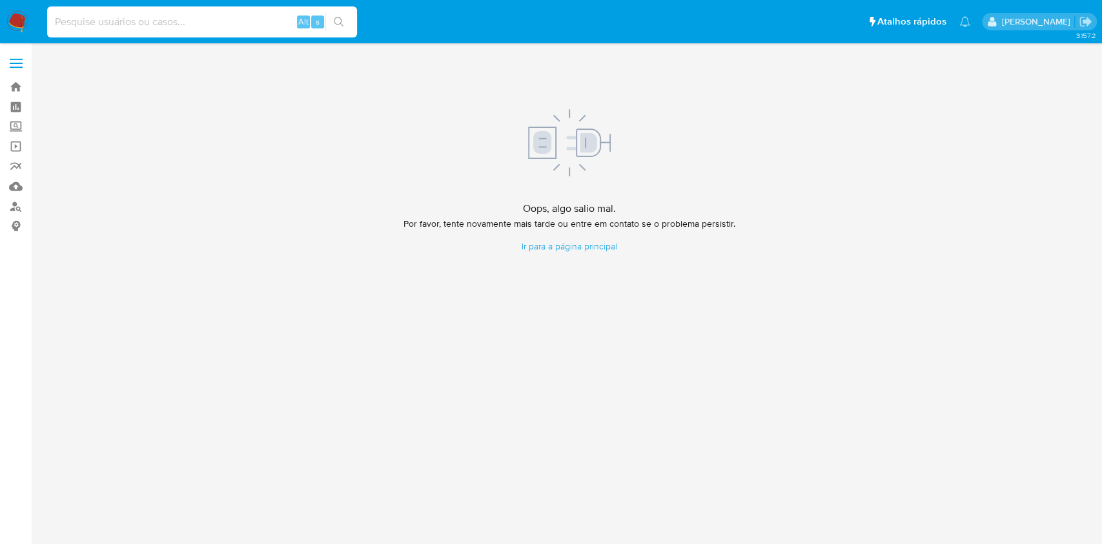
click at [218, 19] on input at bounding box center [202, 22] width 310 height 17
paste input "AqsneQTJEiBzs6adR5kusTlM"
type input "AqsneQTJEiBzs6adR5kusTlM"
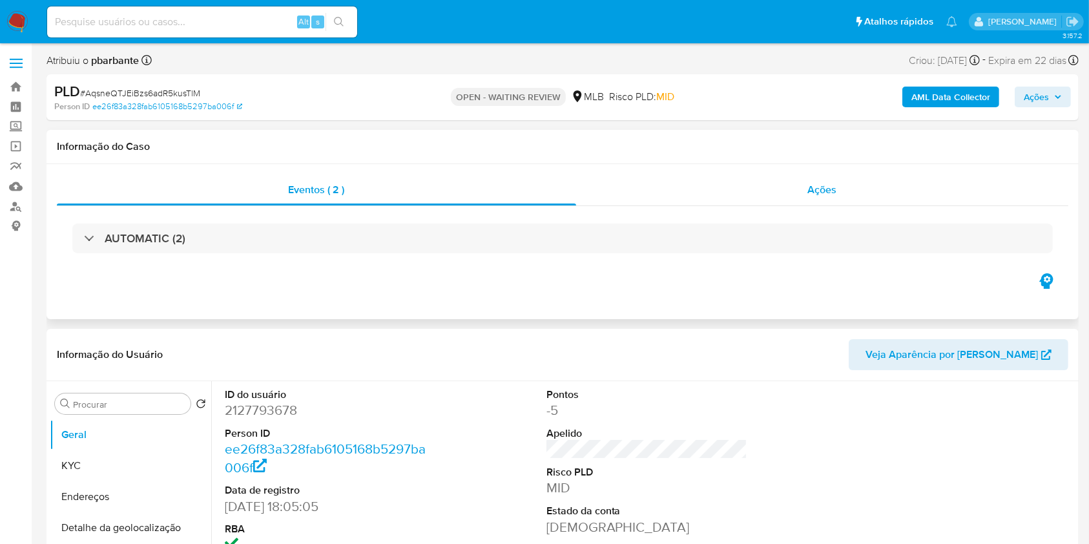
select select "10"
click at [818, 182] on span "Ações" at bounding box center [822, 189] width 29 height 15
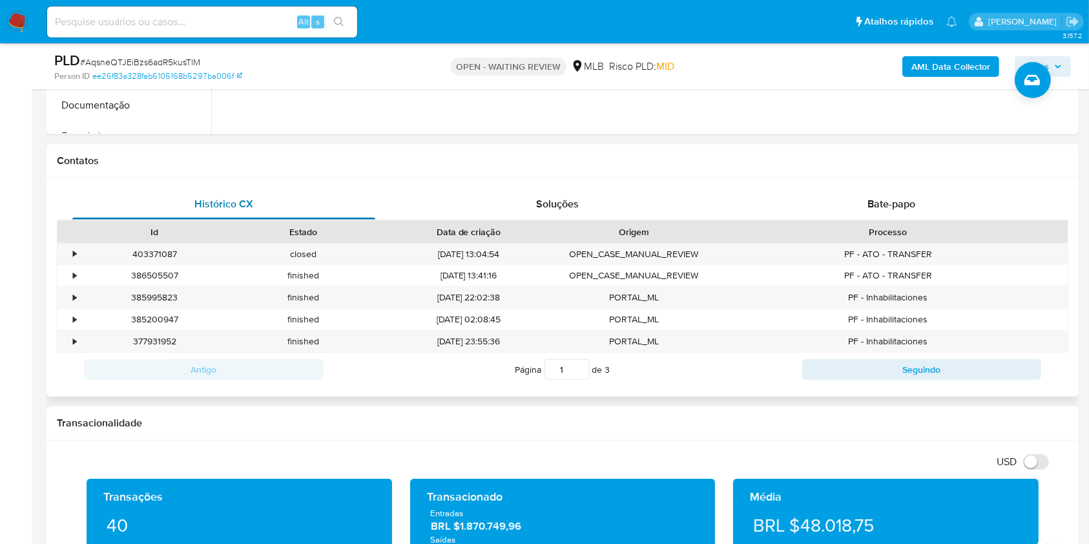
scroll to position [638, 0]
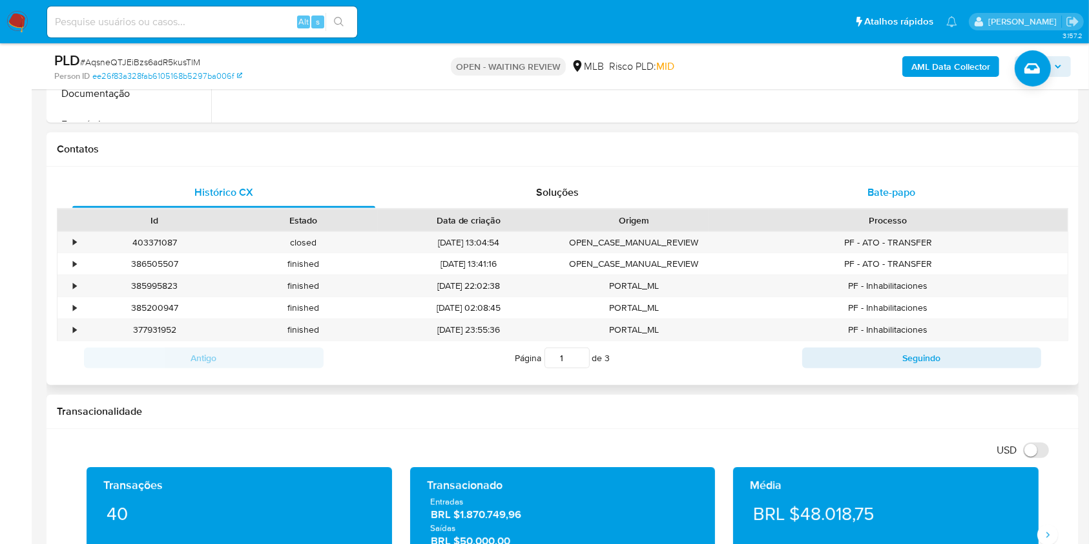
click at [852, 201] on div "Bate-papo" at bounding box center [891, 192] width 303 height 31
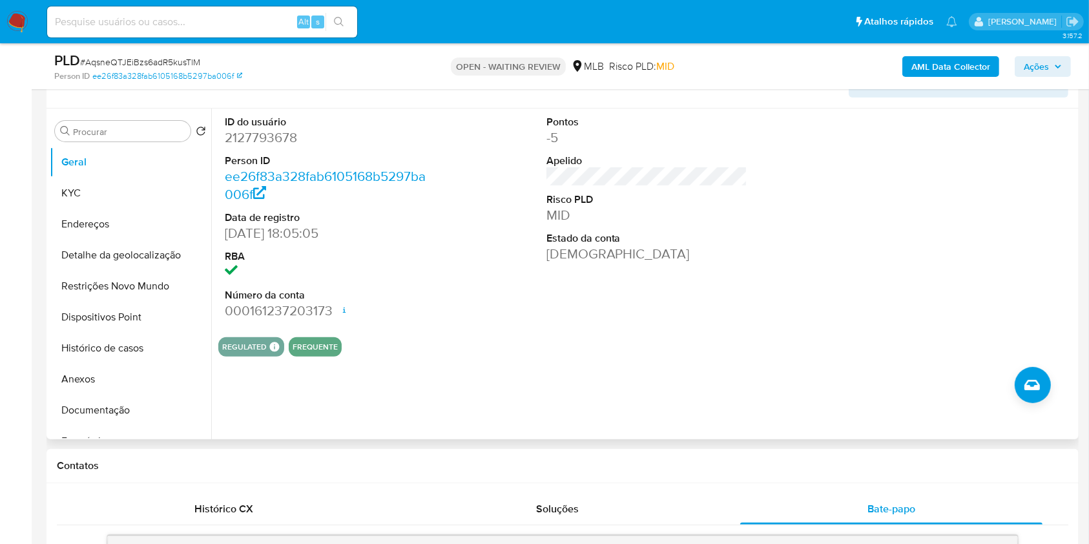
scroll to position [321, 0]
click at [89, 426] on button "Documentação" at bounding box center [125, 410] width 151 height 31
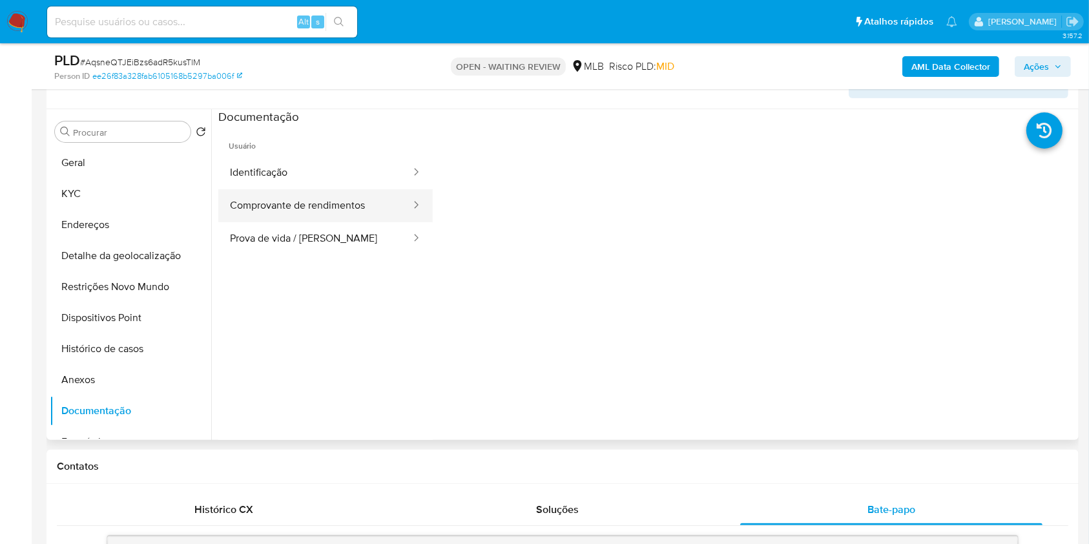
click at [327, 221] on button "Comprovante de rendimentos" at bounding box center [315, 205] width 194 height 33
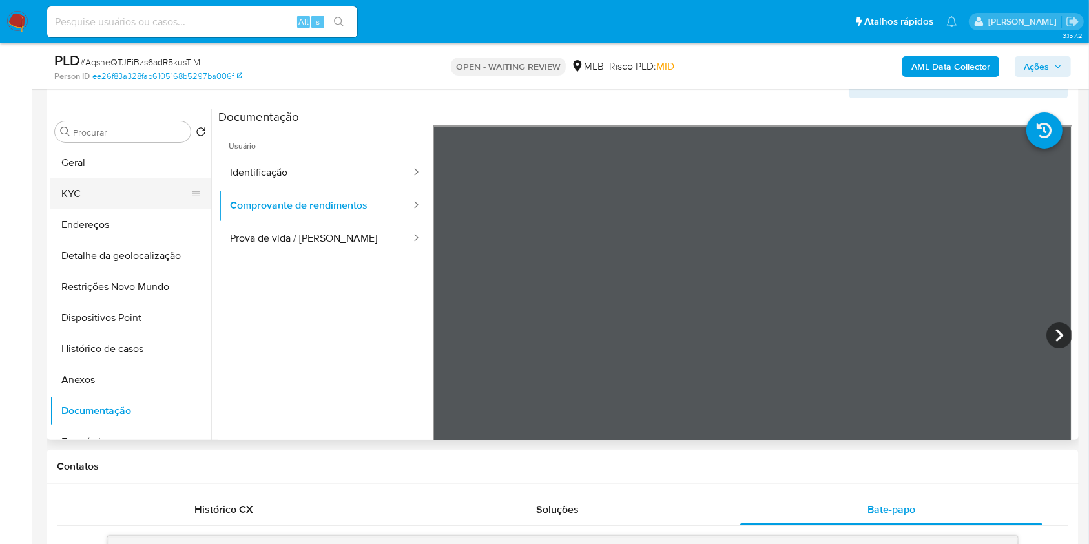
click at [81, 209] on button "KYC" at bounding box center [125, 193] width 151 height 31
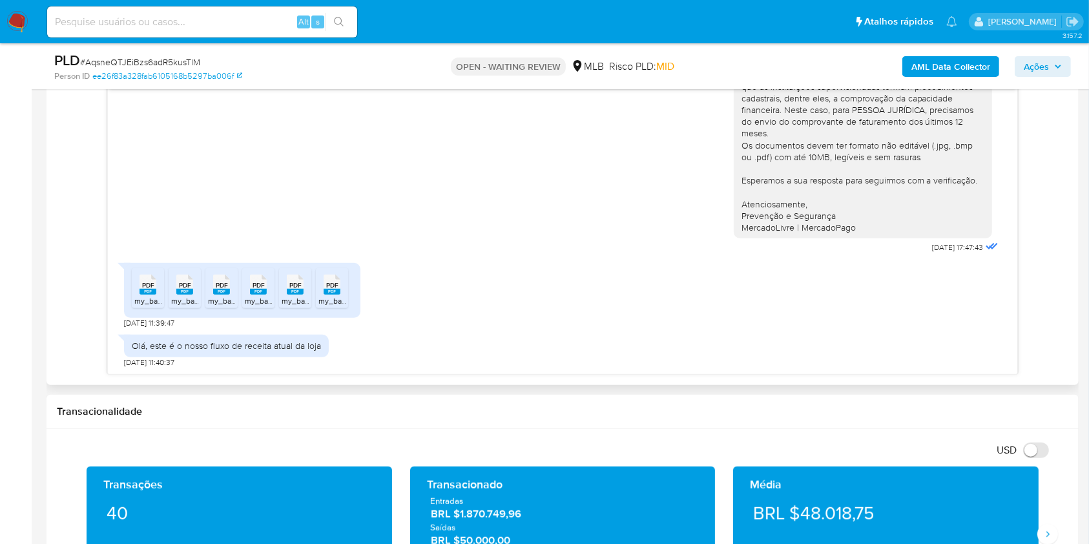
scroll to position [791, 0]
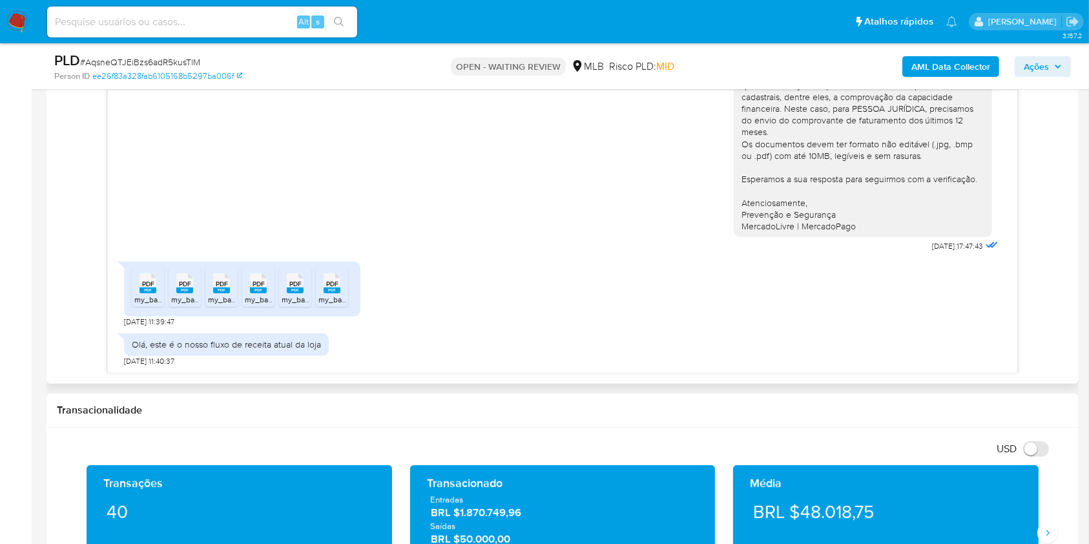
click at [139, 293] on icon at bounding box center [147, 283] width 17 height 20
click at [190, 293] on rect at bounding box center [184, 290] width 17 height 6
click at [232, 294] on div "PDF PDF" at bounding box center [221, 281] width 27 height 25
click at [263, 292] on icon "PDF" at bounding box center [258, 283] width 17 height 23
click at [298, 288] on span "PDF" at bounding box center [295, 284] width 12 height 8
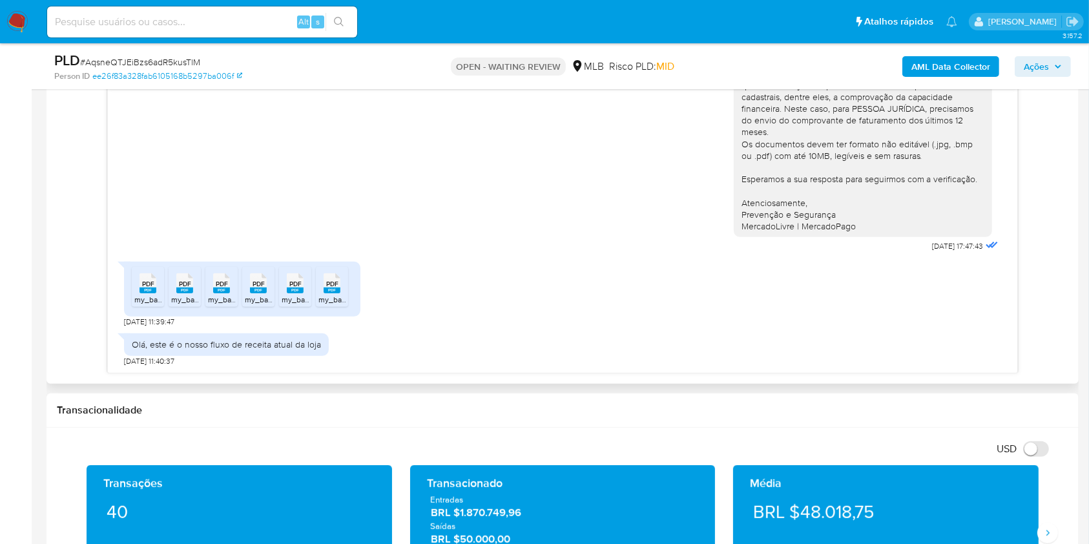
click at [336, 288] on span "PDF" at bounding box center [332, 284] width 12 height 8
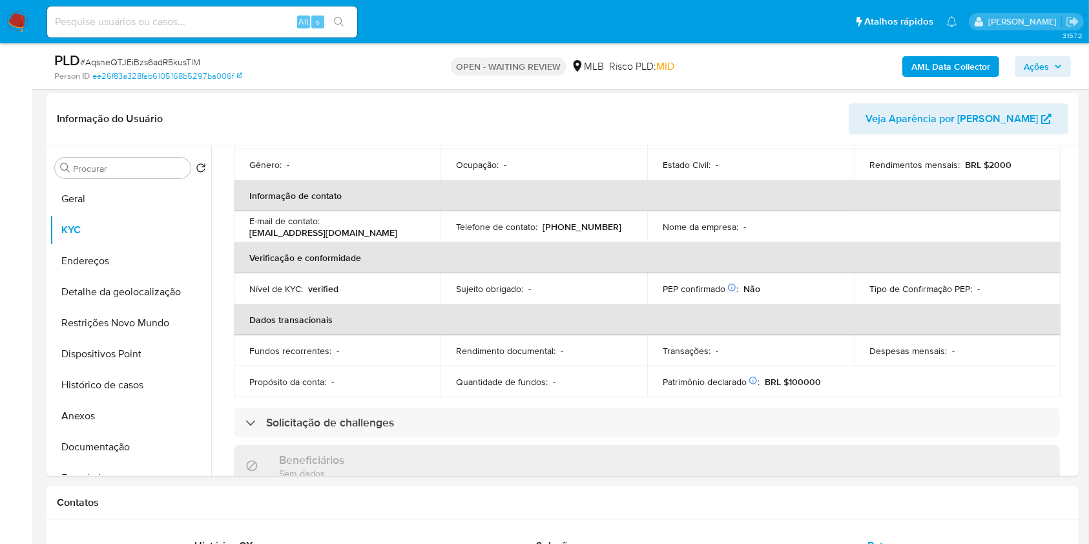
scroll to position [292, 0]
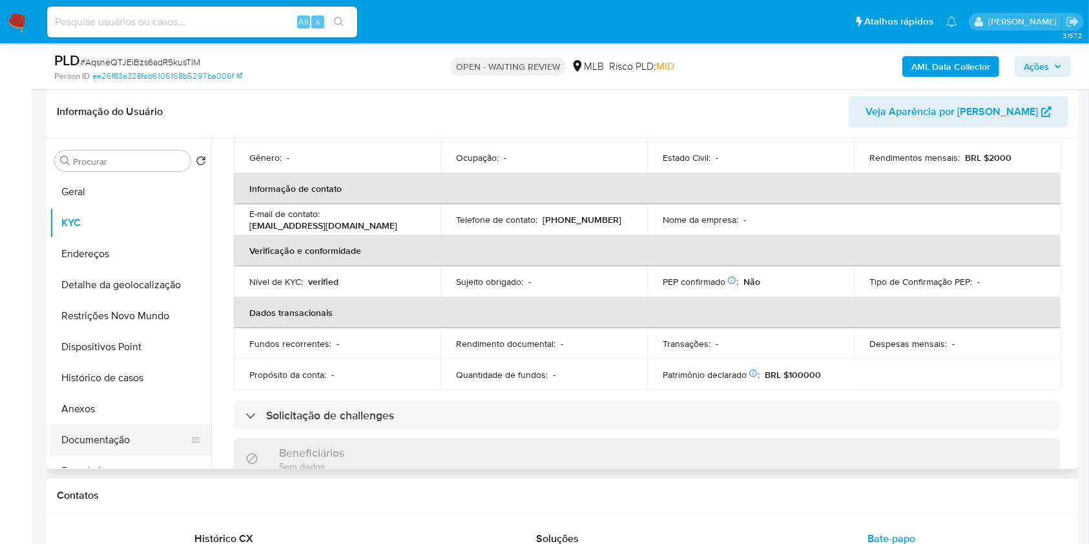
click at [101, 455] on button "Documentação" at bounding box center [125, 439] width 151 height 31
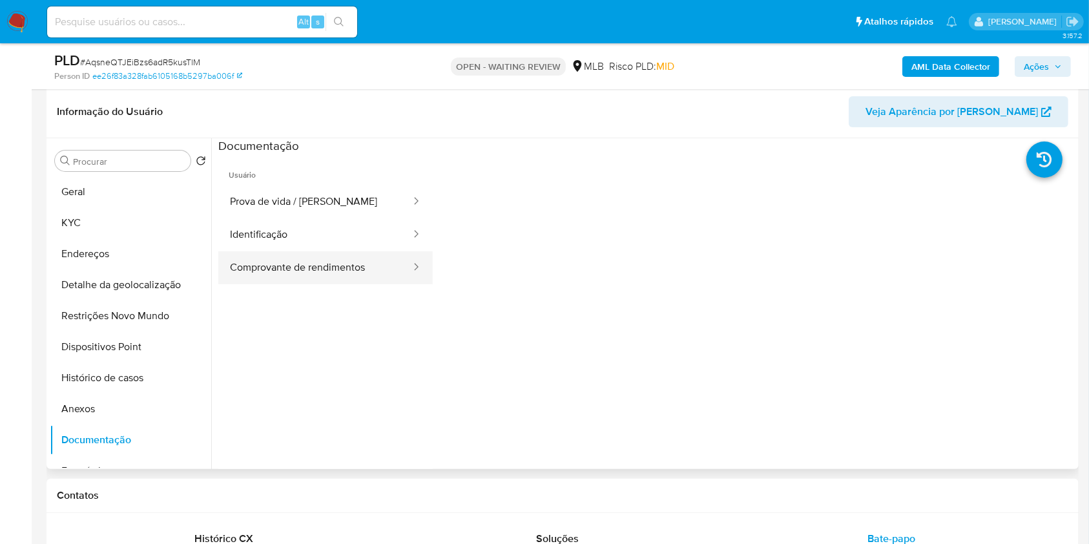
click at [320, 283] on button "Comprovante de rendimentos" at bounding box center [315, 267] width 194 height 33
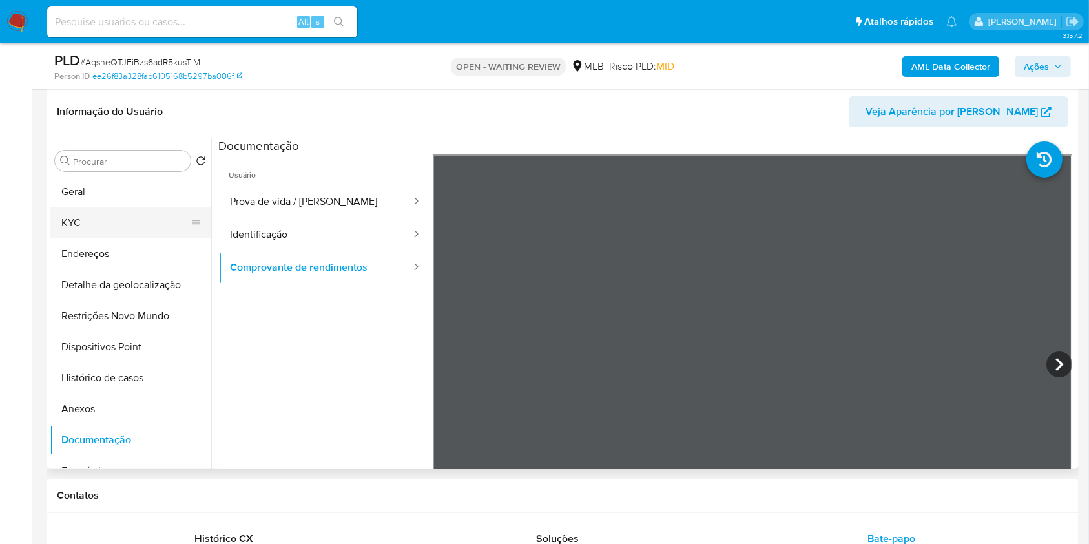
click at [87, 236] on button "KYC" at bounding box center [125, 222] width 151 height 31
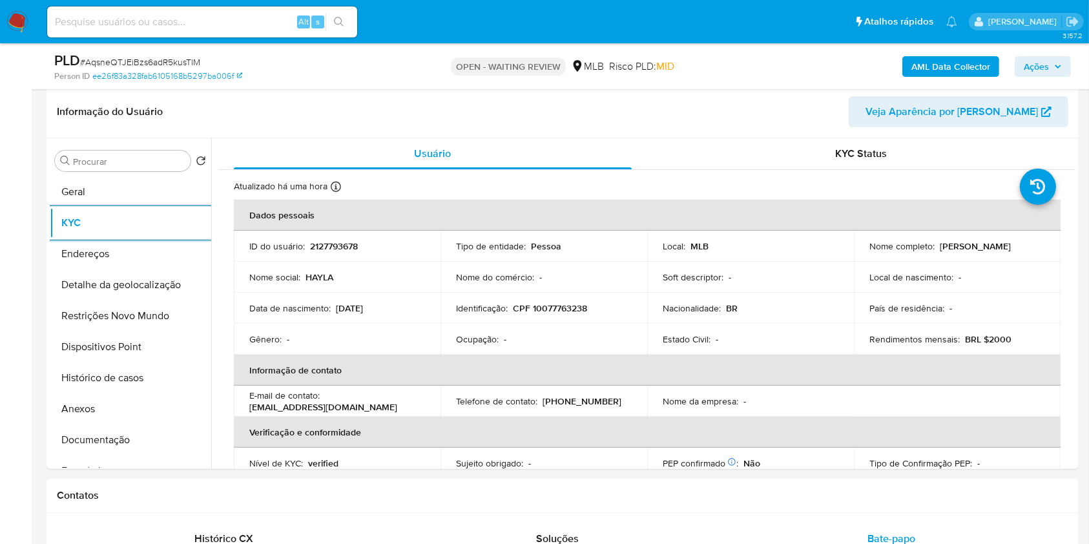
click at [186, 64] on span "# AqsneQTJEiBzs6adR5kusTlM" at bounding box center [140, 62] width 120 height 13
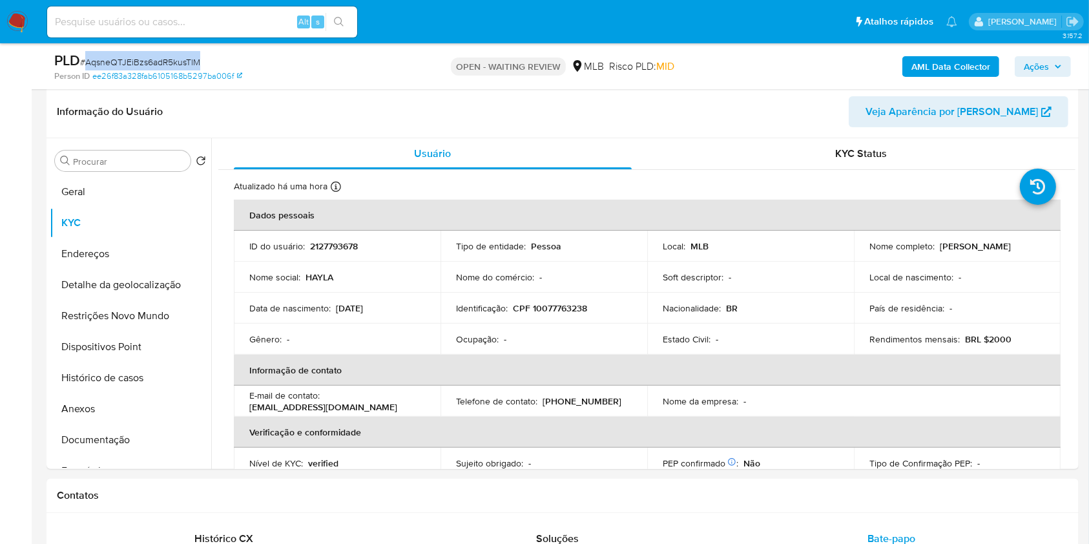
click at [186, 64] on span "# AqsneQTJEiBzs6adR5kusTlM" at bounding box center [140, 62] width 120 height 13
copy span "AqsneQTJEiBzs6adR5kusTlM"
click at [103, 207] on button "Geral" at bounding box center [125, 191] width 151 height 31
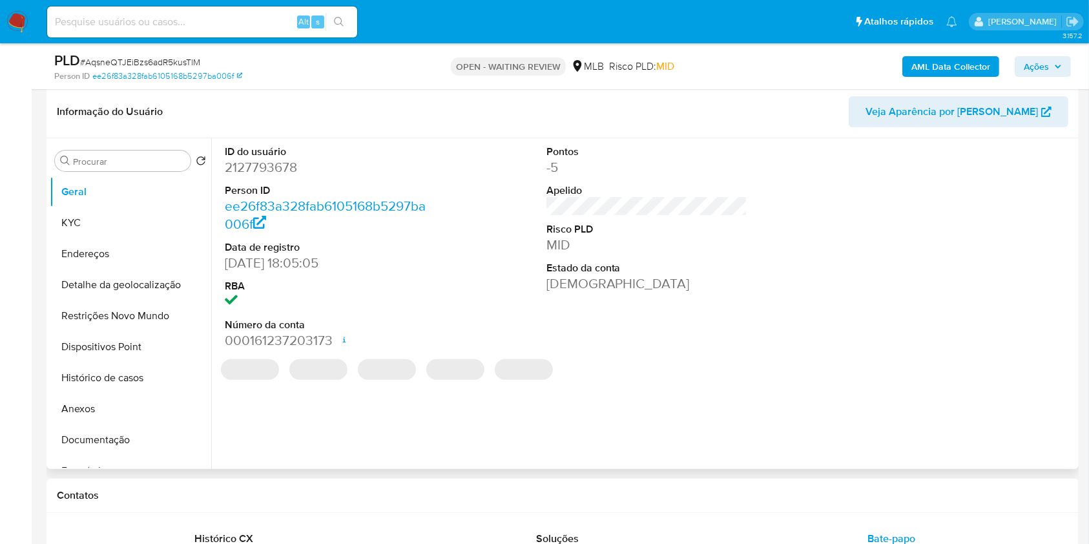
click at [313, 138] on div "Informação do Usuário Veja Aparência por Pessoa" at bounding box center [562, 112] width 1032 height 52
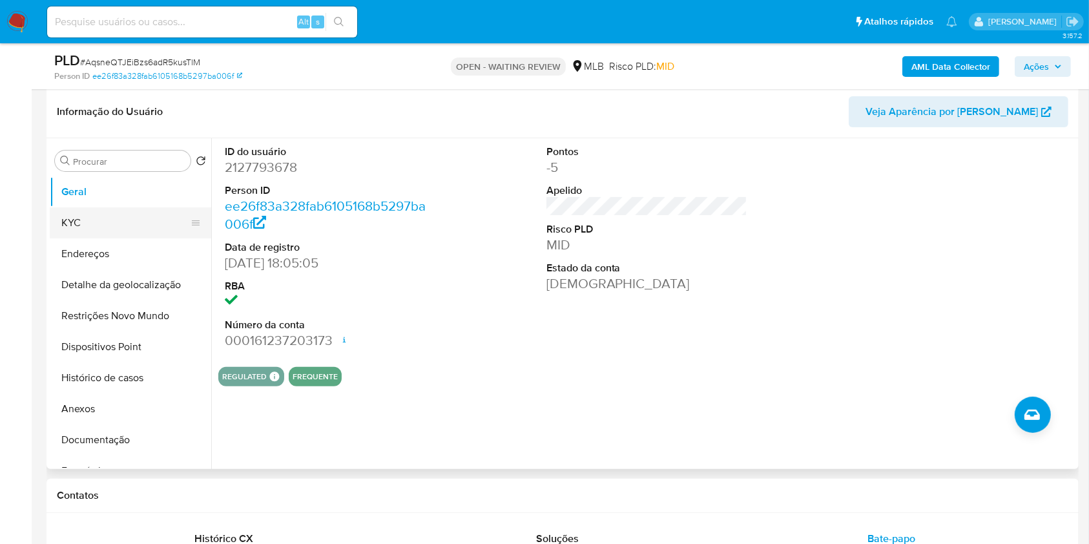
click at [152, 238] on button "KYC" at bounding box center [125, 222] width 151 height 31
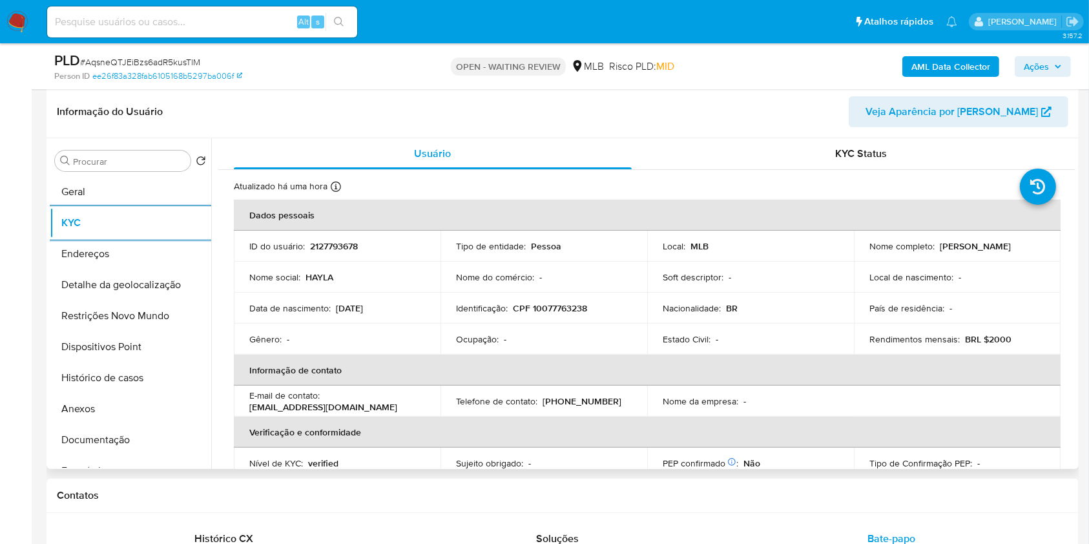
scroll to position [562, 0]
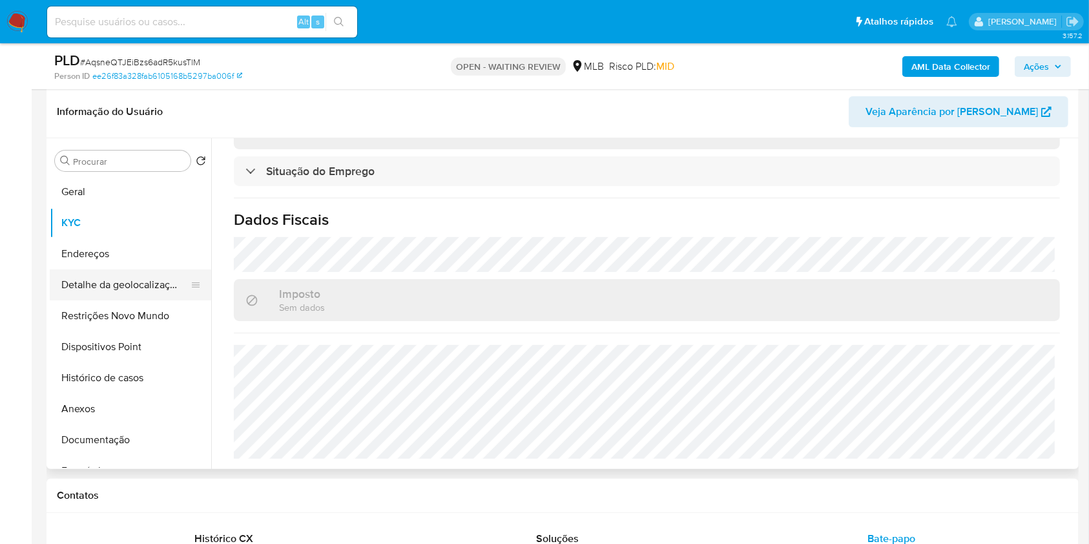
click at [138, 300] on button "Detalhe da geolocalização" at bounding box center [125, 284] width 151 height 31
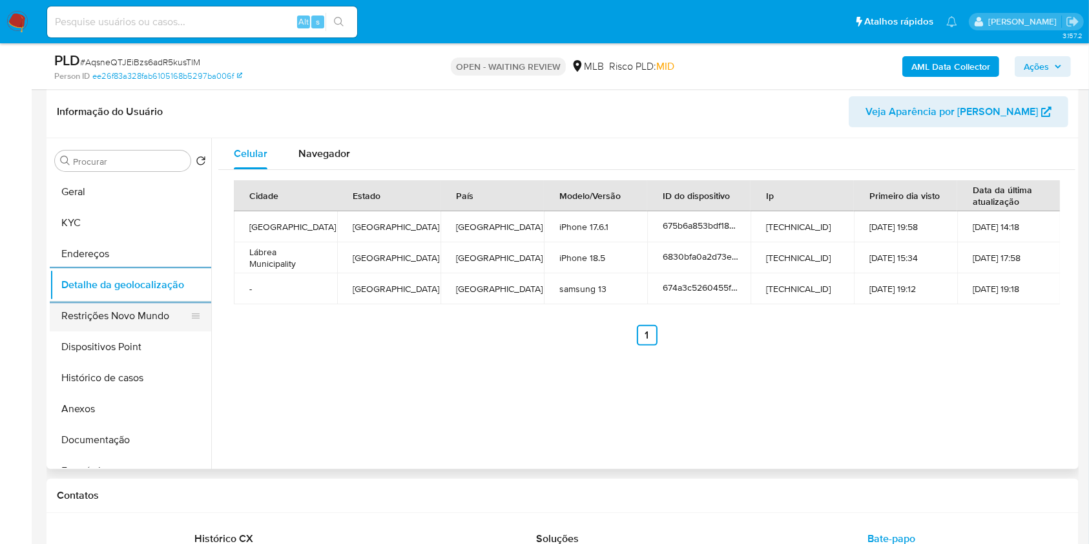
click at [130, 329] on button "Restrições Novo Mundo" at bounding box center [125, 315] width 151 height 31
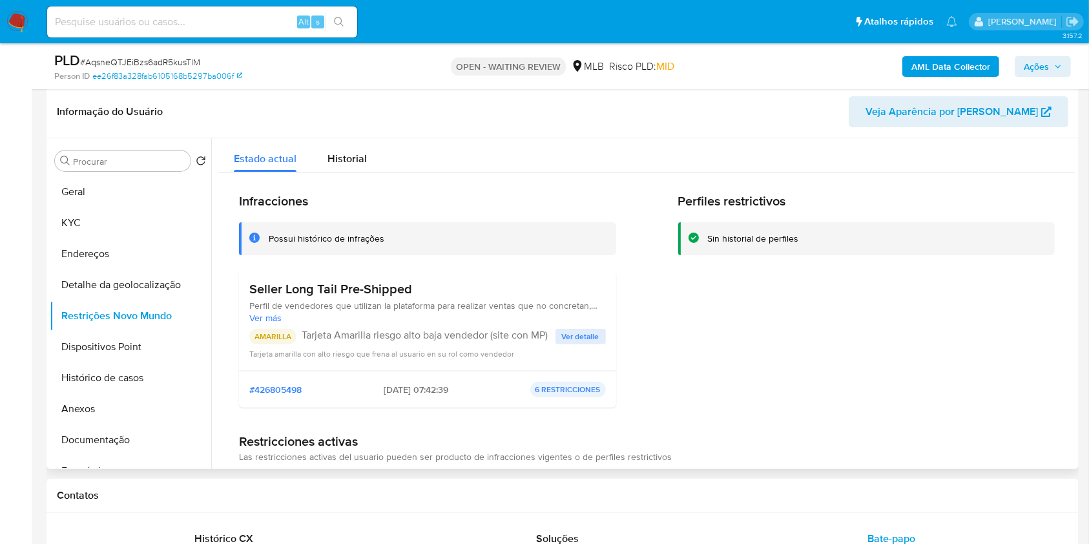
click at [590, 343] on span "Ver detalle" at bounding box center [580, 336] width 37 height 13
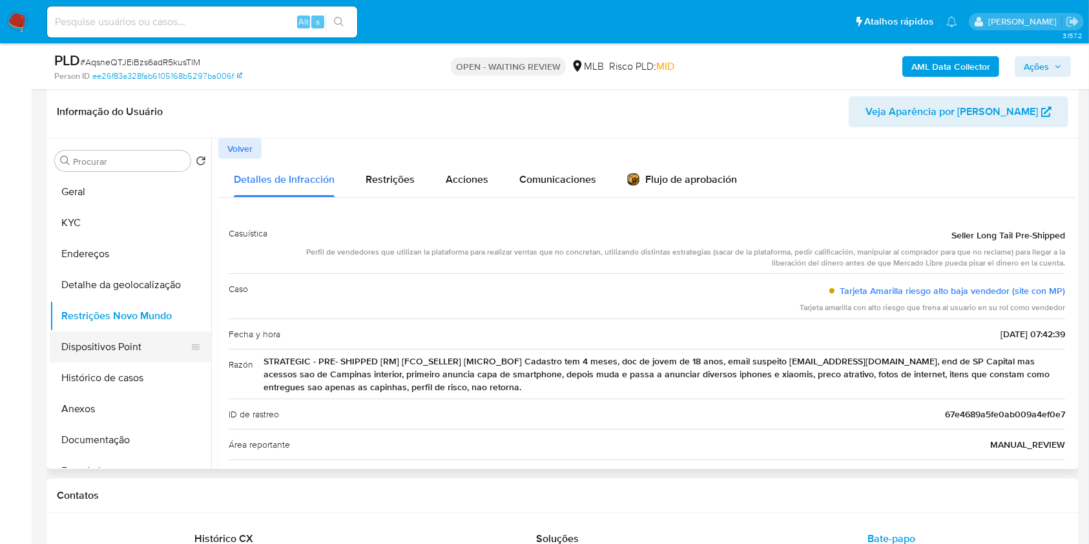
click at [120, 362] on button "Dispositivos Point" at bounding box center [125, 346] width 151 height 31
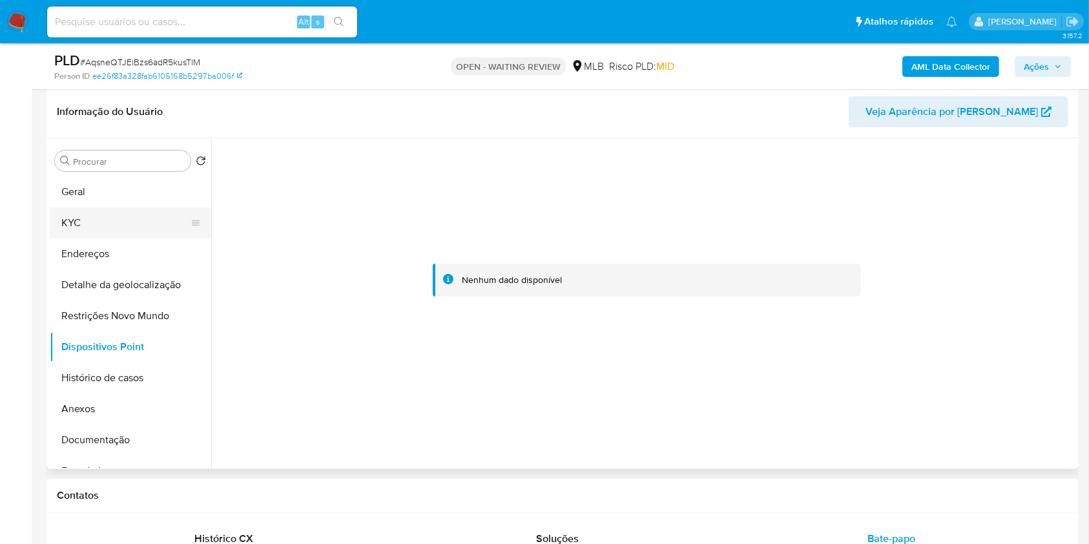
click at [136, 238] on button "KYC" at bounding box center [125, 222] width 151 height 31
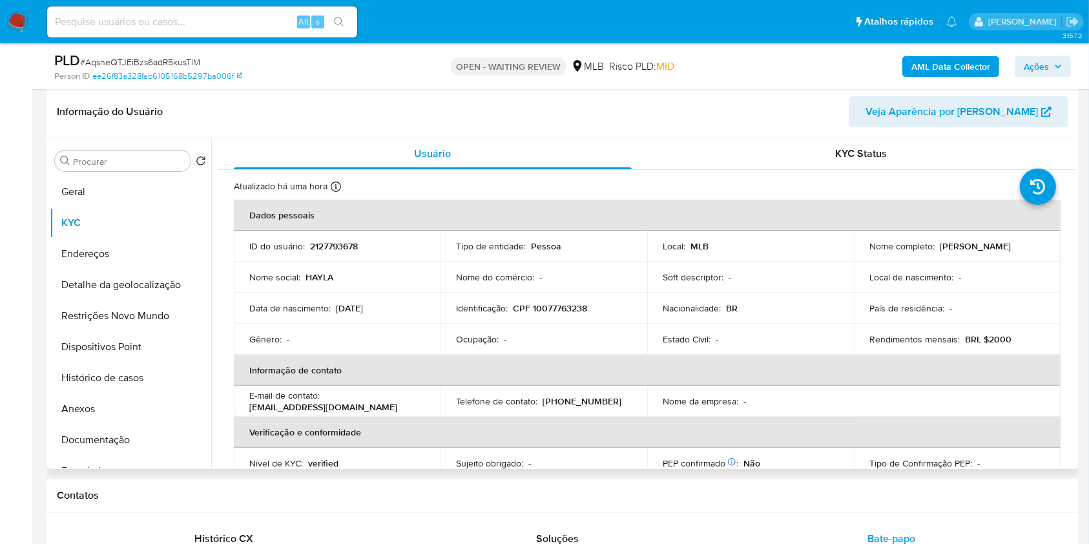
click at [566, 314] on p "CPF 10077763238" at bounding box center [550, 308] width 74 height 12
copy p "10077763238"
click at [1050, 63] on span "Ações" at bounding box center [1042, 66] width 38 height 18
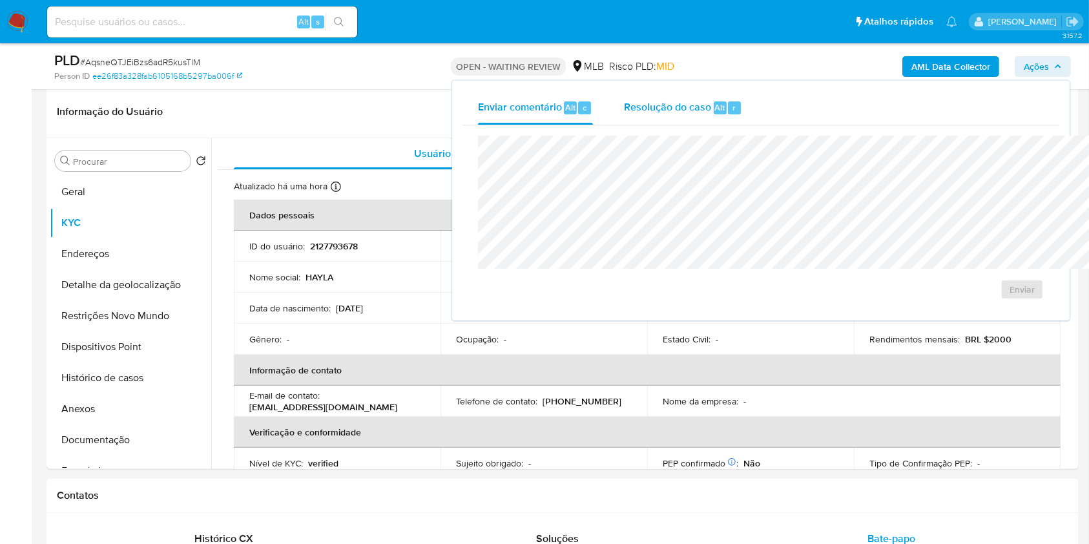
click at [646, 98] on div "Resolução do caso Alt r" at bounding box center [683, 108] width 118 height 34
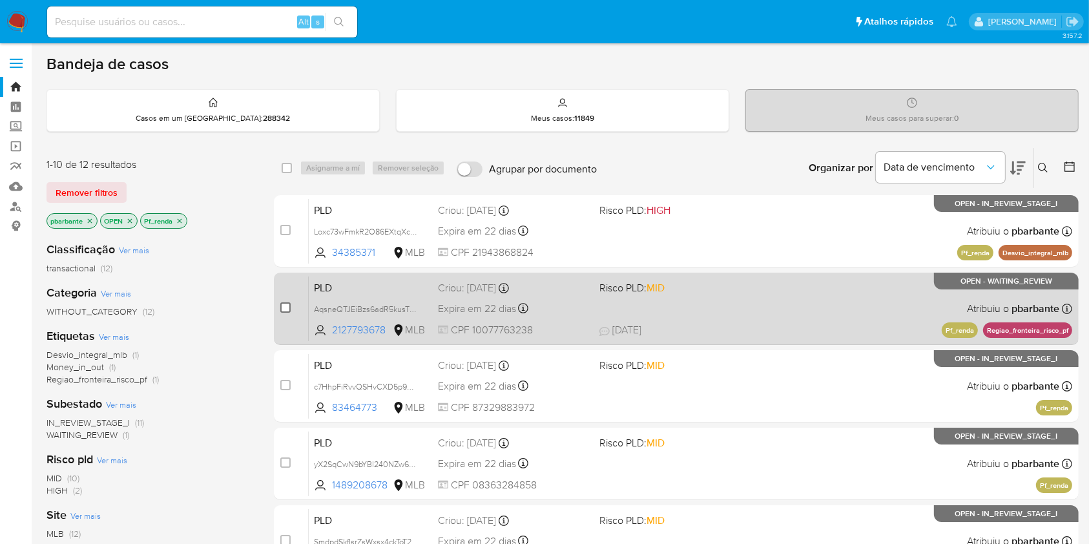
click at [291, 313] on input "checkbox" at bounding box center [285, 307] width 10 height 10
checkbox input "true"
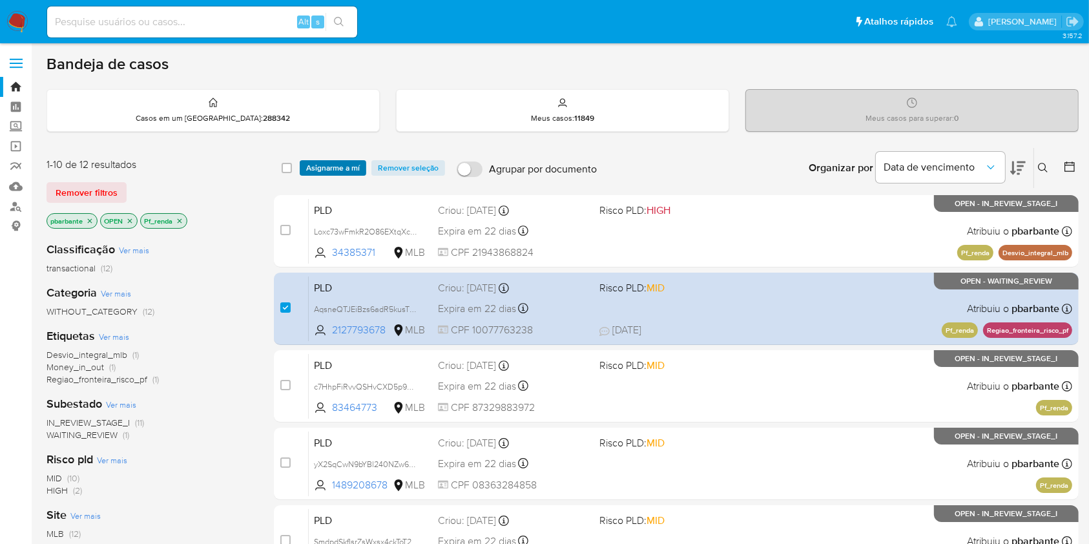
click at [360, 172] on span "Asignarme a mí" at bounding box center [333, 167] width 54 height 13
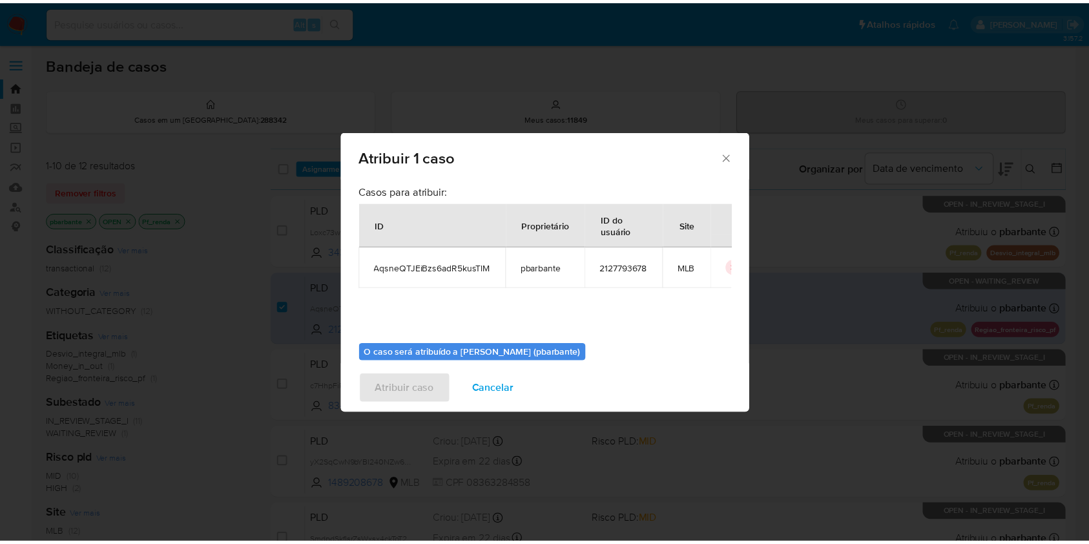
scroll to position [71, 0]
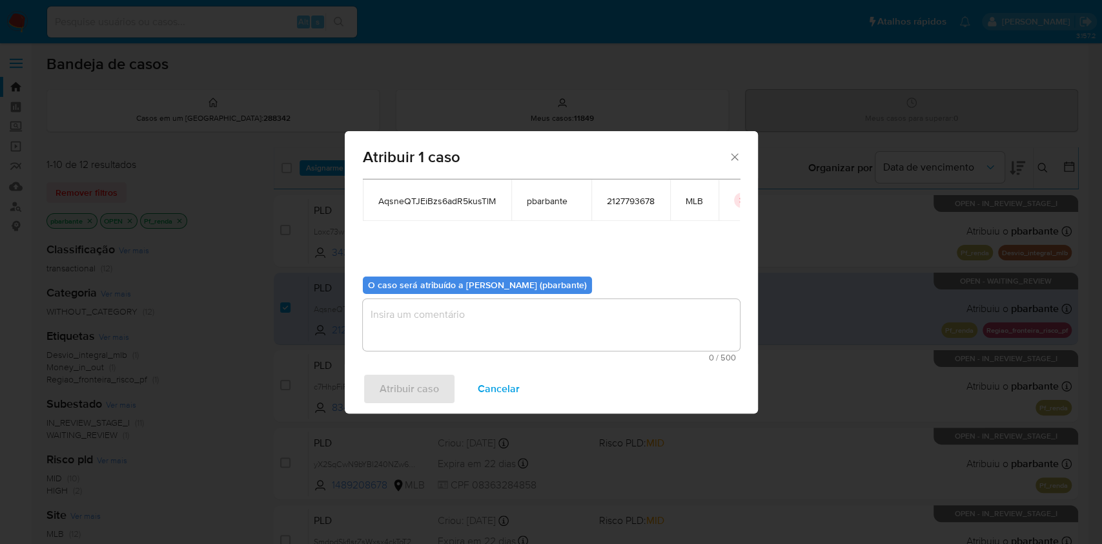
click at [389, 331] on textarea "assign-modal" at bounding box center [551, 325] width 377 height 52
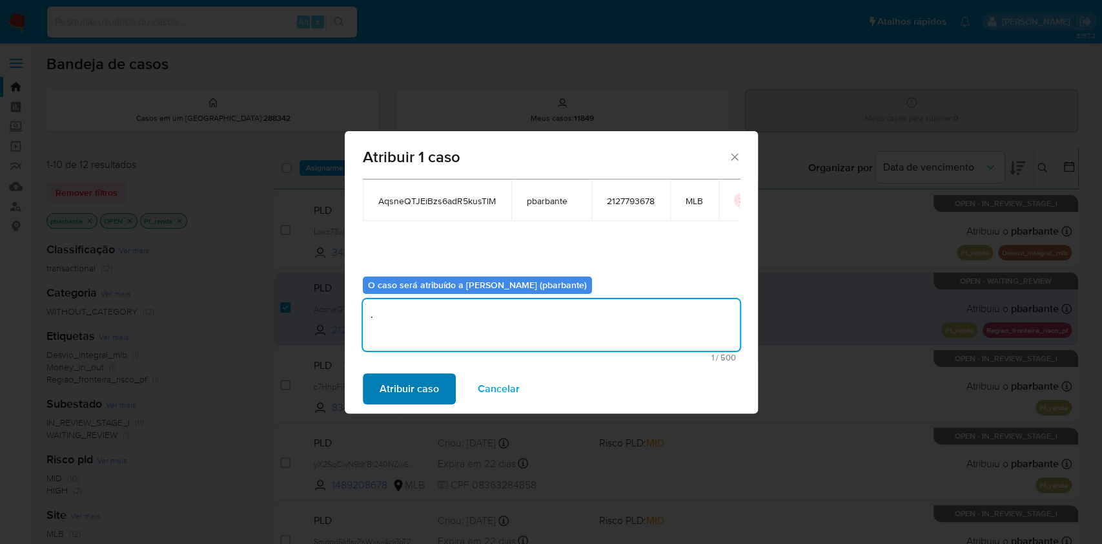
type textarea "."
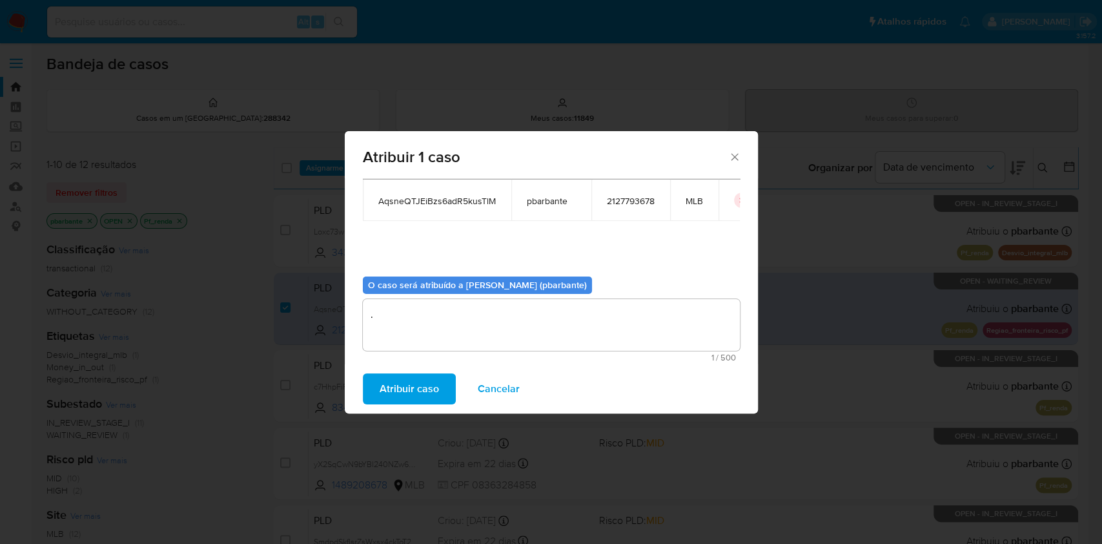
click at [380, 403] on span "Atribuir caso" at bounding box center [409, 389] width 59 height 28
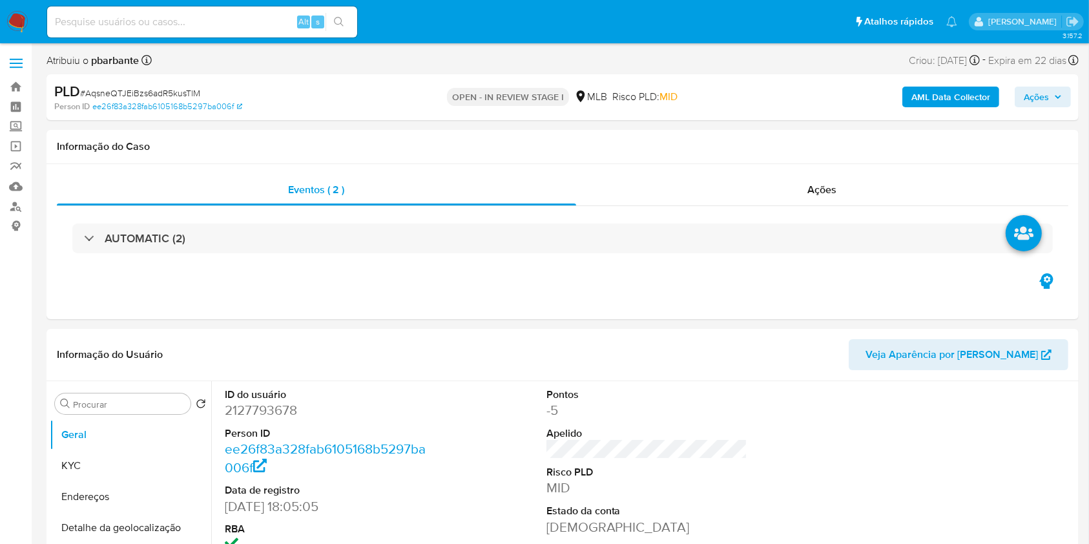
click at [1064, 108] on div "AML Data Collector Ações" at bounding box center [902, 97] width 335 height 30
select select "10"
click at [1053, 105] on span "Ações" at bounding box center [1042, 97] width 38 height 18
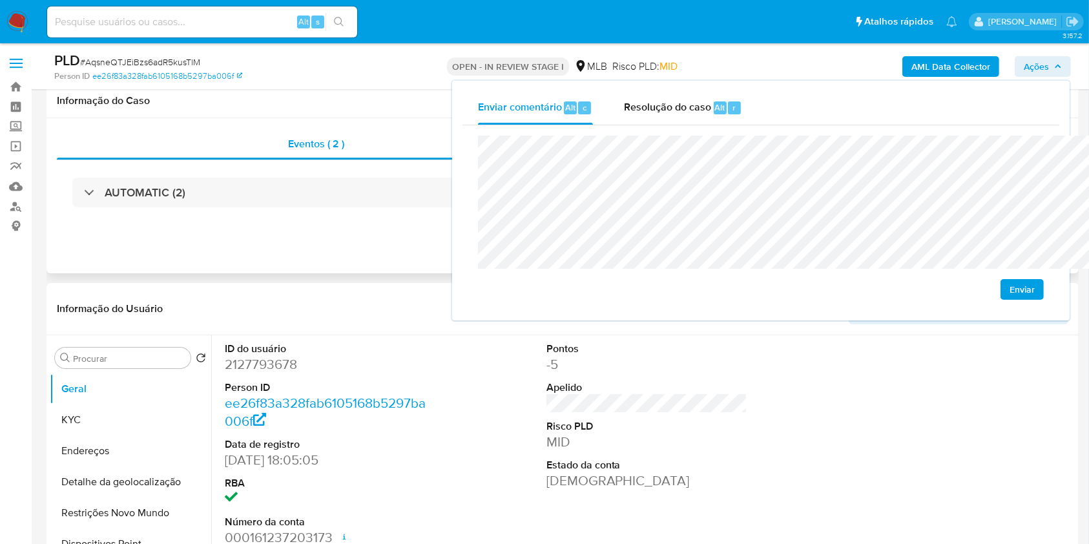
scroll to position [63, 0]
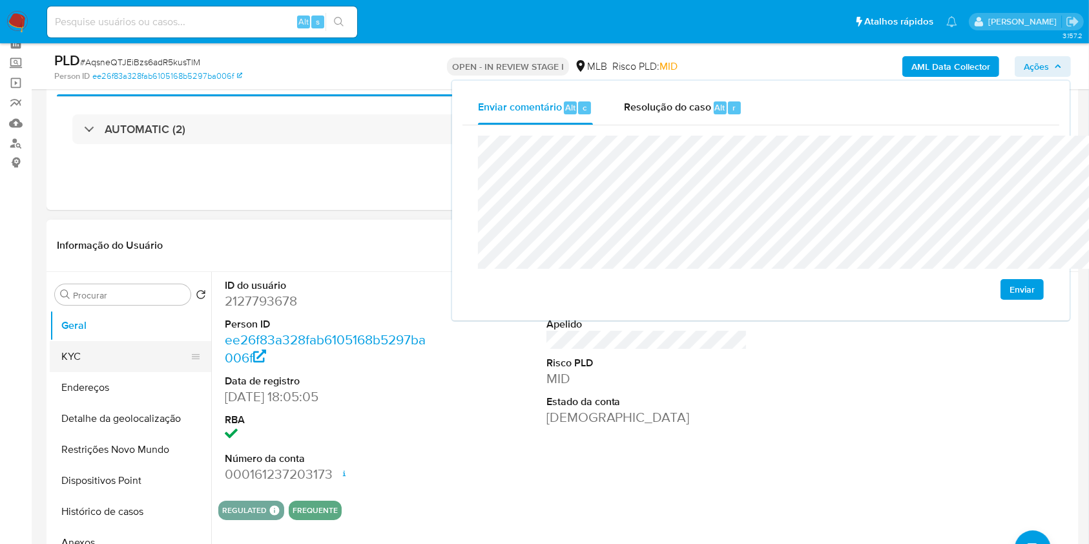
click at [132, 372] on button "KYC" at bounding box center [125, 356] width 151 height 31
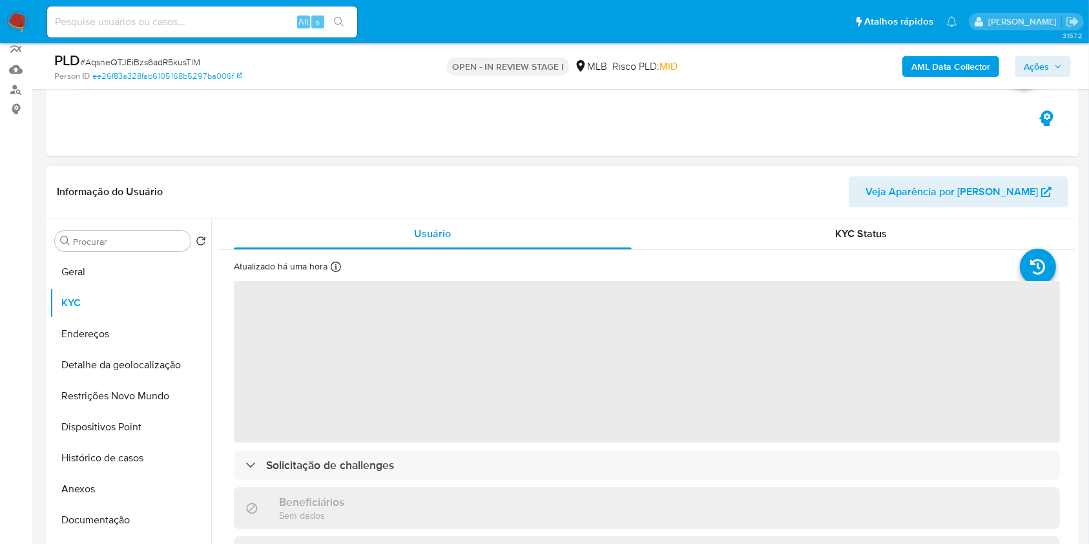
scroll to position [118, 0]
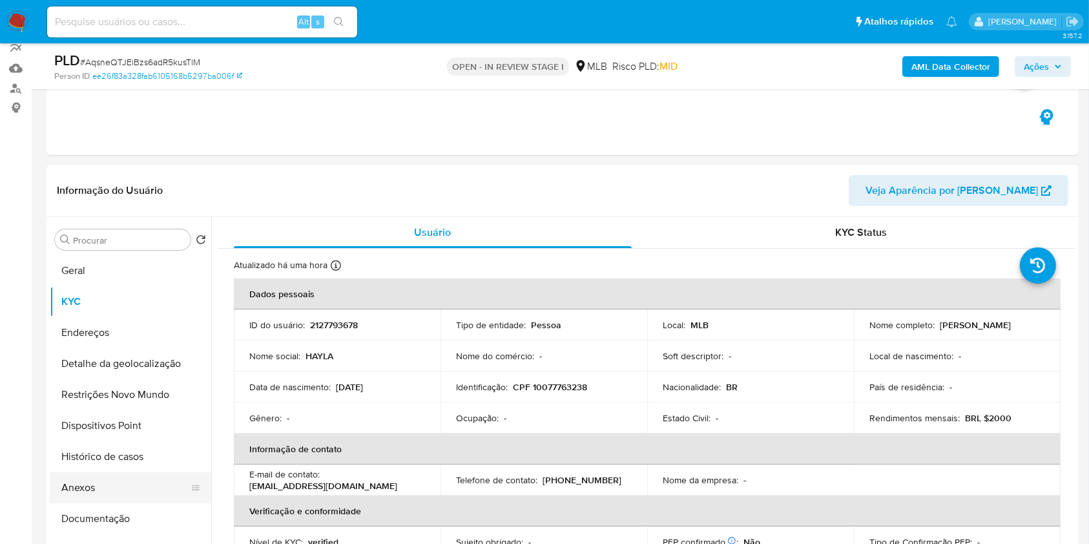
click at [103, 503] on button "Anexos" at bounding box center [125, 487] width 151 height 31
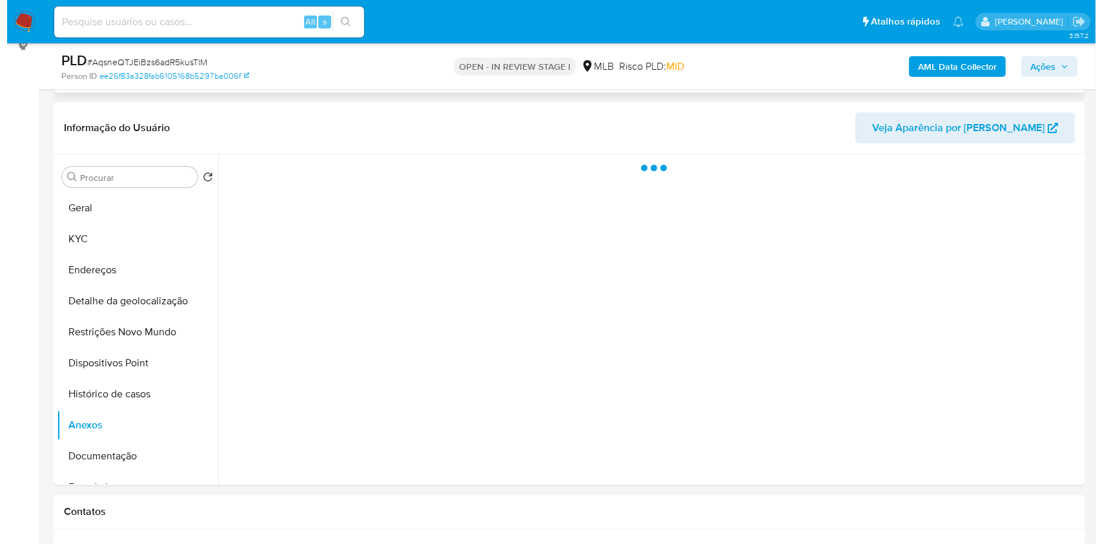
scroll to position [181, 0]
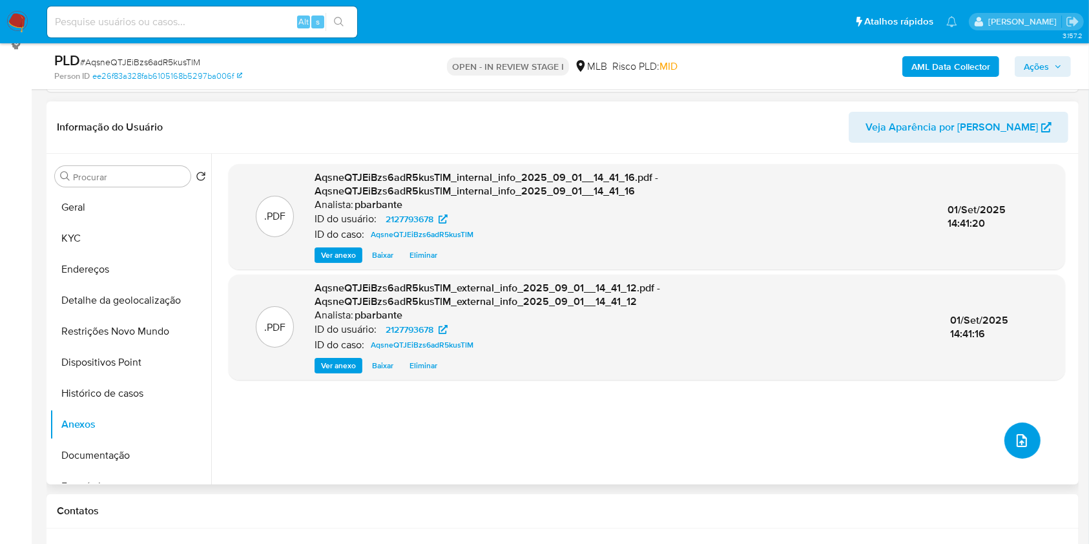
click at [1015, 448] on icon "upload-file" at bounding box center [1021, 440] width 15 height 15
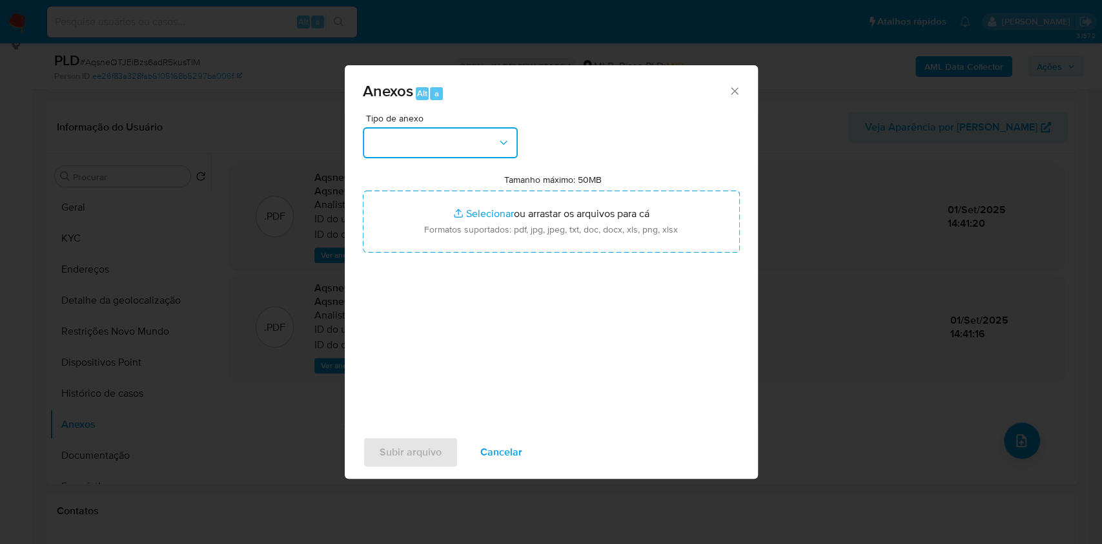
click at [466, 127] on button "button" at bounding box center [440, 142] width 155 height 31
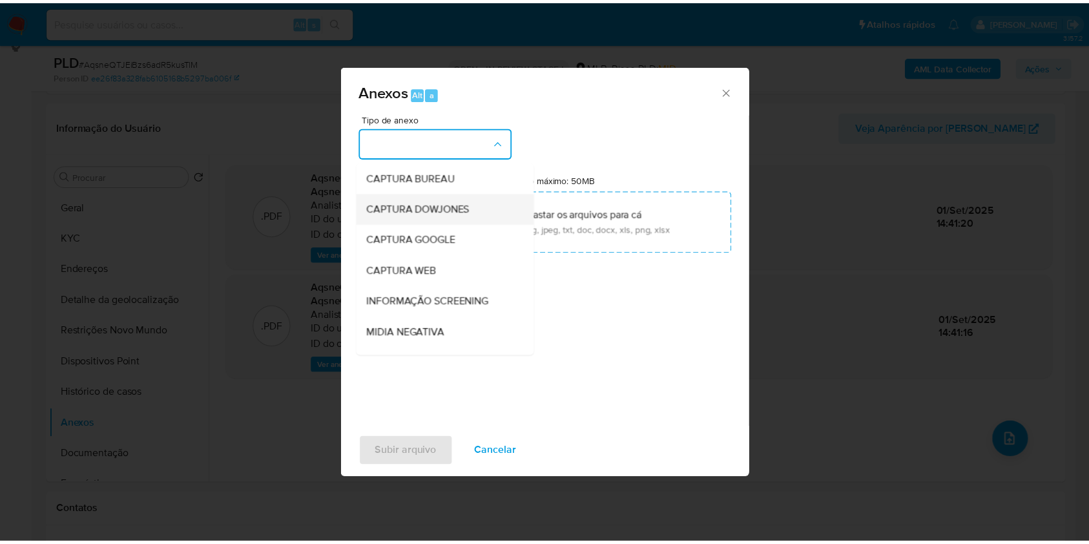
scroll to position [160, 0]
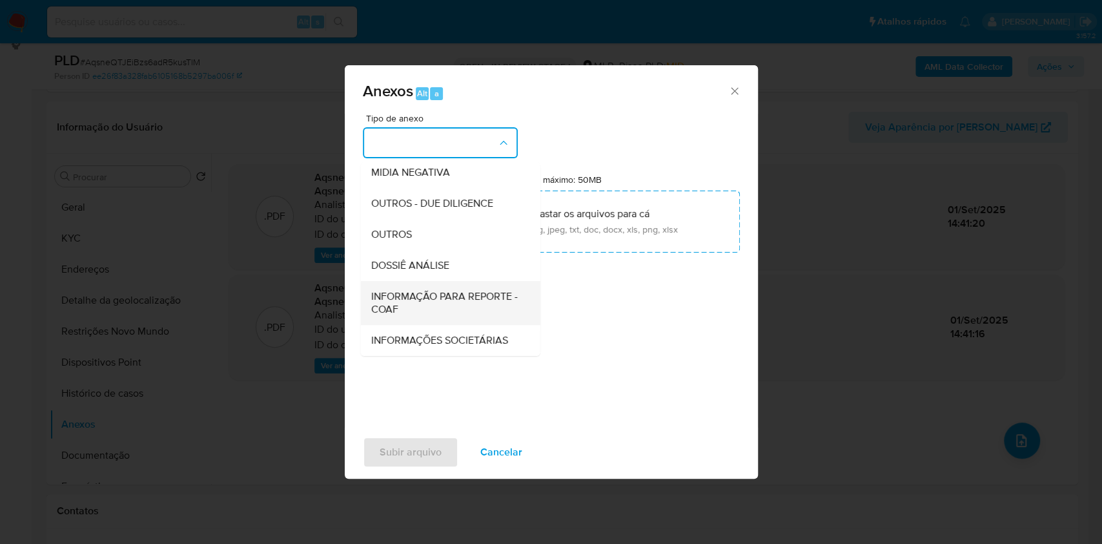
click at [401, 281] on div "INFORMAÇÃO PARA REPORTE - COAF" at bounding box center [446, 303] width 151 height 44
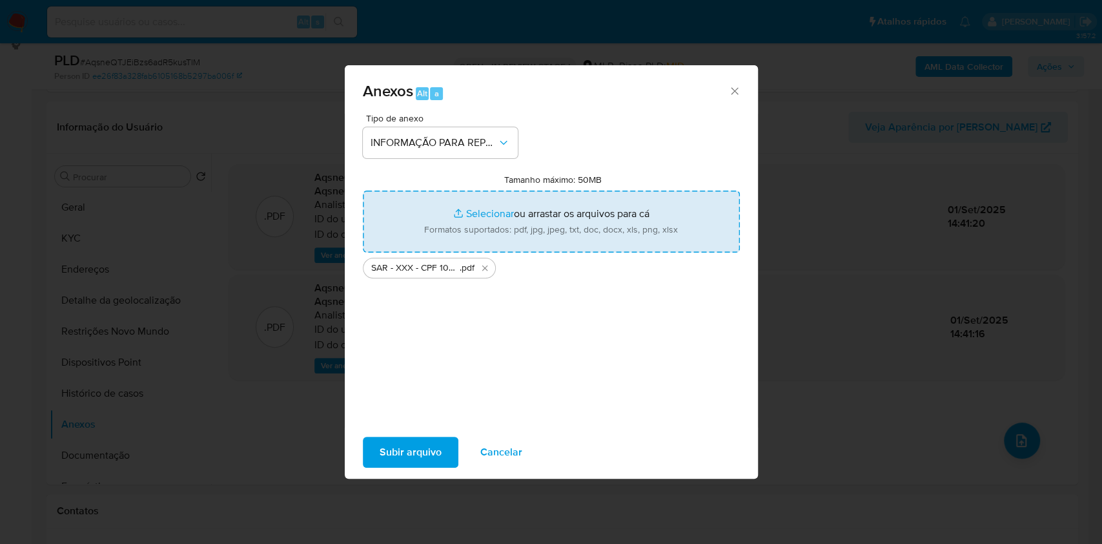
type input "C:\fakepath\Mulan 2127793678_2025_09_01_11_26_43 (1).xlsx"
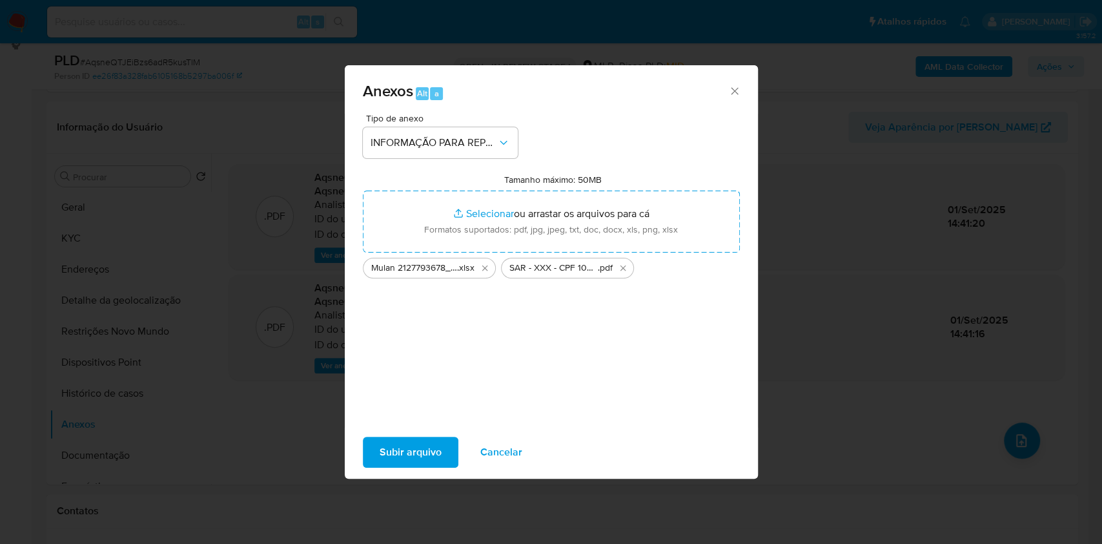
click at [380, 460] on span "Subir arquivo" at bounding box center [411, 452] width 62 height 28
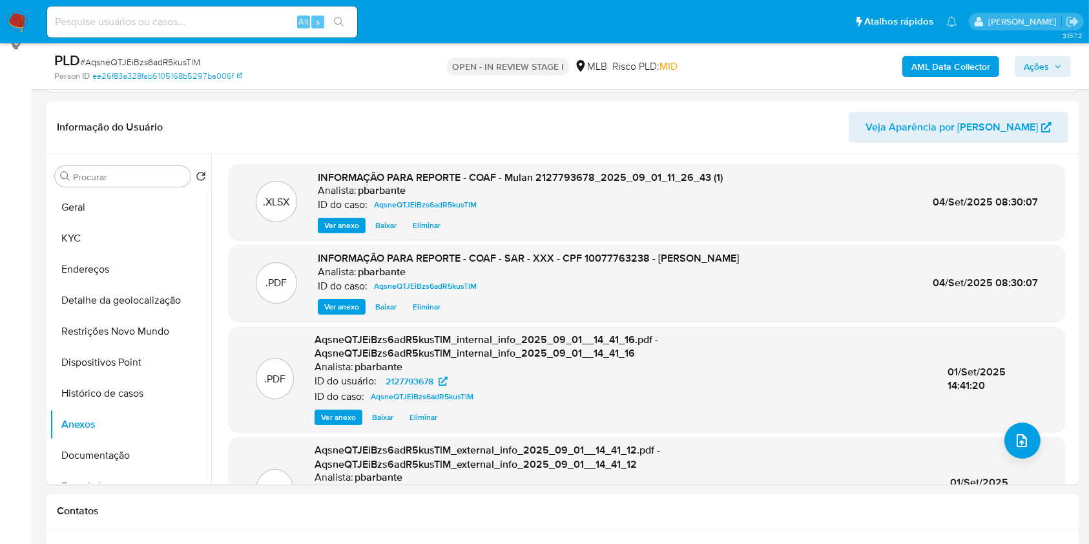
click at [1060, 70] on icon "button" at bounding box center [1058, 67] width 8 height 8
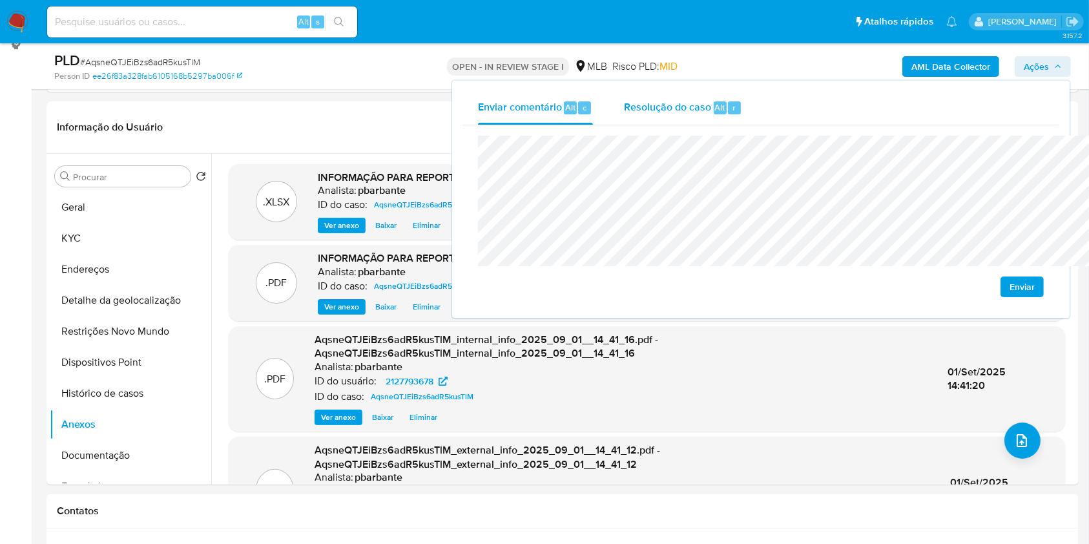
click at [624, 100] on span "Resolução do caso" at bounding box center [667, 106] width 87 height 15
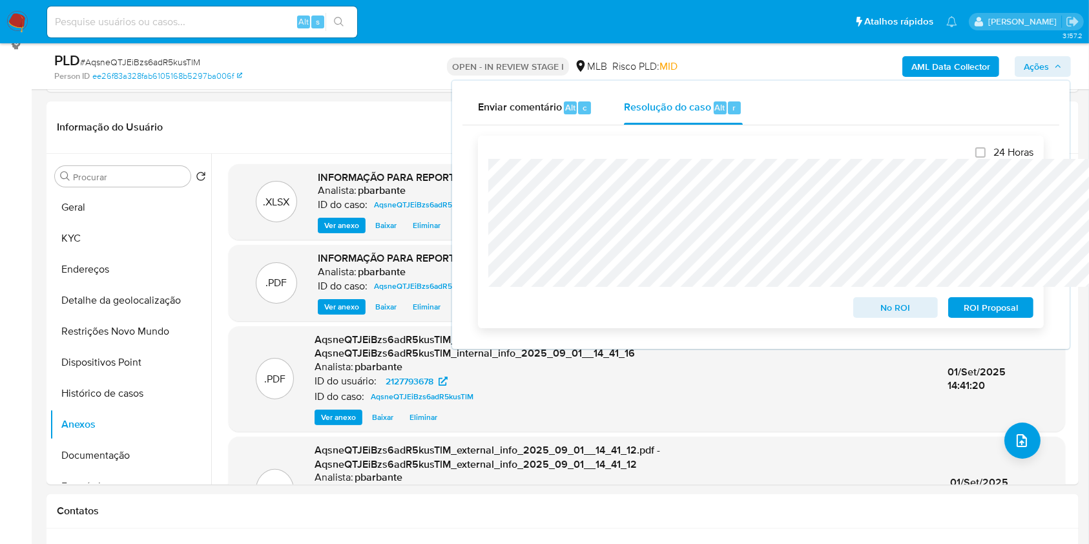
click at [971, 307] on span "ROI Proposal" at bounding box center [990, 307] width 67 height 18
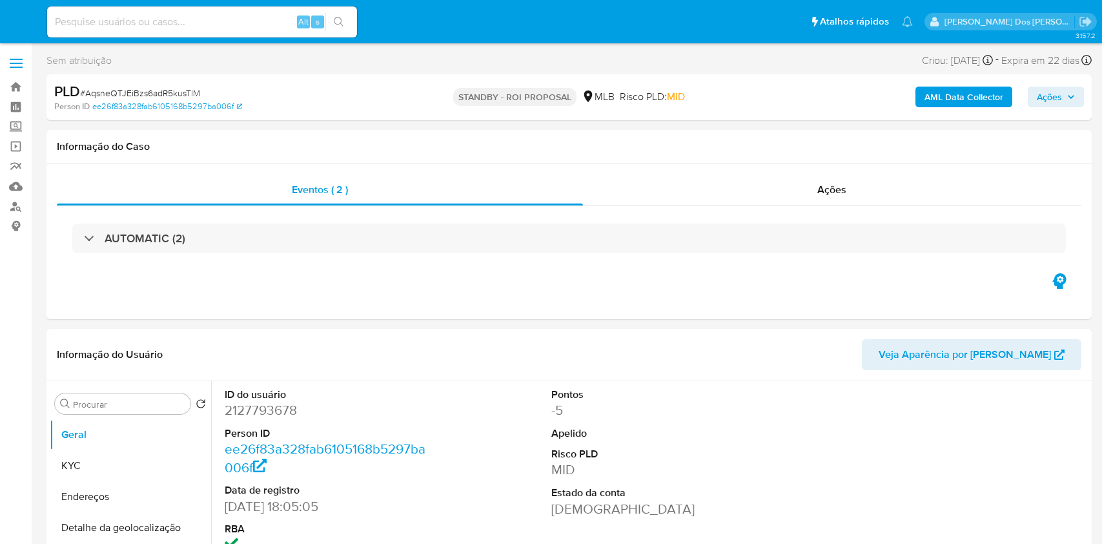
select select "10"
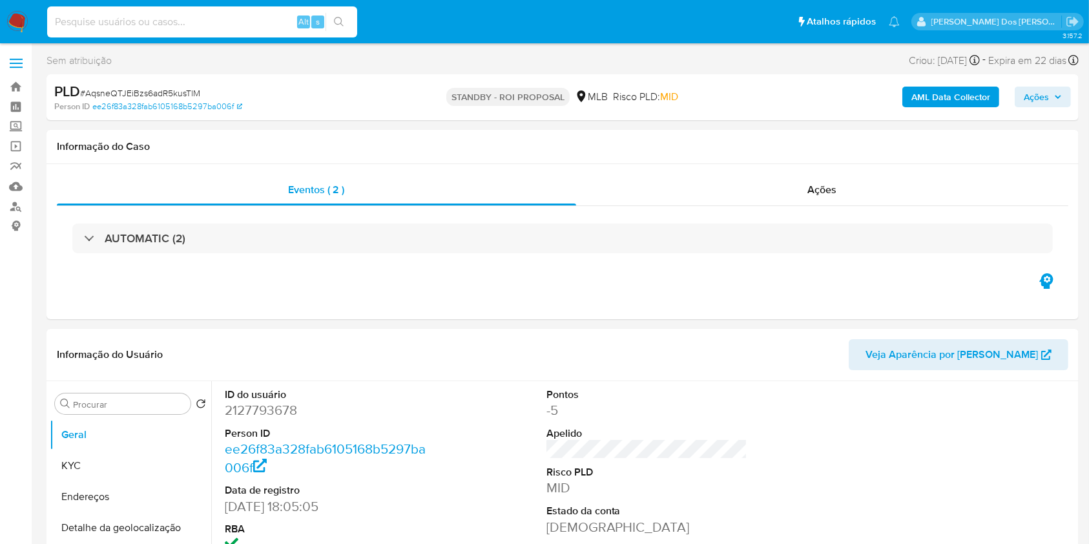
click at [260, 17] on input at bounding box center [202, 22] width 310 height 17
paste input "iQlrYNvimuAba8cvMhk1sxgQ"
type input "iQlrYNvimuAba8cvMhk1sxgQ"
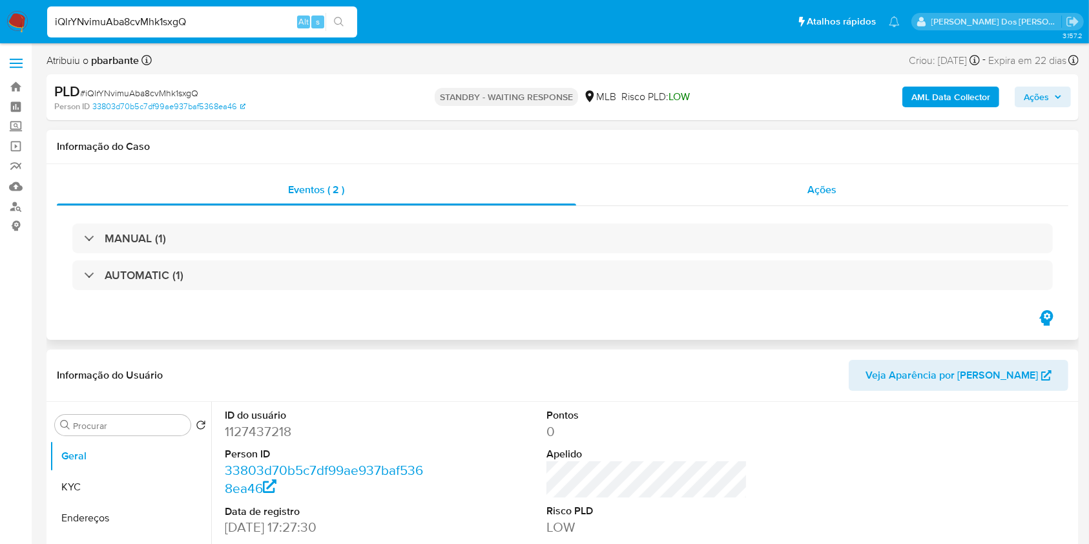
click at [836, 198] on div "Ações" at bounding box center [822, 189] width 492 height 31
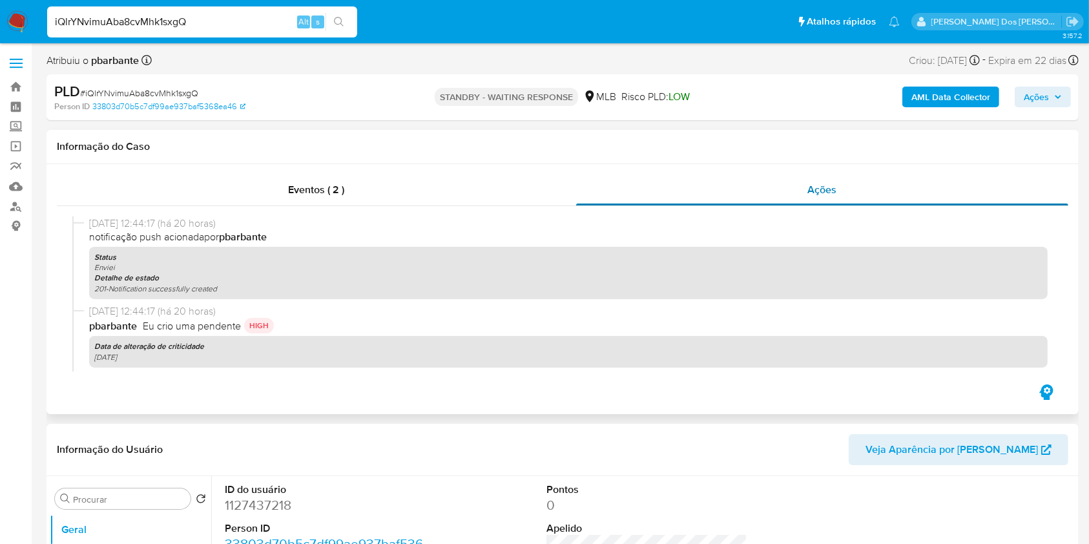
select select "10"
click at [836, 198] on div "Ações" at bounding box center [822, 189] width 492 height 31
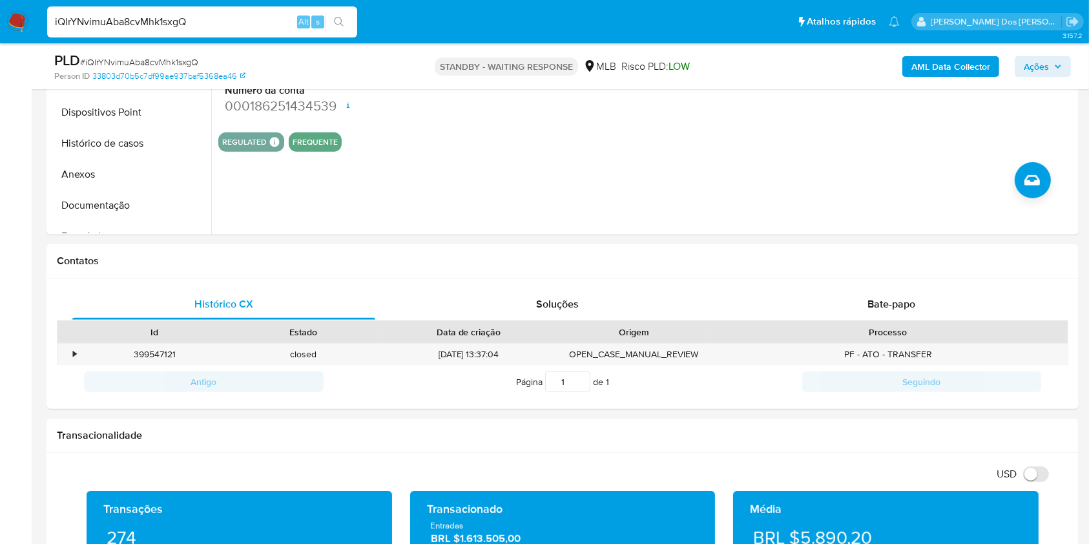
scroll to position [531, 0]
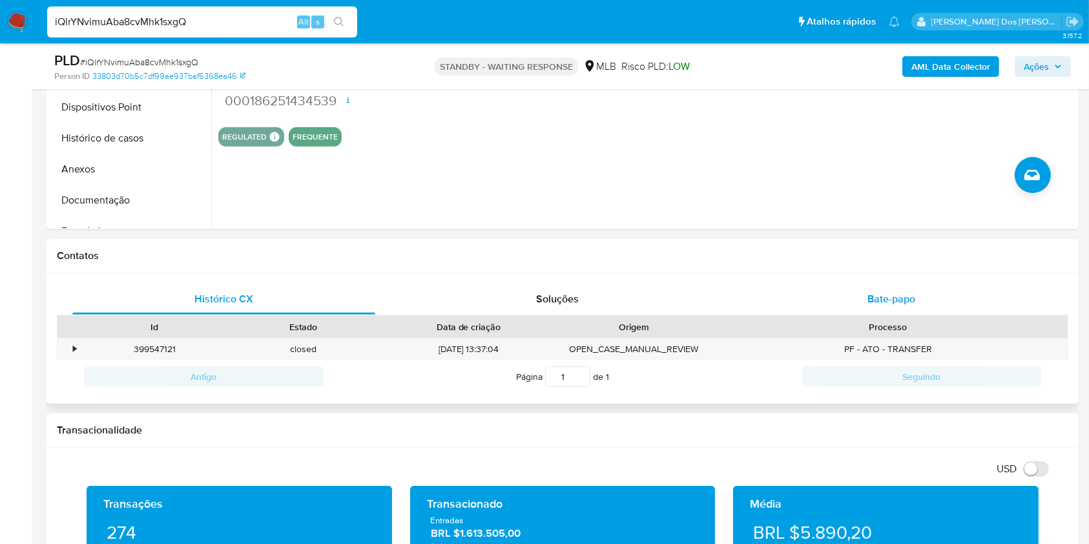
click at [878, 307] on div "Bate-papo" at bounding box center [891, 298] width 303 height 31
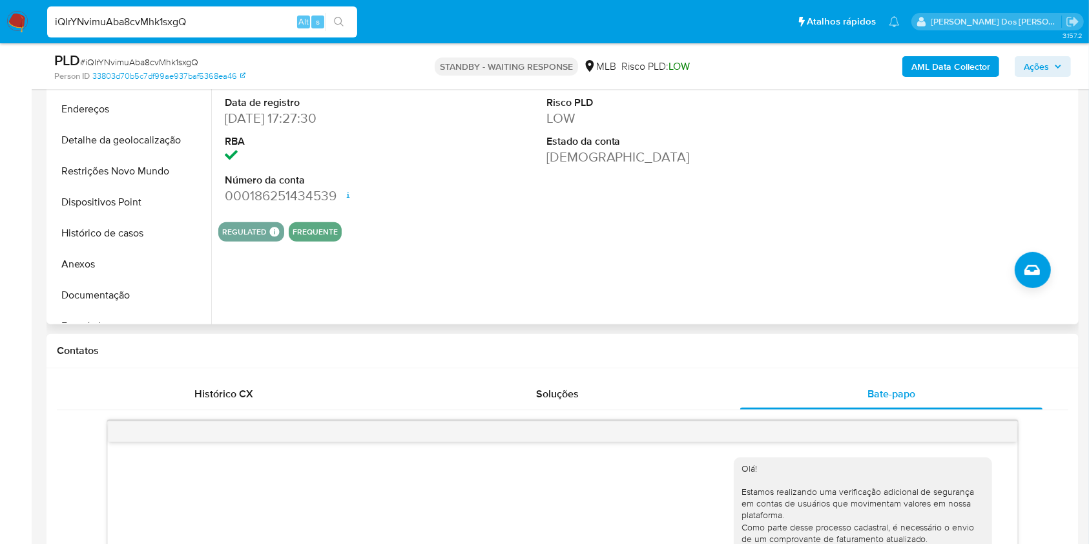
scroll to position [437, 0]
click at [225, 400] on div "Histórico CX" at bounding box center [223, 393] width 303 height 31
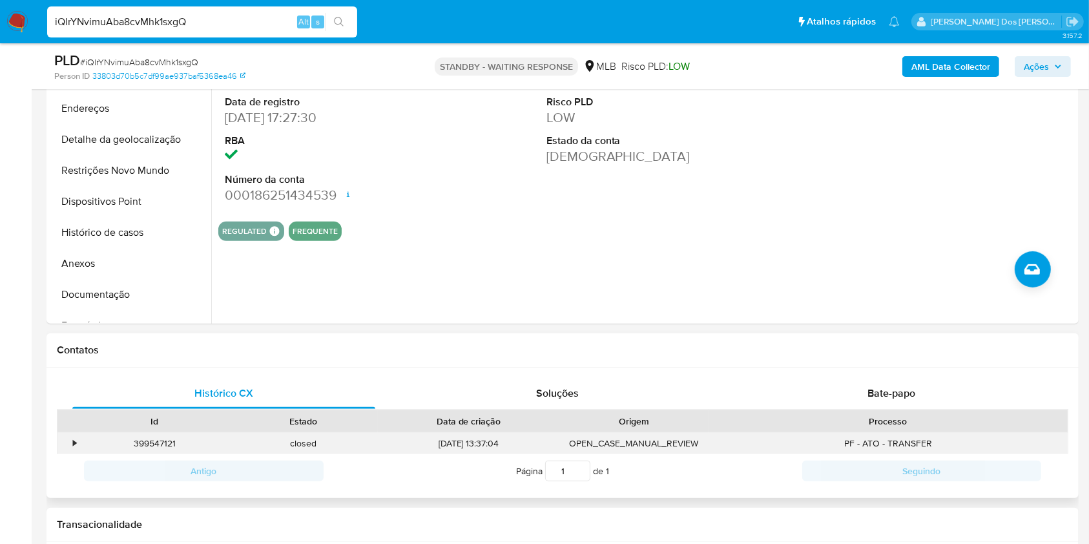
click at [68, 454] on div "•" at bounding box center [68, 443] width 23 height 21
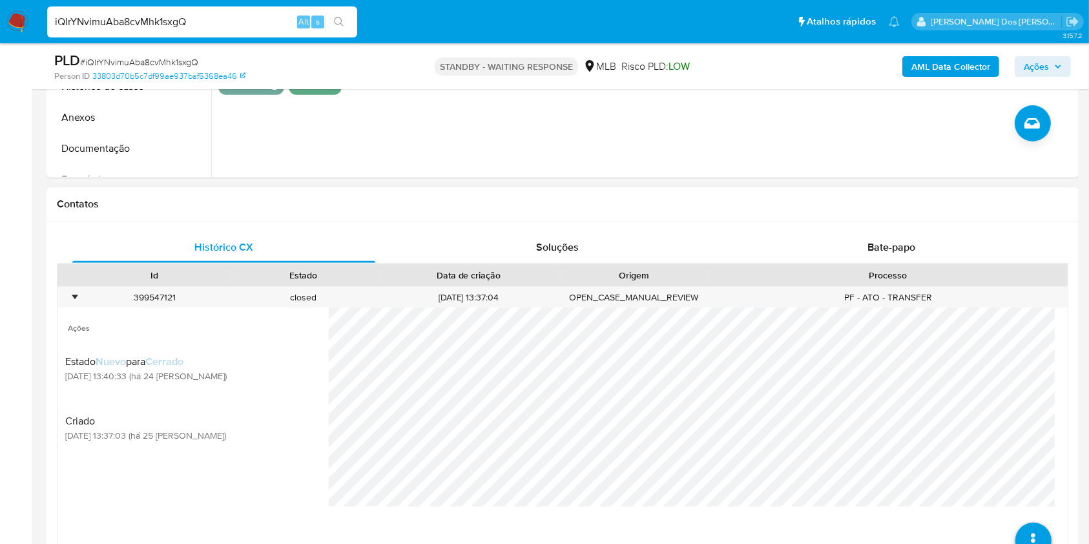
scroll to position [584, 0]
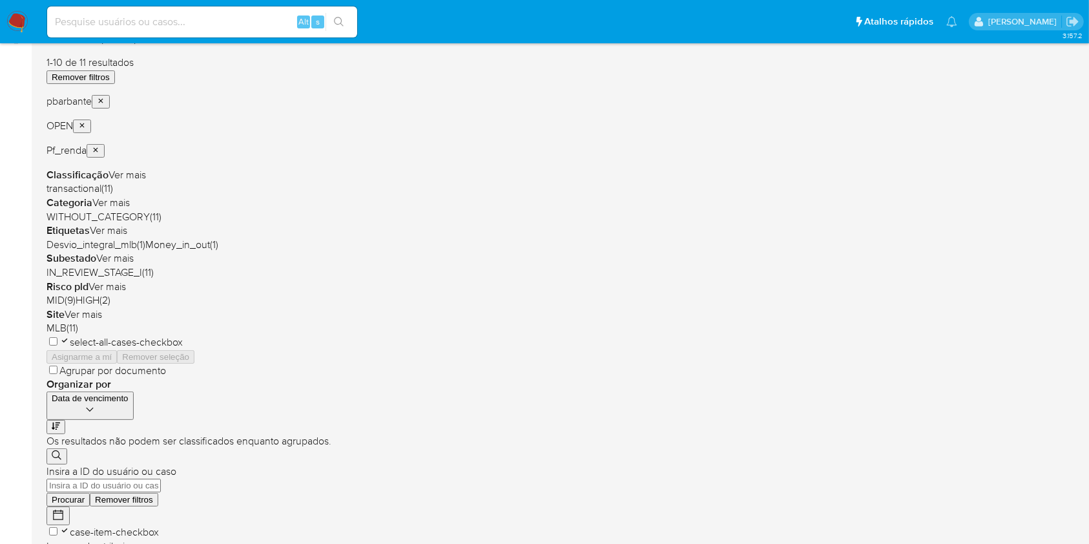
scroll to position [174, 0]
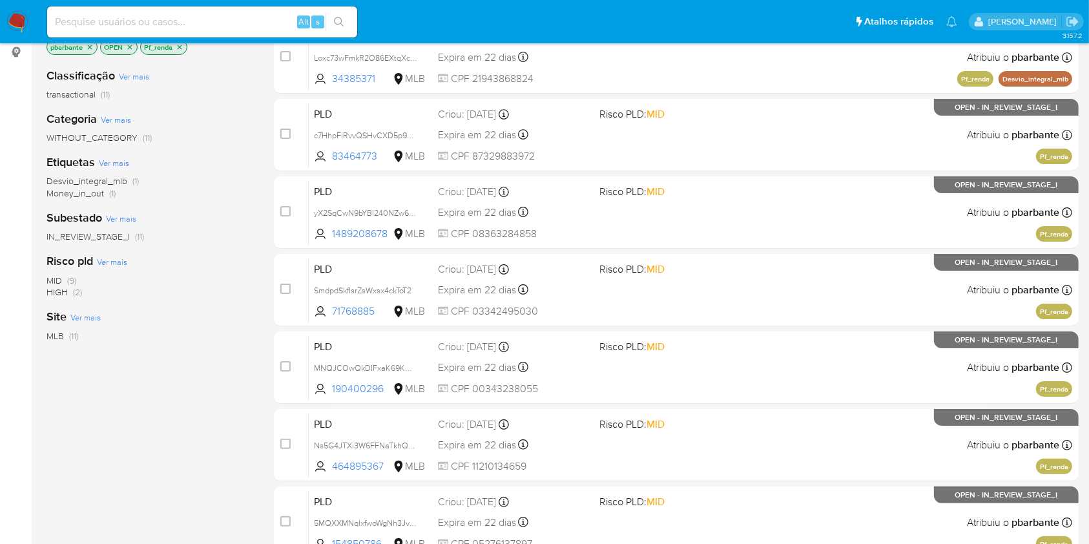
click at [180, 48] on icon "close-filter" at bounding box center [180, 47] width 8 height 8
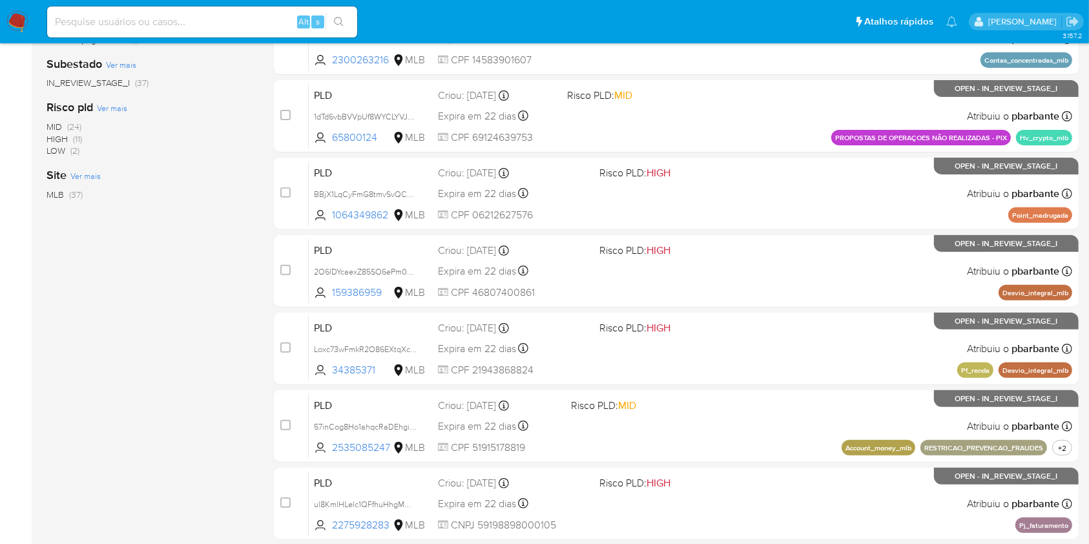
scroll to position [296, 0]
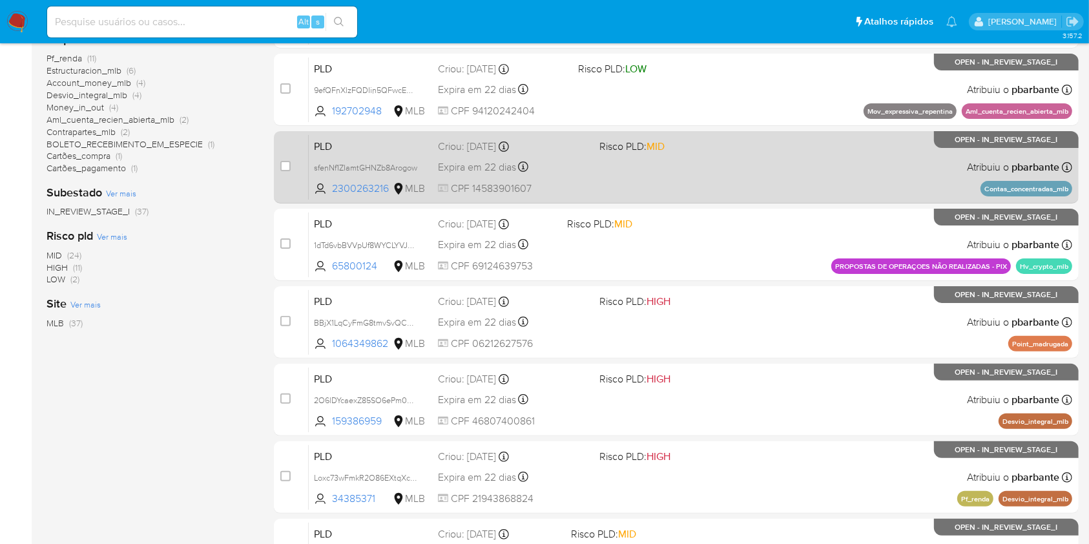
click at [627, 177] on div "PLD sfenNf1ZIamtGHNZb8Arogow 2300263216 MLB Risco PLD: MID Criou: 12/08/2025 Cr…" at bounding box center [690, 166] width 763 height 65
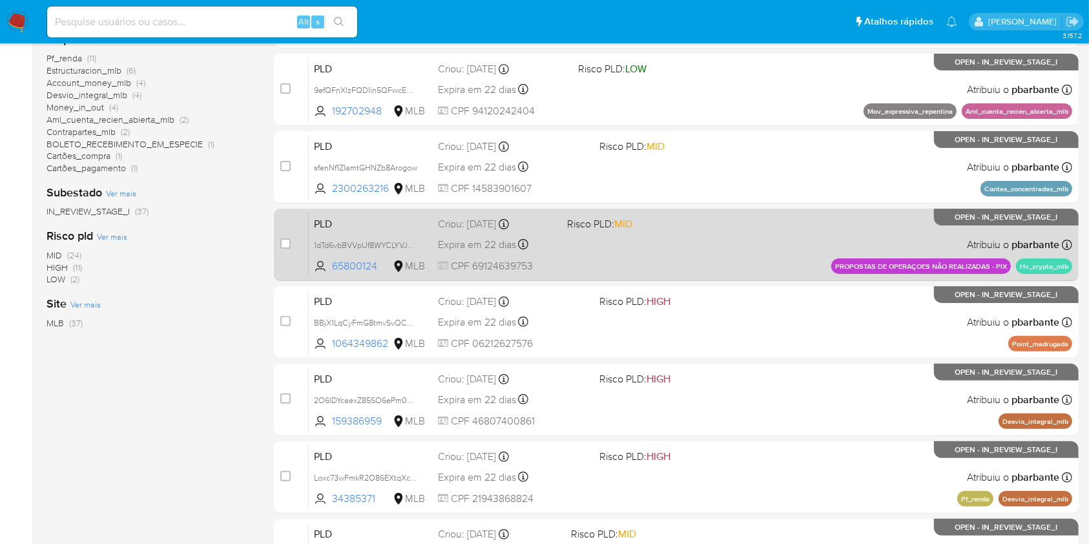
click at [647, 277] on div "PLD 1dTd6vbBVVpUf8WYCLYVJyFj 65800124 MLB Risco PLD: MID Criou: 12/08/2025 Crio…" at bounding box center [690, 244] width 763 height 65
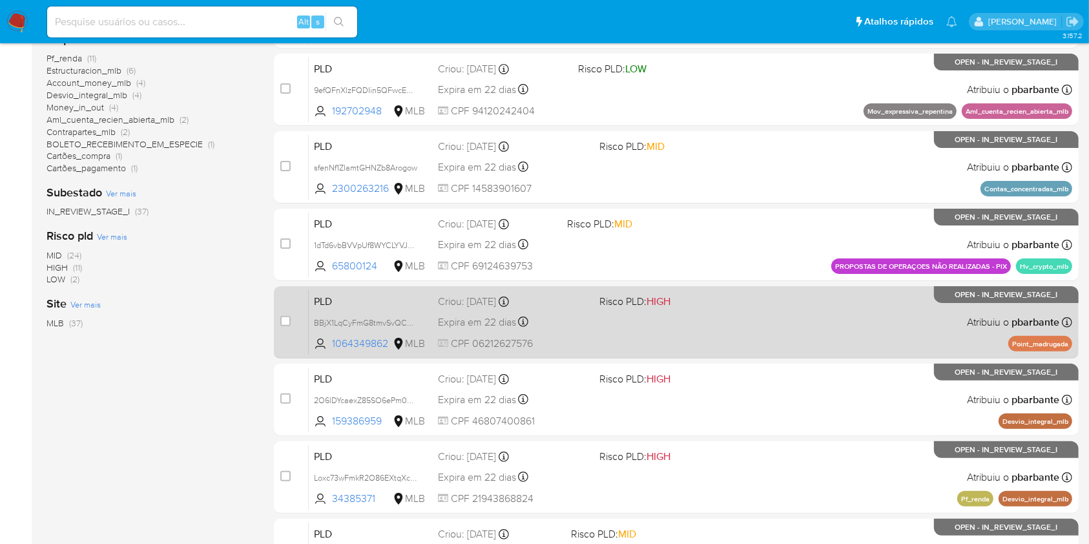
click at [654, 354] on div "PLD BBjX1LqCyFmG8tmvSvQC3Omo 1064349862 MLB Risco PLD: HIGH Criou: 12/08/2025 C…" at bounding box center [690, 321] width 763 height 65
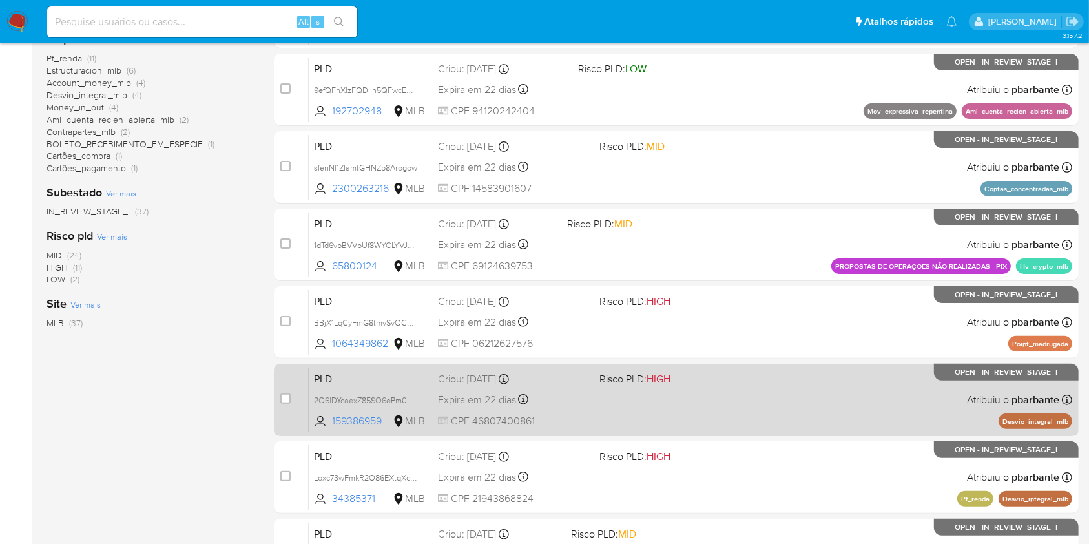
click at [661, 432] on div "PLD 2O6lDYcaexZ85SO6ePm0e20T 159386959 MLB Risco PLD: HIGH Criou: 12/08/2025 Cr…" at bounding box center [690, 399] width 763 height 65
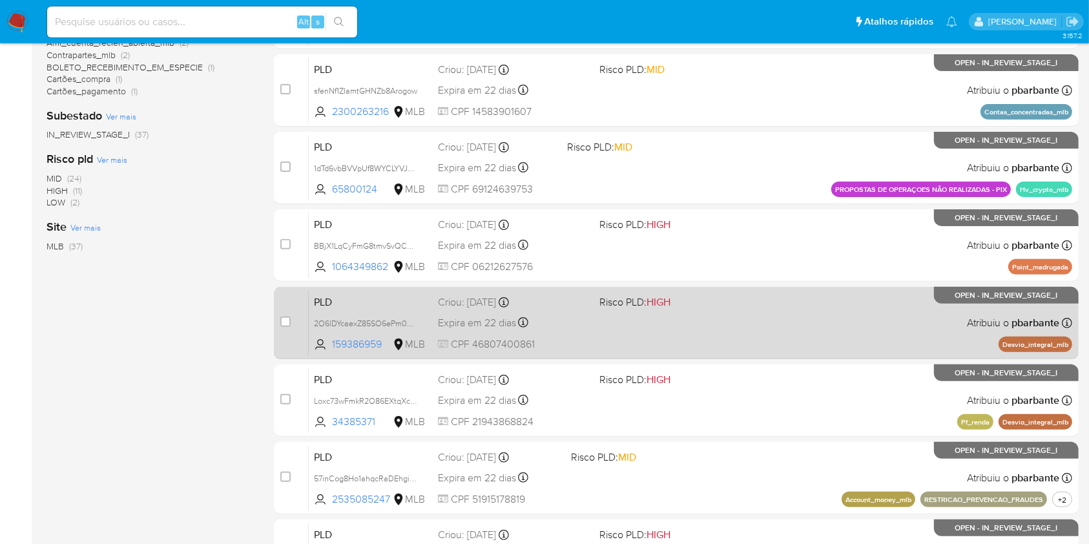
scroll to position [377, 0]
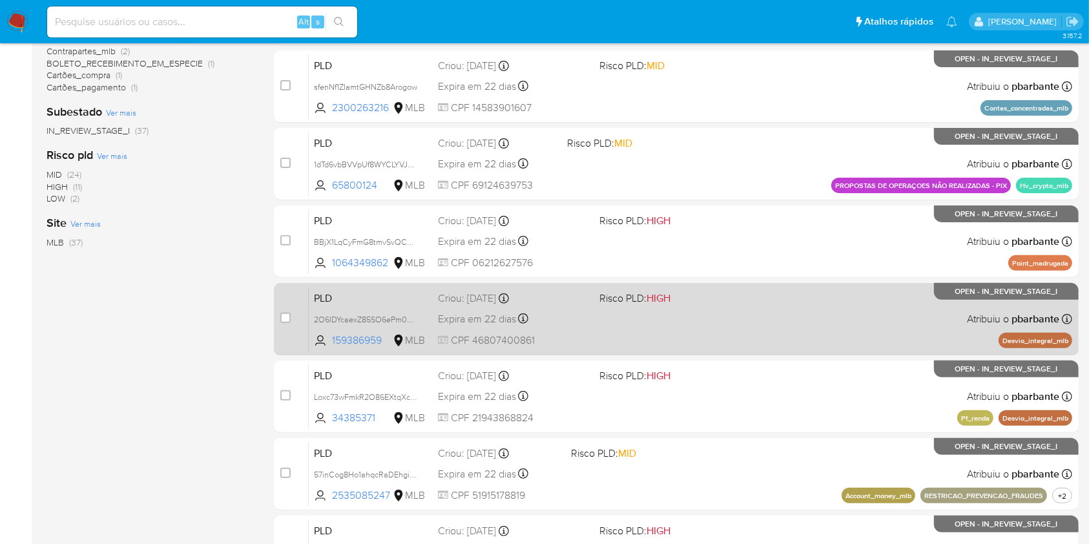
click at [661, 429] on div "PLD Loxc73wFmkR2O86EXtqXcnLX 34385371 MLB Risco PLD: HIGH Criou: 12/08/2025 Cri…" at bounding box center [690, 396] width 763 height 65
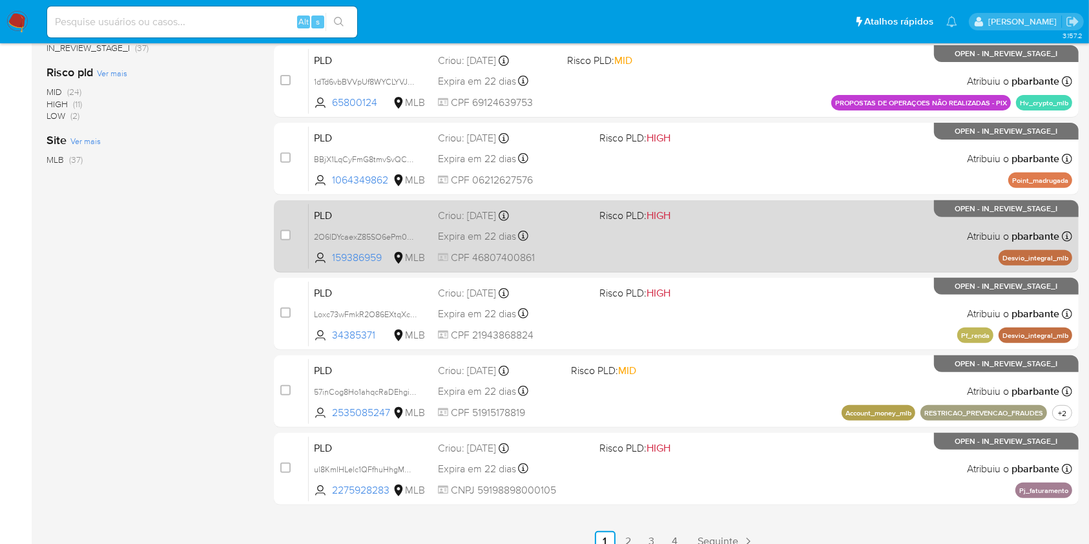
click at [661, 424] on div "PLD 57inCog8Ho1ahqcRaDEhgiaC 2535085247 MLB Risco PLD: MID Criou: 12/08/2025 Cr…" at bounding box center [690, 390] width 763 height 65
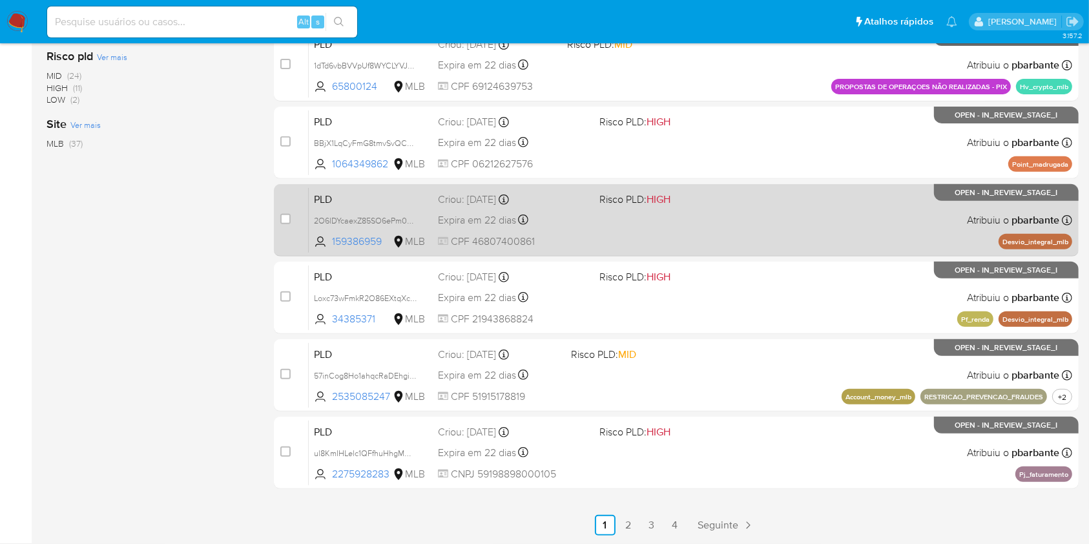
click at [661, 467] on div "PLD ul8KmIHLelc1QFfhuHhgMOOd 2275928283 MLB Risco PLD: HIGH Criou: 12/08/2025 C…" at bounding box center [690, 452] width 763 height 65
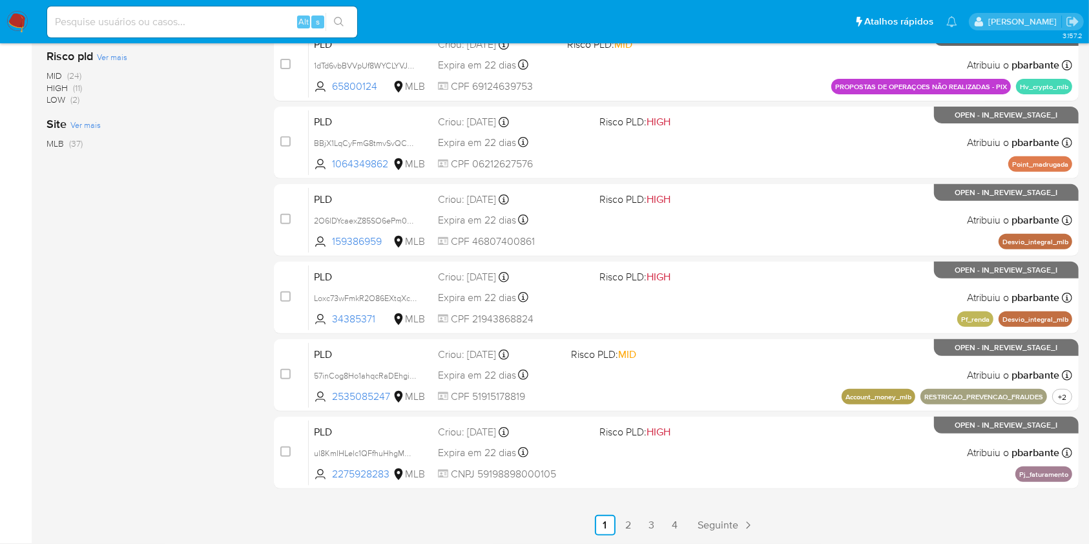
scroll to position [577, 0]
click at [639, 515] on link "2" at bounding box center [628, 525] width 21 height 21
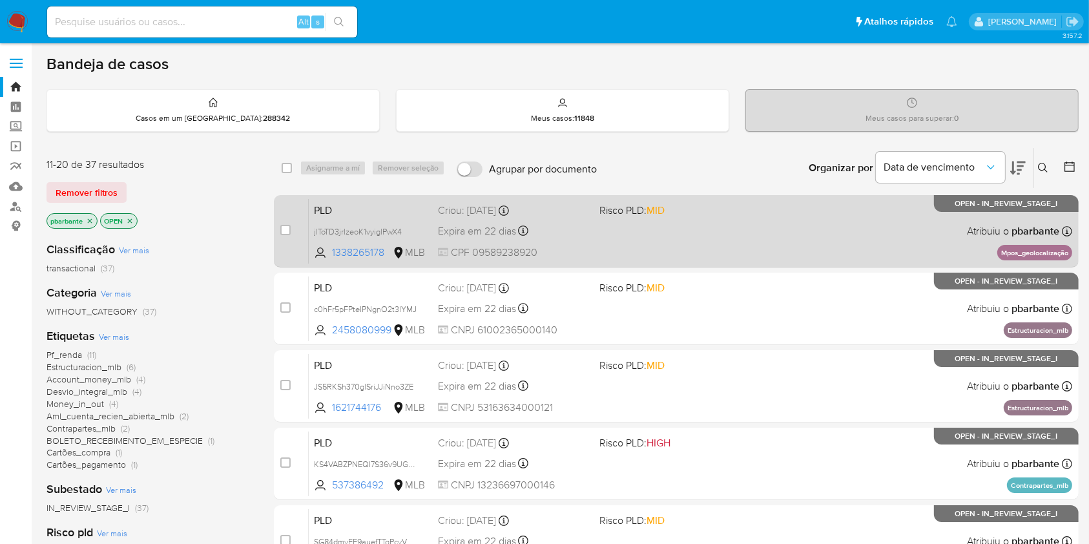
click at [713, 245] on div "PLD jlToTD3jrlzeoK1vyiglPwX4 1338265178 MLB Risco PLD: MID Criou: 12/08/2025 Cr…" at bounding box center [690, 230] width 763 height 65
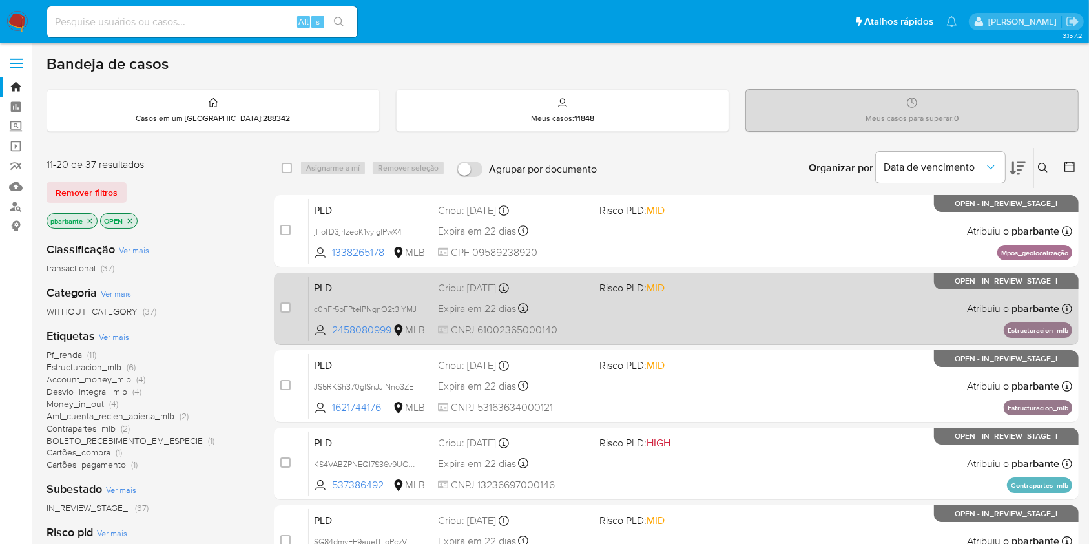
click at [697, 324] on div "PLD c0hFr5pFPteIPNgnO2t3IYMJ 2458080999 MLB Risco PLD: MID Criou: 12/08/2025 Cr…" at bounding box center [690, 308] width 763 height 65
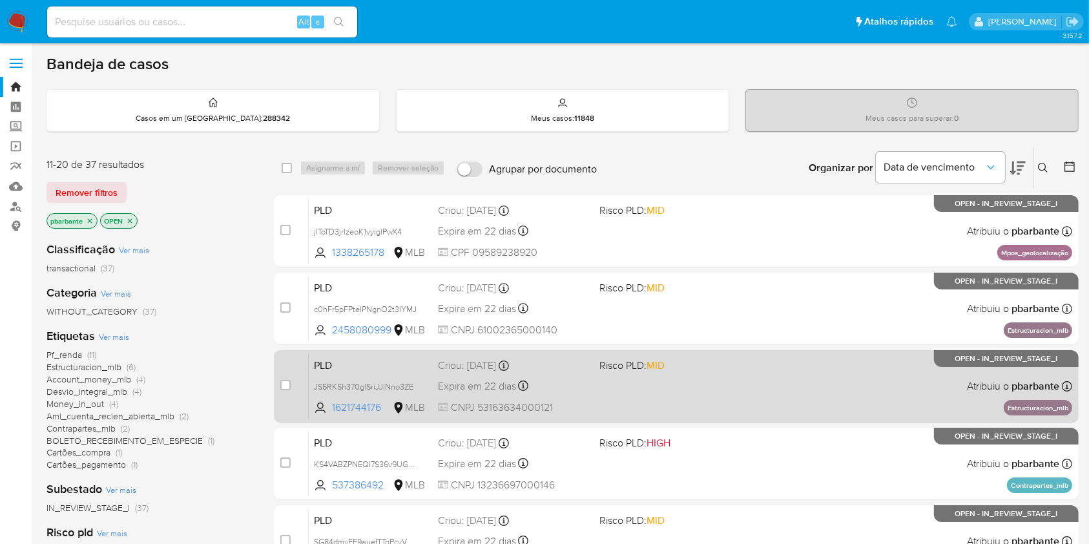
click at [664, 373] on span "MID" at bounding box center [655, 365] width 18 height 15
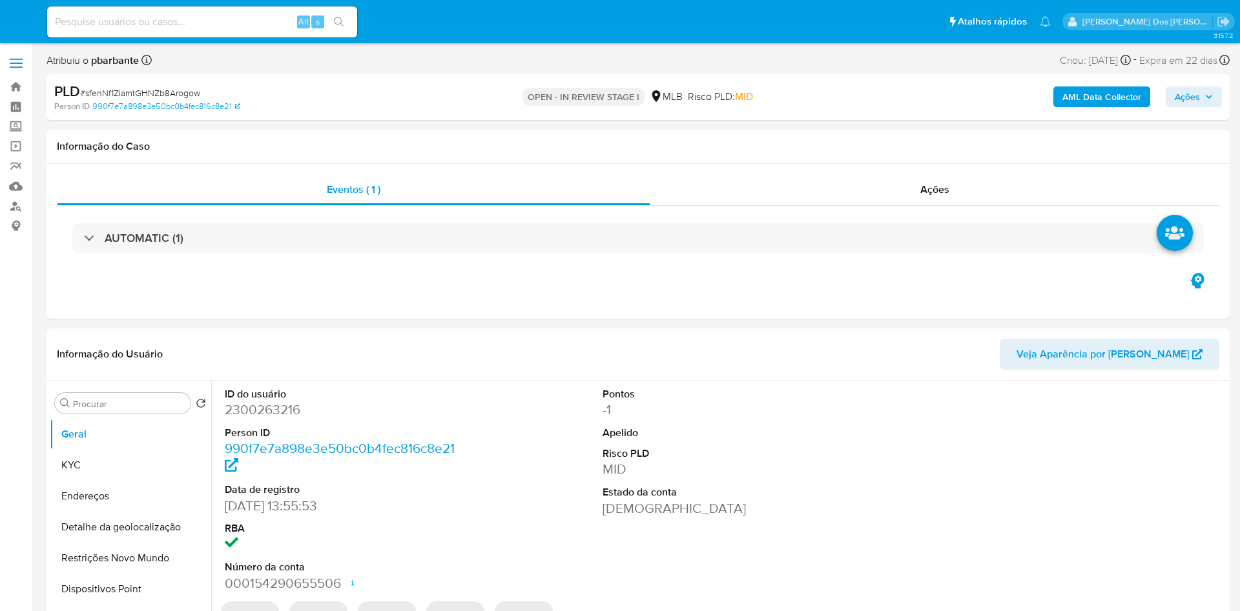
select select "10"
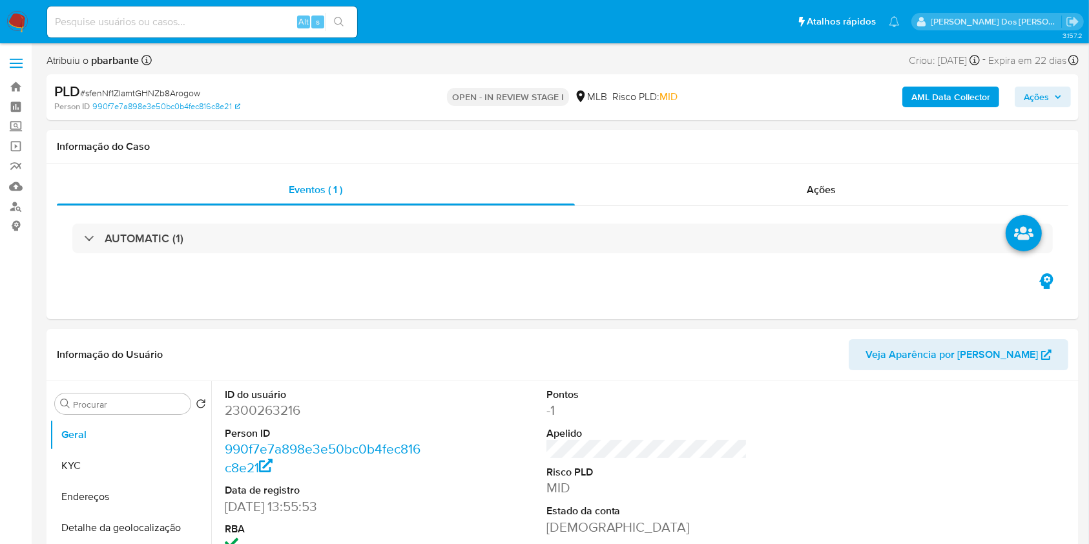
scroll to position [3, 0]
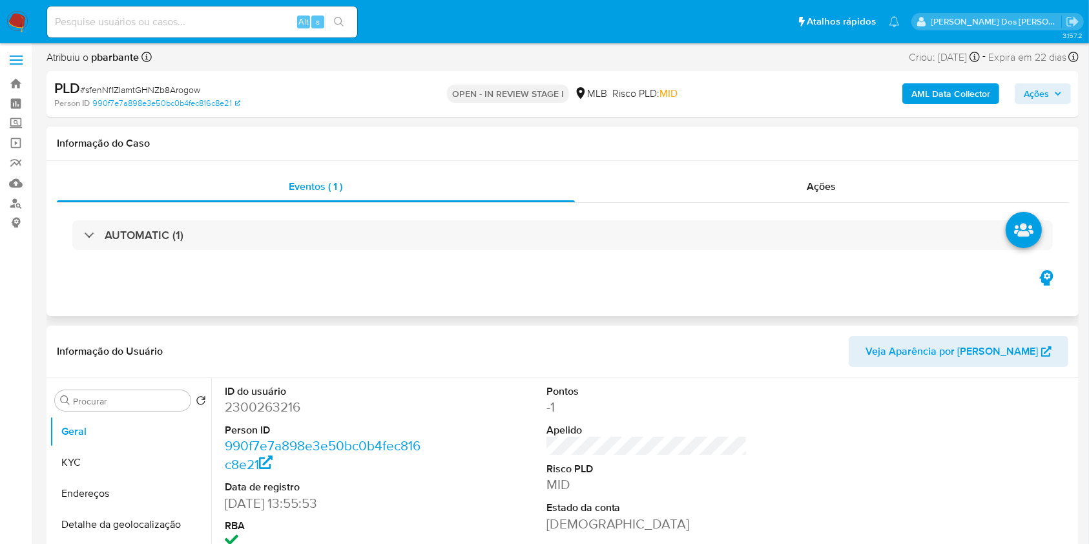
click at [384, 218] on div "AUTOMATIC (1)" at bounding box center [562, 235] width 1011 height 65
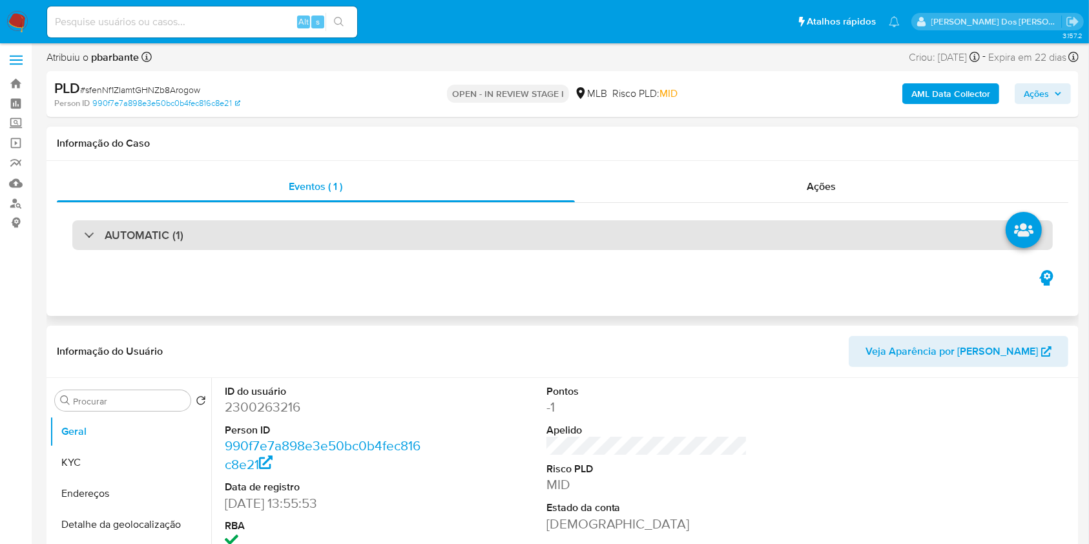
click at [378, 222] on div "AUTOMATIC (1)" at bounding box center [562, 235] width 980 height 30
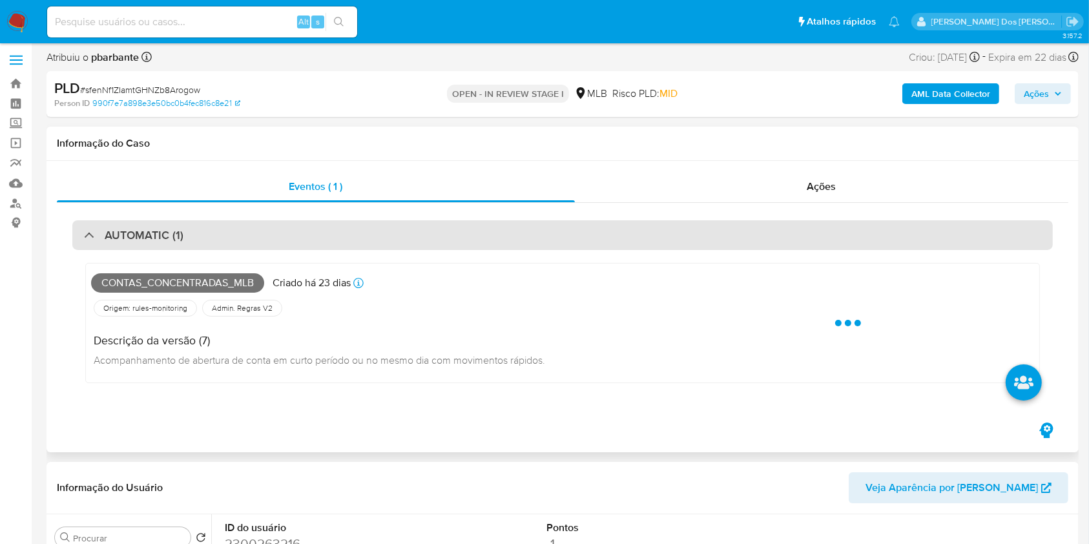
click at [378, 222] on div "AUTOMATIC (1)" at bounding box center [562, 235] width 980 height 30
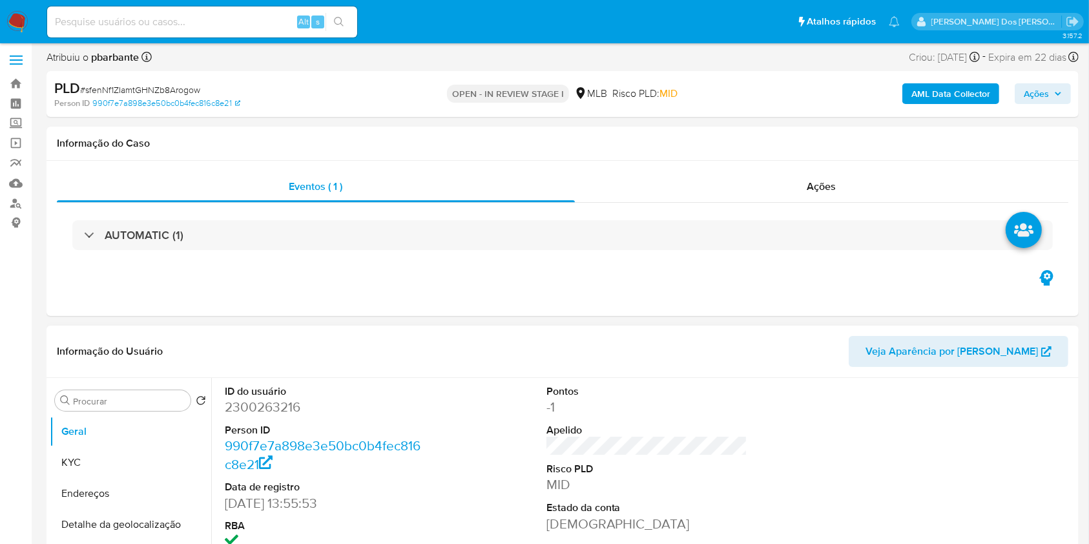
click at [285, 416] on dd "2300263216" at bounding box center [325, 407] width 201 height 18
copy dd "2300263216"
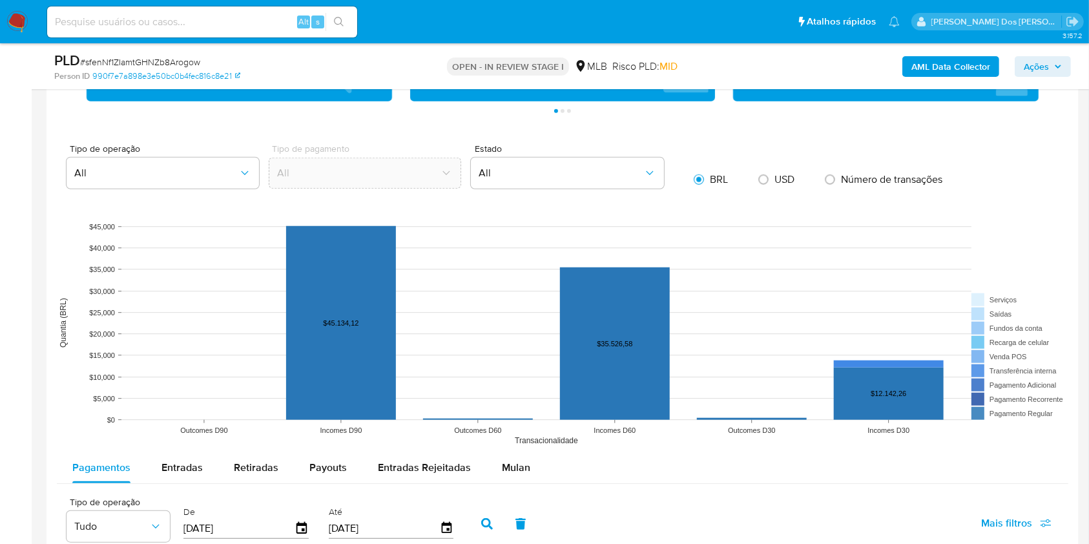
scroll to position [1076, 0]
click at [512, 474] on span "Mulan" at bounding box center [516, 466] width 28 height 15
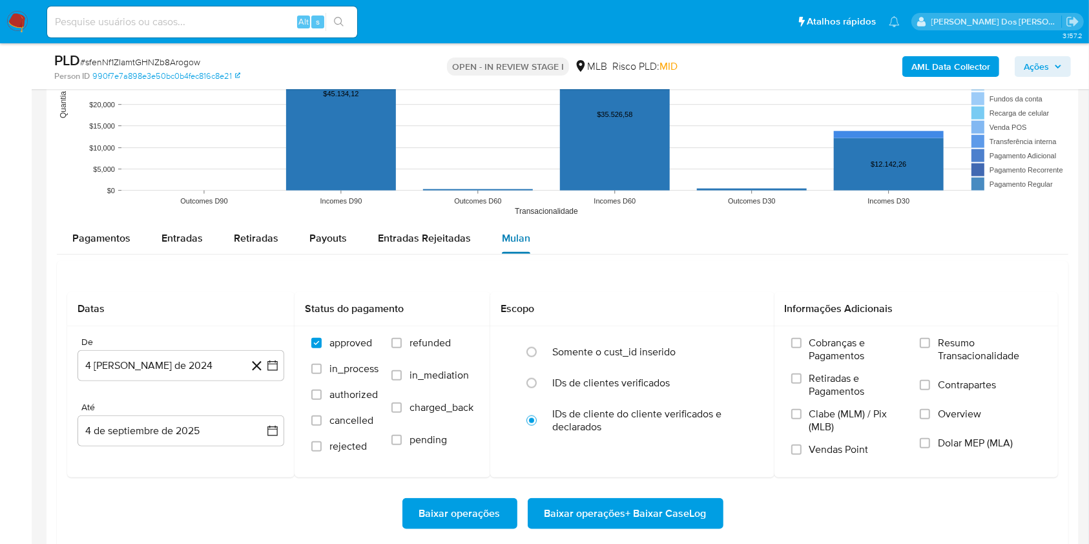
scroll to position [1308, 0]
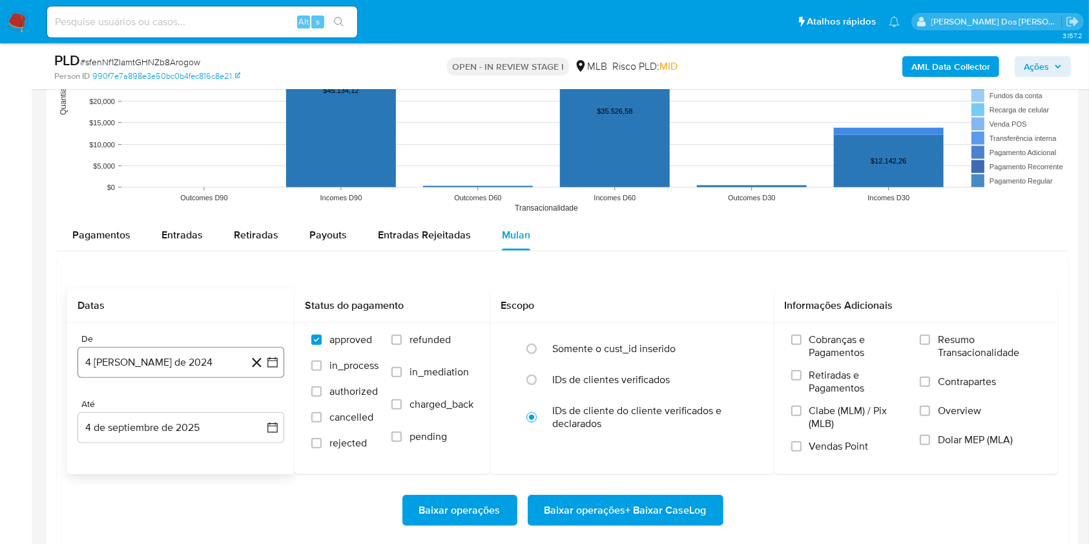
click at [276, 369] on icon "button" at bounding box center [272, 362] width 13 height 13
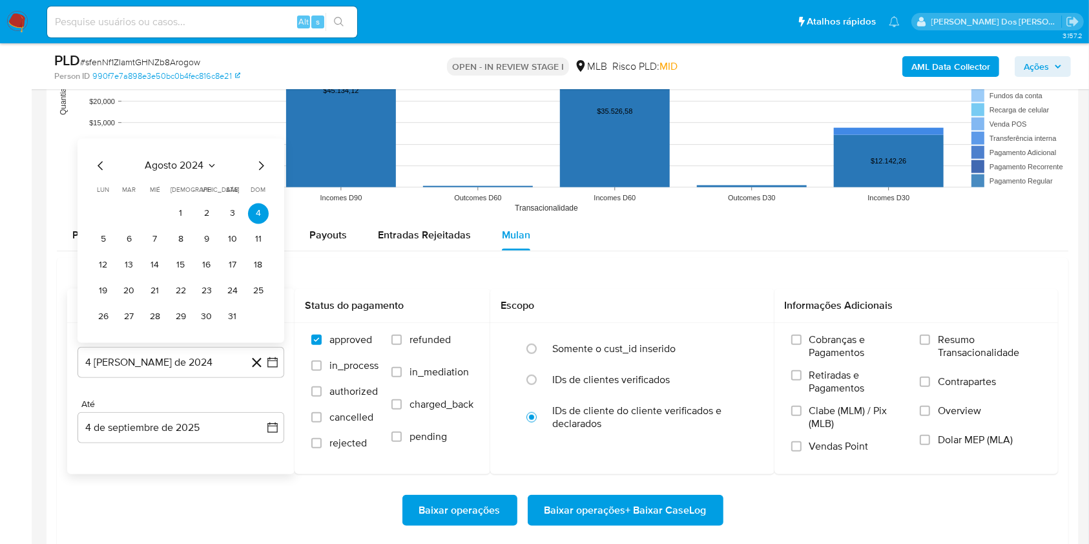
click at [261, 173] on icon "Mes siguiente" at bounding box center [260, 165] width 15 height 15
click at [261, 169] on span "dom" at bounding box center [258, 164] width 15 height 10
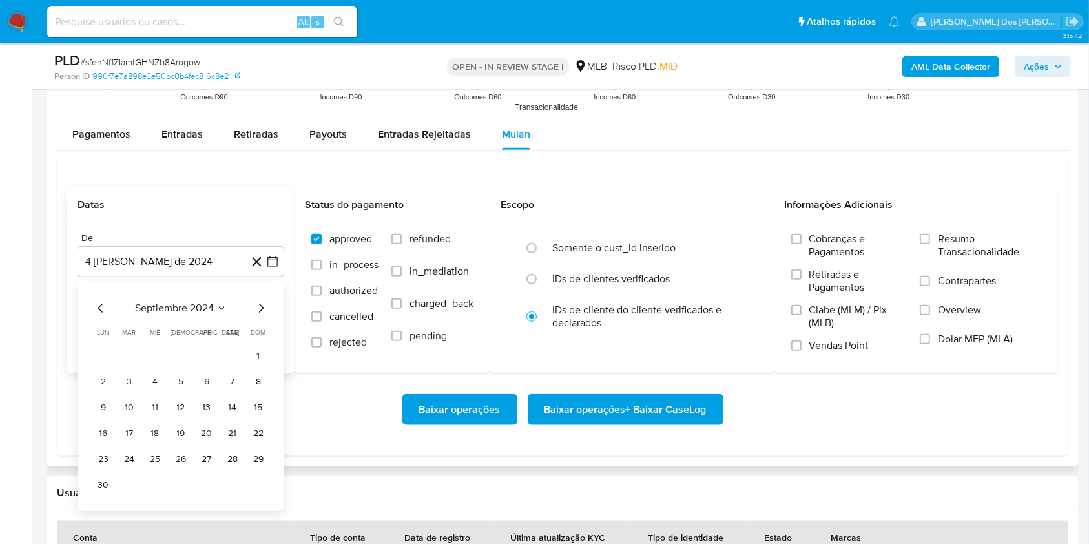
scroll to position [1411, 0]
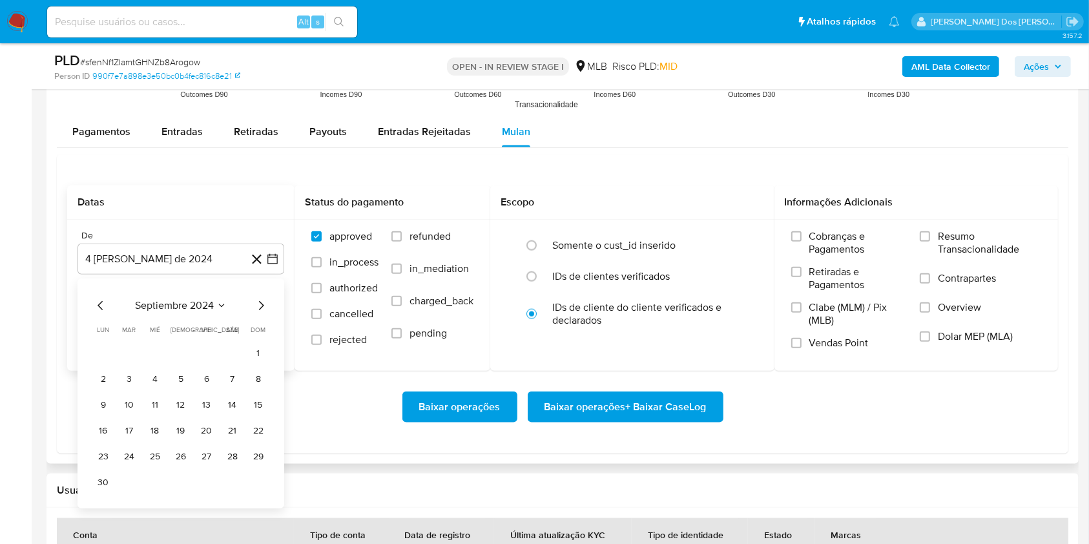
click at [262, 313] on icon "Mes siguiente" at bounding box center [260, 305] width 15 height 15
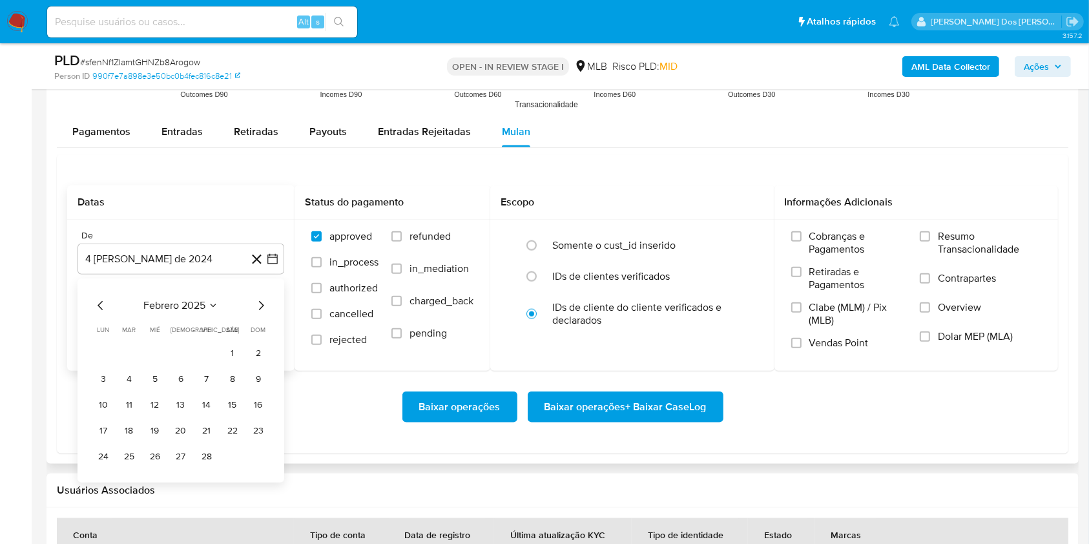
click at [262, 313] on icon "Mes siguiente" at bounding box center [260, 305] width 15 height 15
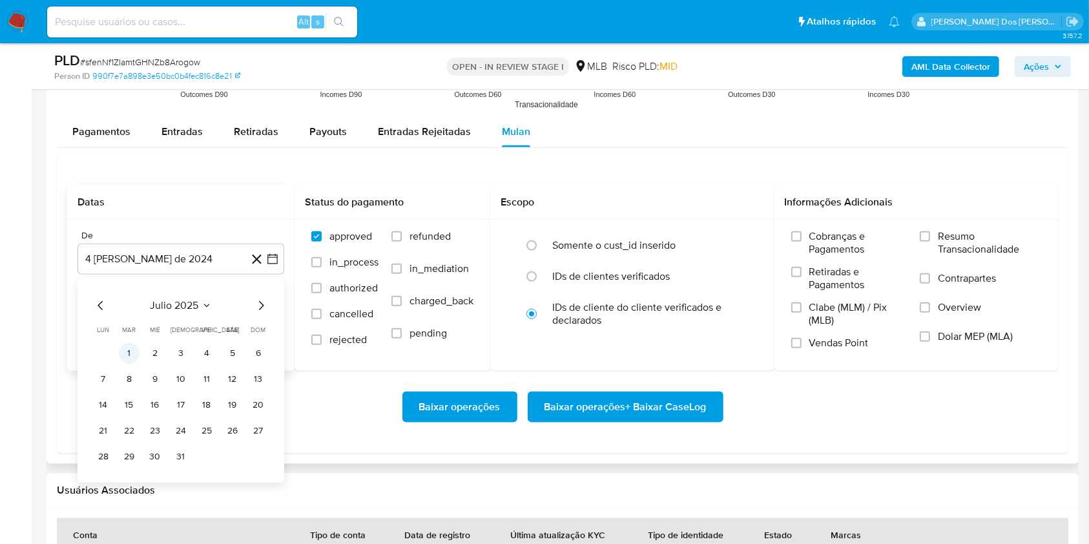
click at [127, 364] on button "1" at bounding box center [129, 353] width 21 height 21
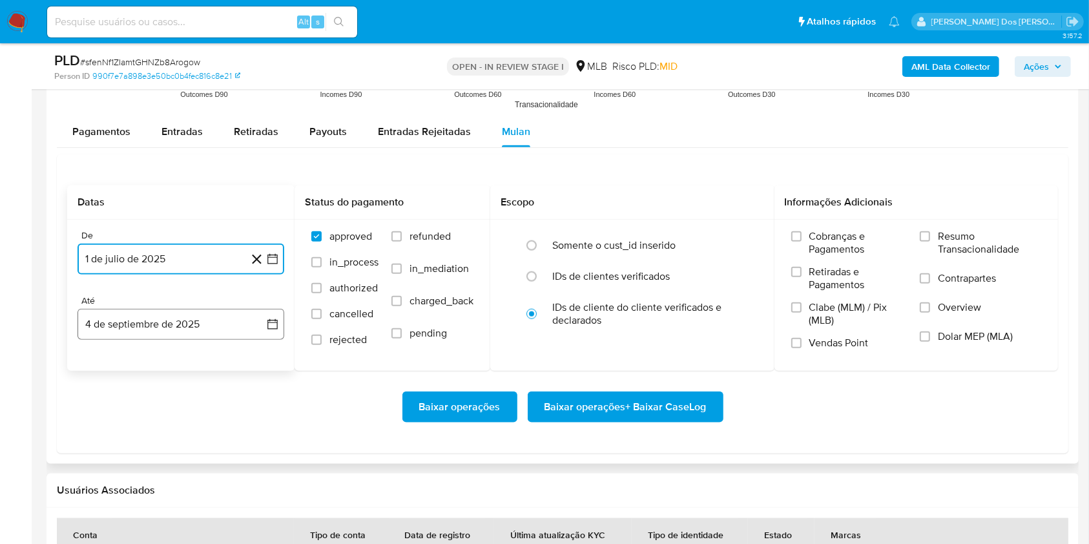
click at [274, 340] on button "4 de septiembre de 2025" at bounding box center [180, 324] width 207 height 31
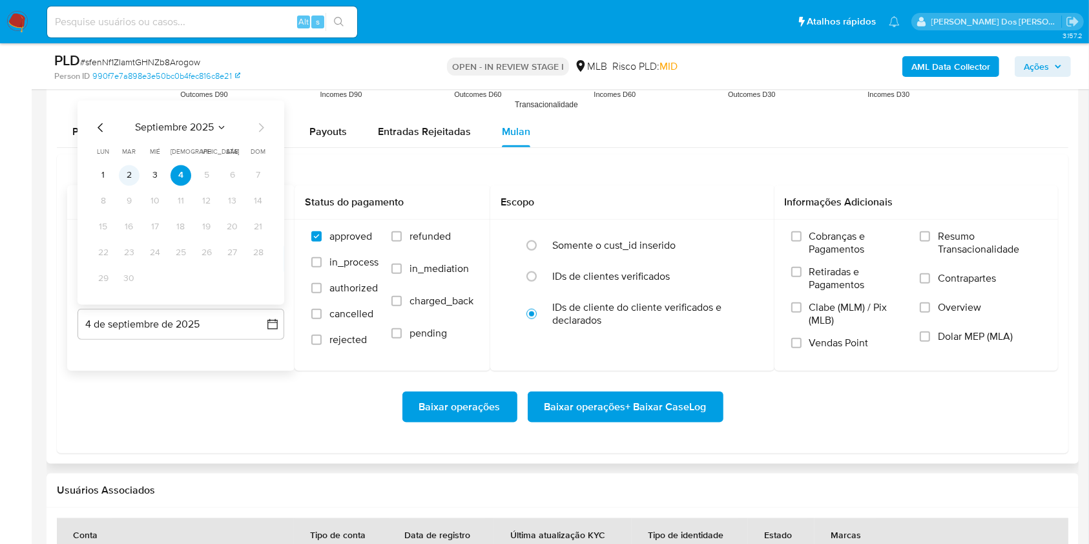
click at [130, 185] on button "2" at bounding box center [129, 175] width 21 height 21
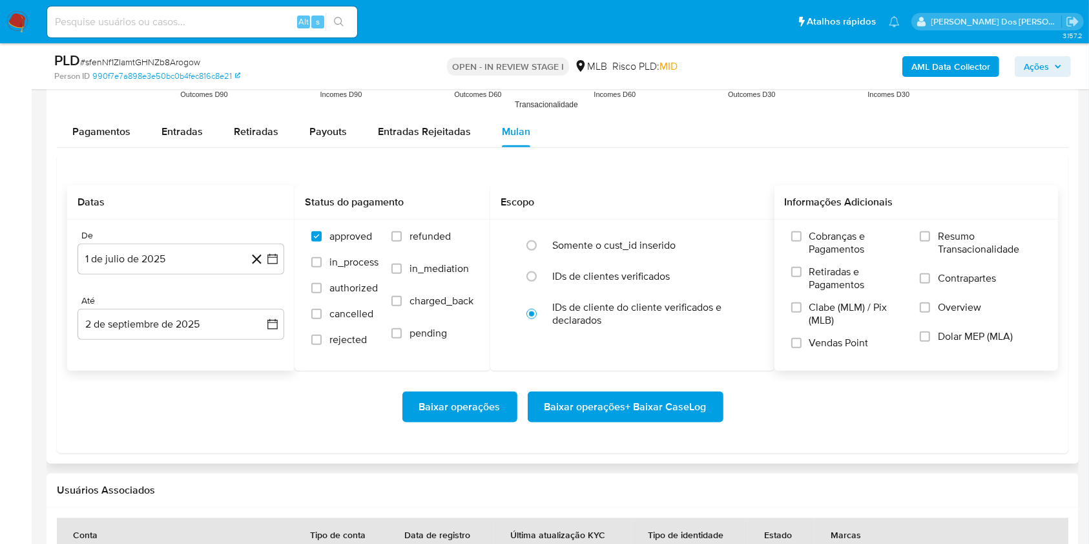
click at [941, 272] on label "Resumo Transacionalidade" at bounding box center [979, 251] width 121 height 42
click at [930, 241] on input "Resumo Transacionalidade" at bounding box center [924, 236] width 10 height 10
click at [713, 422] on button "Baixar operações + Baixar CaseLog" at bounding box center [626, 406] width 196 height 31
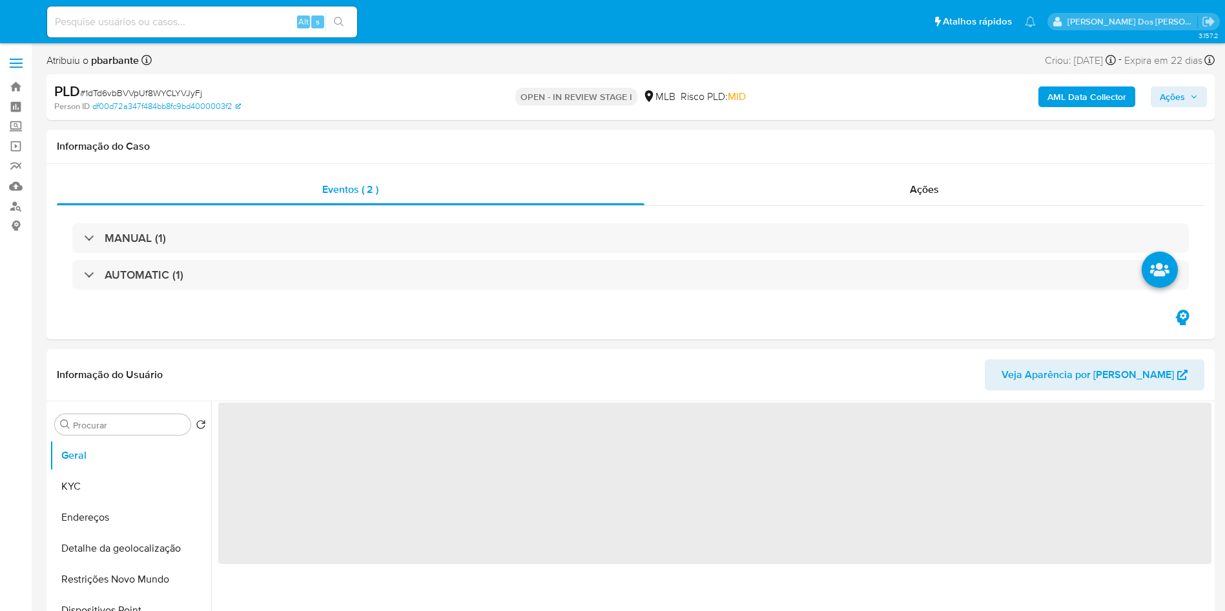
select select "10"
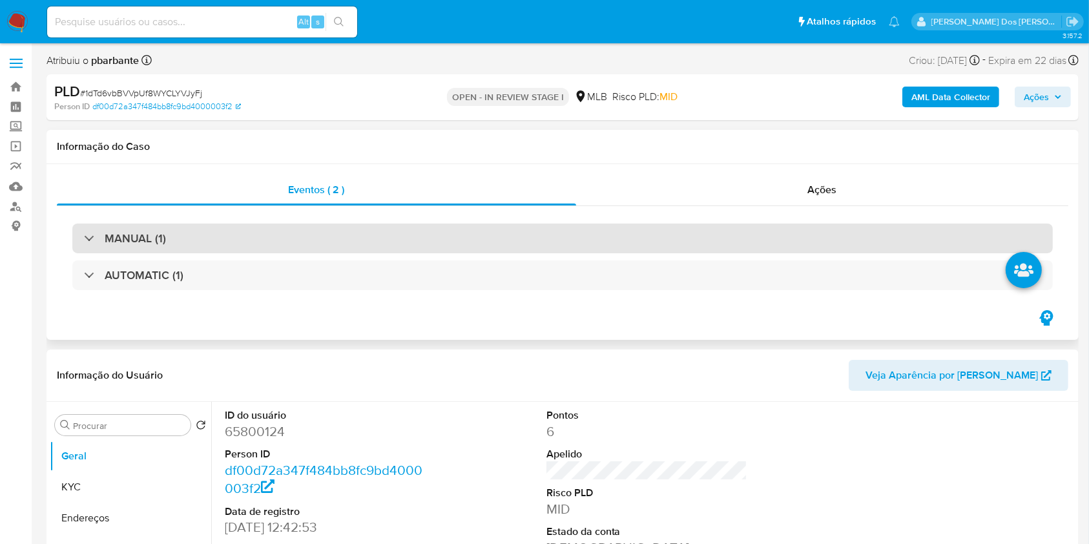
click at [364, 230] on div "MANUAL (1)" at bounding box center [562, 238] width 980 height 30
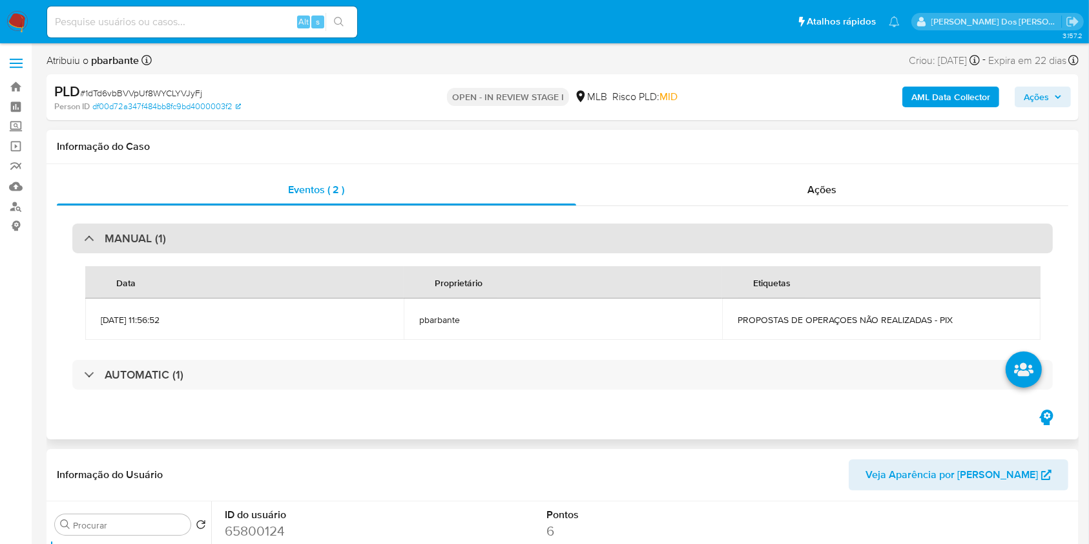
click at [453, 228] on div "MANUAL (1)" at bounding box center [562, 238] width 980 height 30
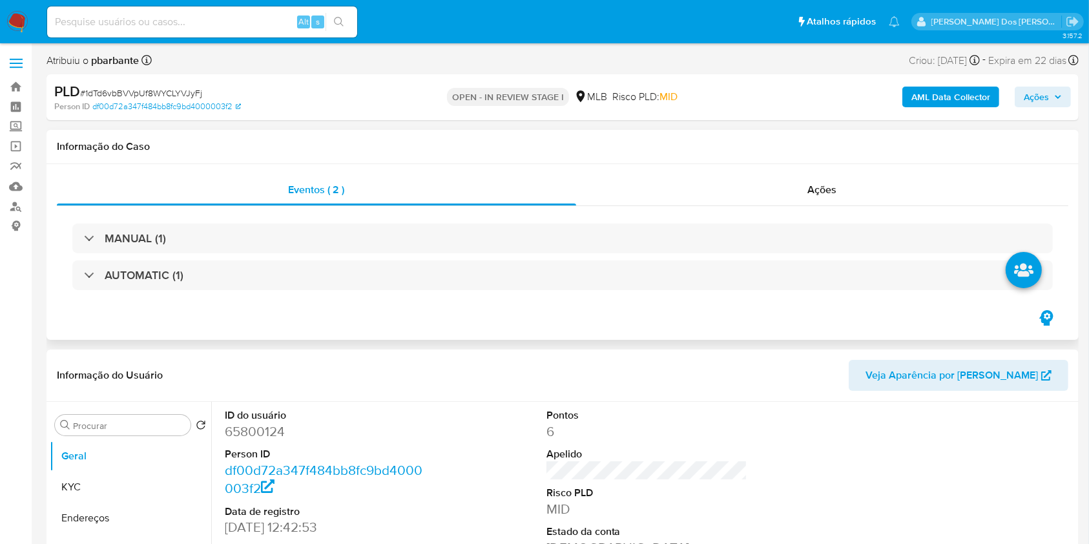
click at [351, 294] on div "MANUAL (1) AUTOMATIC (1)" at bounding box center [562, 257] width 1011 height 102
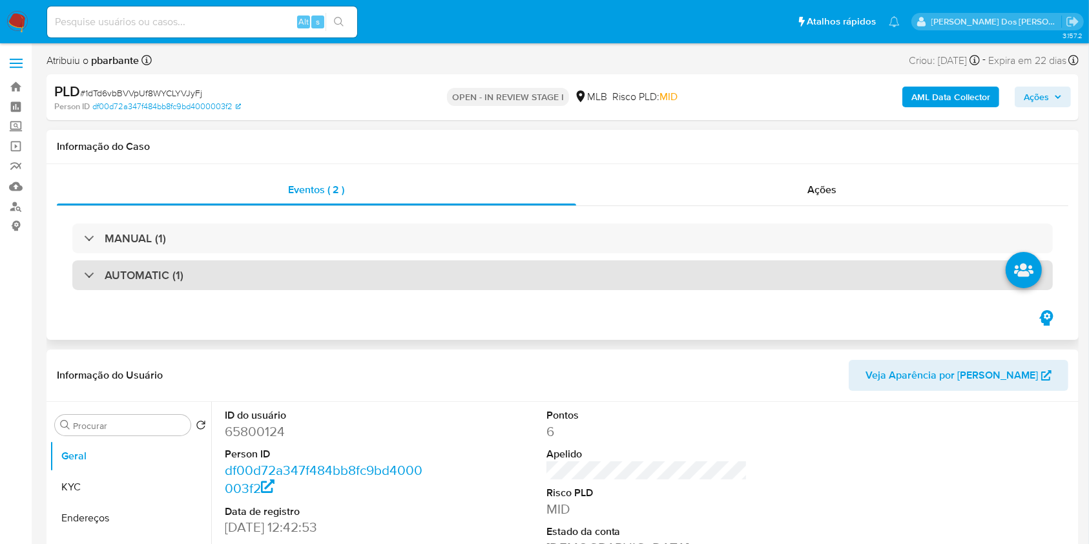
click at [385, 283] on div "AUTOMATIC (1)" at bounding box center [562, 275] width 980 height 30
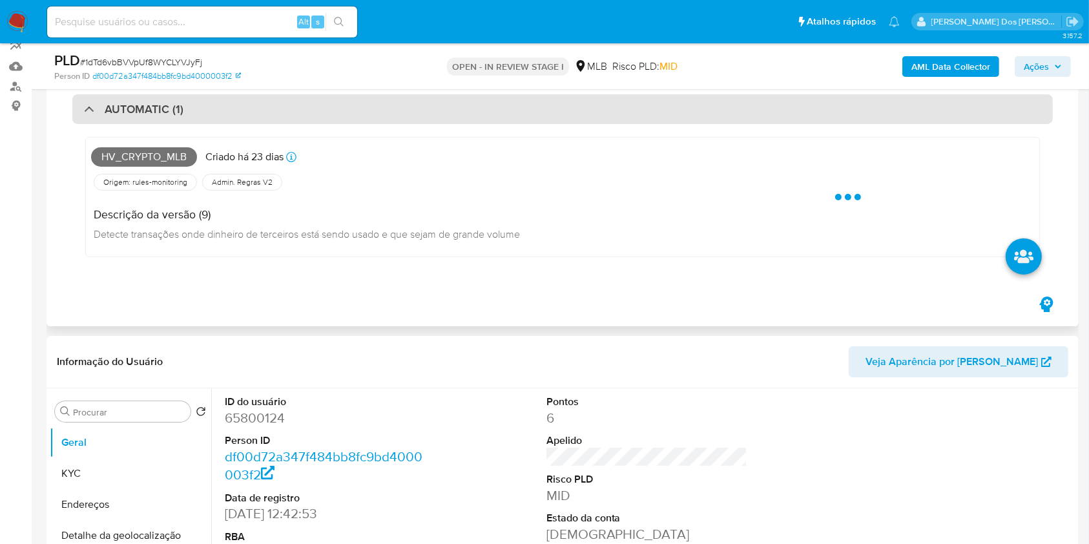
scroll to position [125, 0]
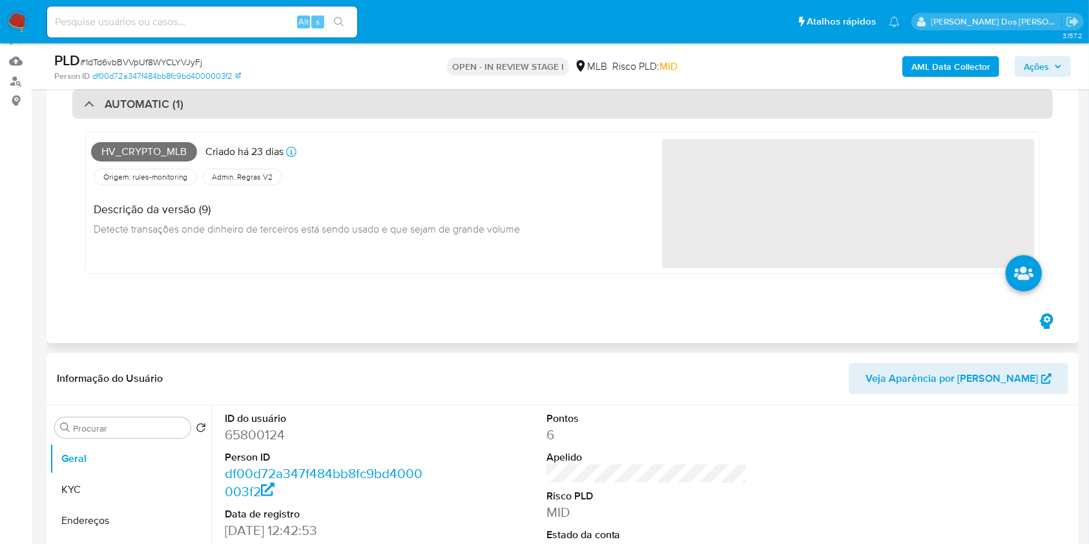
click at [472, 102] on div "AUTOMATIC (1)" at bounding box center [562, 104] width 980 height 30
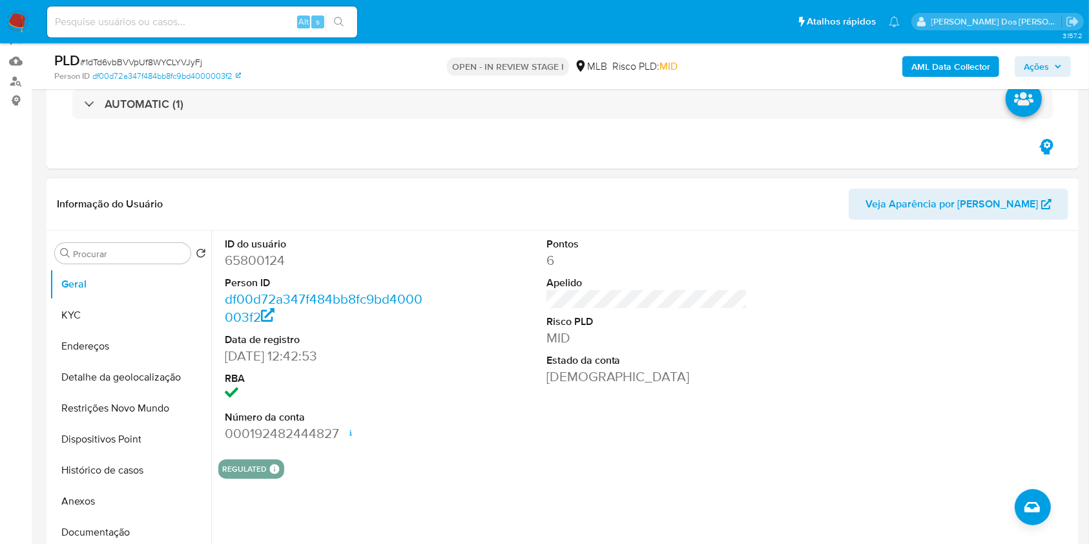
click at [257, 265] on dd "65800124" at bounding box center [325, 260] width 201 height 18
copy dd "65800124"
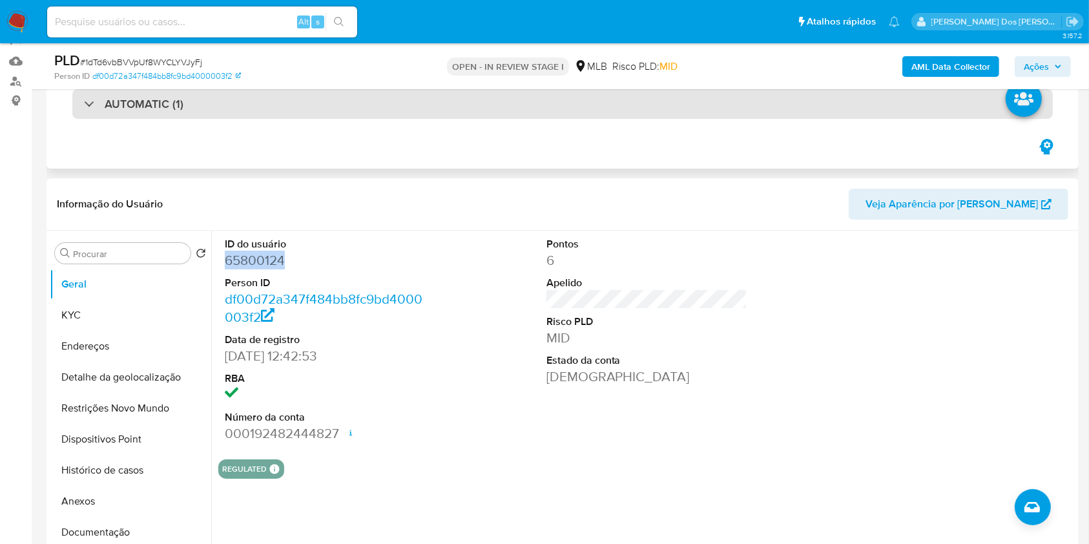
scroll to position [0, 0]
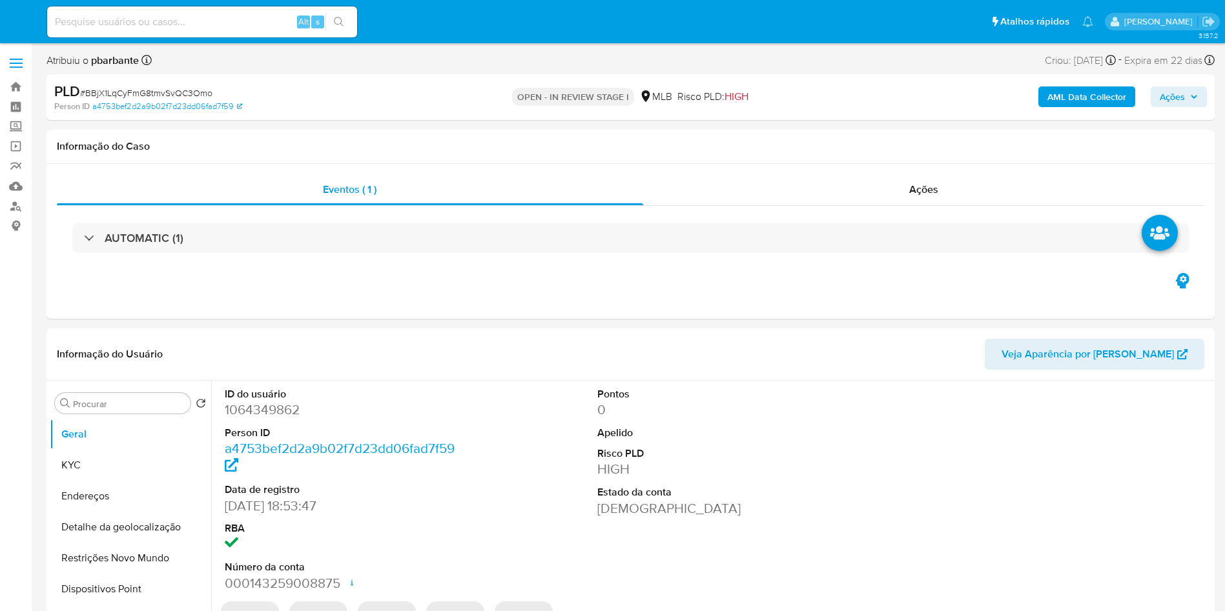
select select "10"
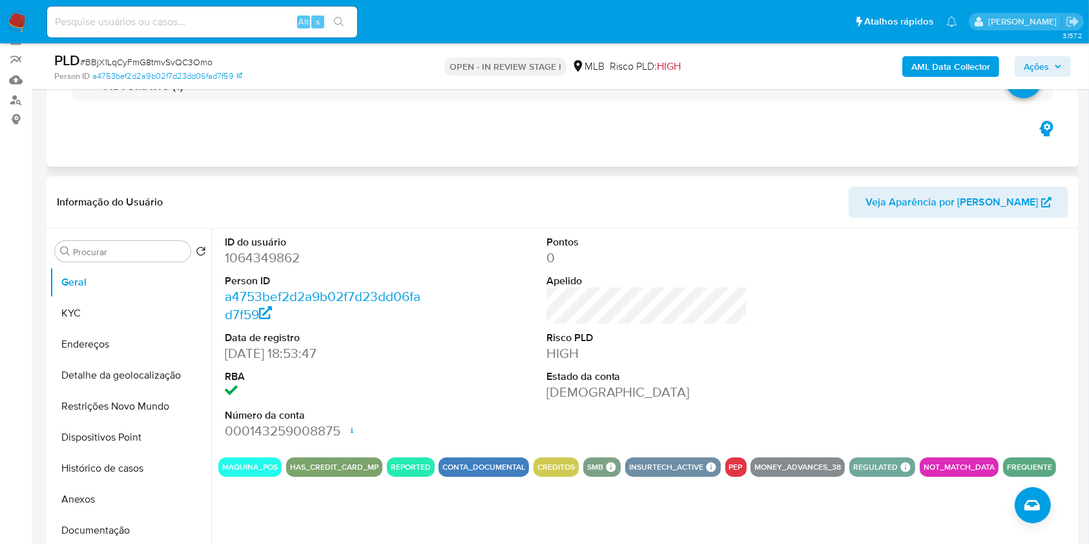
scroll to position [109, 0]
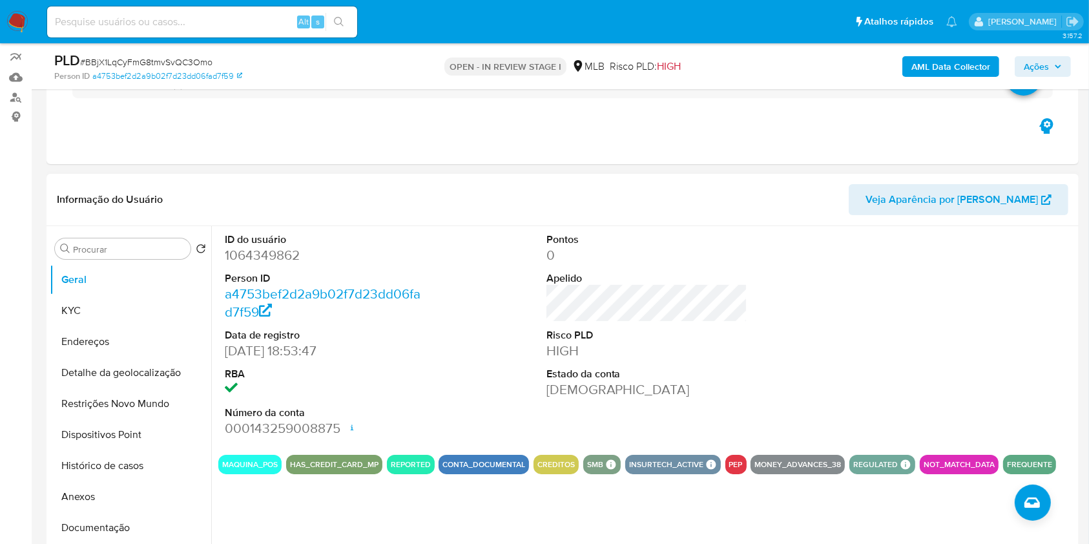
click at [250, 264] on dd "1064349862" at bounding box center [325, 255] width 201 height 18
copy dd "1064349862"
click at [250, 264] on dd "1064349862" at bounding box center [325, 255] width 201 height 18
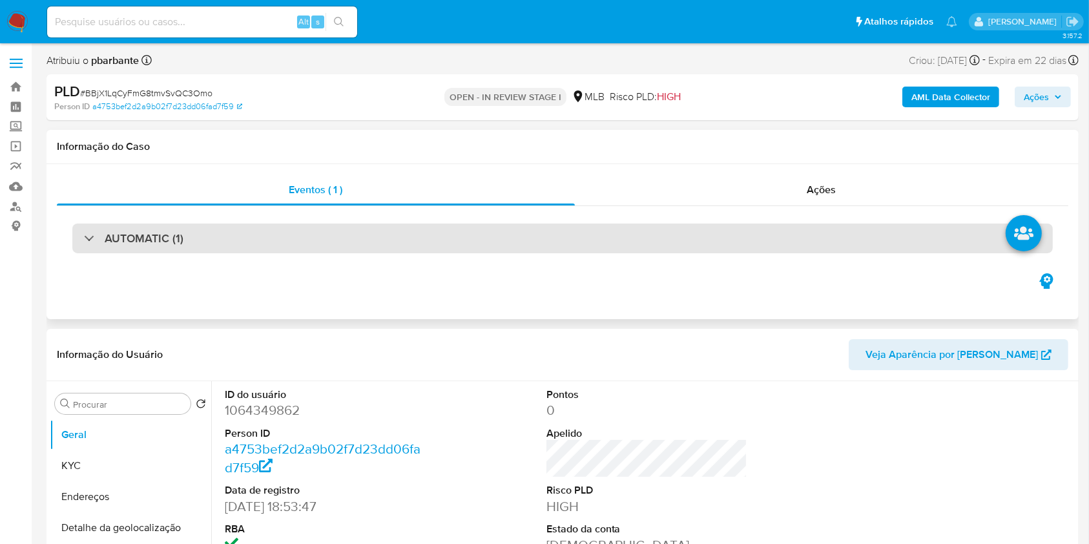
click at [323, 249] on div "AUTOMATIC (1)" at bounding box center [562, 238] width 980 height 30
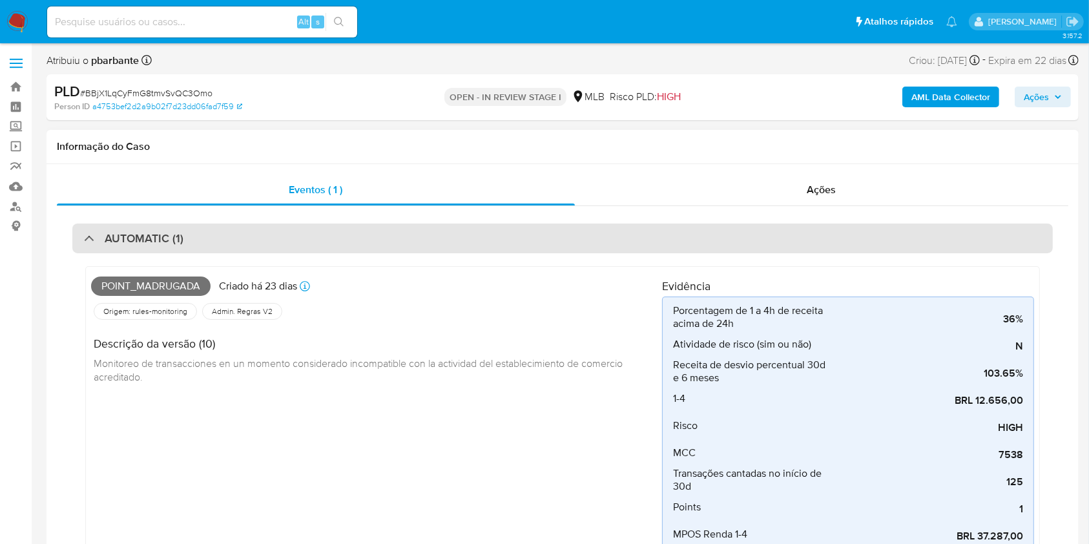
click at [204, 234] on div "AUTOMATIC (1)" at bounding box center [562, 238] width 980 height 30
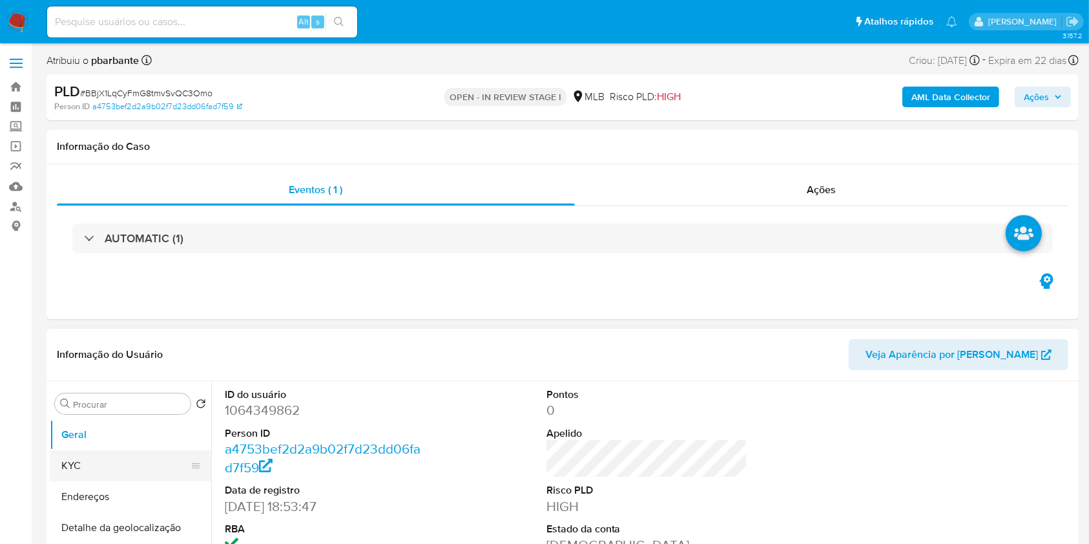
click at [94, 481] on button "KYC" at bounding box center [125, 465] width 151 height 31
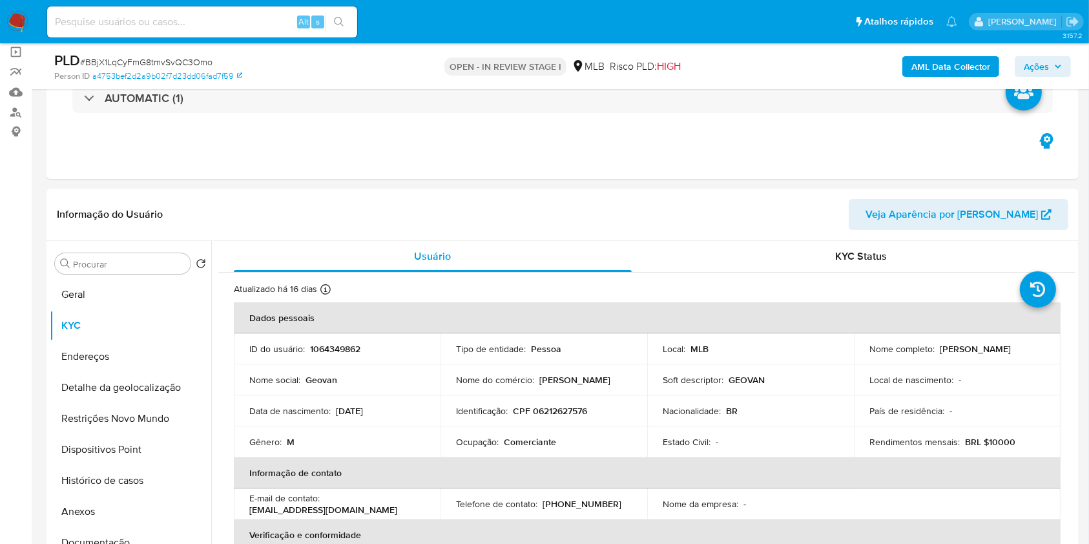
scroll to position [99, 0]
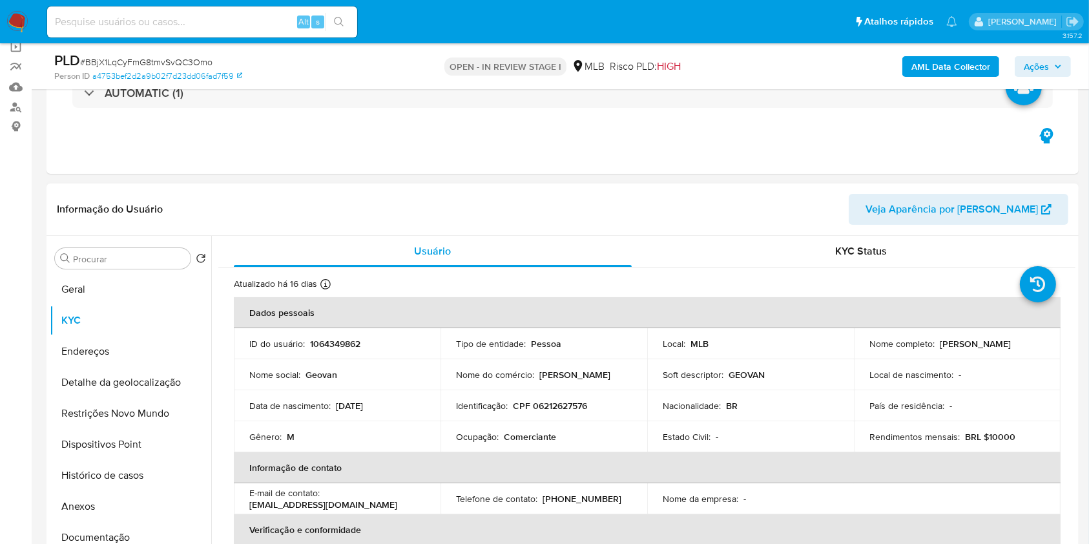
click at [552, 444] on td "Ocupação : Comerciante" at bounding box center [543, 436] width 207 height 31
copy p "Comerciante"
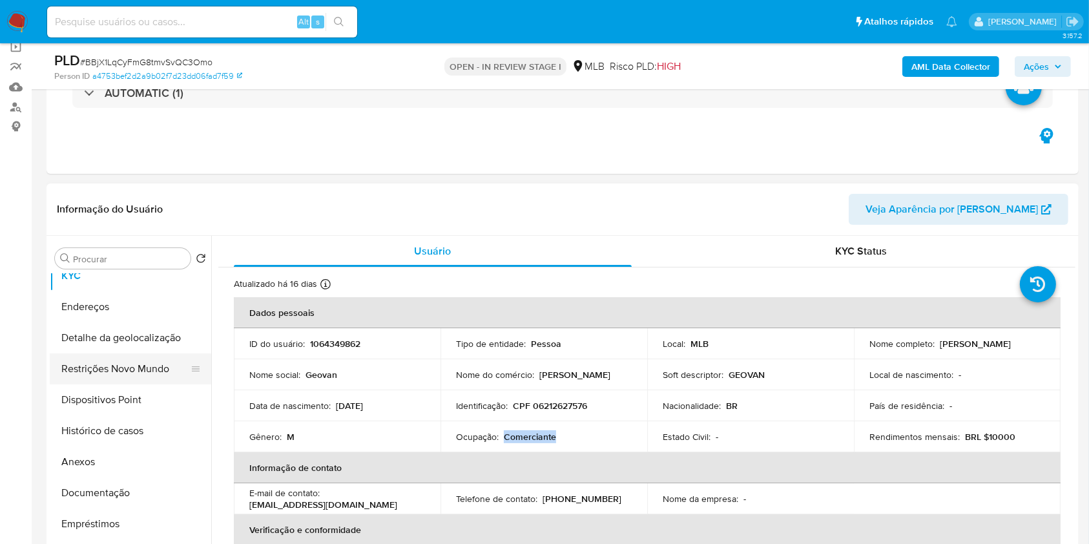
scroll to position [50, 0]
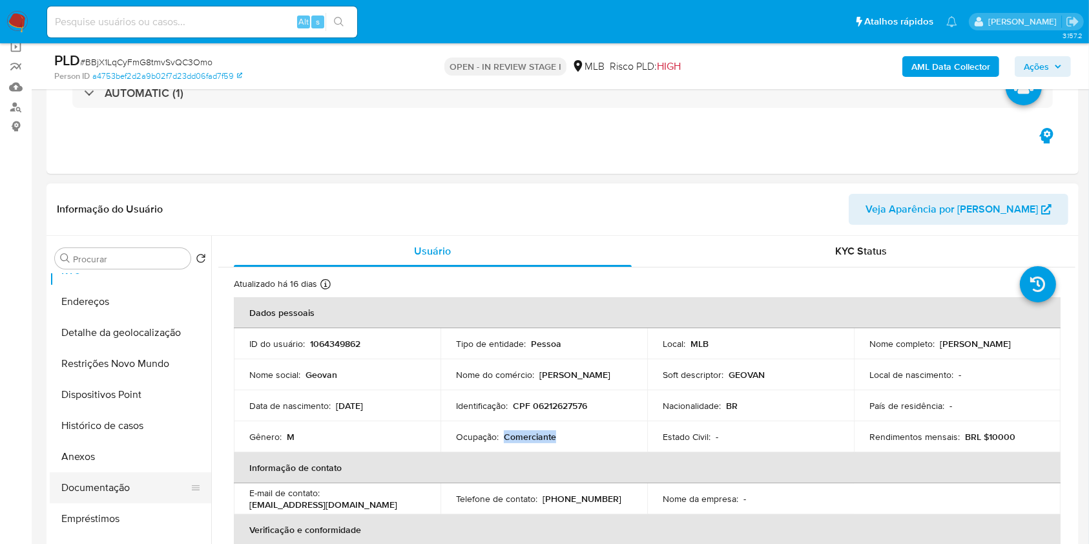
click at [116, 503] on button "Documentação" at bounding box center [125, 487] width 151 height 31
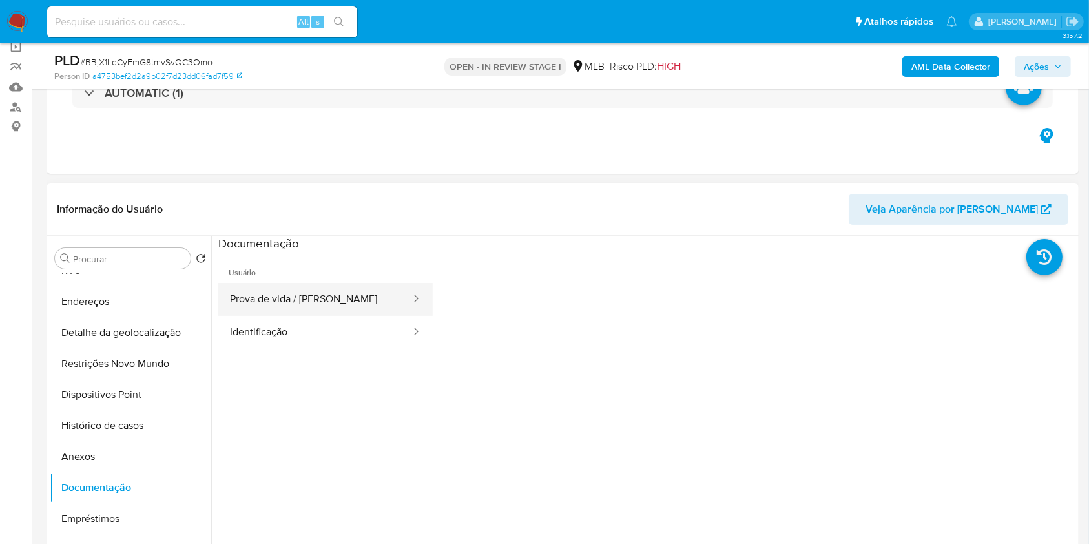
click at [340, 302] on button "Prova de vida / Selfie" at bounding box center [315, 299] width 194 height 33
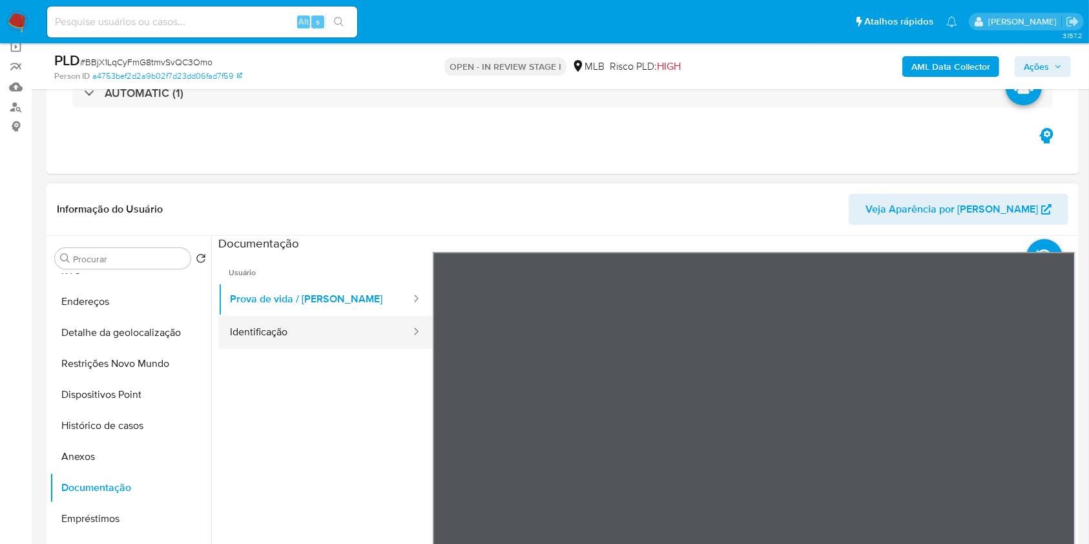
click at [286, 349] on button "Identificação" at bounding box center [315, 332] width 194 height 33
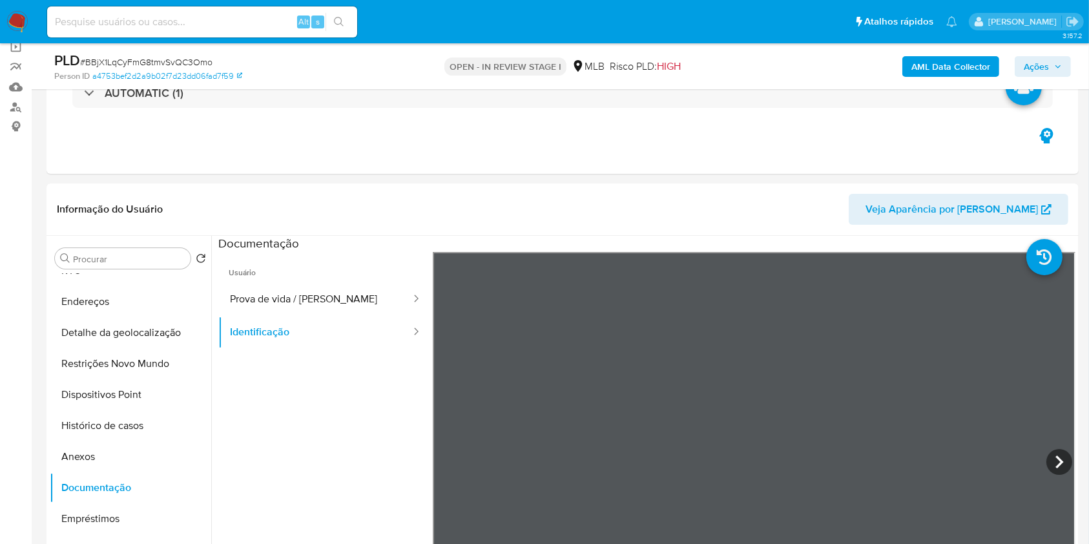
click at [946, 57] on b "AML Data Collector" at bounding box center [950, 66] width 79 height 21
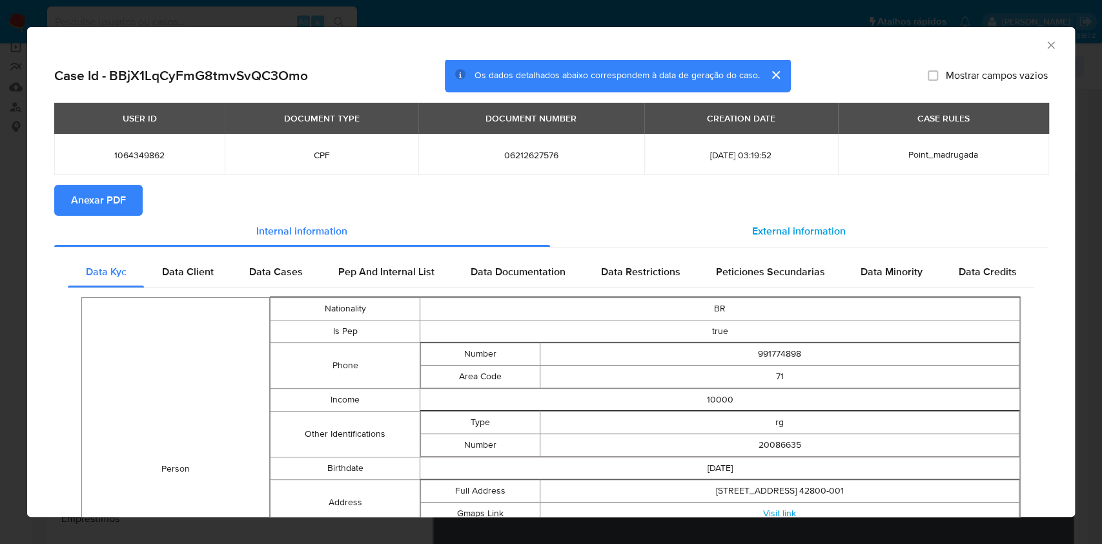
click at [773, 224] on div "External information" at bounding box center [799, 231] width 498 height 31
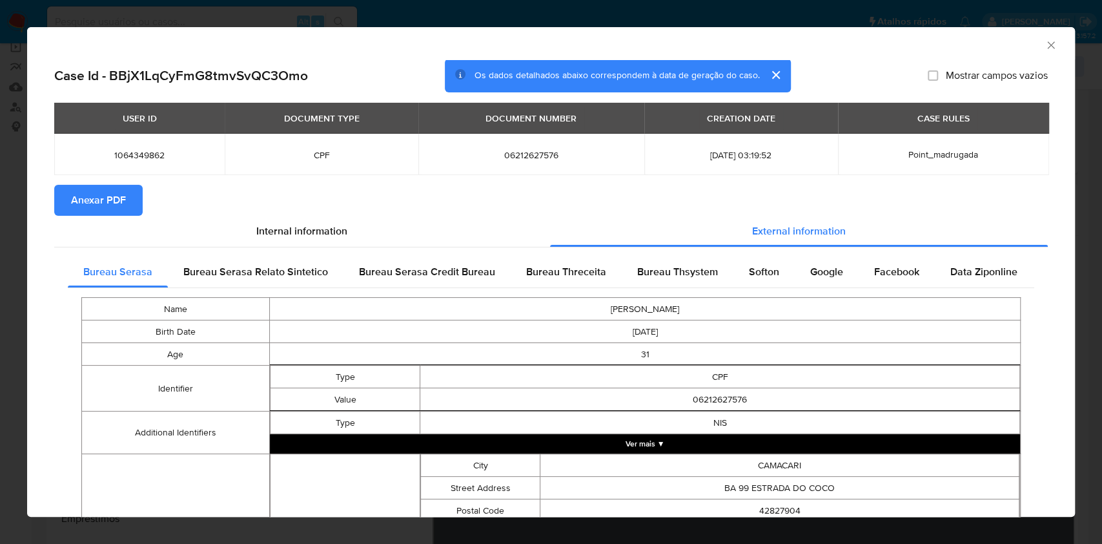
click at [118, 192] on span "Anexar PDF" at bounding box center [98, 200] width 55 height 28
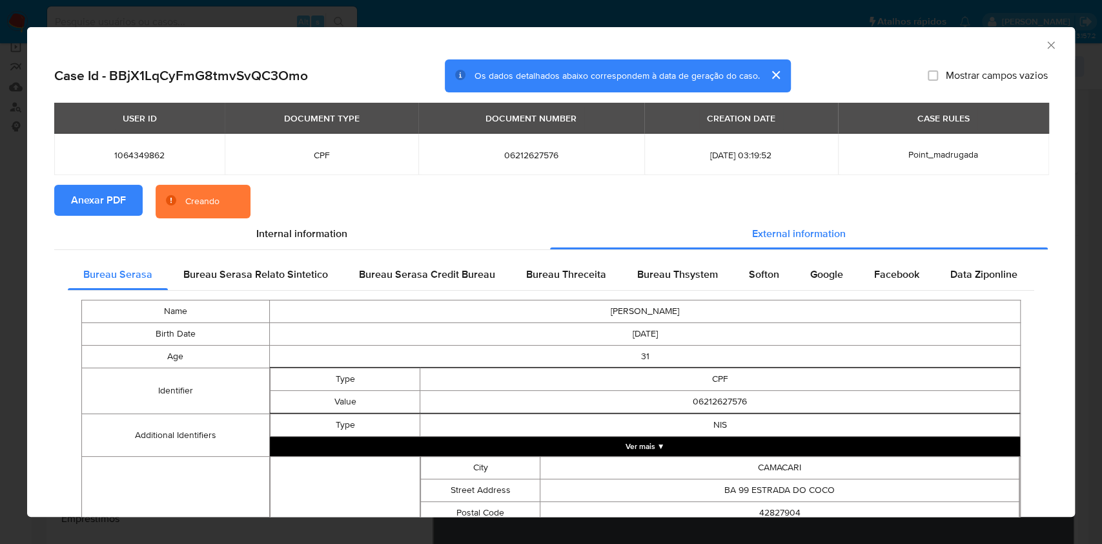
click at [1045, 43] on icon "Fechar a janela" at bounding box center [1051, 45] width 13 height 13
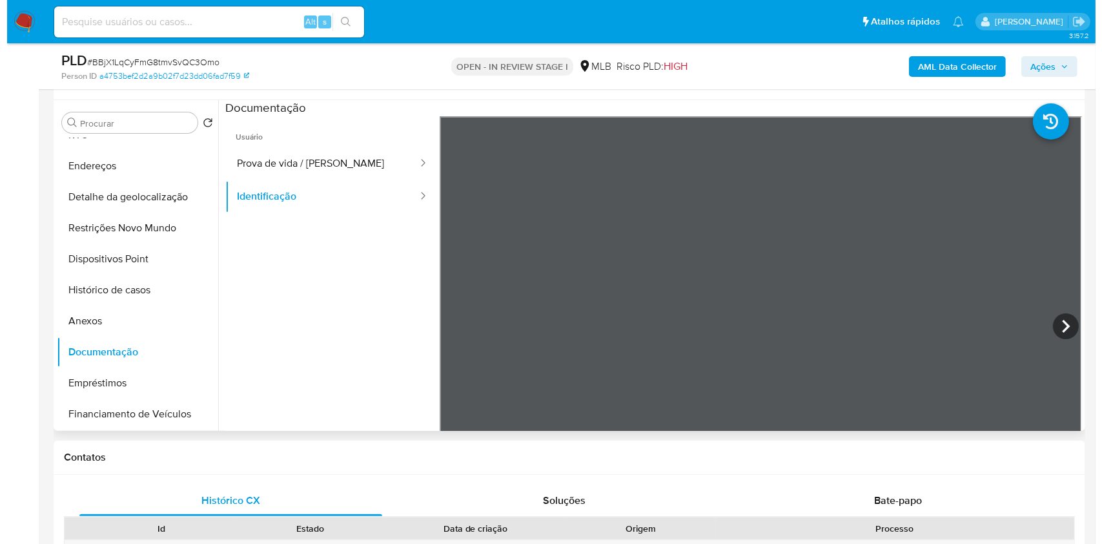
scroll to position [246, 0]
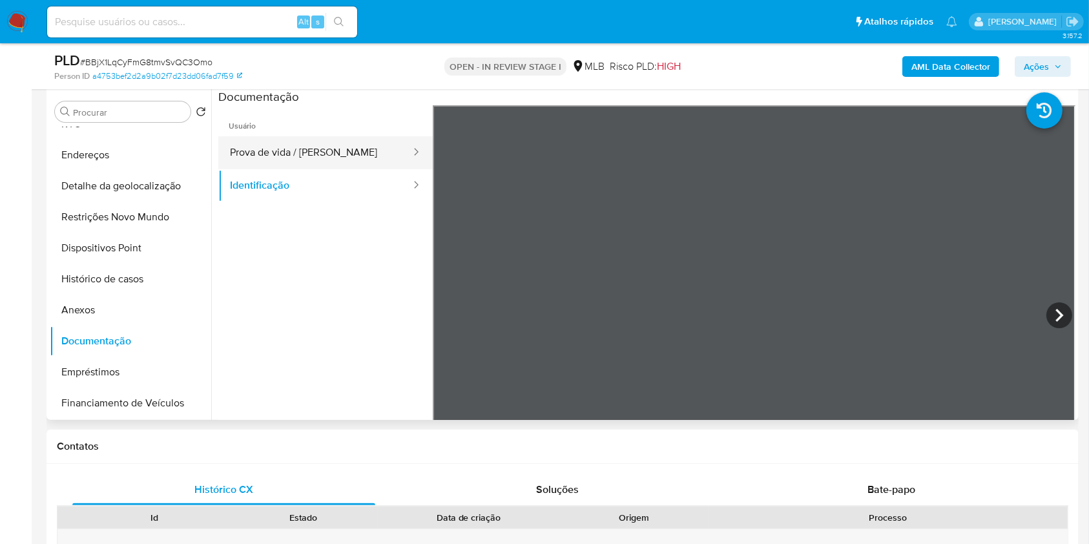
click at [318, 169] on button "Prova de vida / Selfie" at bounding box center [315, 152] width 194 height 33
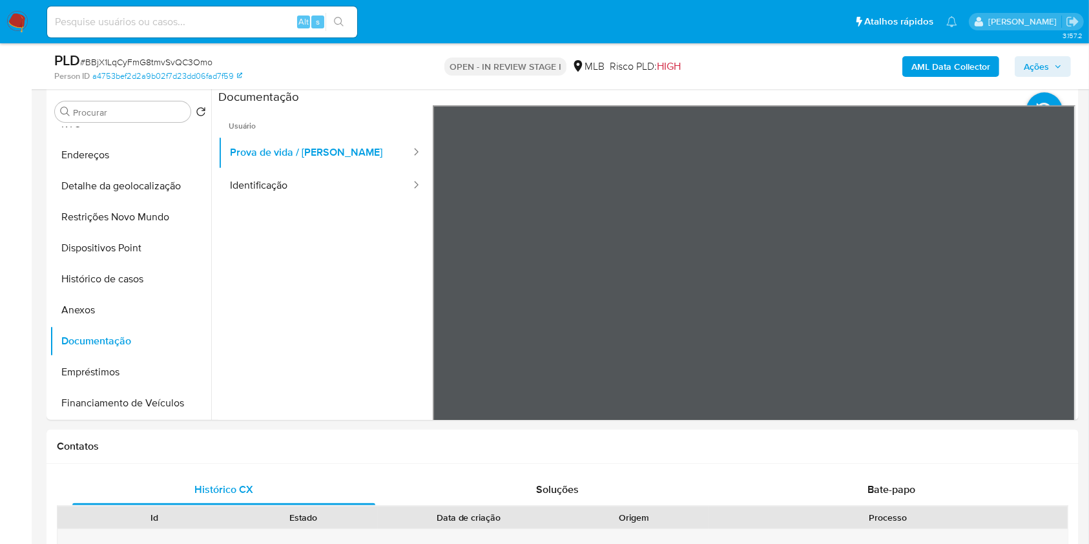
click at [967, 67] on b "AML Data Collector" at bounding box center [950, 66] width 79 height 21
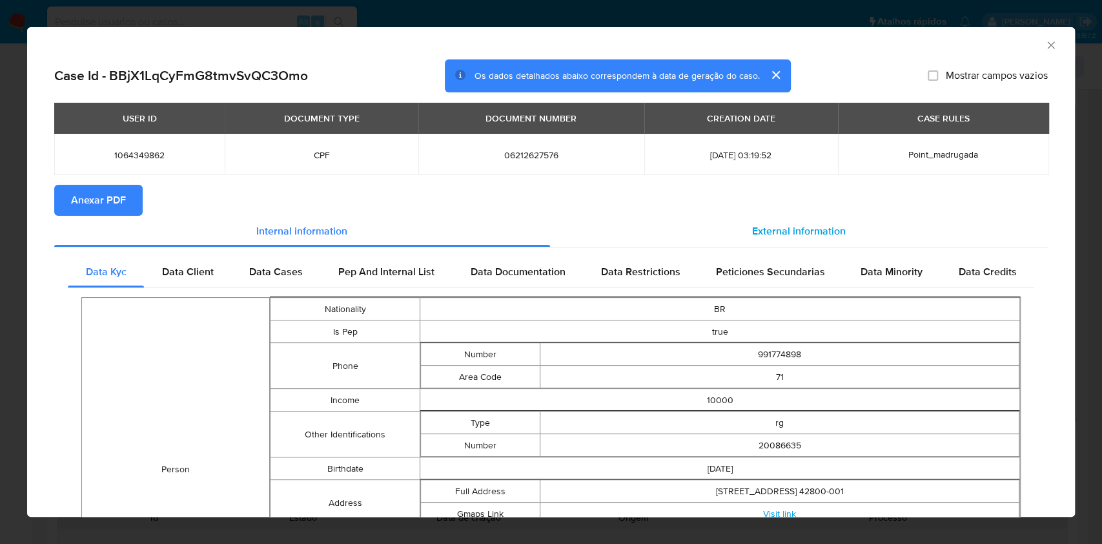
click at [769, 221] on div "External information" at bounding box center [799, 231] width 498 height 31
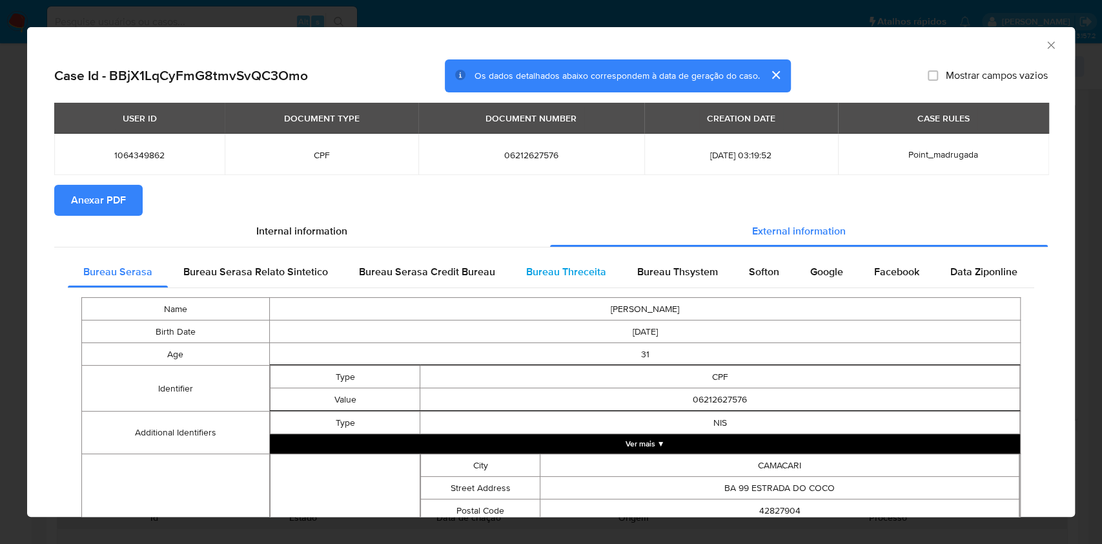
click at [595, 272] on span "Bureau Threceita" at bounding box center [566, 271] width 80 height 15
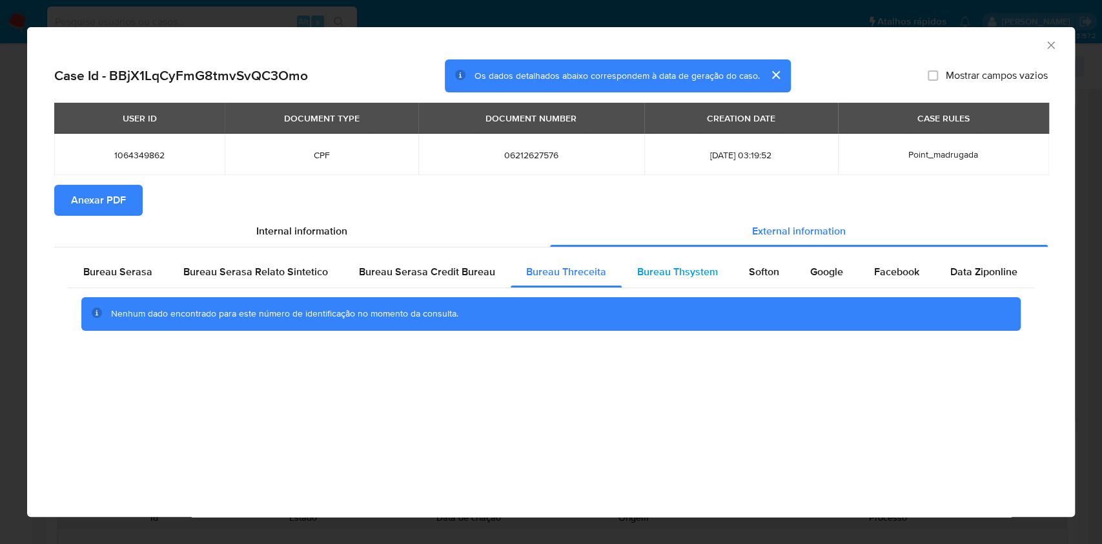
click at [656, 267] on div "Bureau Thsystem" at bounding box center [678, 271] width 112 height 31
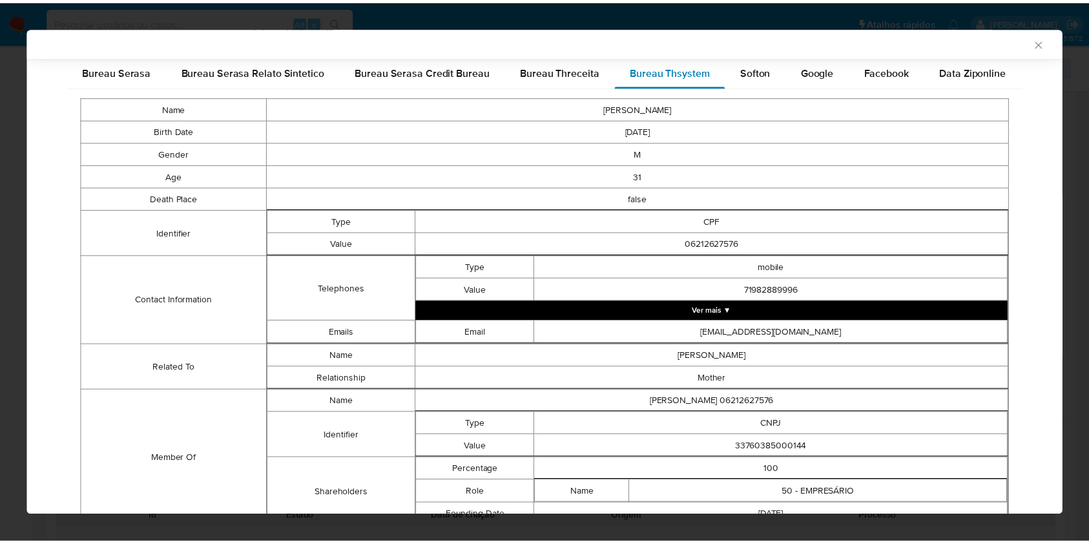
scroll to position [258, 0]
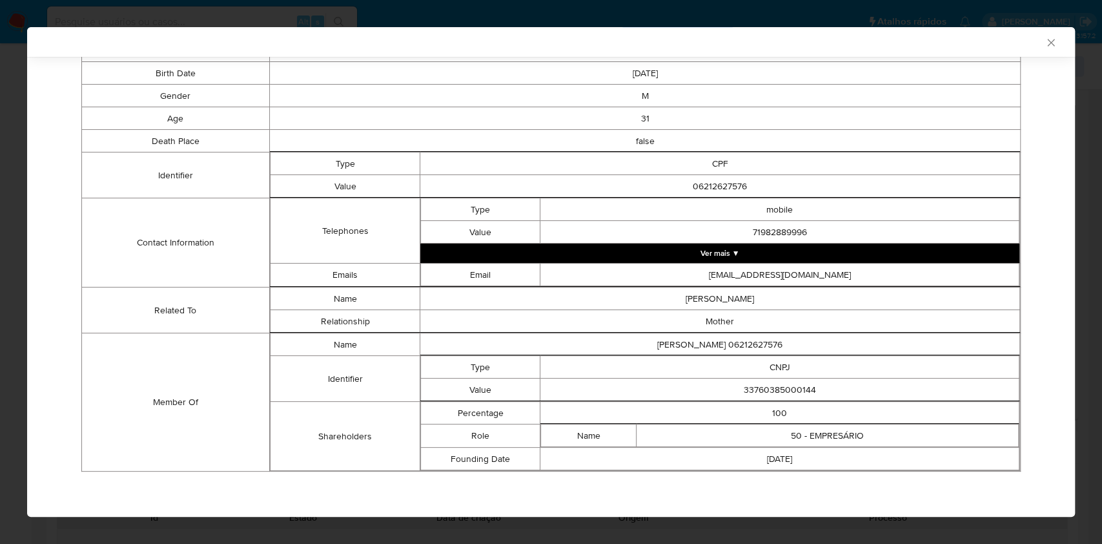
click at [765, 403] on td "100" at bounding box center [779, 413] width 479 height 23
click at [772, 396] on td "33760385000144" at bounding box center [779, 389] width 479 height 23
copy td "33760385000144"
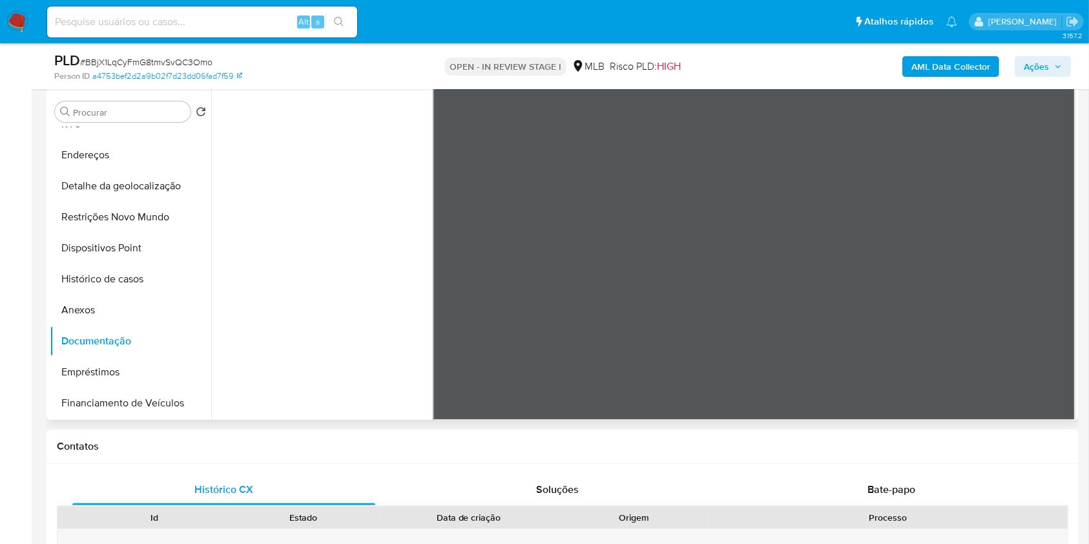
scroll to position [308, 0]
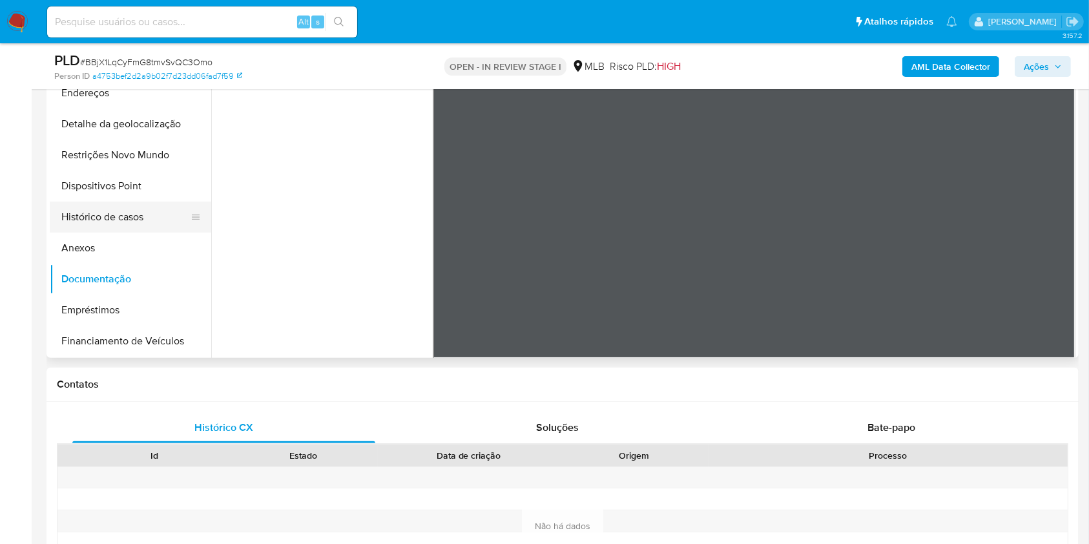
click at [110, 232] on button "Histórico de casos" at bounding box center [125, 216] width 151 height 31
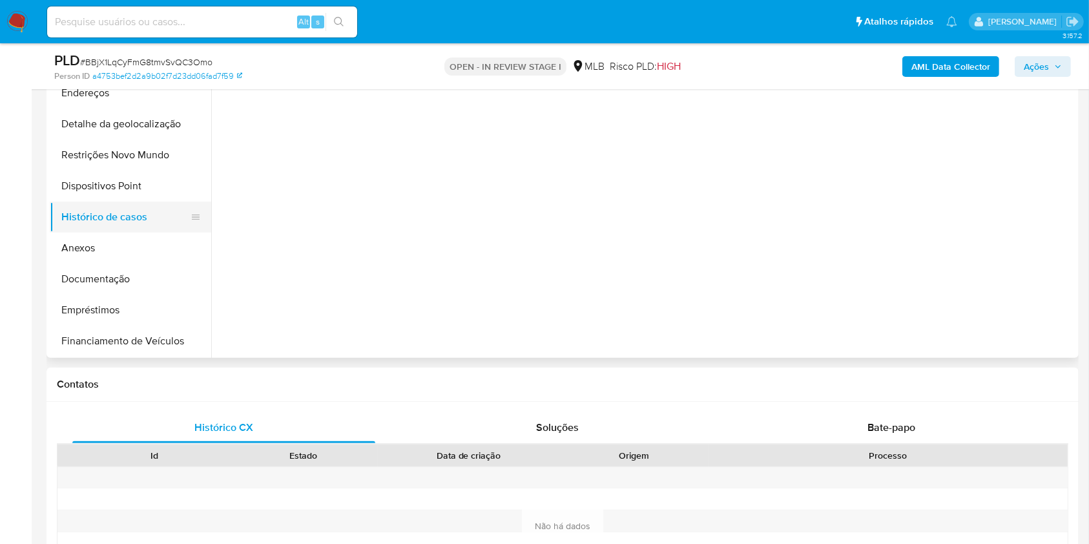
scroll to position [0, 0]
click at [116, 163] on button "Restrições Novo Mundo" at bounding box center [125, 154] width 151 height 31
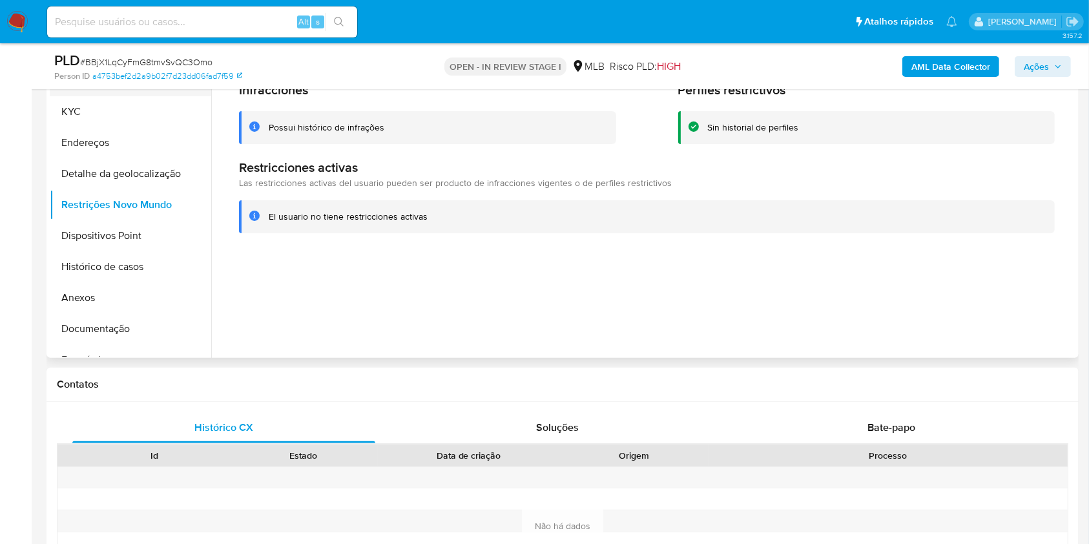
click at [102, 96] on button "Geral" at bounding box center [125, 80] width 151 height 31
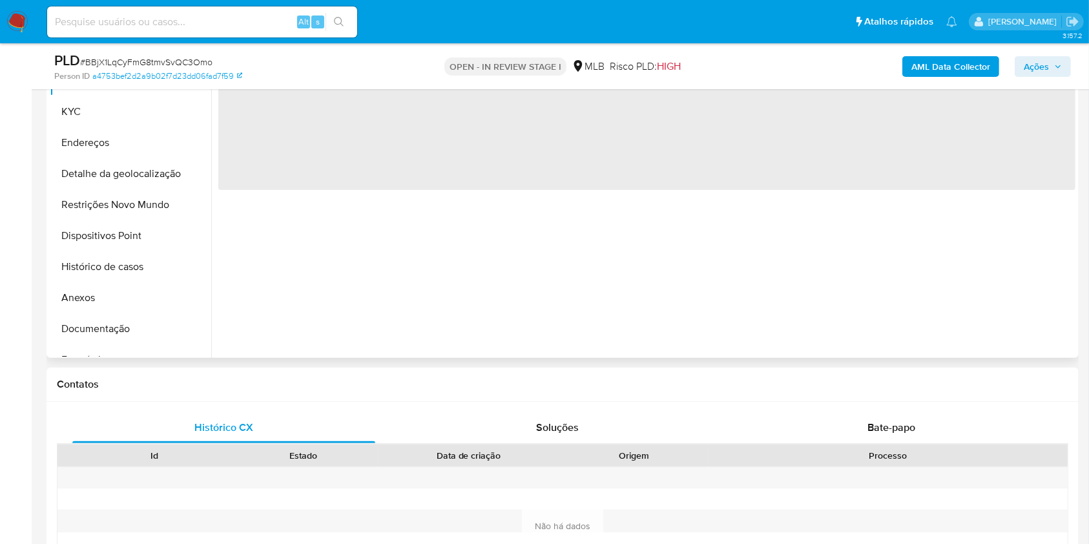
click at [314, 289] on div "‌" at bounding box center [643, 192] width 864 height 331
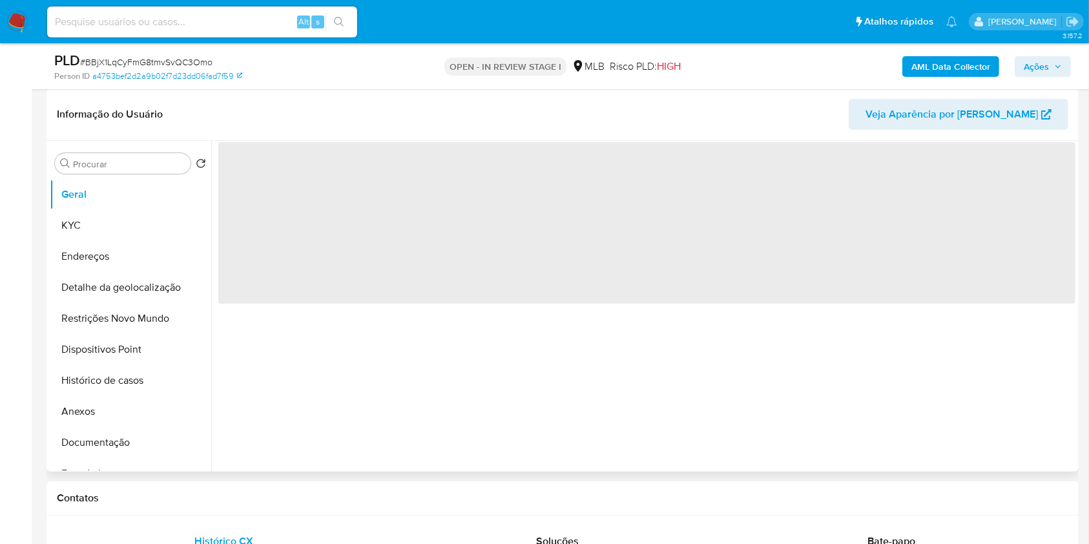
scroll to position [192, 0]
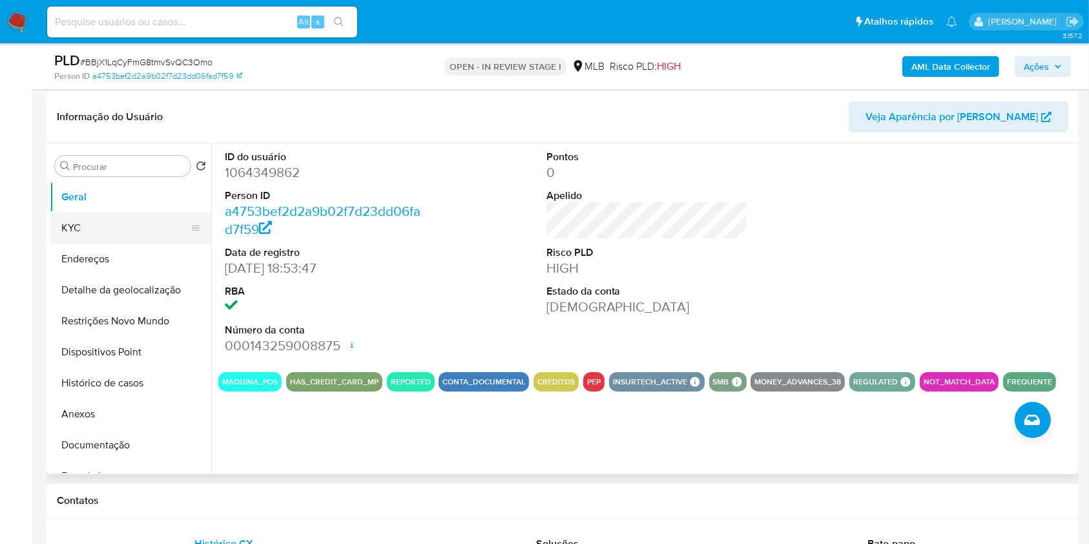
click at [107, 243] on button "KYC" at bounding box center [125, 227] width 151 height 31
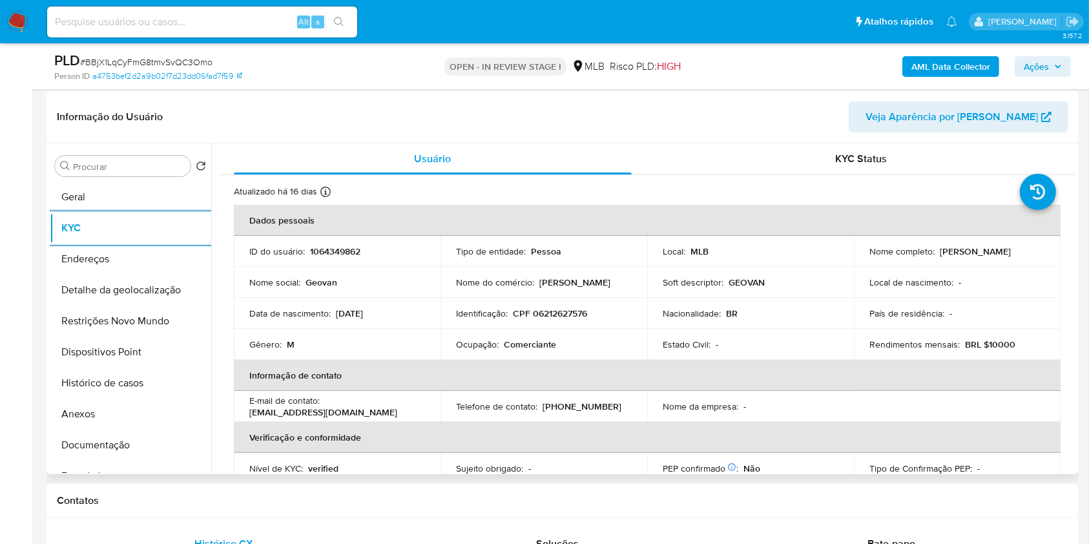
scroll to position [549, 0]
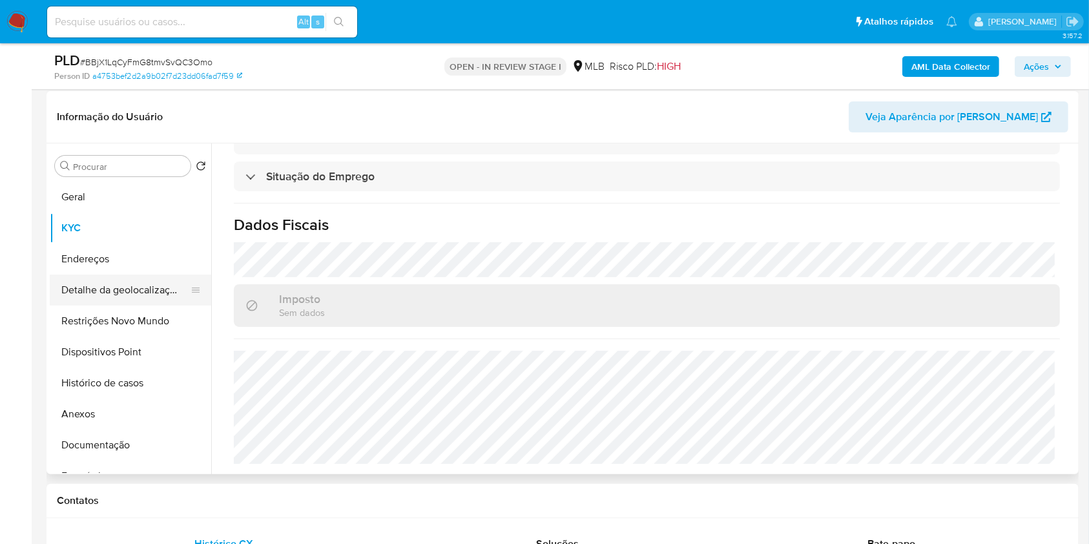
click at [136, 305] on button "Detalhe da geolocalização" at bounding box center [125, 289] width 151 height 31
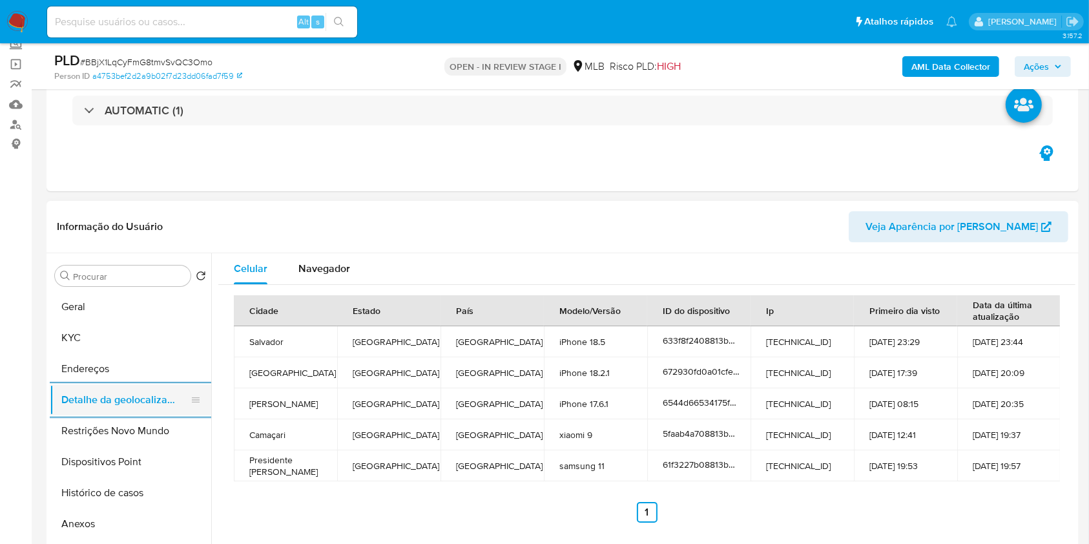
scroll to position [83, 0]
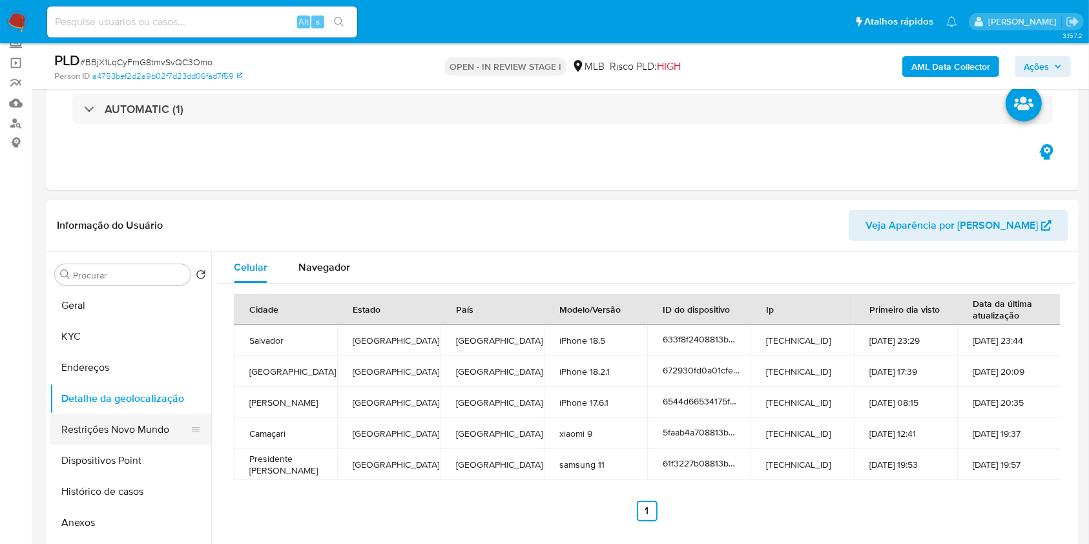
click at [150, 445] on button "Restrições Novo Mundo" at bounding box center [125, 429] width 151 height 31
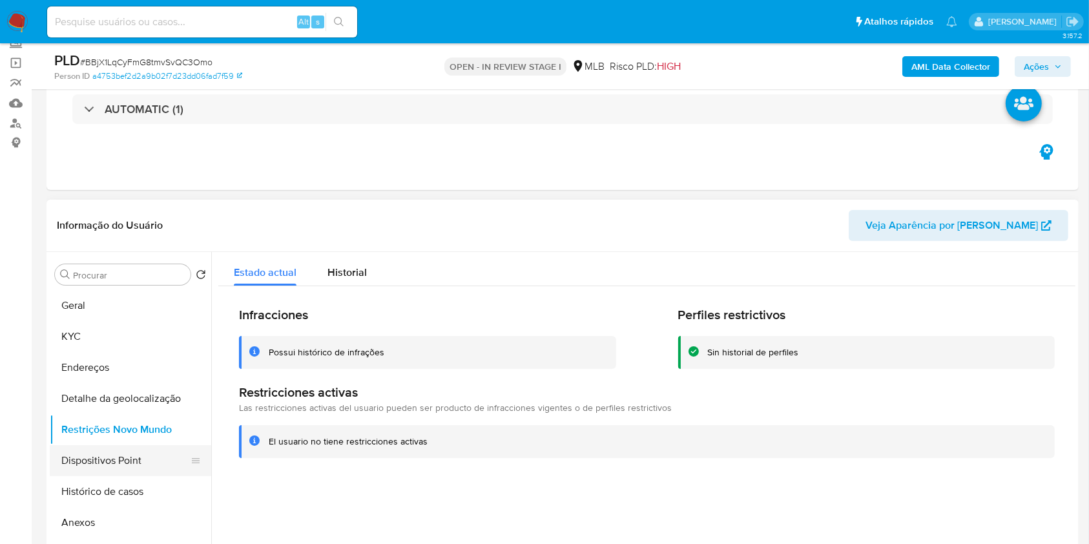
click at [112, 476] on button "Dispositivos Point" at bounding box center [125, 460] width 151 height 31
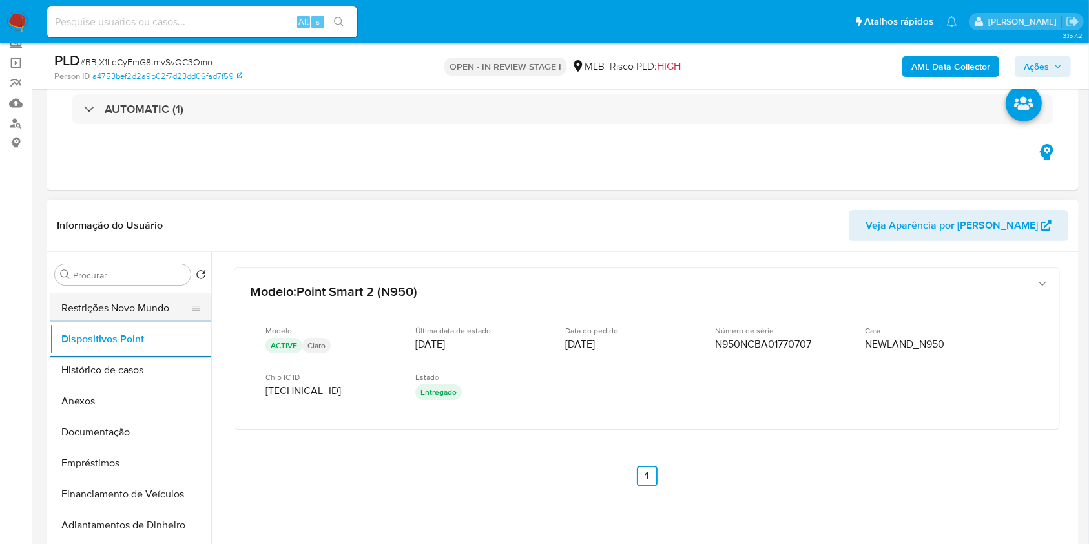
scroll to position [124, 0]
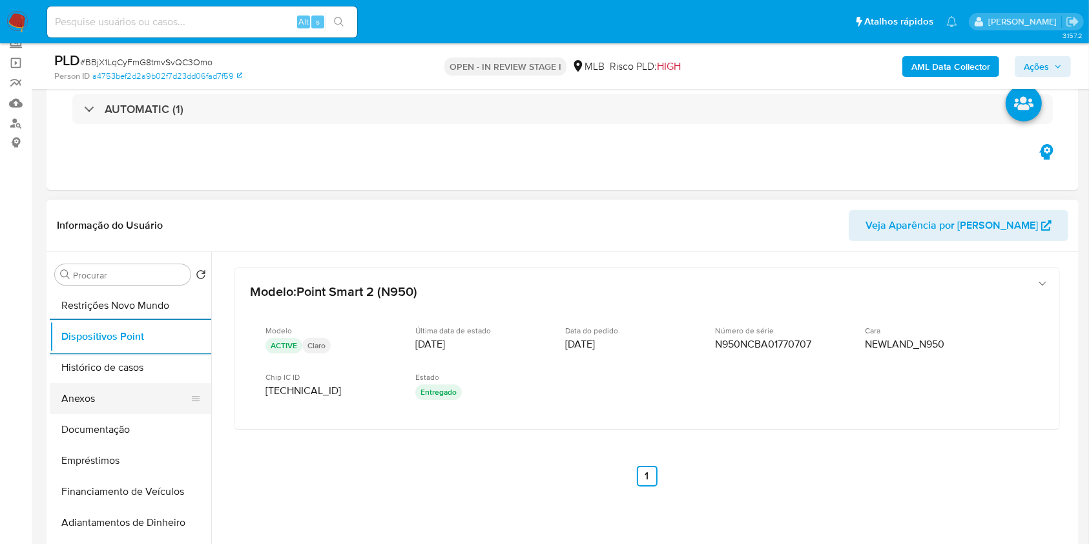
click at [95, 414] on button "Anexos" at bounding box center [125, 398] width 151 height 31
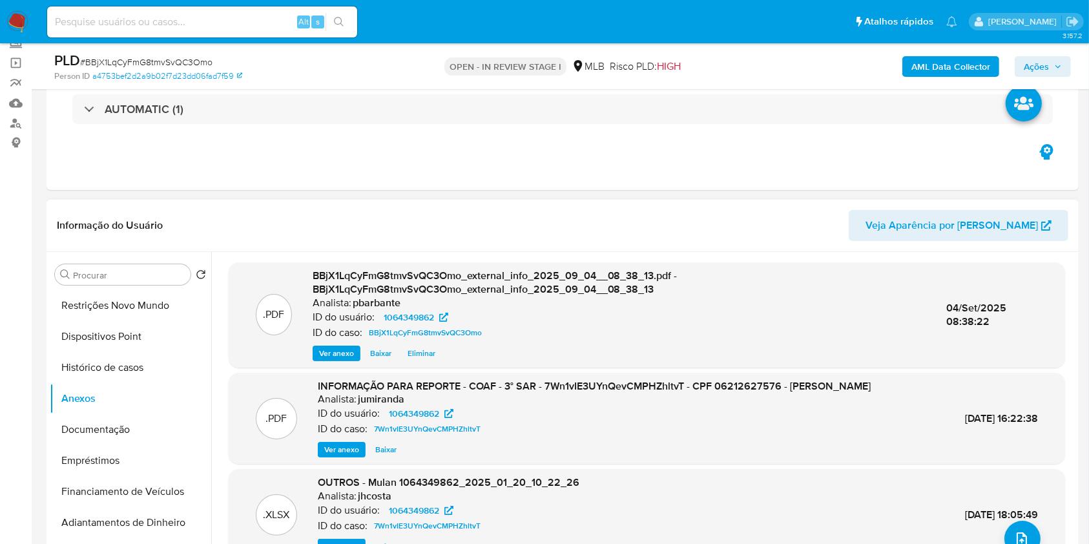
scroll to position [136, 0]
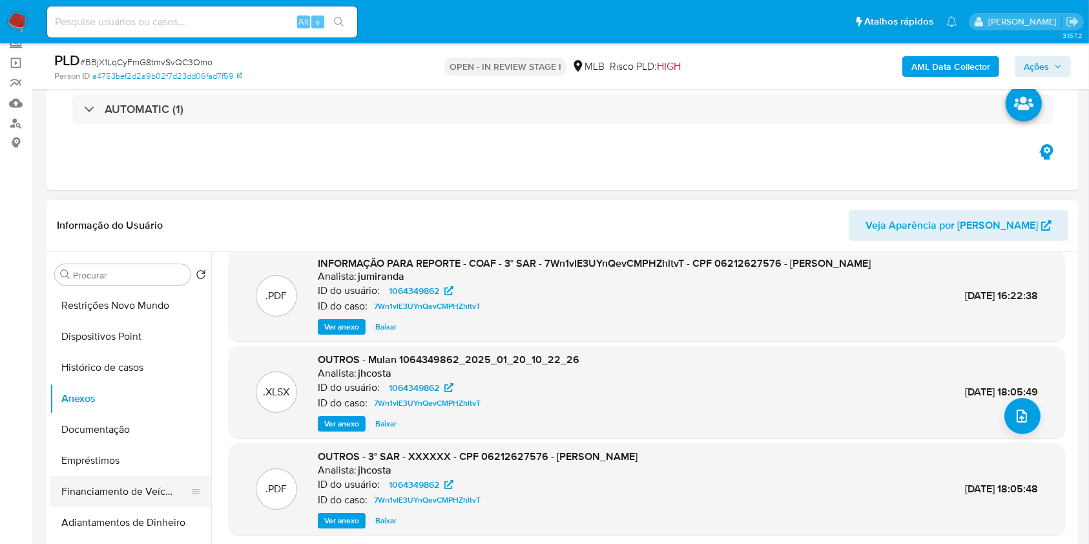
click at [133, 507] on button "Financiamento de Veículos" at bounding box center [125, 491] width 151 height 31
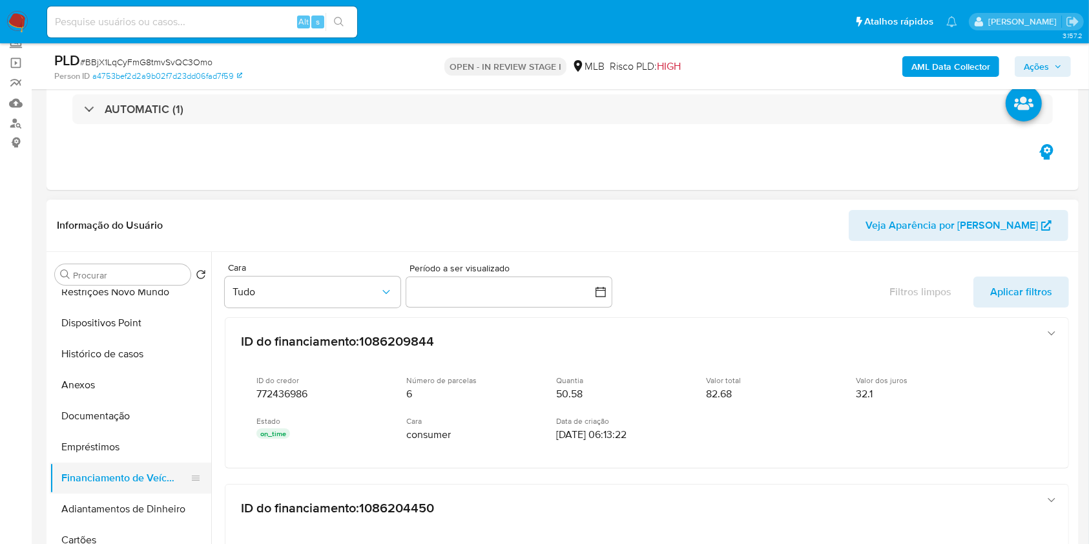
scroll to position [156, 0]
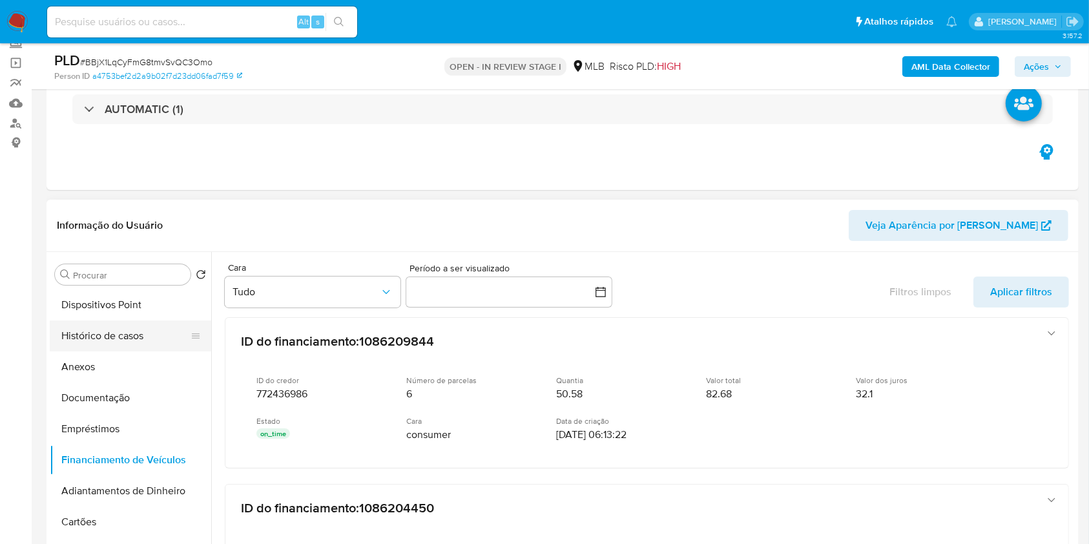
click at [125, 351] on button "Histórico de casos" at bounding box center [125, 335] width 151 height 31
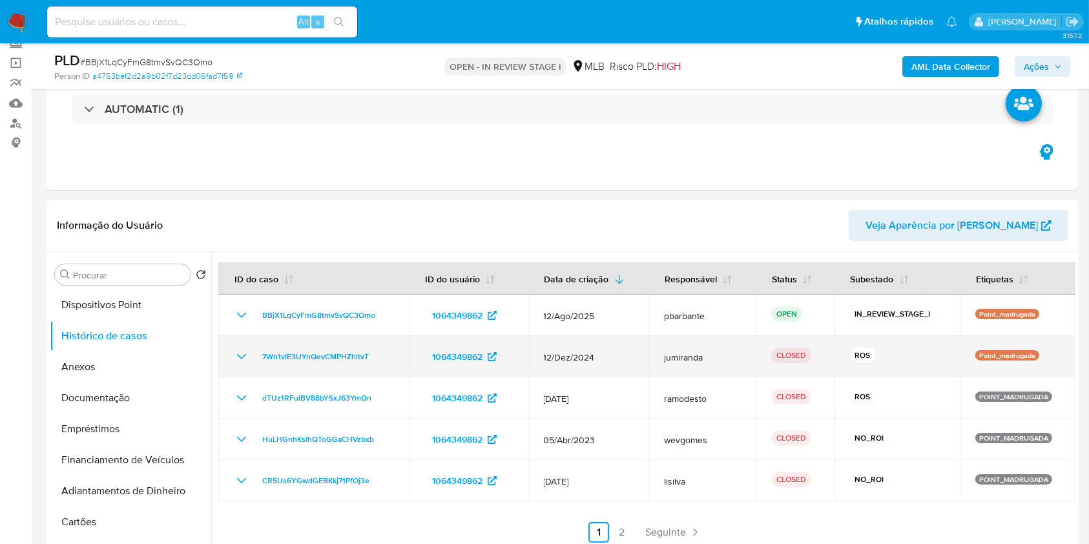
click at [232, 373] on td "7Wn1vIE3UYnQevCMPHZhltvT" at bounding box center [313, 356] width 190 height 41
click at [240, 359] on icon "Mostrar/Ocultar" at bounding box center [241, 356] width 9 height 5
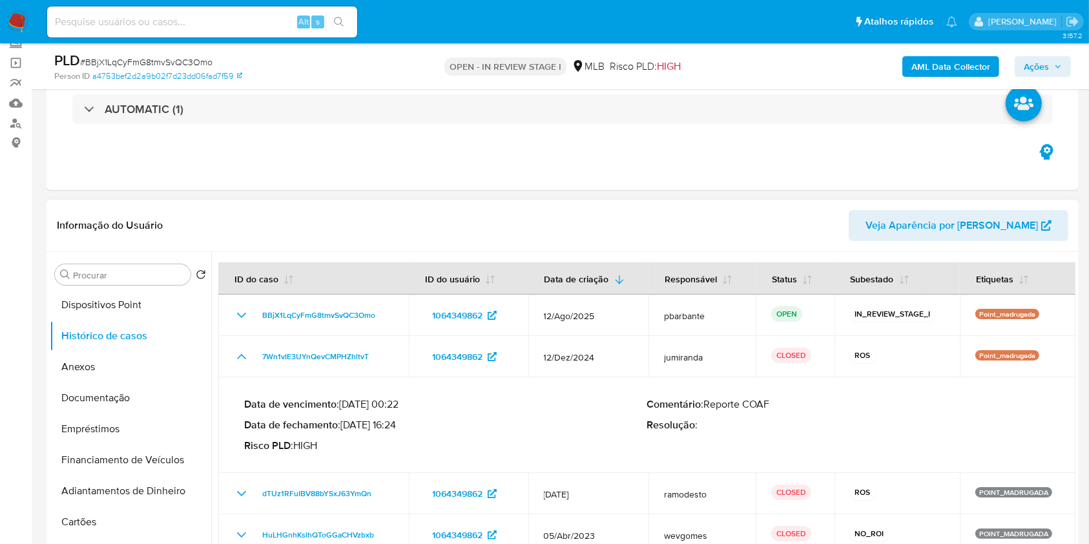
drag, startPoint x: 348, startPoint y: 445, endPoint x: 398, endPoint y: 446, distance: 50.4
click at [398, 431] on p "Data de fechamento : 22/01/2025 16:24" at bounding box center [445, 424] width 403 height 13
click at [145, 380] on button "Anexos" at bounding box center [125, 366] width 151 height 31
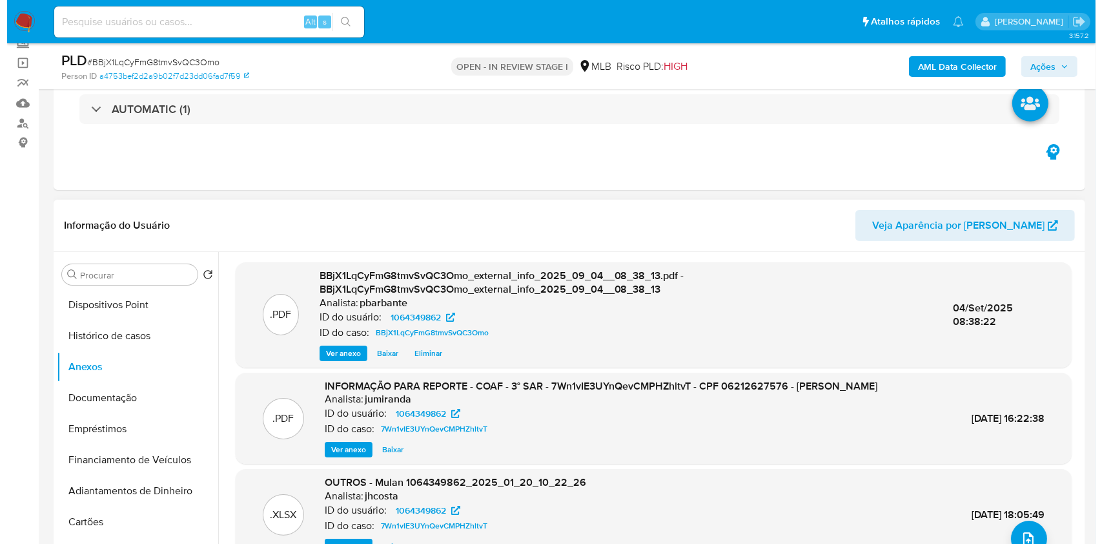
scroll to position [136, 0]
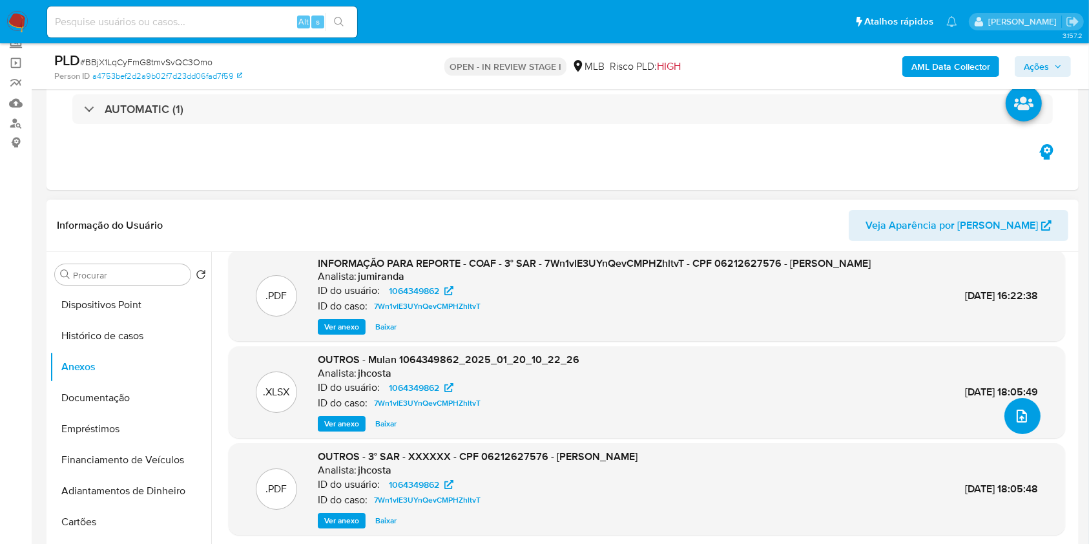
click at [1014, 424] on icon "upload-file" at bounding box center [1021, 415] width 15 height 15
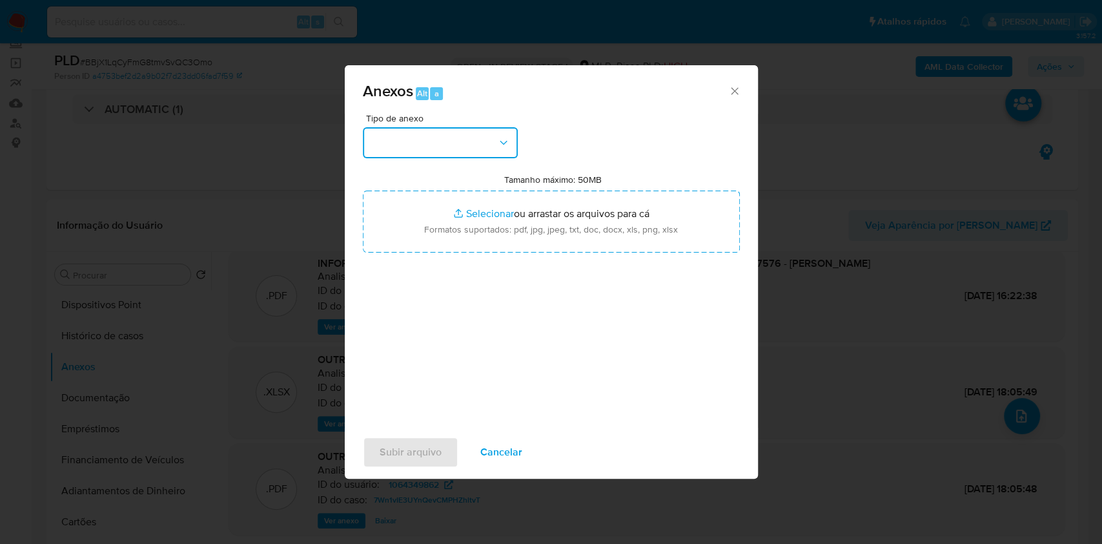
click at [475, 127] on button "button" at bounding box center [440, 142] width 155 height 31
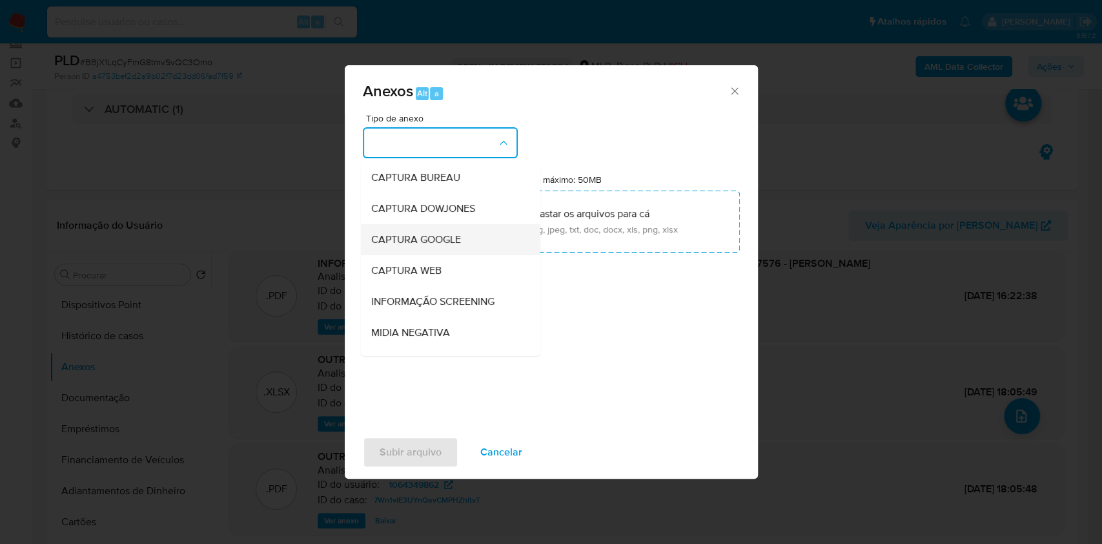
scroll to position [160, 0]
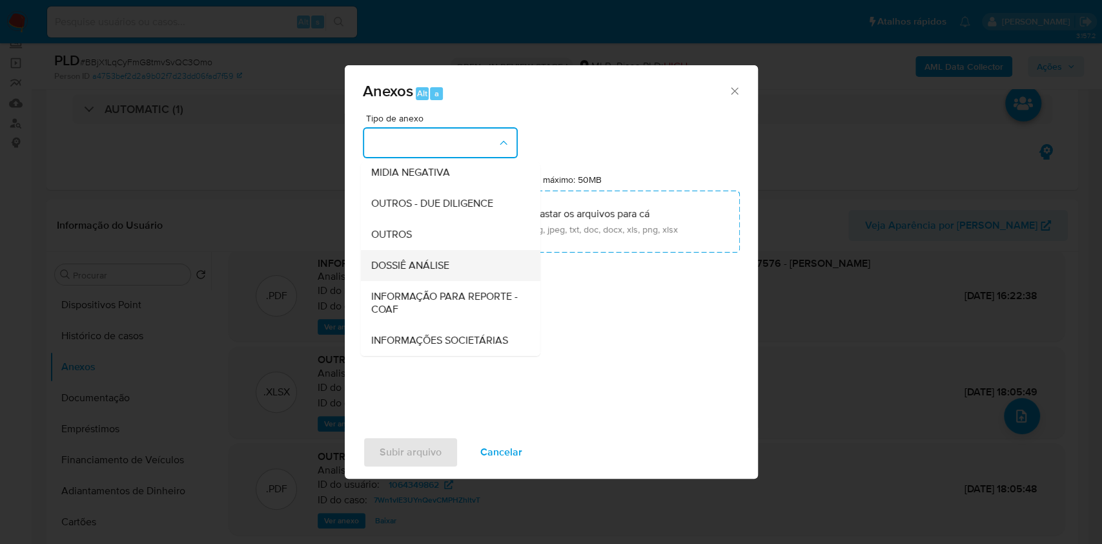
click at [373, 250] on div "DOSSIÊ ANÁLISE" at bounding box center [446, 265] width 151 height 31
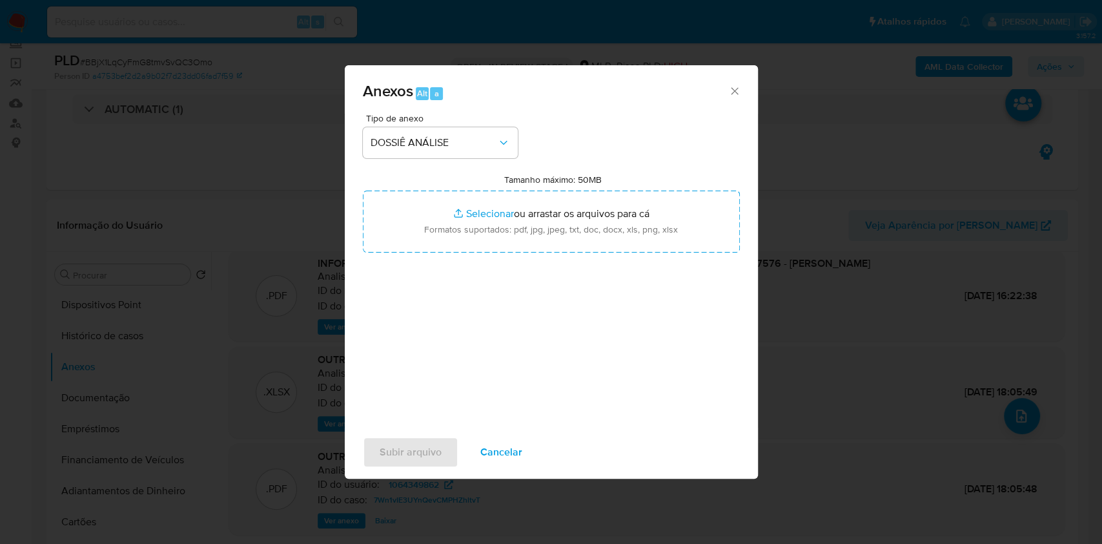
click at [373, 230] on div "Tipo de anexo DOSSIÊ ANÁLISE Tamanho máximo: 50MB Selecionar arquivos Seleciona…" at bounding box center [551, 266] width 377 height 305
click at [516, 114] on div "Tipo de anexo DOSSIÊ ANÁLISE Tamanho máximo: 50MB Selecionar arquivos Seleciona…" at bounding box center [551, 266] width 377 height 305
click at [484, 127] on button "DOSSIÊ ANÁLISE" at bounding box center [440, 142] width 155 height 31
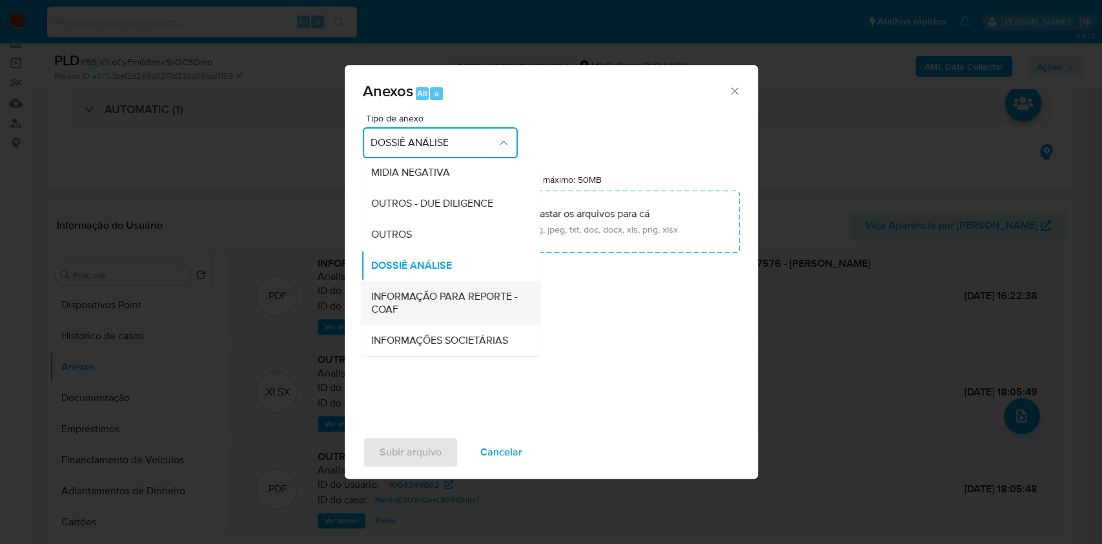
click at [378, 281] on div "INFORMAÇÃO PARA REPORTE - COAF" at bounding box center [446, 303] width 151 height 44
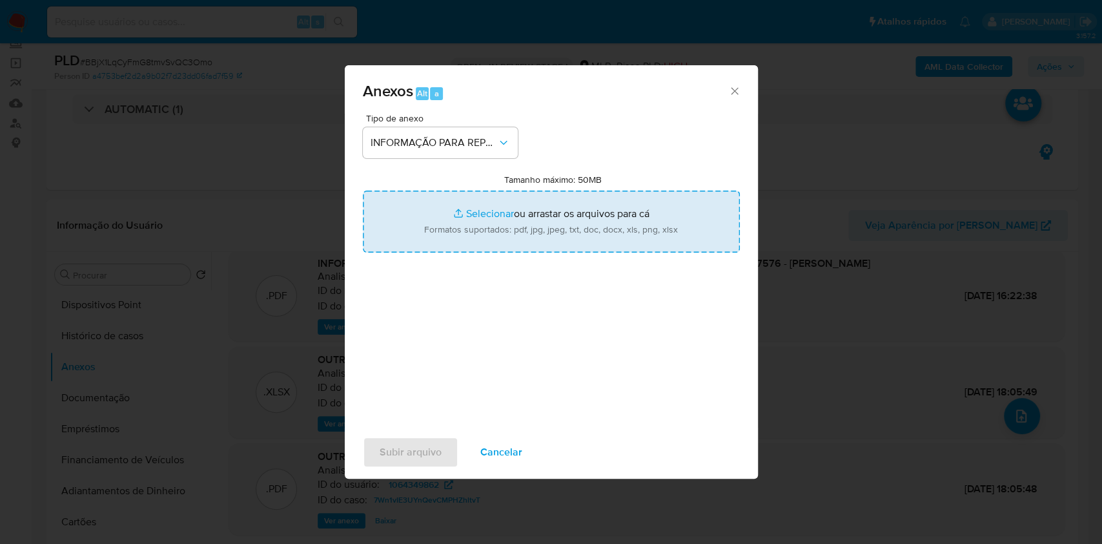
type input "C:\fakepath\Mulan 1064349862_2025_09_03_13_06_57.xlsx"
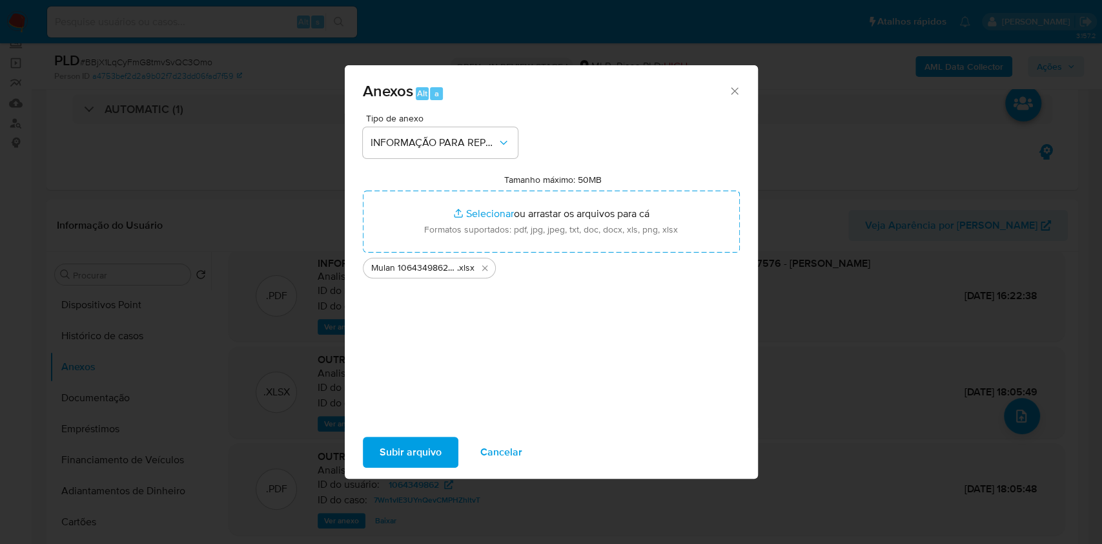
click at [391, 450] on span "Subir arquivo" at bounding box center [411, 452] width 62 height 28
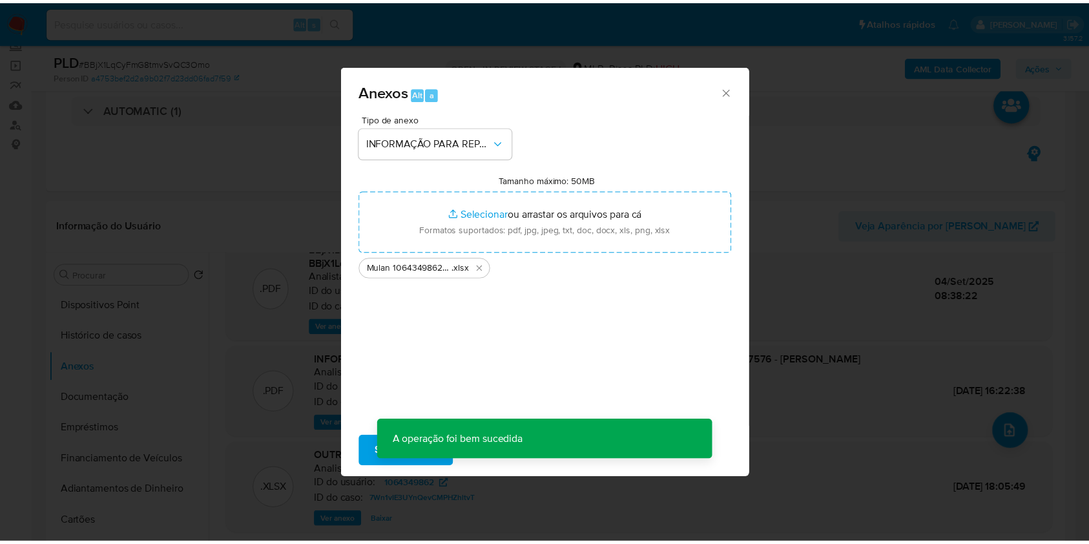
scroll to position [121, 0]
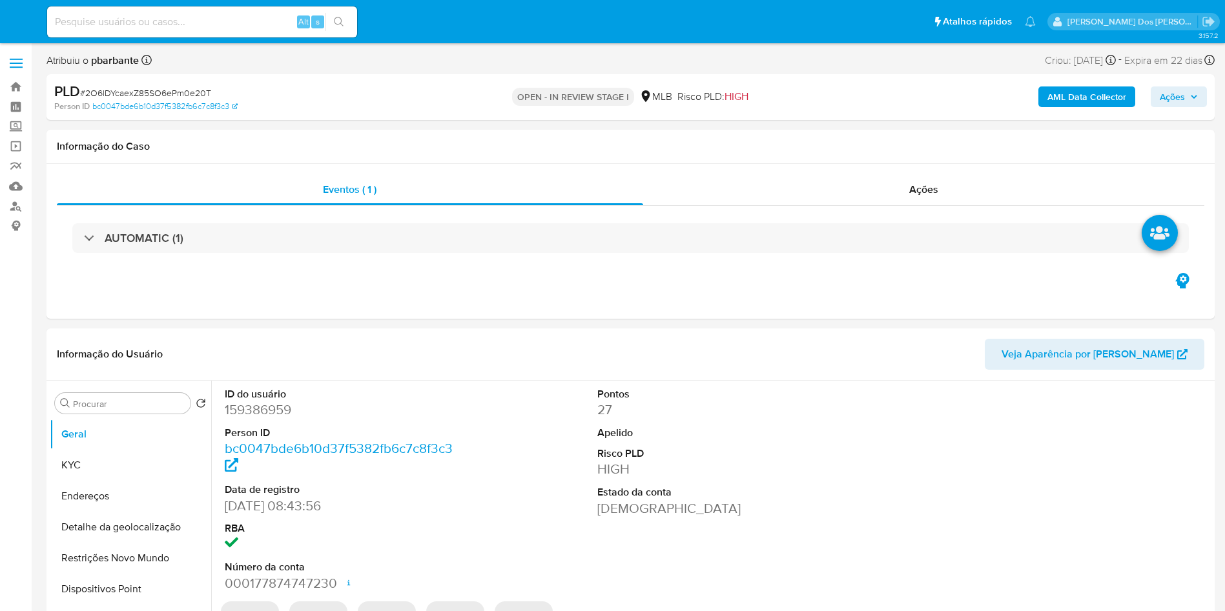
select select "10"
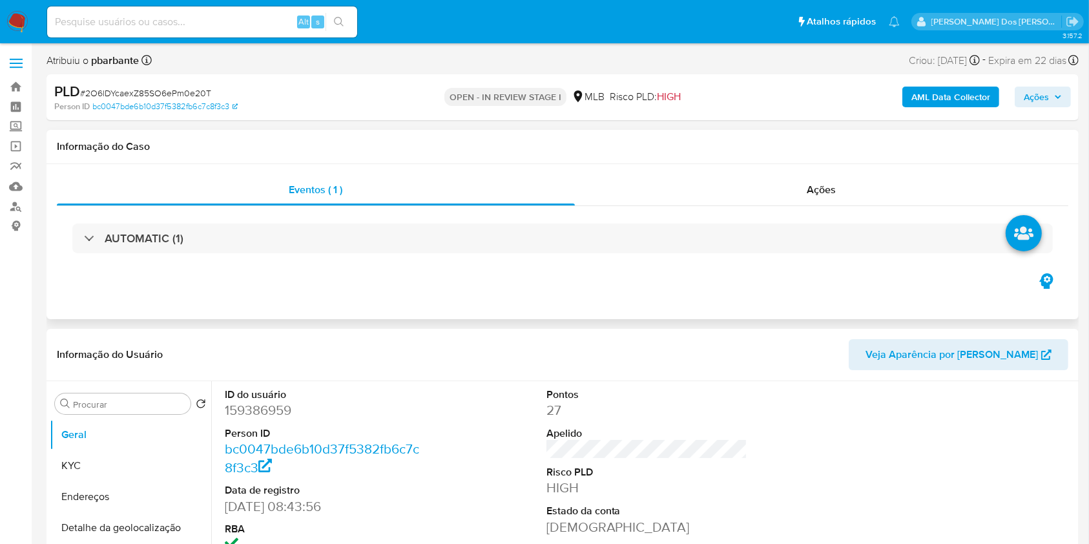
click at [345, 254] on div "AUTOMATIC (1)" at bounding box center [562, 238] width 1011 height 65
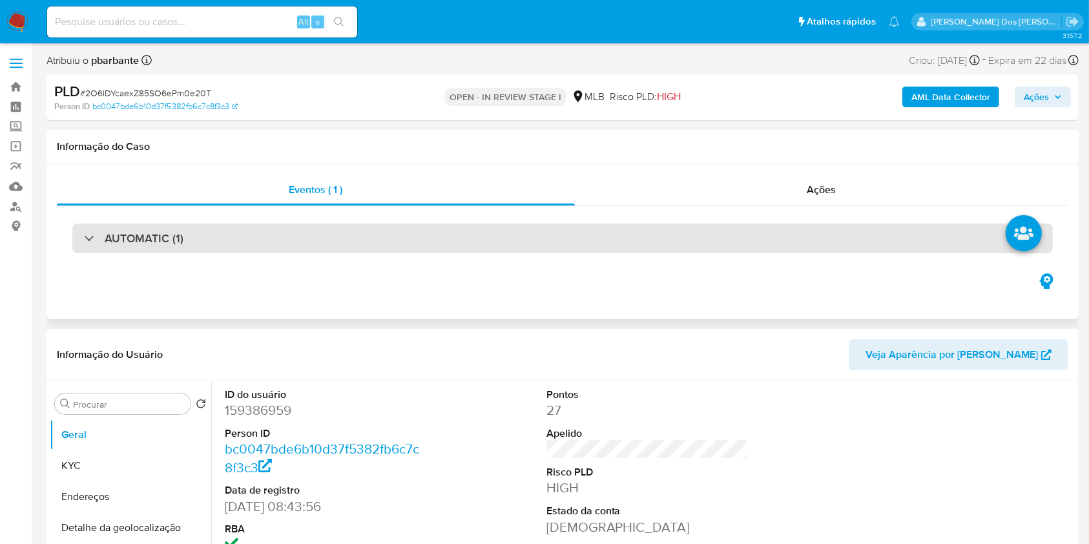
click at [353, 252] on div "AUTOMATIC (1)" at bounding box center [562, 238] width 980 height 30
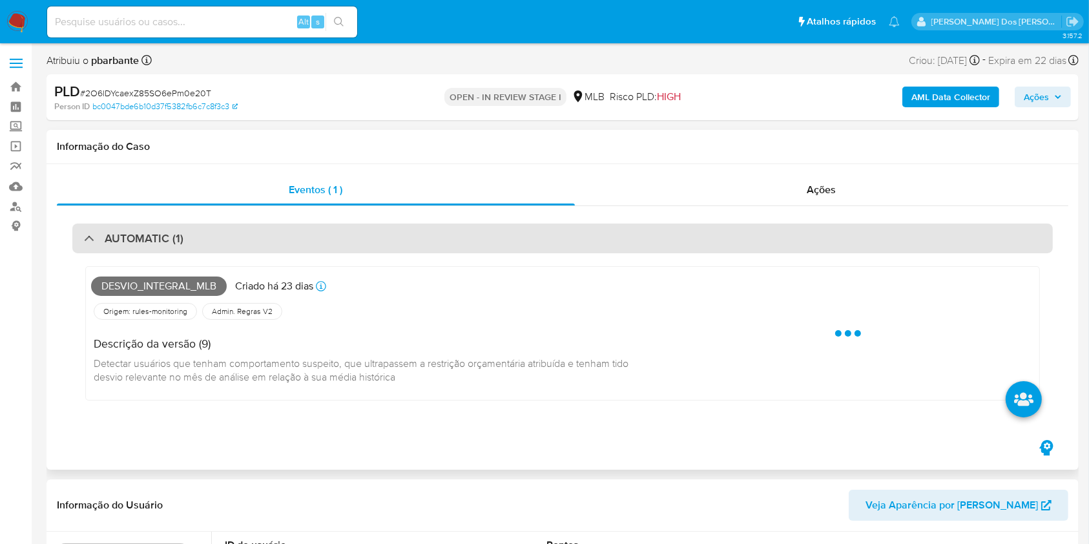
click at [353, 252] on div "AUTOMATIC (1)" at bounding box center [562, 238] width 980 height 30
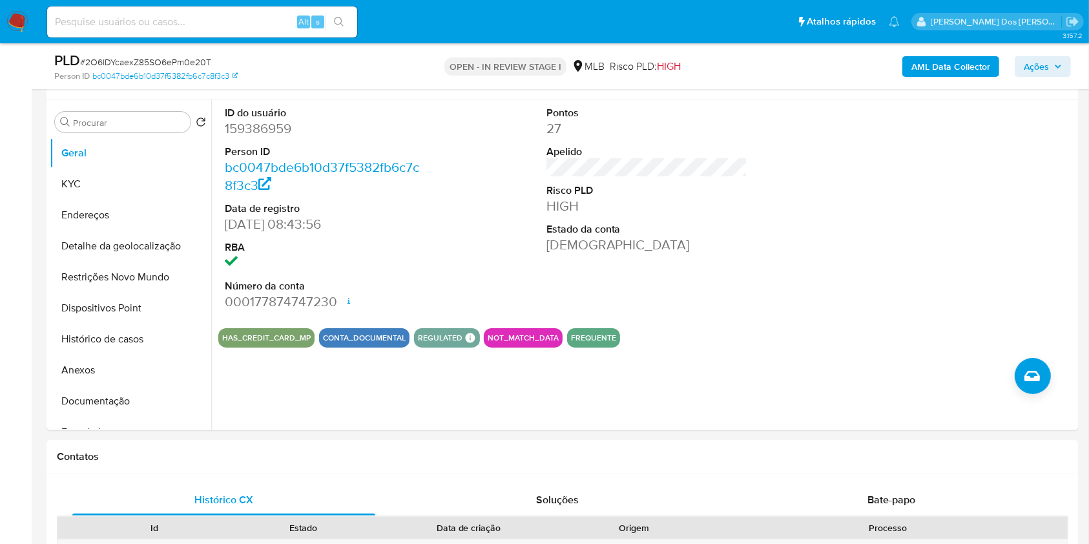
scroll to position [235, 0]
click at [241, 138] on dd "159386959" at bounding box center [325, 129] width 201 height 18
copy dd "159386959"
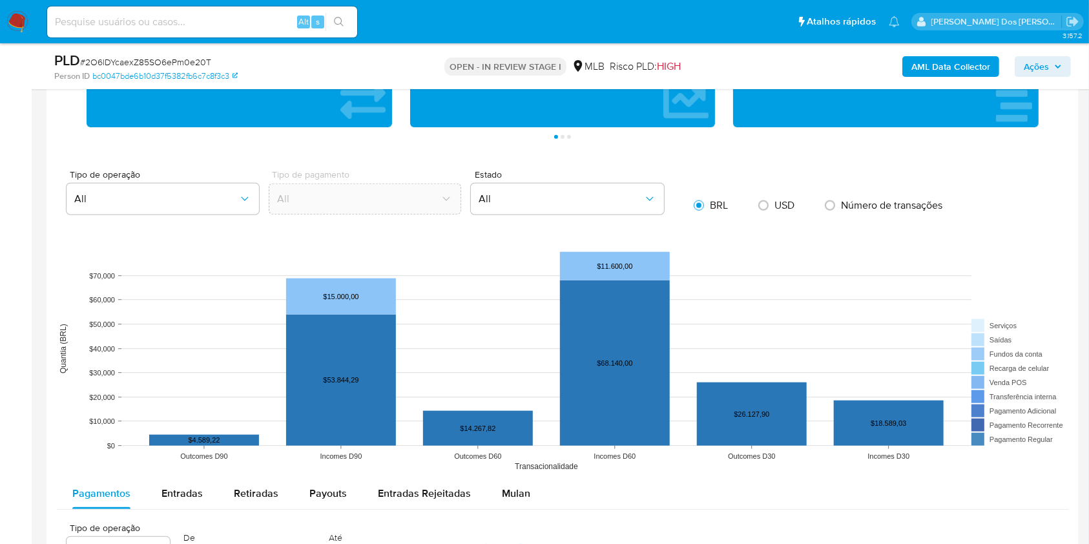
scroll to position [1080, 0]
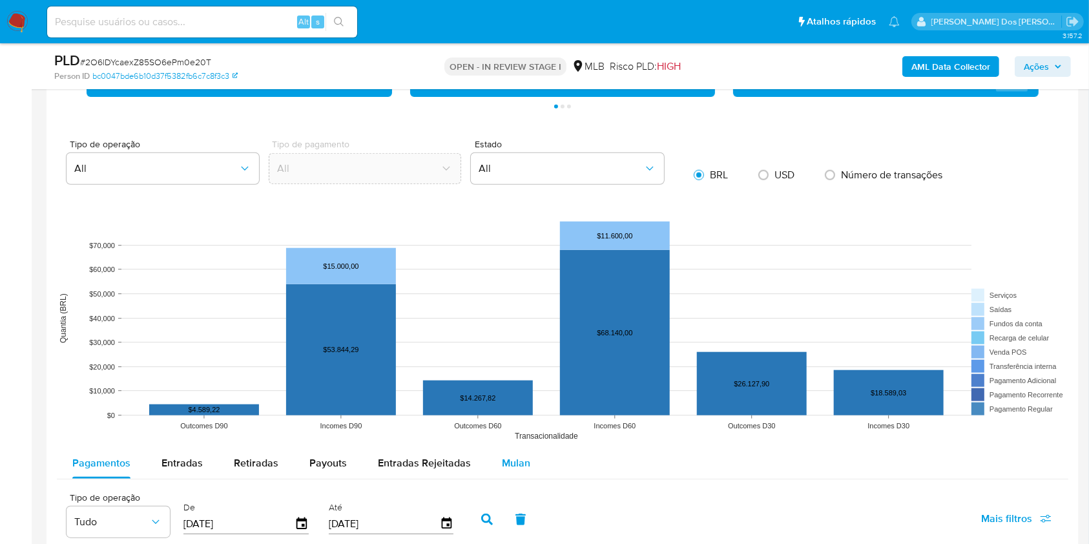
click at [518, 470] on span "Mulan" at bounding box center [516, 462] width 28 height 15
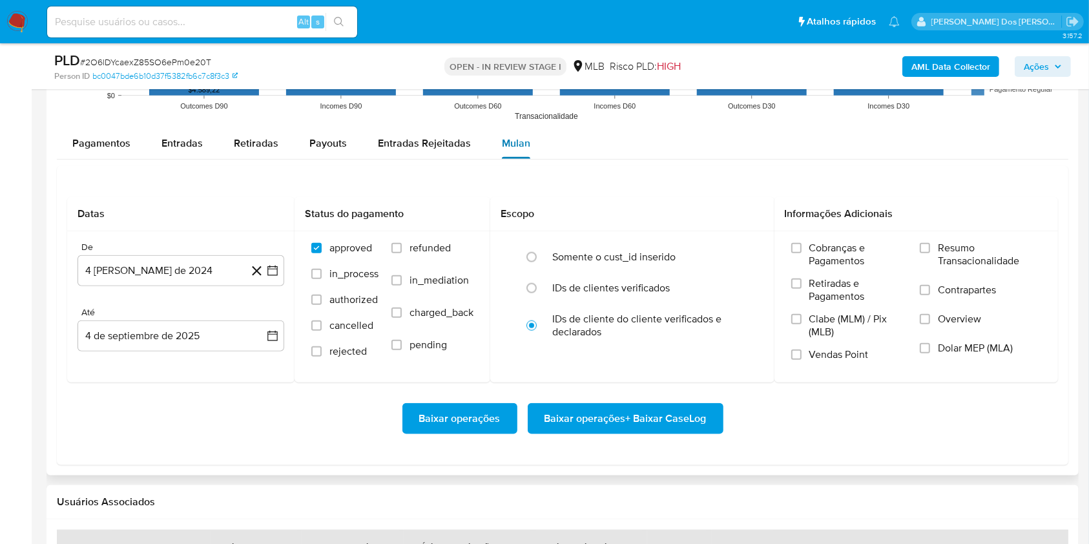
scroll to position [1408, 0]
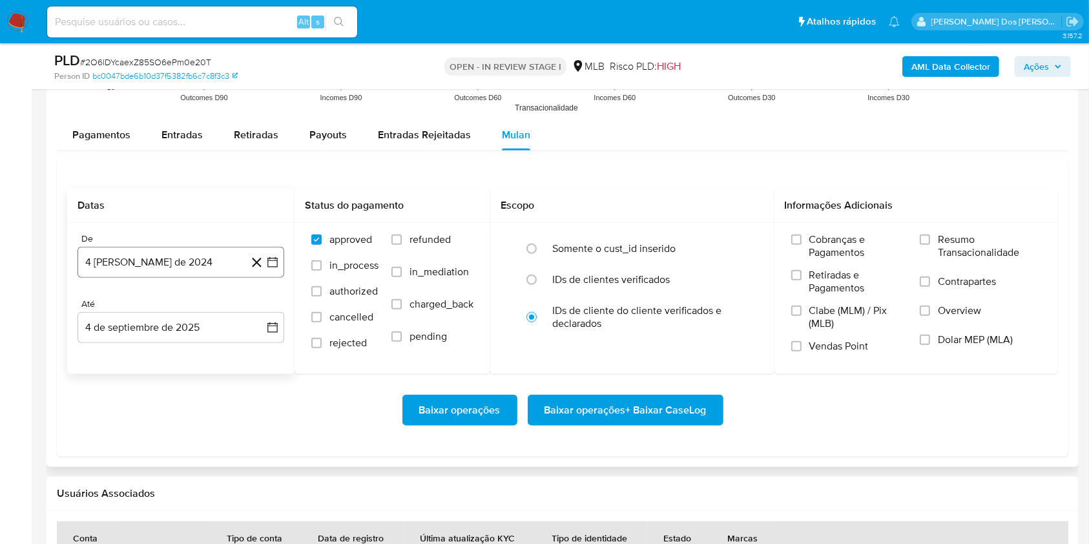
click at [270, 269] on icon "button" at bounding box center [272, 262] width 13 height 13
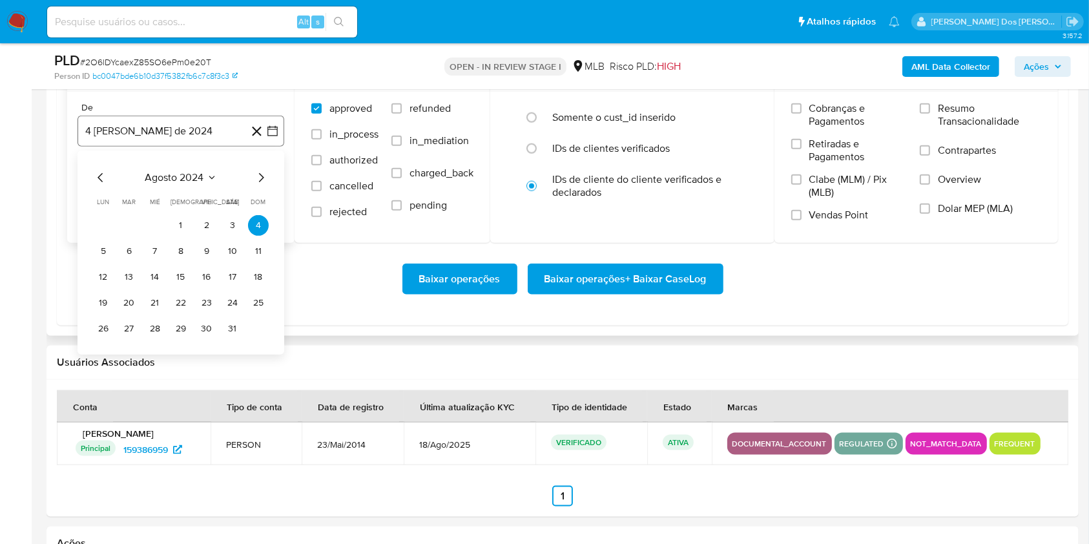
scroll to position [1559, 0]
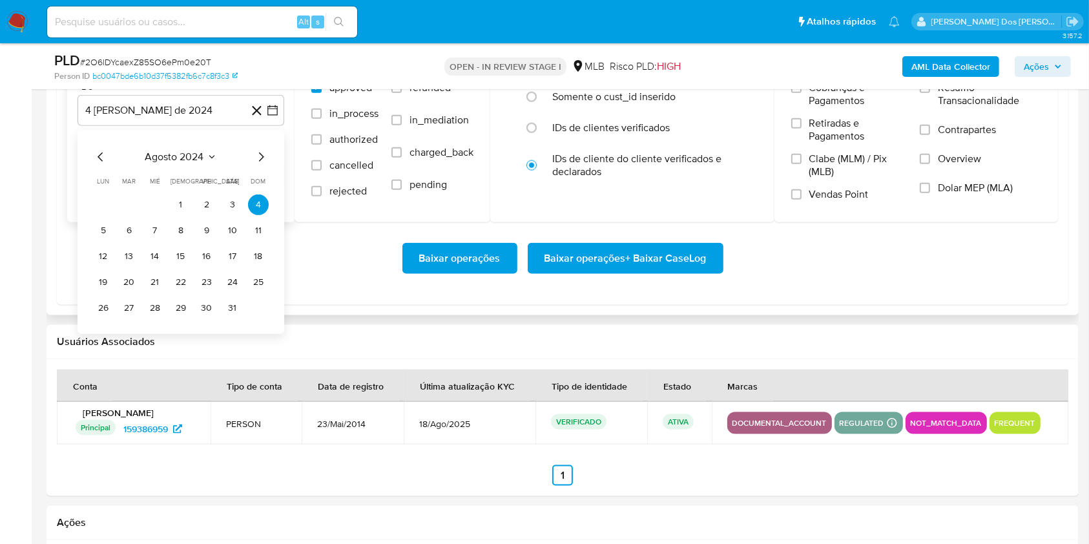
click at [269, 174] on div "agosto 2024 agosto 2024 lun lunes mar martes mié miércoles jue jueves vie viern…" at bounding box center [180, 232] width 207 height 204
click at [262, 165] on icon "Mes siguiente" at bounding box center [260, 156] width 15 height 15
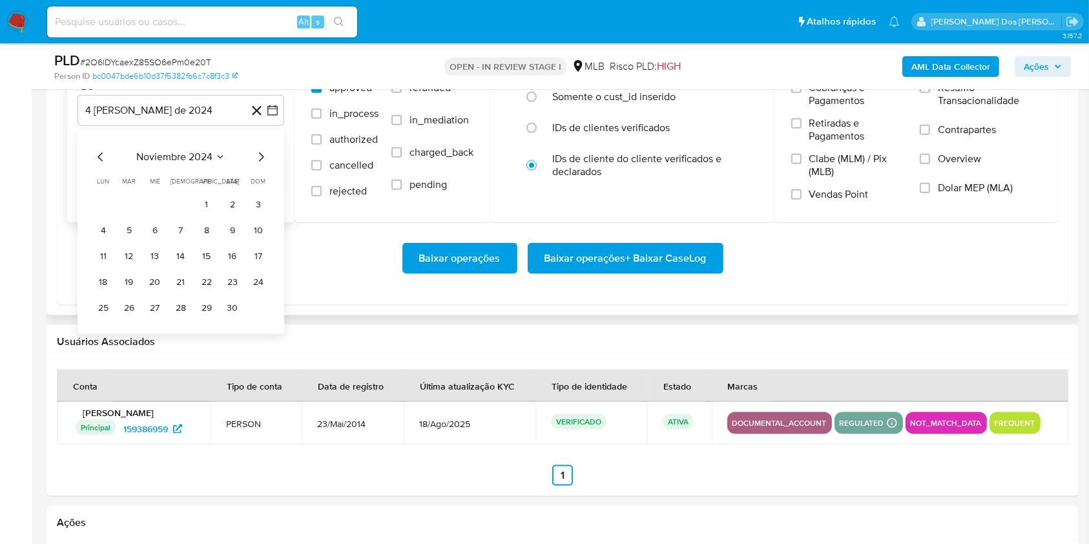
click at [262, 165] on icon "Mes siguiente" at bounding box center [260, 156] width 15 height 15
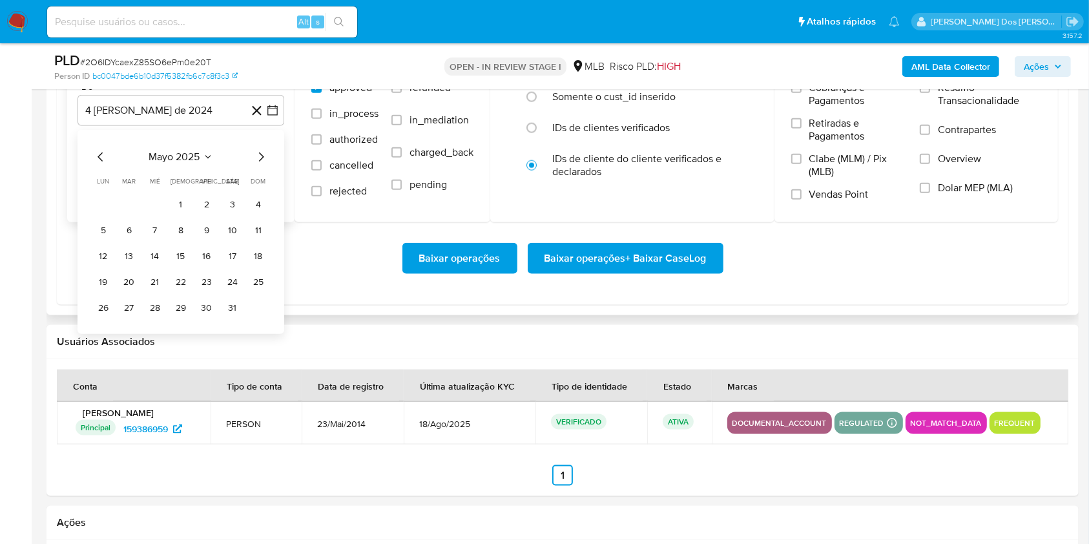
click at [262, 165] on icon "Mes siguiente" at bounding box center [260, 156] width 15 height 15
click at [134, 215] on button "1" at bounding box center [129, 204] width 21 height 21
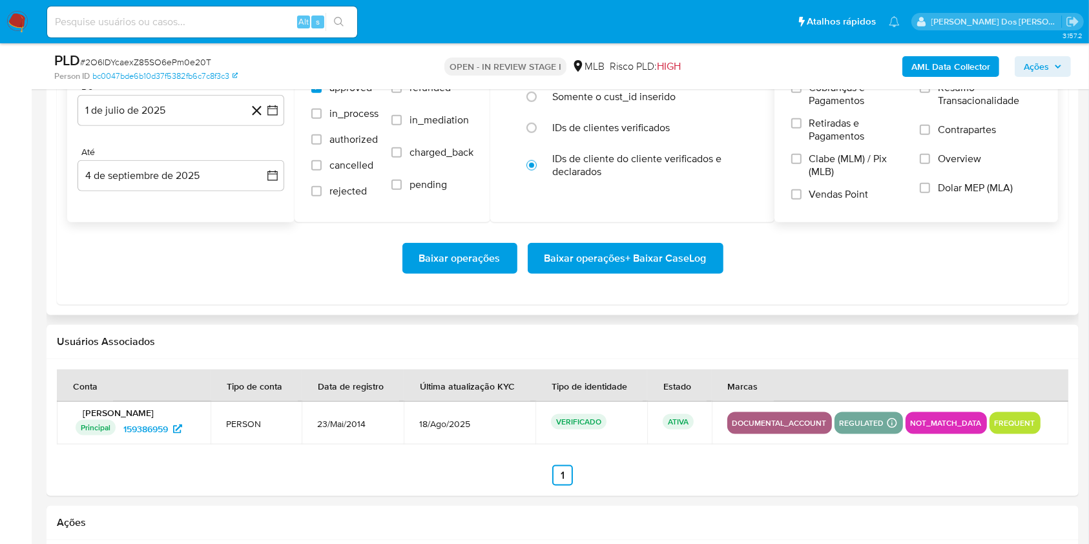
click at [978, 107] on span "Resumo Transacionalidade" at bounding box center [989, 94] width 103 height 26
click at [930, 93] on input "Resumo Transacionalidade" at bounding box center [924, 88] width 10 height 10
click at [646, 272] on span "Baixar operações + Baixar CaseLog" at bounding box center [625, 258] width 162 height 28
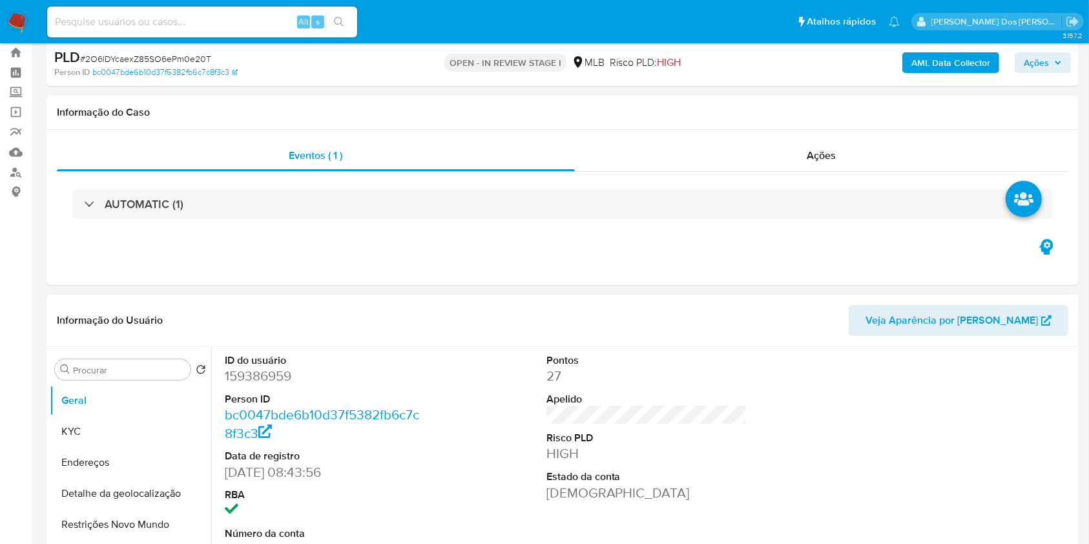
scroll to position [0, 0]
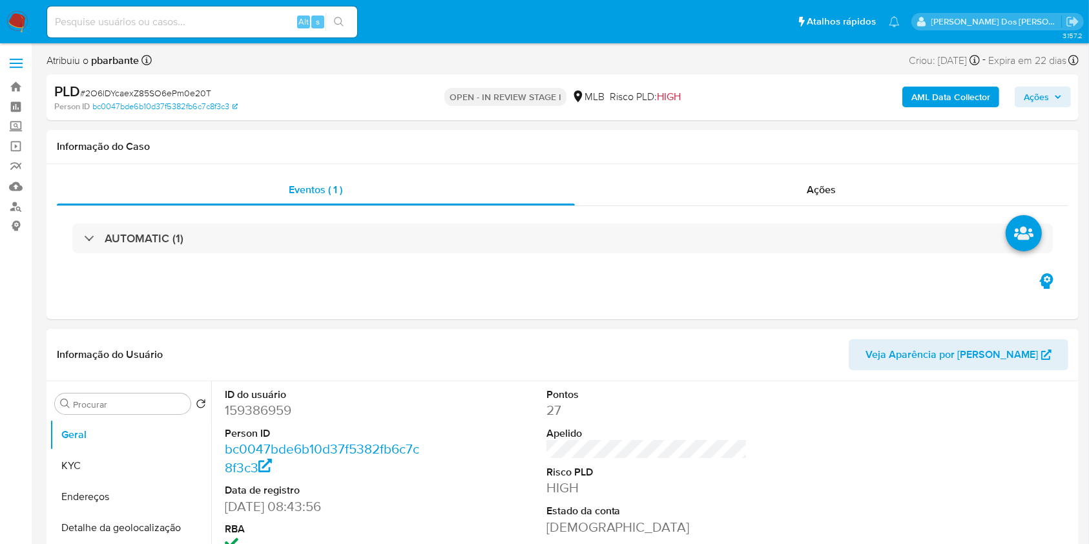
click at [240, 419] on dd "159386959" at bounding box center [325, 410] width 201 height 18
copy dd "159386959"
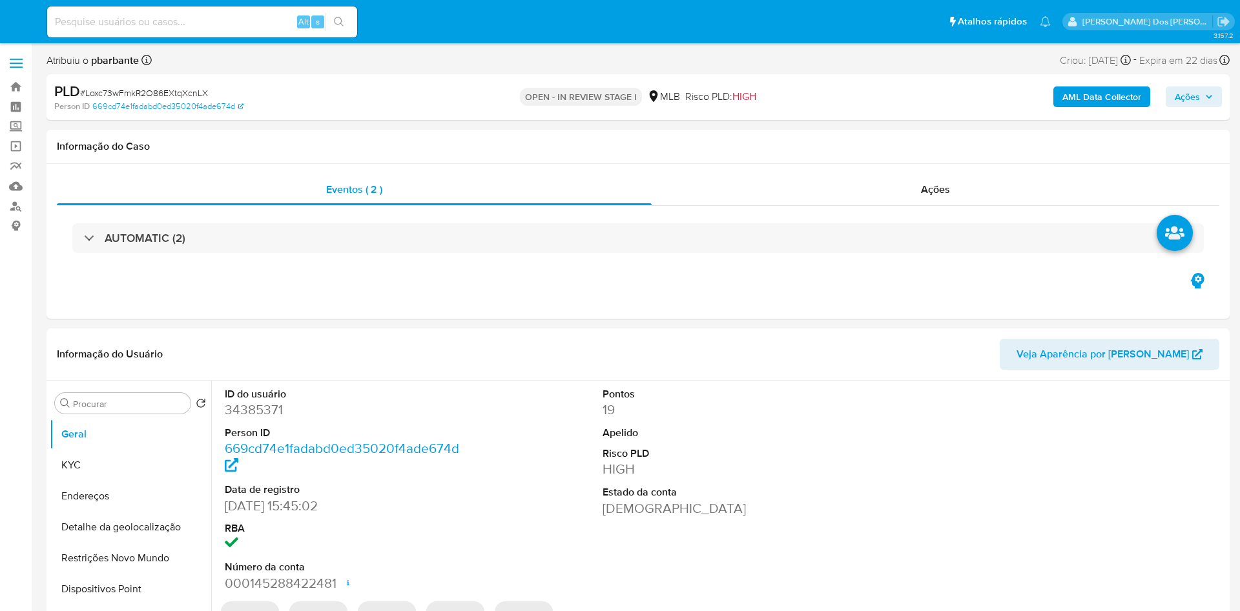
select select "10"
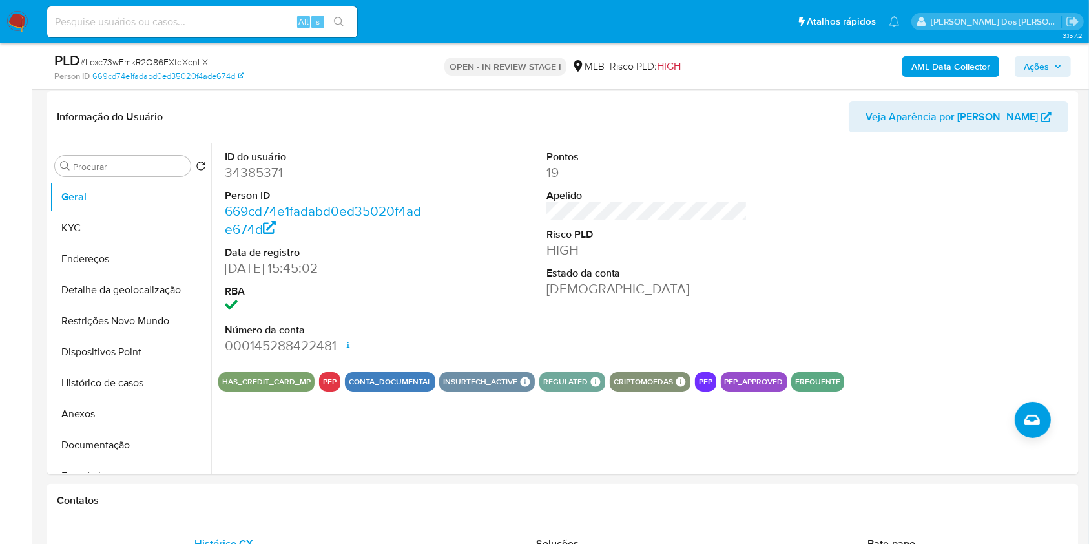
scroll to position [198, 0]
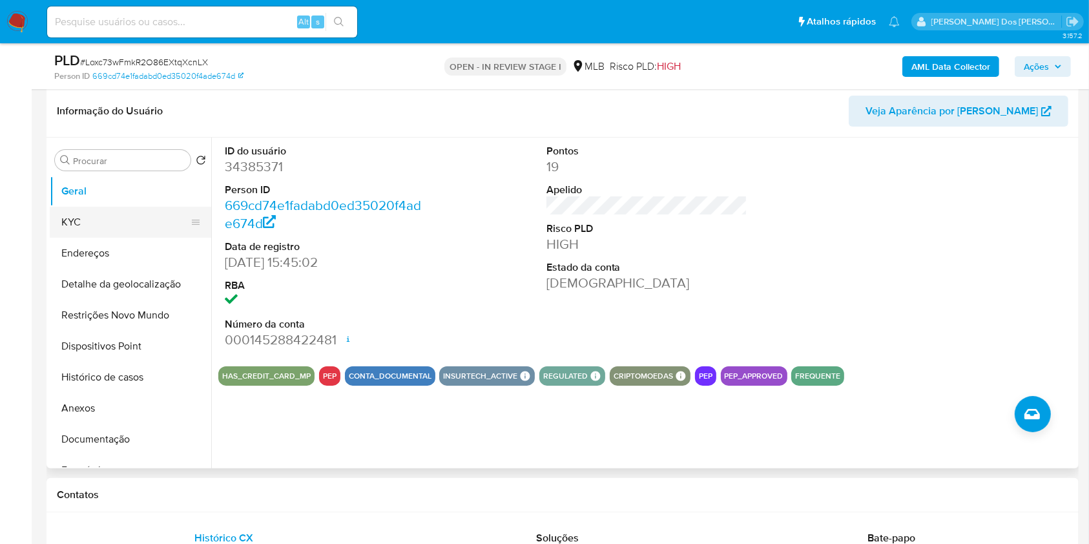
click at [141, 236] on button "KYC" at bounding box center [125, 222] width 151 height 31
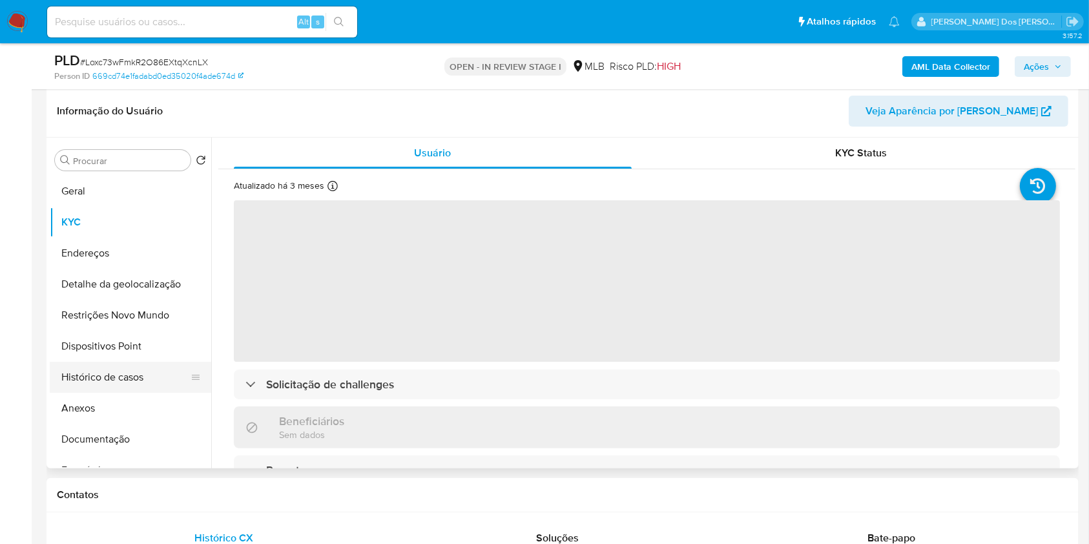
click at [129, 393] on button "Histórico de casos" at bounding box center [125, 377] width 151 height 31
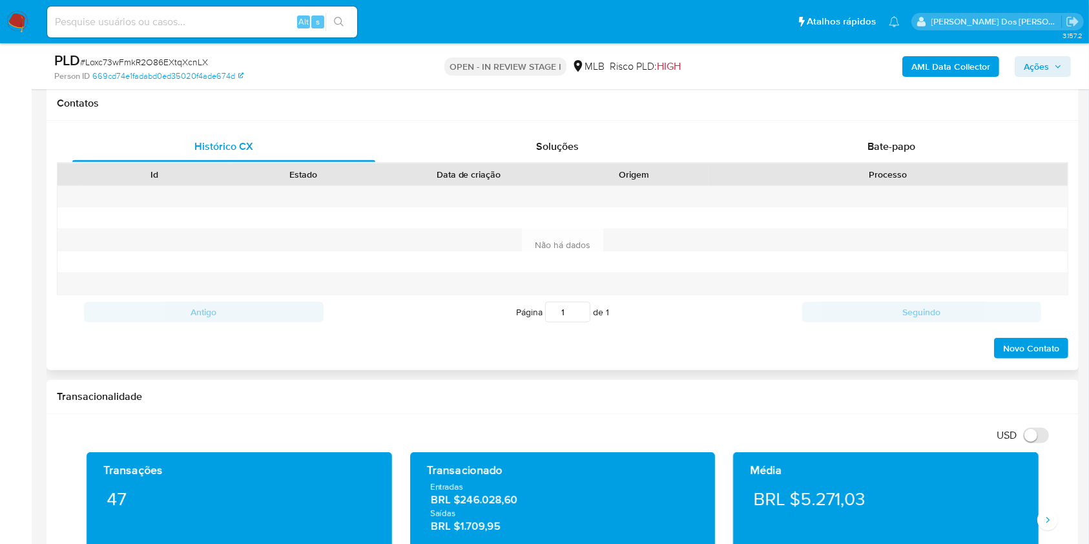
scroll to position [0, 0]
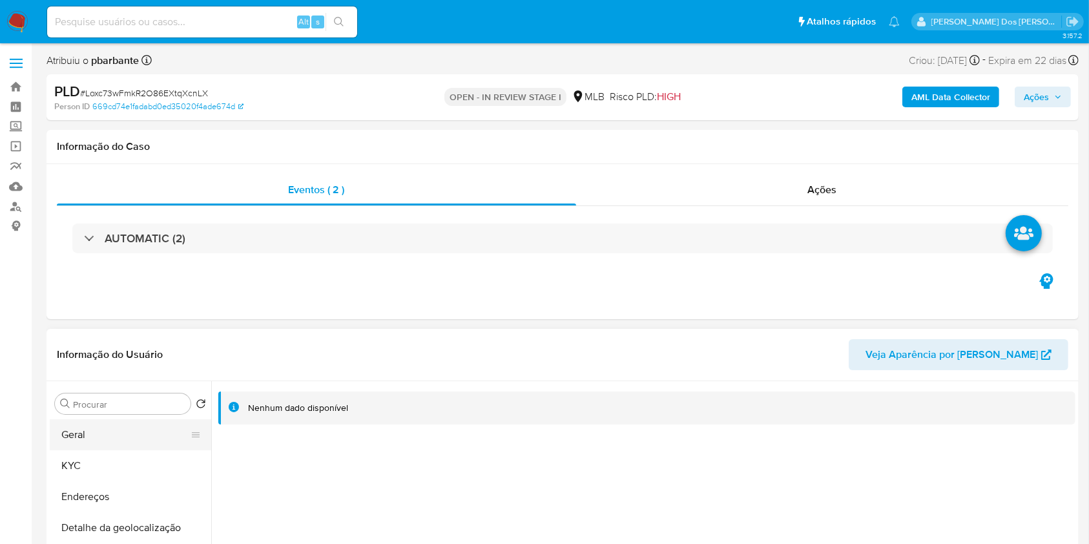
click at [116, 450] on button "Geral" at bounding box center [125, 434] width 151 height 31
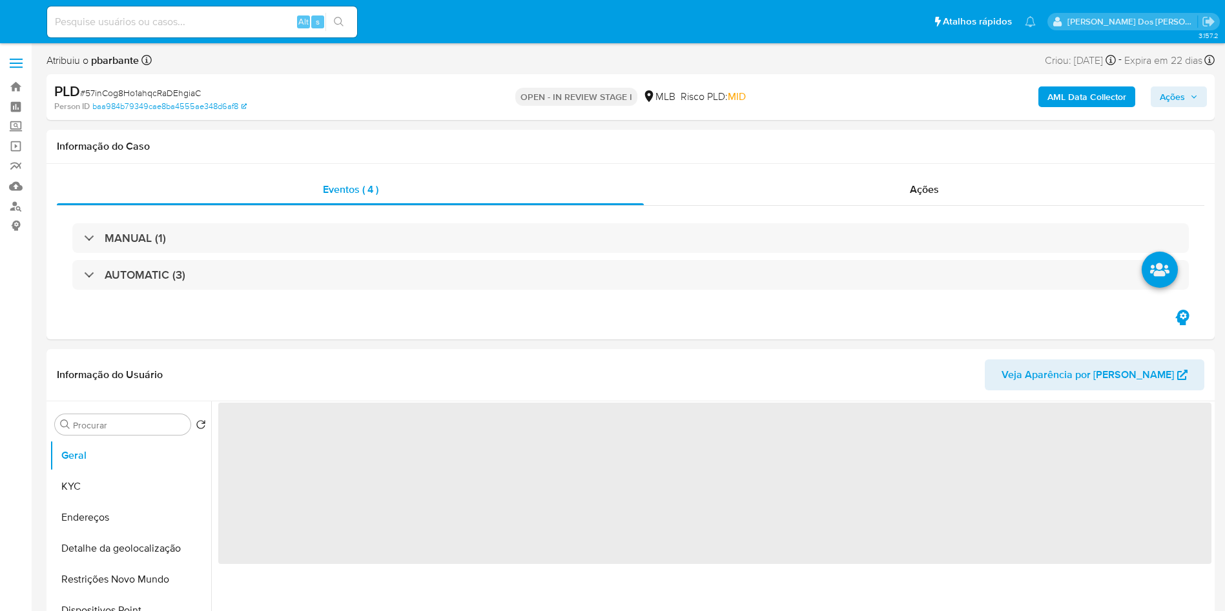
select select "10"
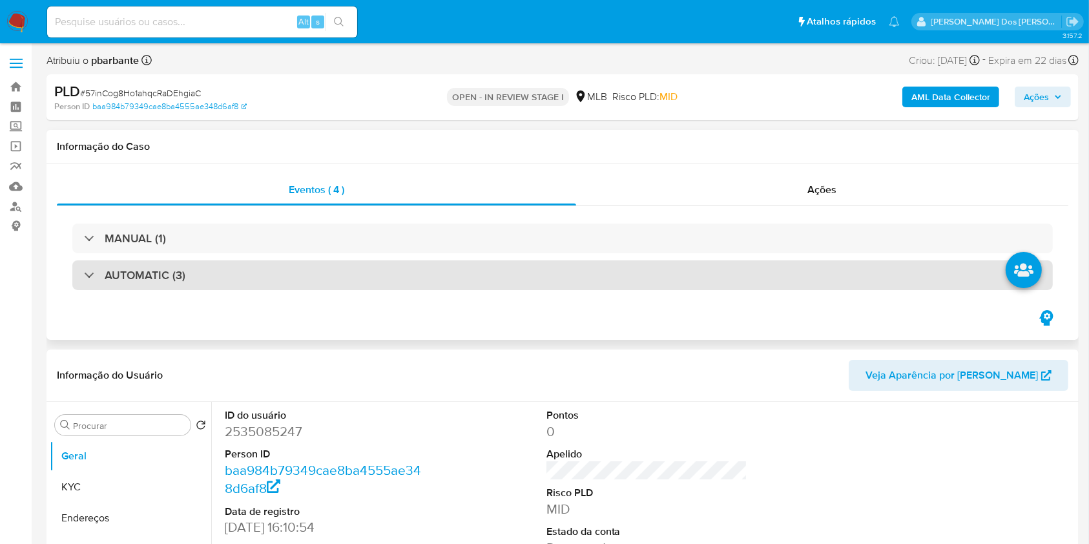
click at [344, 277] on div "AUTOMATIC (3)" at bounding box center [562, 275] width 980 height 30
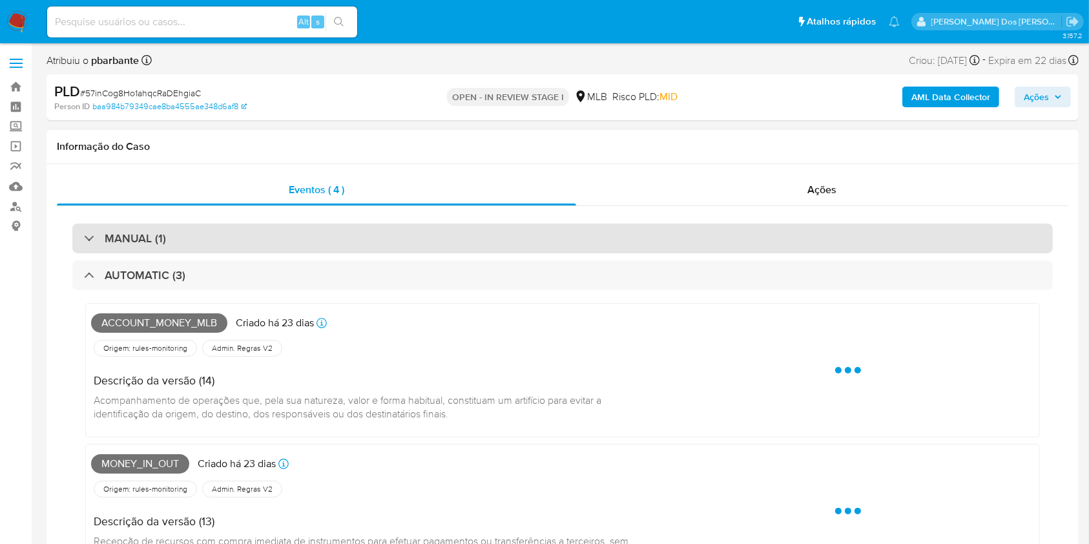
click at [381, 229] on div "MANUAL (1)" at bounding box center [562, 238] width 980 height 30
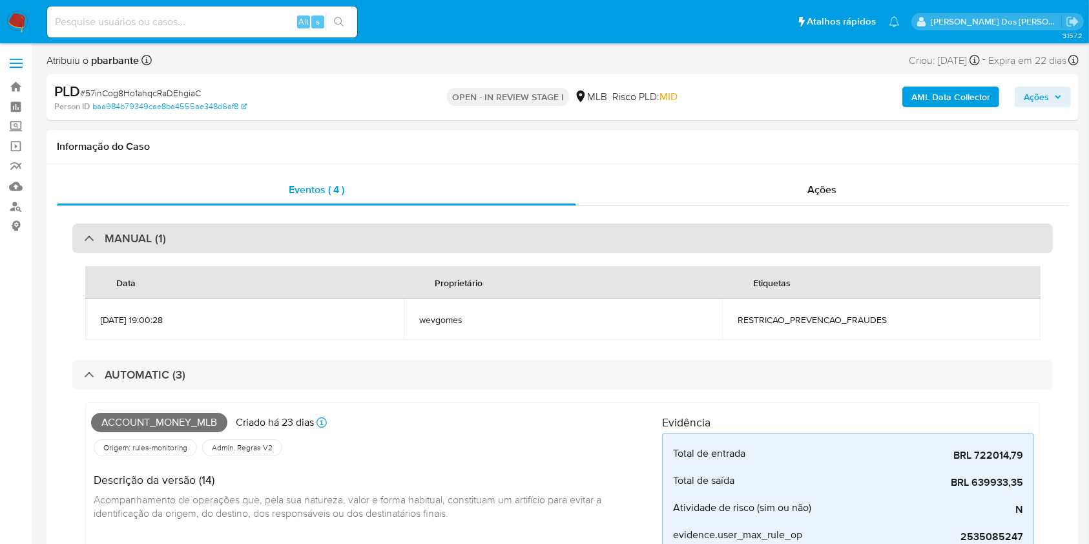
click at [381, 229] on div "MANUAL (1)" at bounding box center [562, 238] width 980 height 30
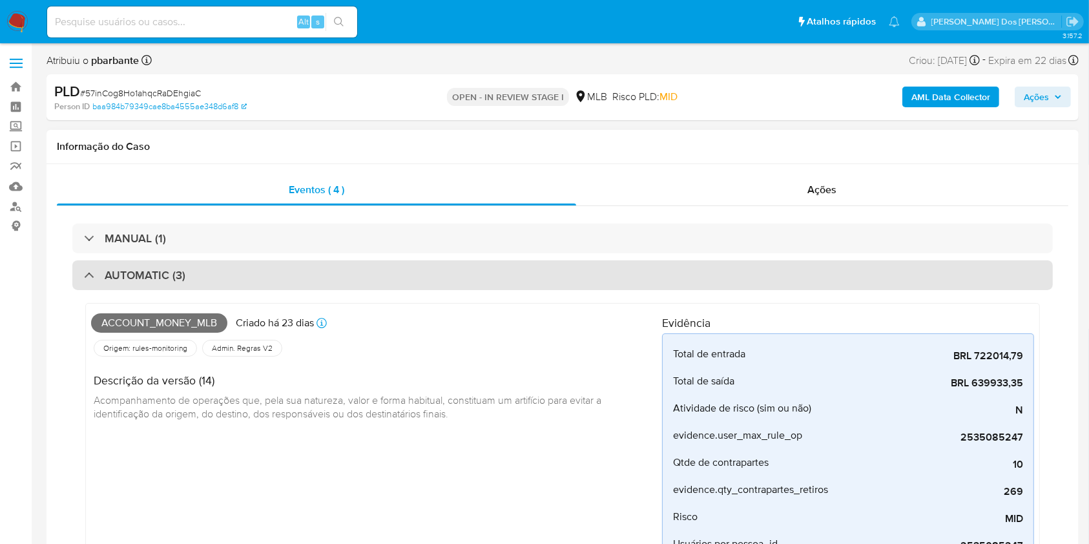
click at [384, 267] on div "AUTOMATIC (3)" at bounding box center [562, 275] width 980 height 30
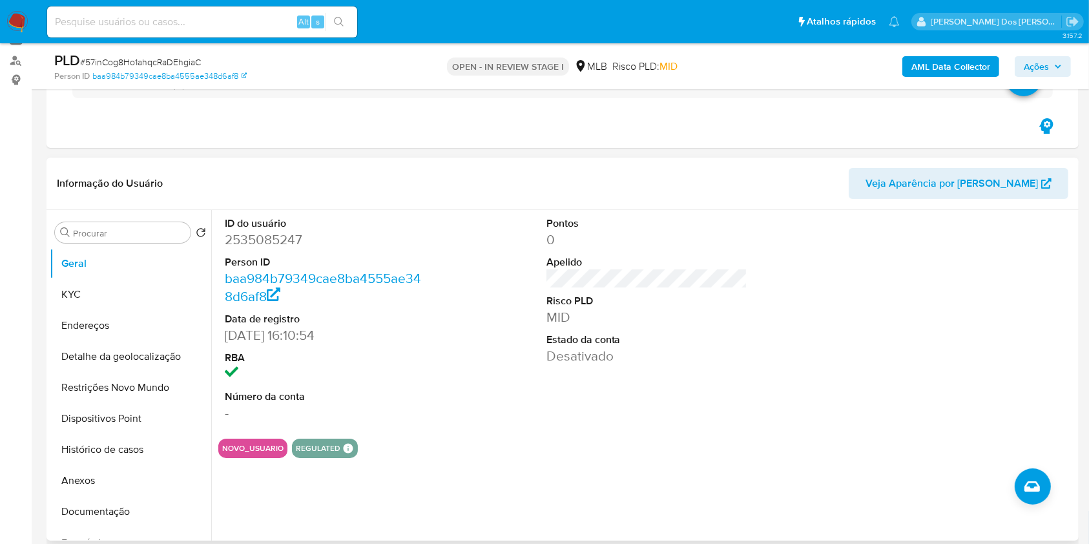
scroll to position [147, 0]
click at [259, 242] on dd "2535085247" at bounding box center [325, 238] width 201 height 18
copy dd "2535085247"
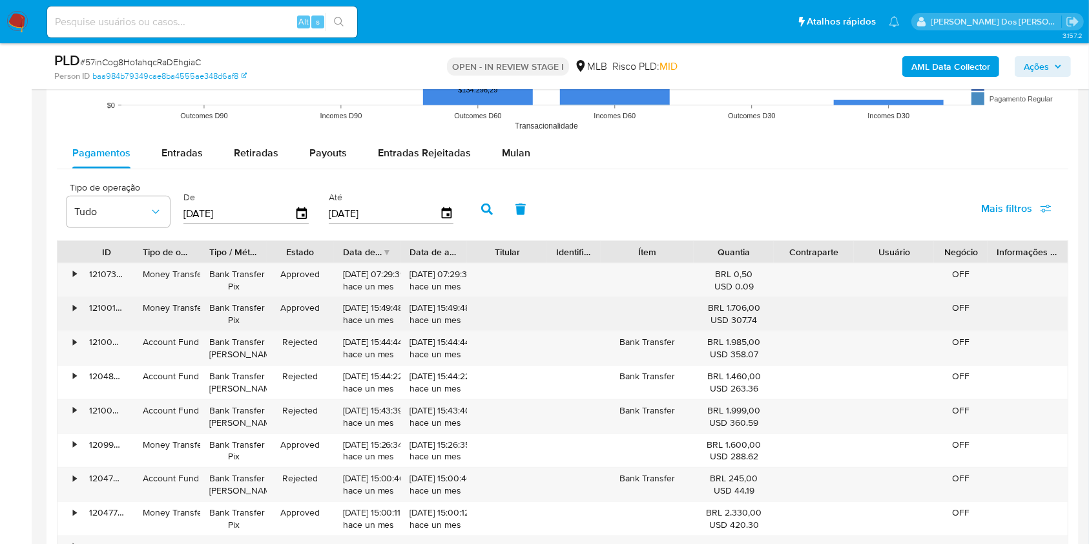
scroll to position [1359, 0]
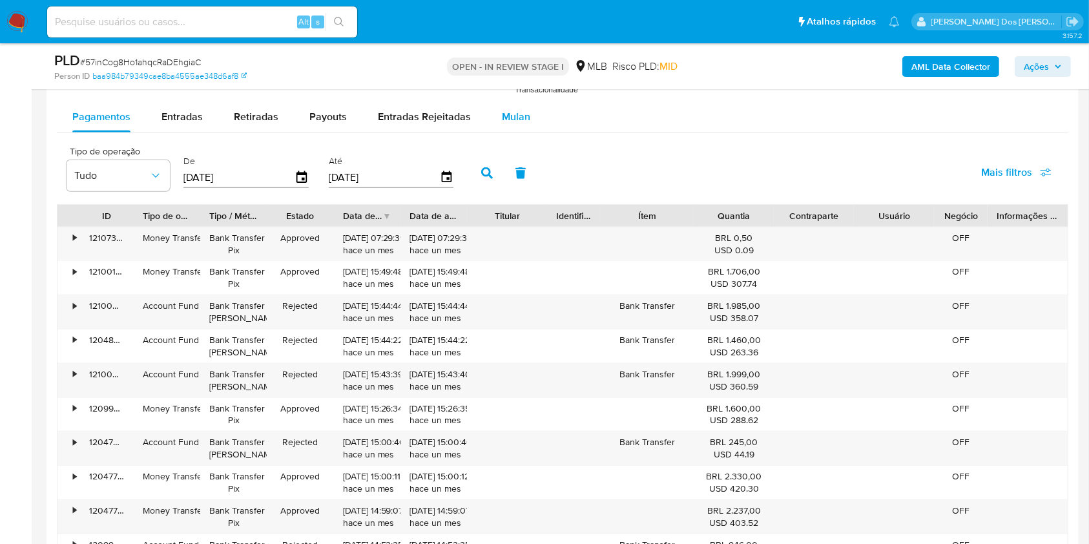
click at [503, 118] on span "Mulan" at bounding box center [516, 116] width 28 height 15
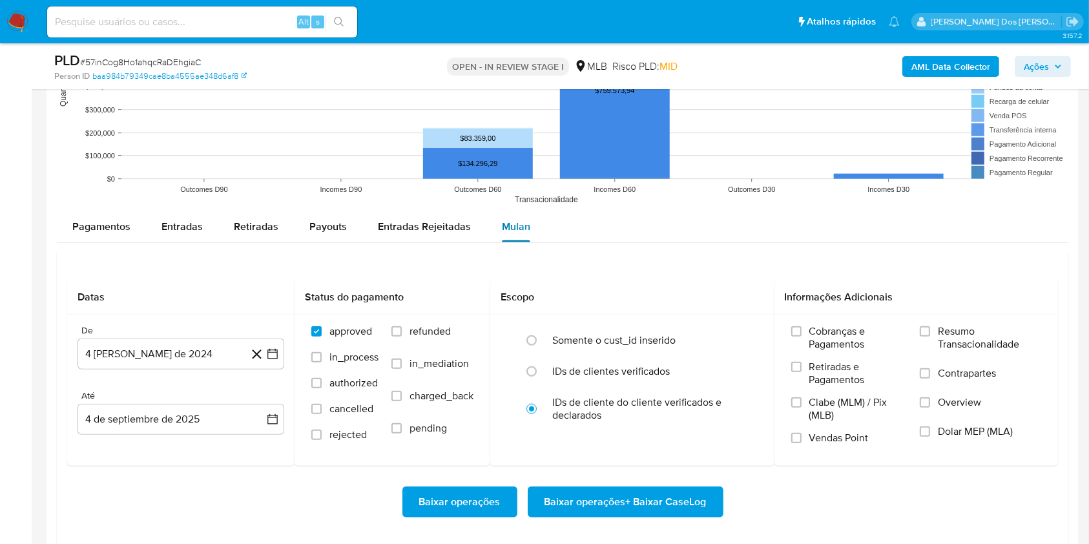
scroll to position [1244, 0]
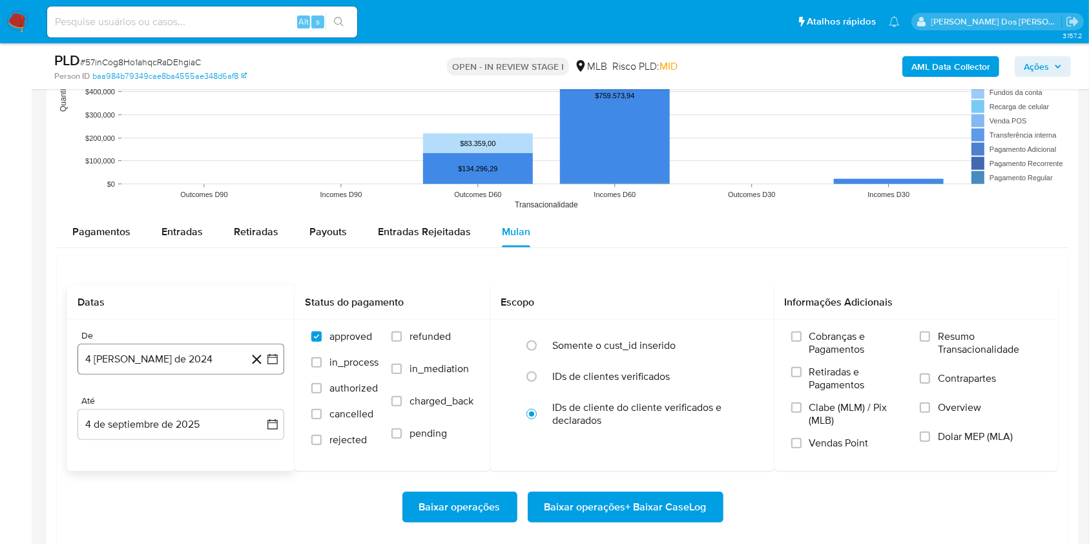
click at [279, 365] on button "4 [PERSON_NAME] de 2024" at bounding box center [180, 359] width 207 height 31
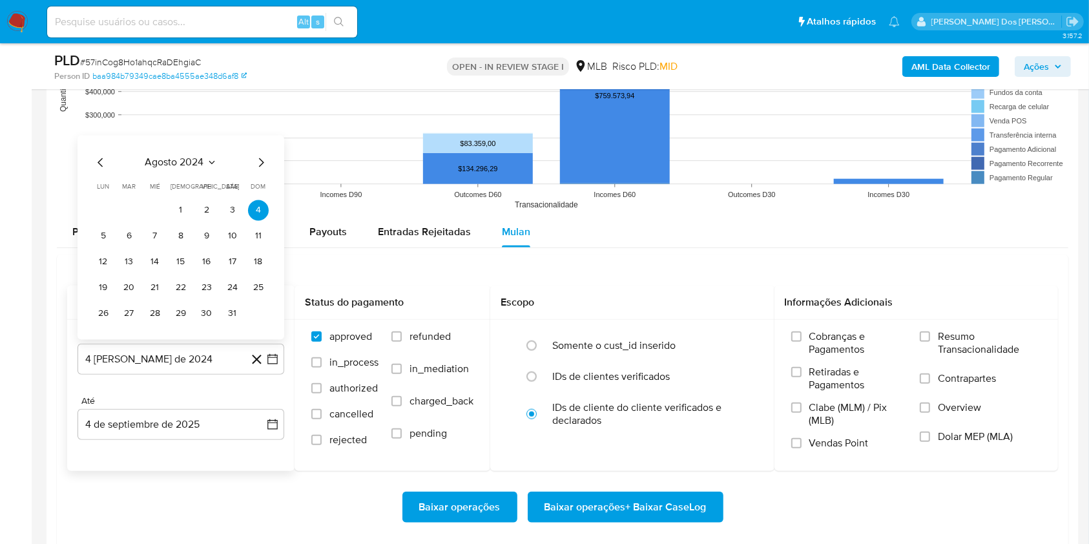
click at [264, 161] on icon "Mes siguiente" at bounding box center [260, 161] width 15 height 15
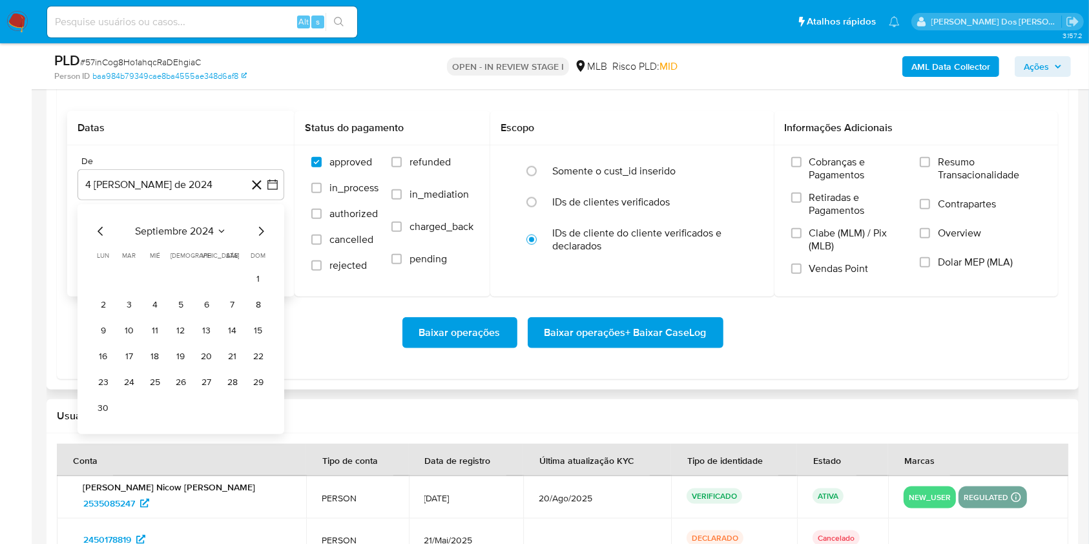
scroll to position [1420, 0]
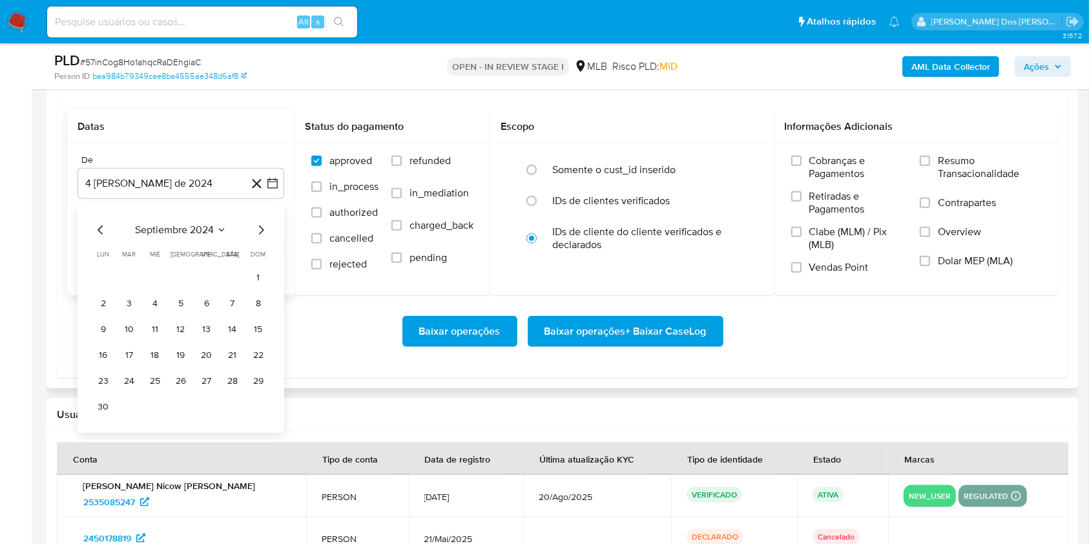
click at [258, 232] on icon "Mes siguiente" at bounding box center [260, 229] width 15 height 15
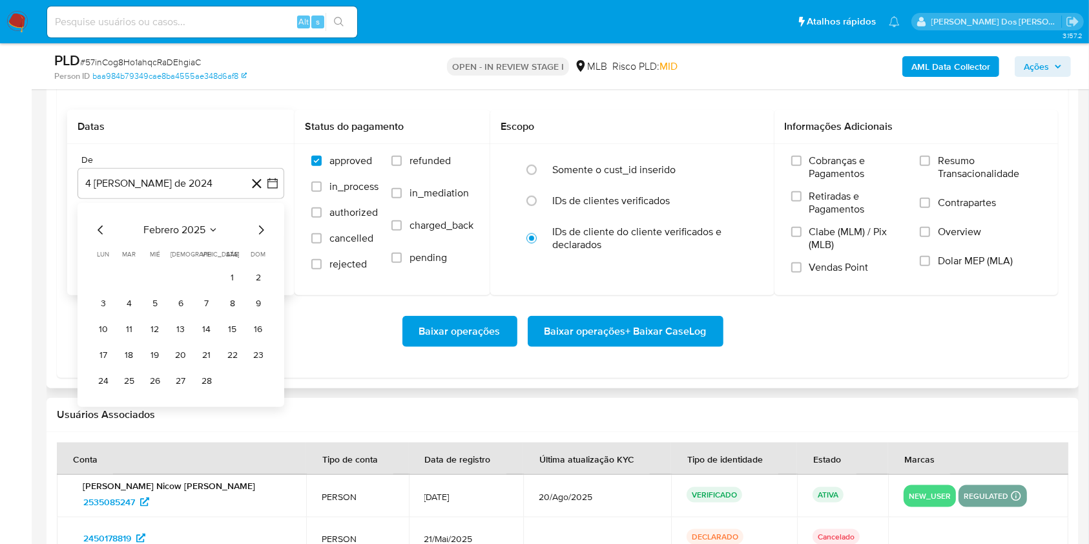
click at [258, 232] on icon "Mes siguiente" at bounding box center [260, 229] width 15 height 15
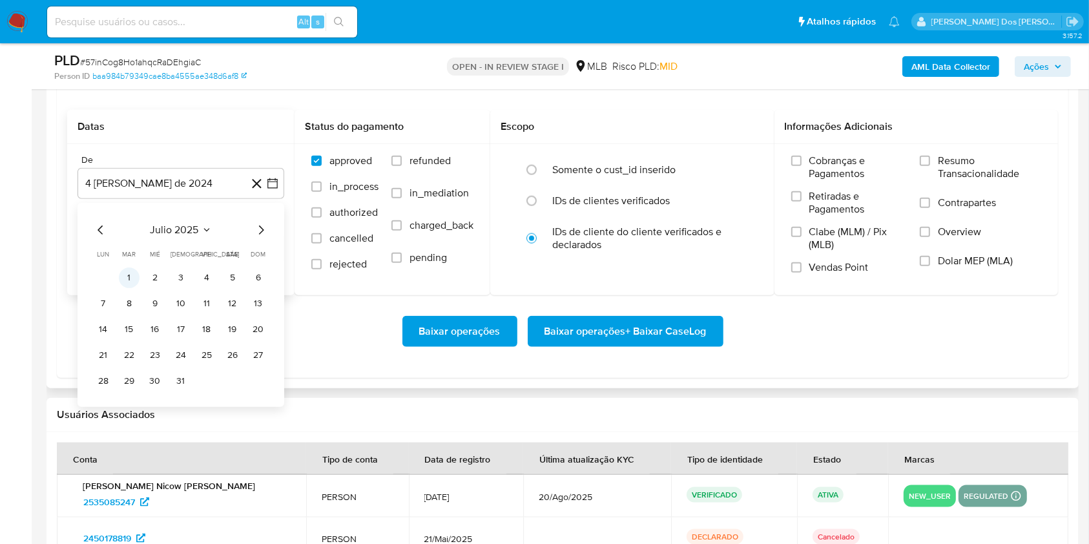
click at [132, 274] on button "1" at bounding box center [129, 277] width 21 height 21
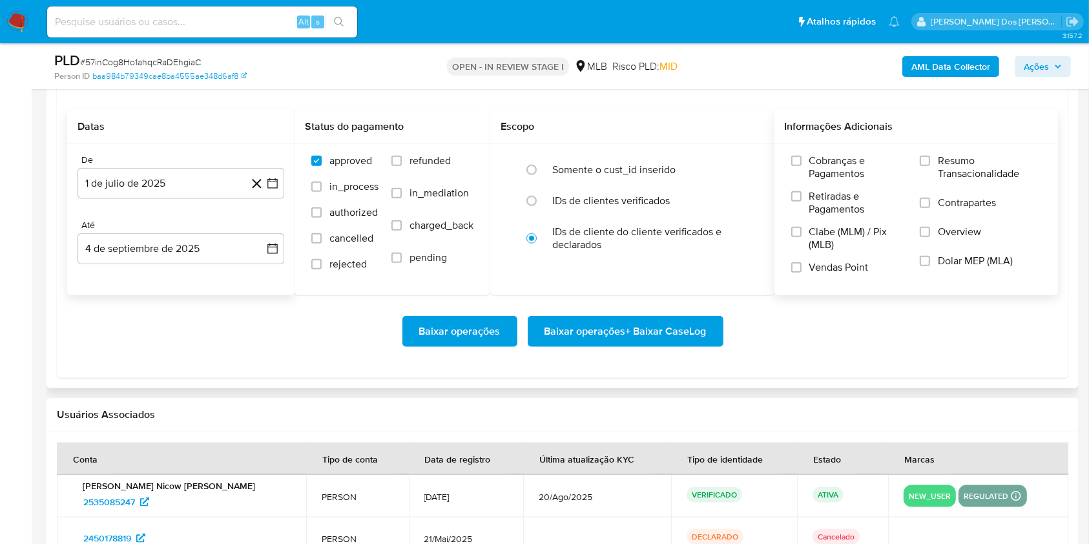
click at [958, 174] on span "Resumo Transacionalidade" at bounding box center [989, 167] width 103 height 26
click at [930, 166] on input "Resumo Transacionalidade" at bounding box center [924, 161] width 10 height 10
click at [669, 333] on span "Baixar operações + Baixar CaseLog" at bounding box center [625, 331] width 162 height 28
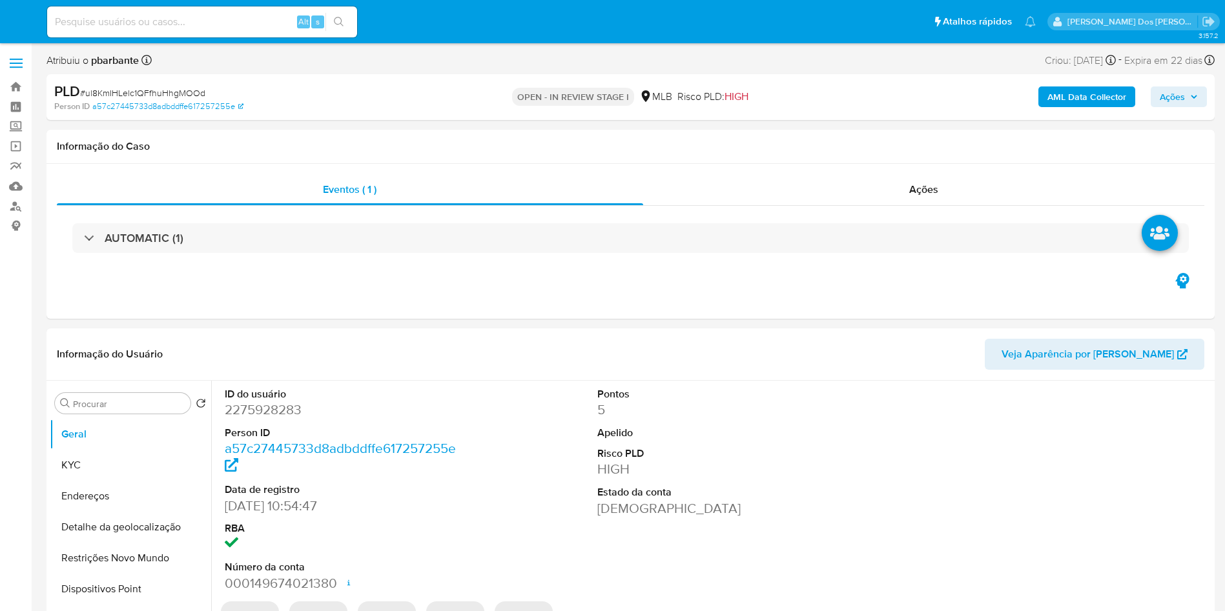
select select "10"
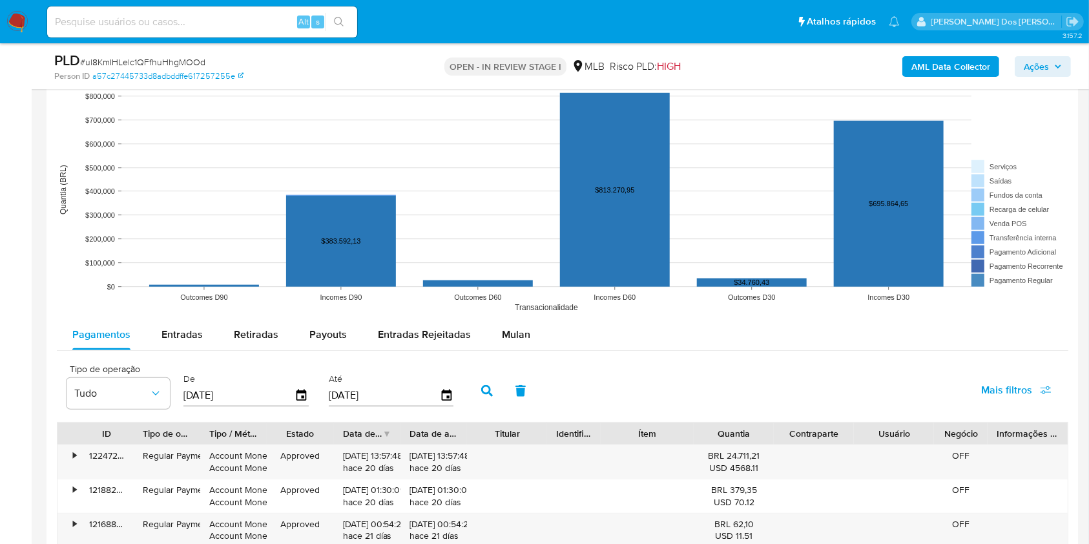
scroll to position [1173, 0]
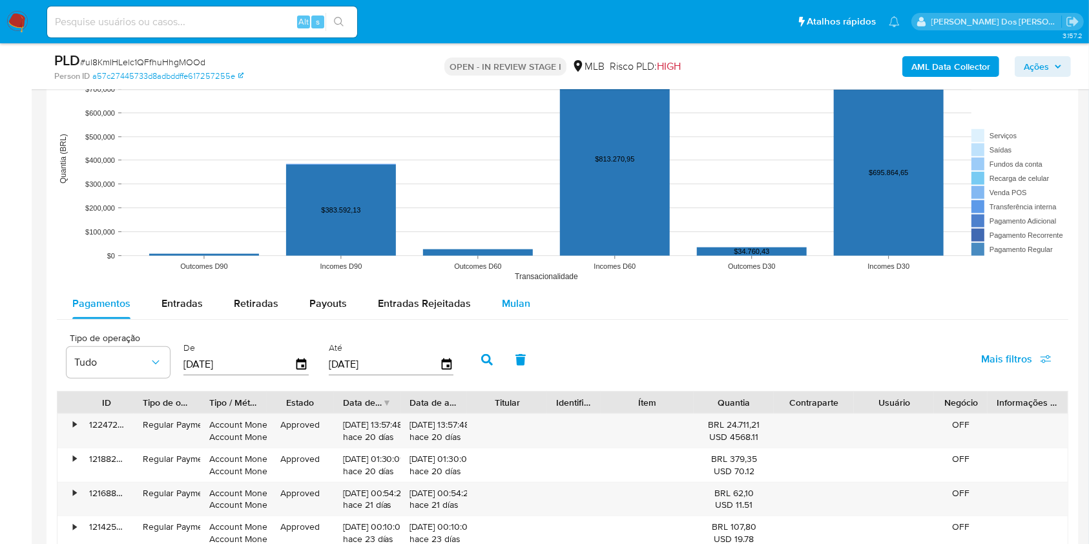
click at [513, 319] on div "Mulan" at bounding box center [516, 303] width 28 height 31
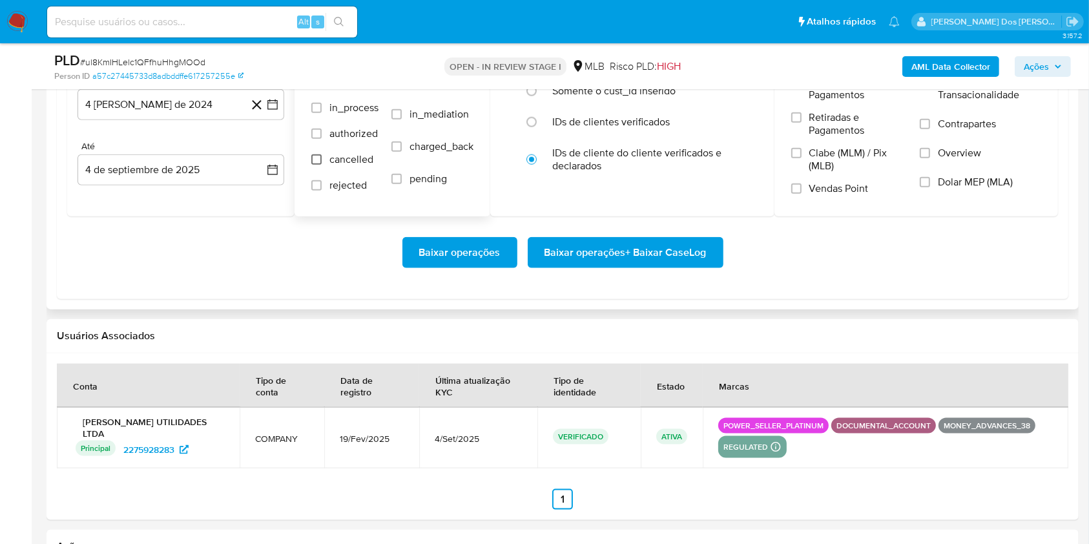
scroll to position [1501, 0]
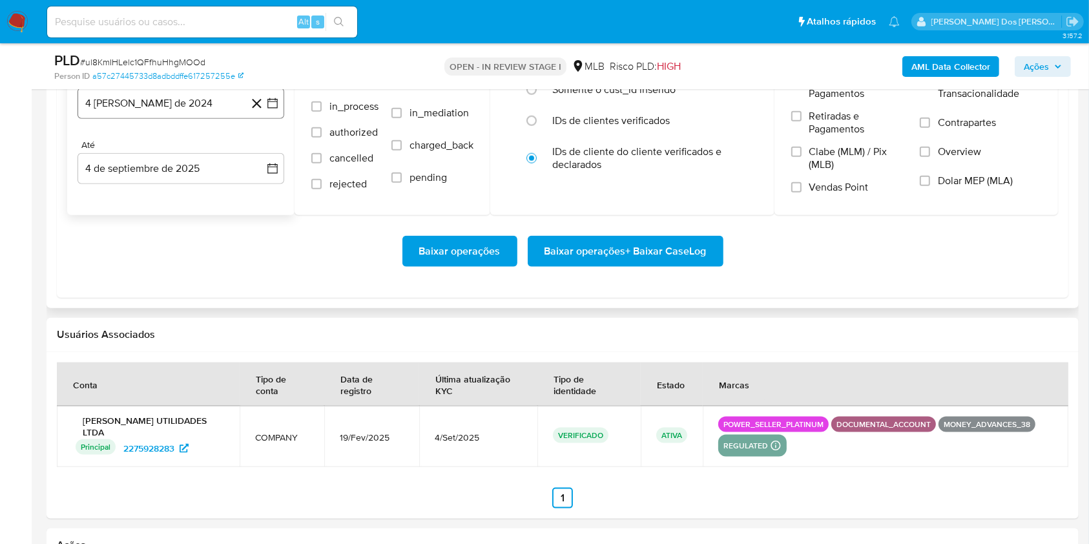
click at [272, 110] on icon "button" at bounding box center [272, 103] width 13 height 13
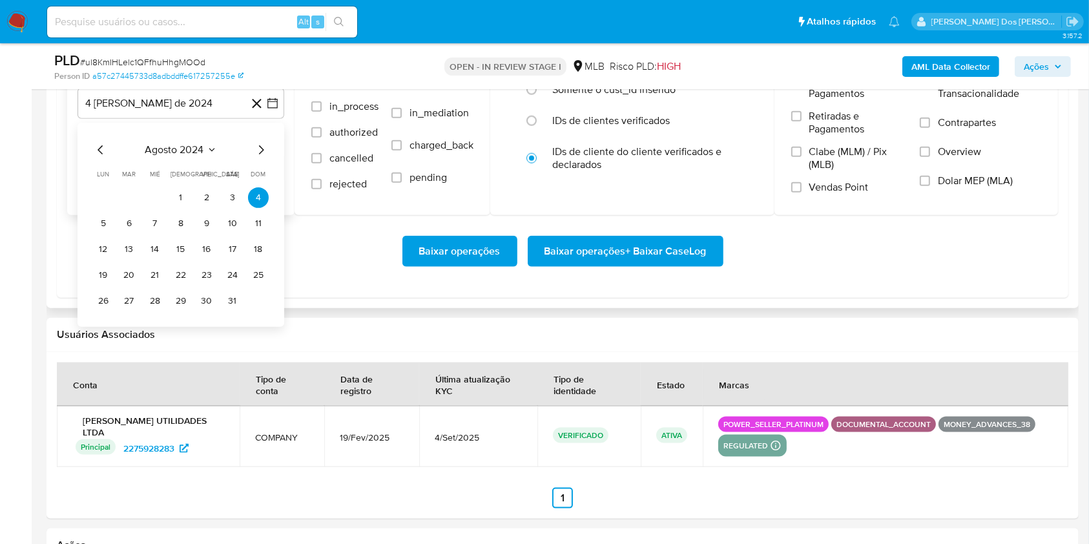
click at [263, 158] on icon "Mes siguiente" at bounding box center [260, 149] width 15 height 15
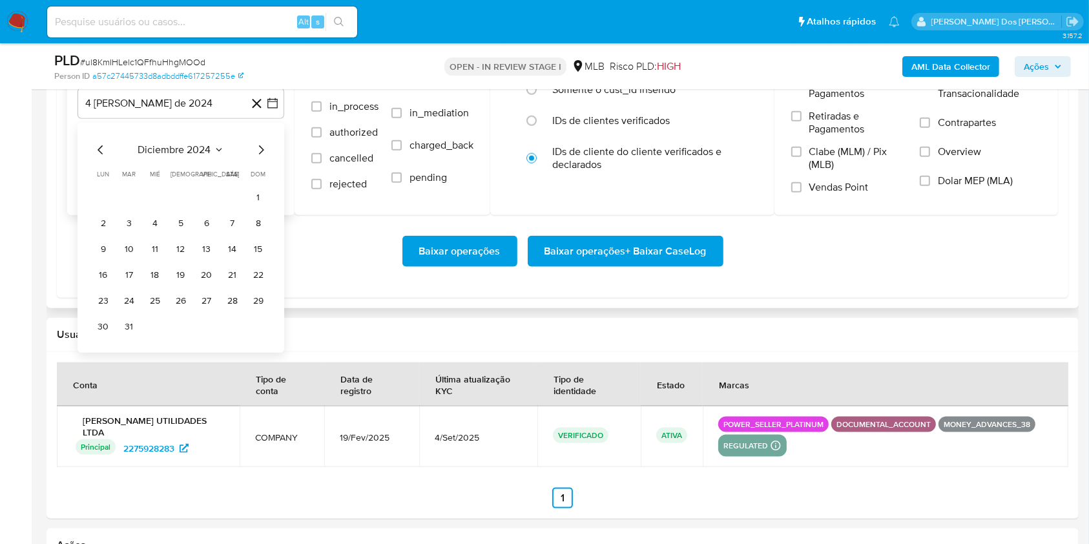
click at [263, 158] on icon "Mes siguiente" at bounding box center [260, 149] width 15 height 15
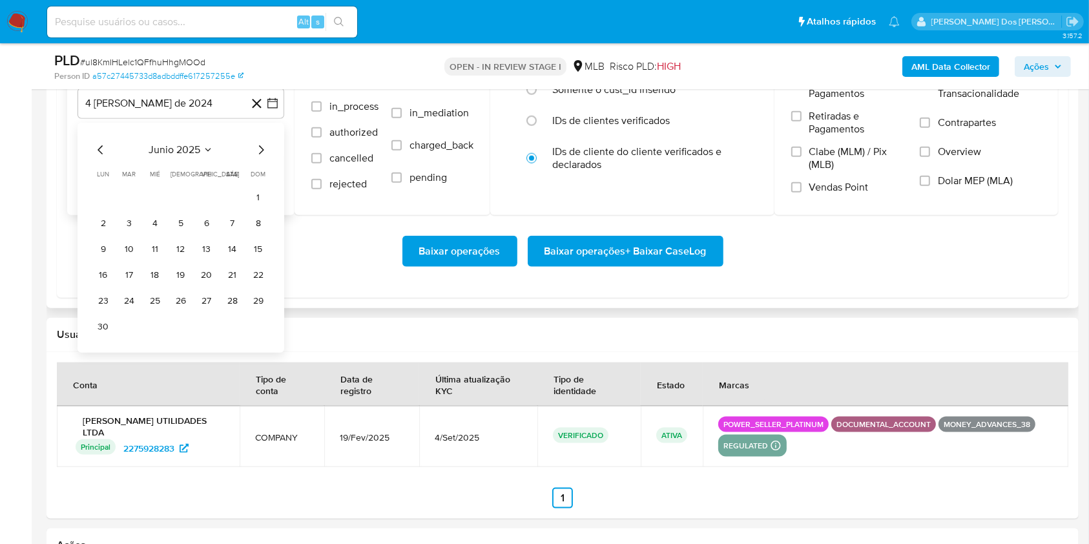
click at [263, 158] on icon "Mes siguiente" at bounding box center [260, 149] width 15 height 15
click at [134, 208] on button "1" at bounding box center [129, 197] width 21 height 21
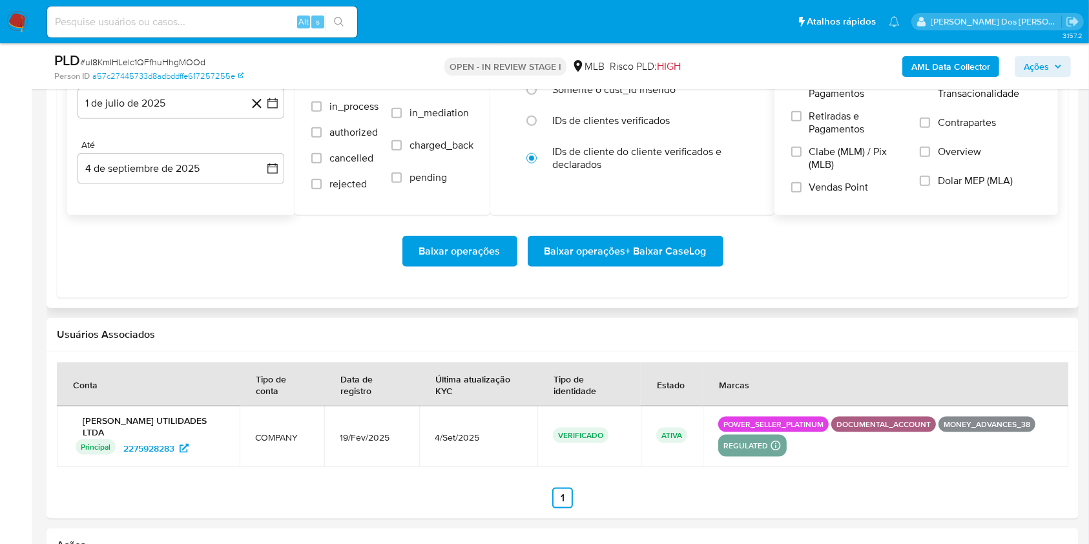
click at [954, 100] on span "Resumo Transacionalidade" at bounding box center [989, 87] width 103 height 26
click at [930, 86] on input "Resumo Transacionalidade" at bounding box center [924, 81] width 10 height 10
click at [682, 265] on span "Baixar operações + Baixar CaseLog" at bounding box center [625, 251] width 162 height 28
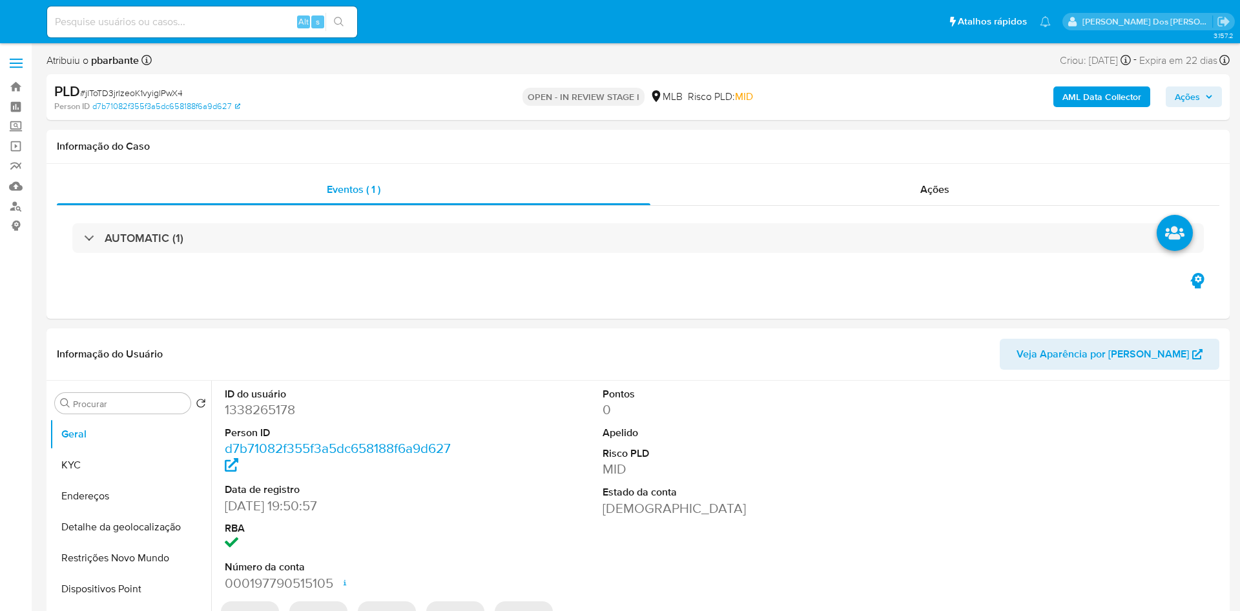
select select "10"
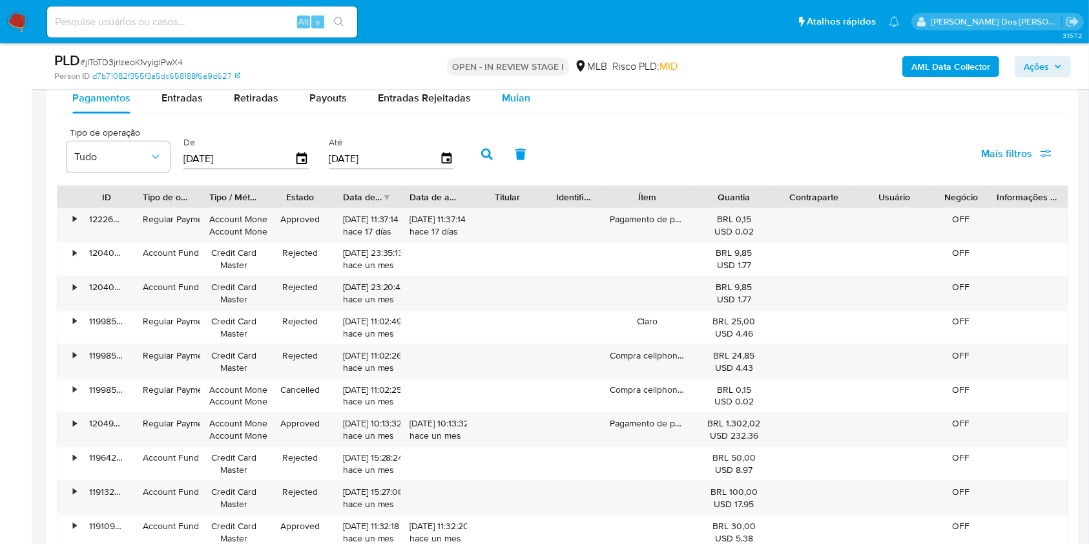
scroll to position [1444, 0]
click at [524, 106] on span "Mulan" at bounding box center [516, 98] width 28 height 15
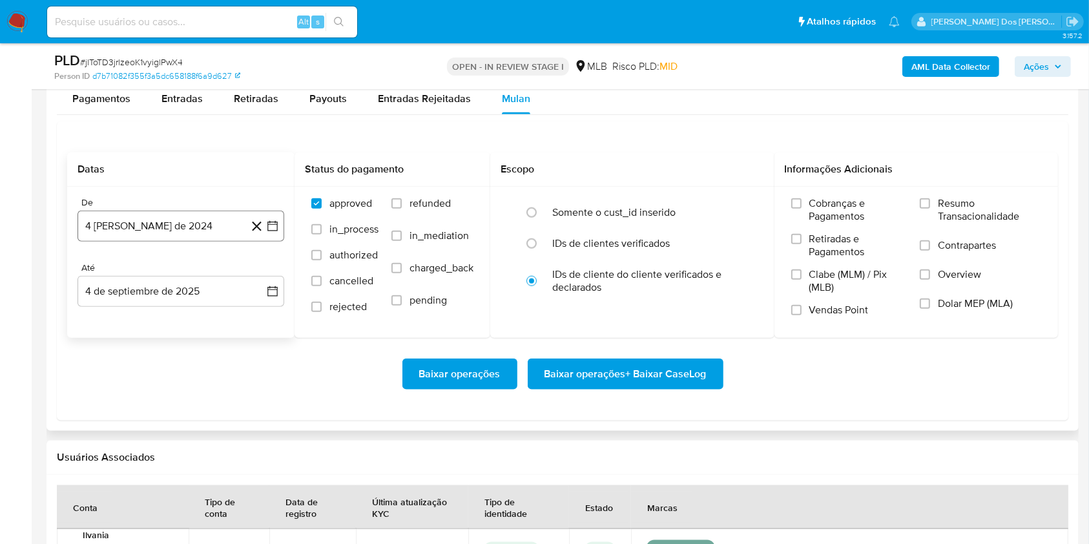
click at [270, 232] on icon "button" at bounding box center [272, 226] width 13 height 13
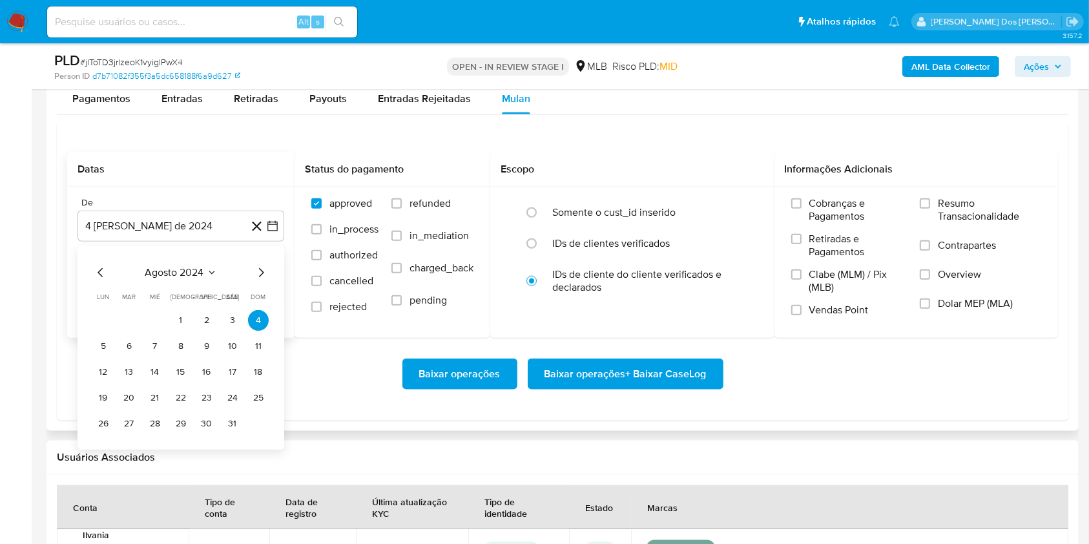
click at [262, 280] on icon "Mes siguiente" at bounding box center [260, 272] width 15 height 15
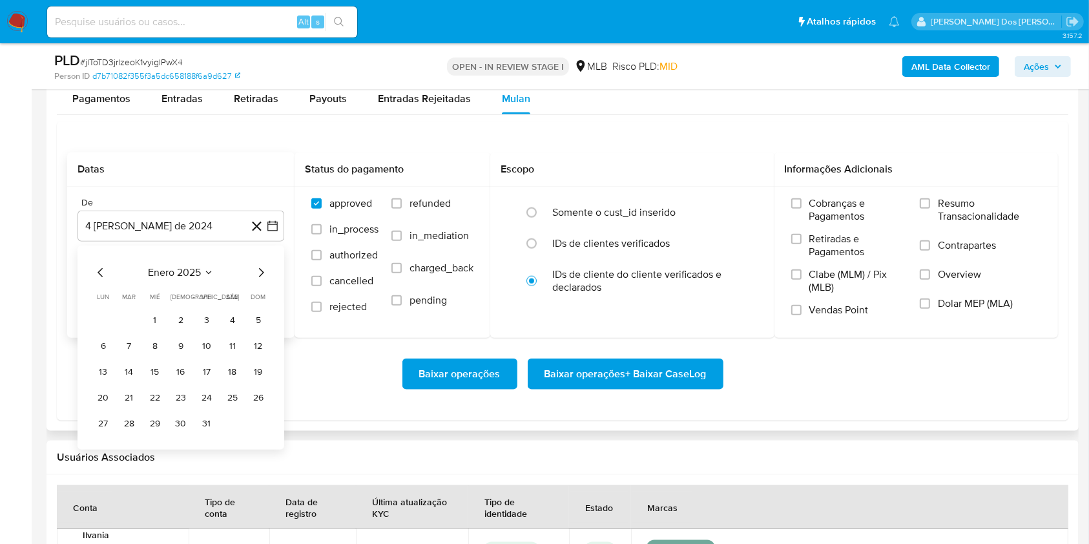
click at [262, 280] on icon "Mes siguiente" at bounding box center [260, 272] width 15 height 15
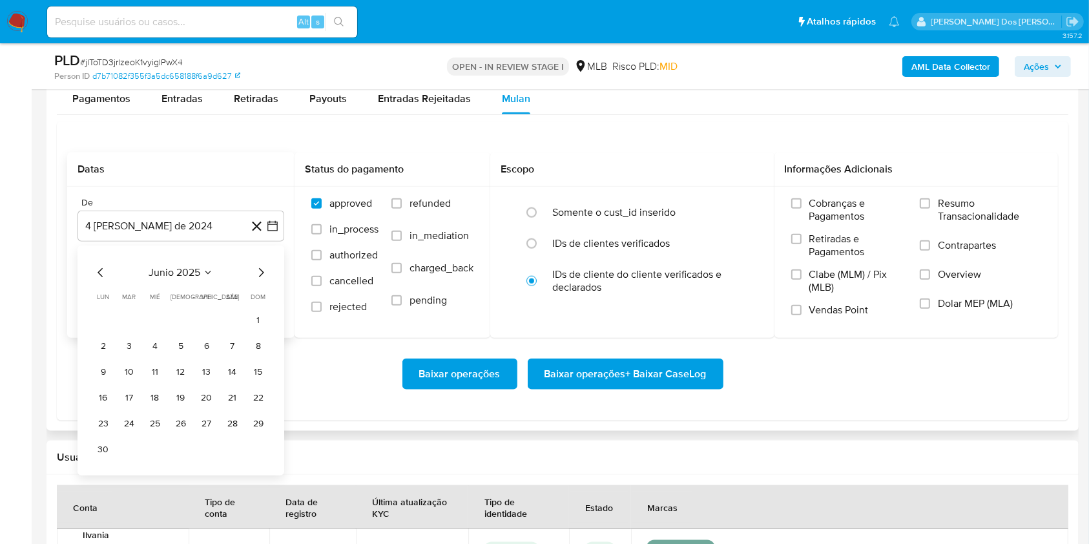
click at [262, 280] on icon "Mes siguiente" at bounding box center [260, 272] width 15 height 15
click at [131, 331] on button "1" at bounding box center [129, 320] width 21 height 21
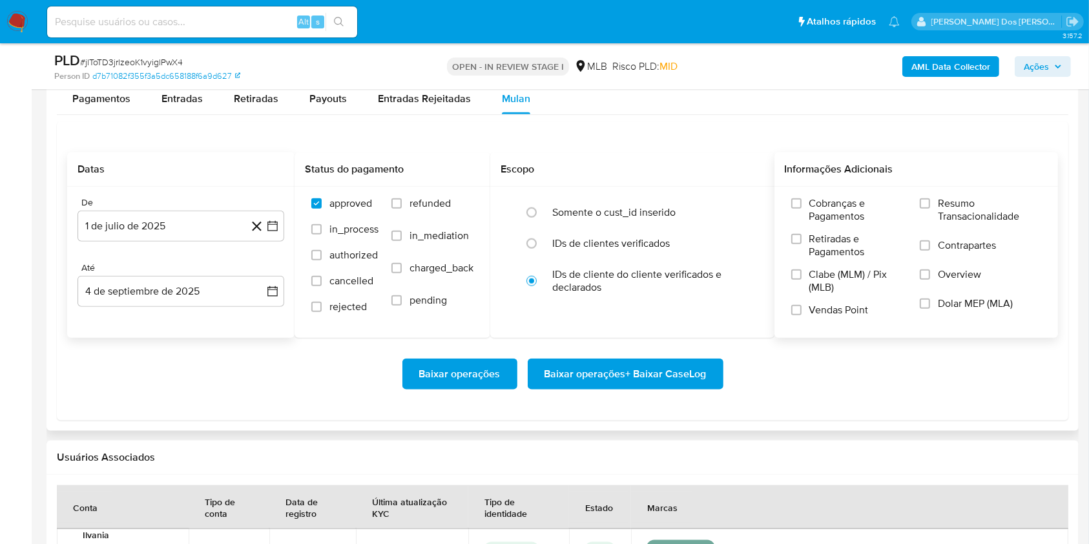
click at [935, 239] on label "Resumo Transacionalidade" at bounding box center [979, 218] width 121 height 42
click at [930, 209] on input "Resumo Transacionalidade" at bounding box center [924, 203] width 10 height 10
click at [592, 388] on span "Baixar operações + Baixar CaseLog" at bounding box center [625, 374] width 162 height 28
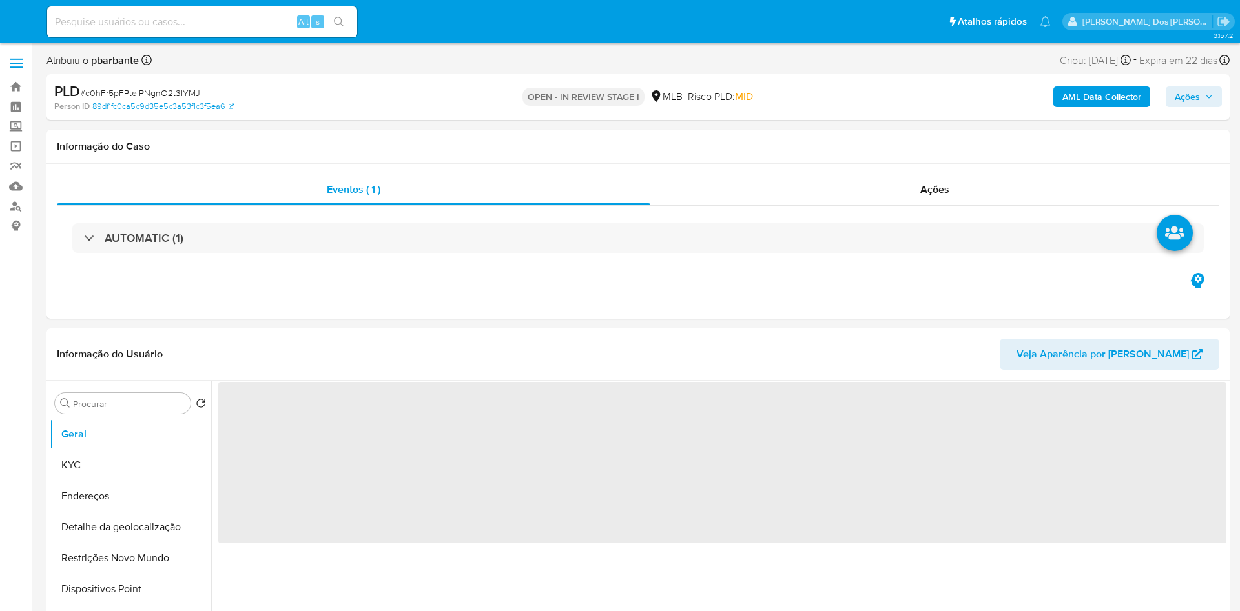
select select "10"
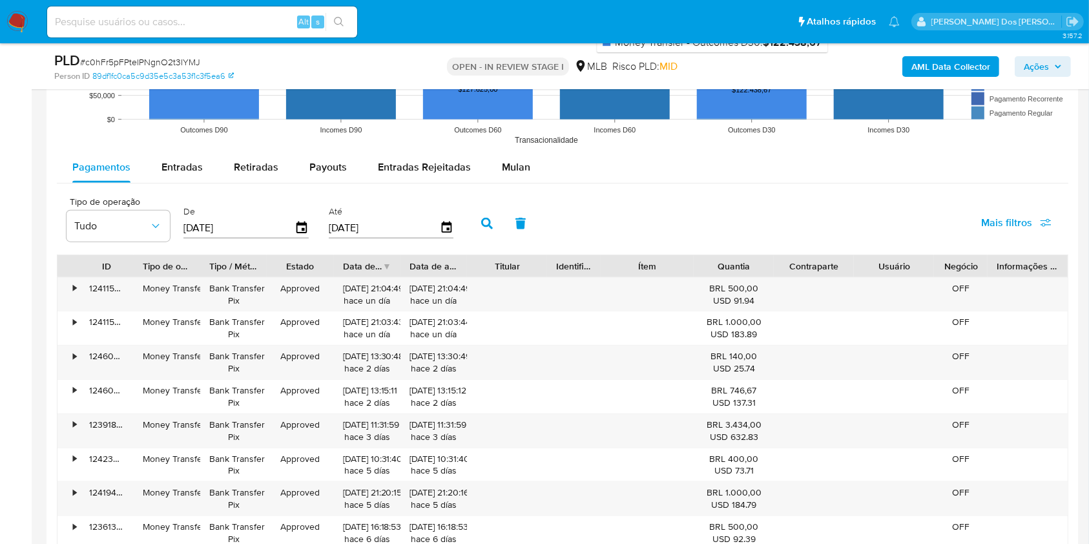
scroll to position [1379, 0]
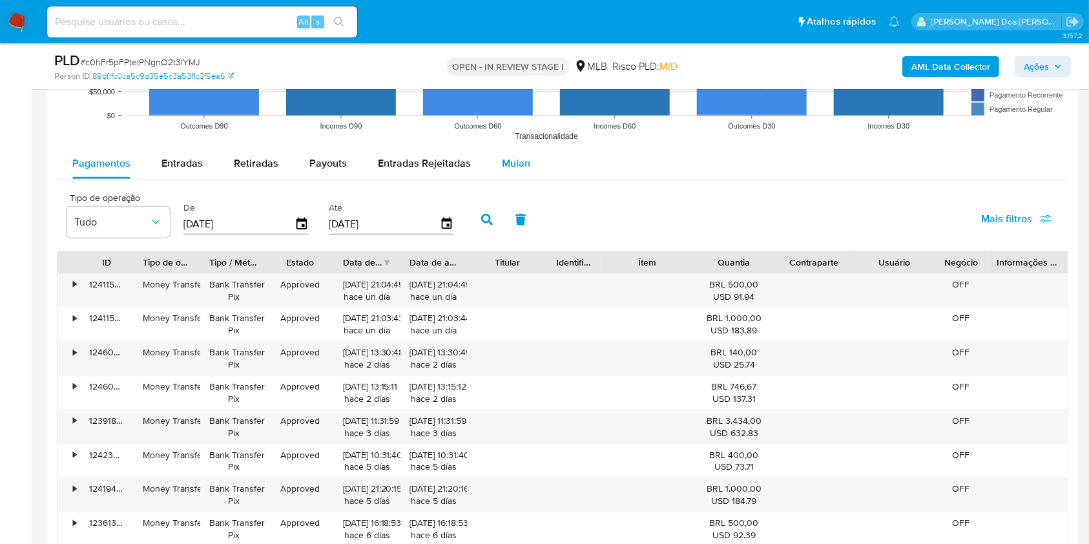
click at [526, 179] on button "Mulan" at bounding box center [515, 163] width 59 height 31
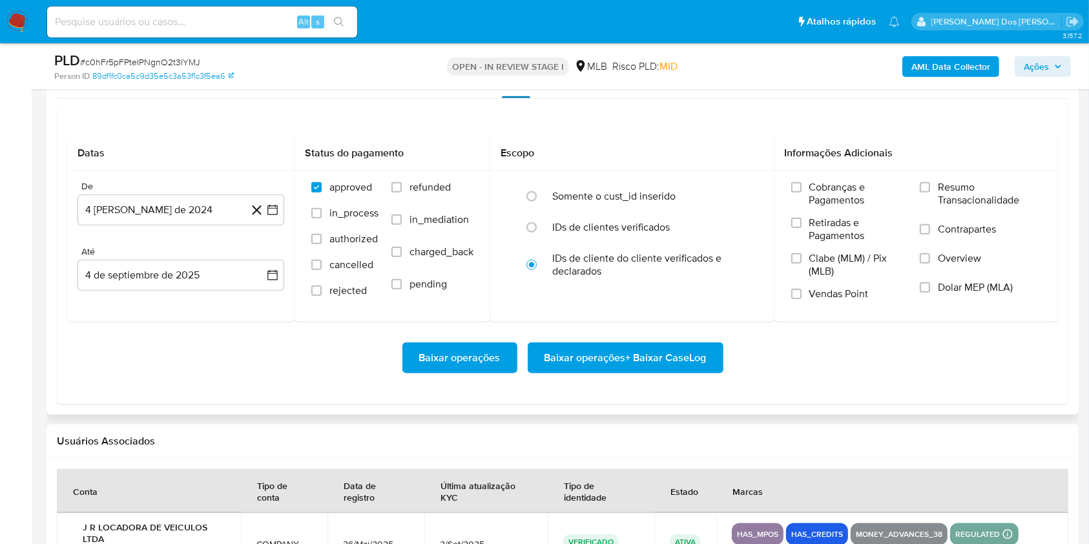
scroll to position [1463, 0]
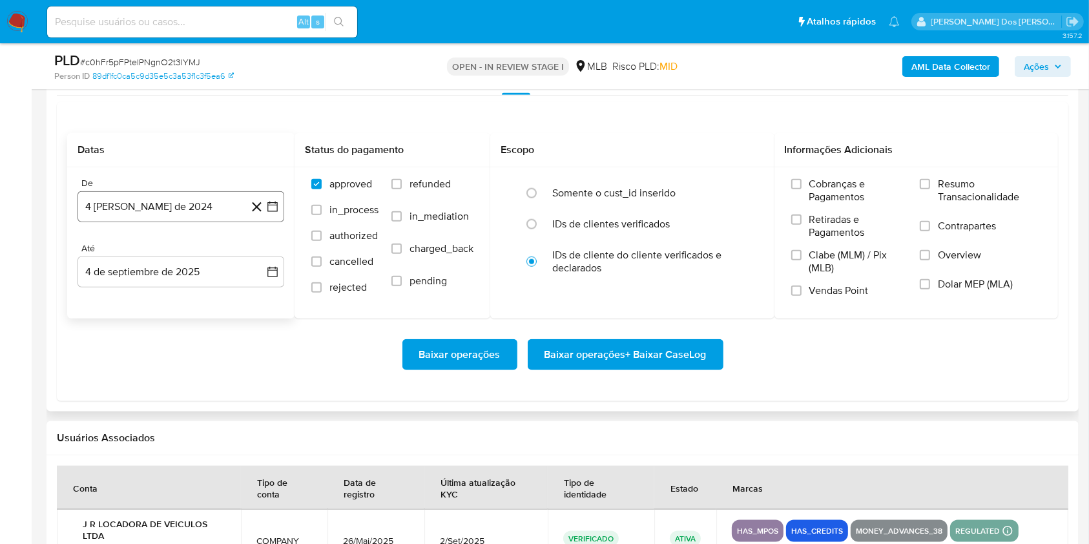
click at [274, 213] on icon "button" at bounding box center [272, 206] width 13 height 13
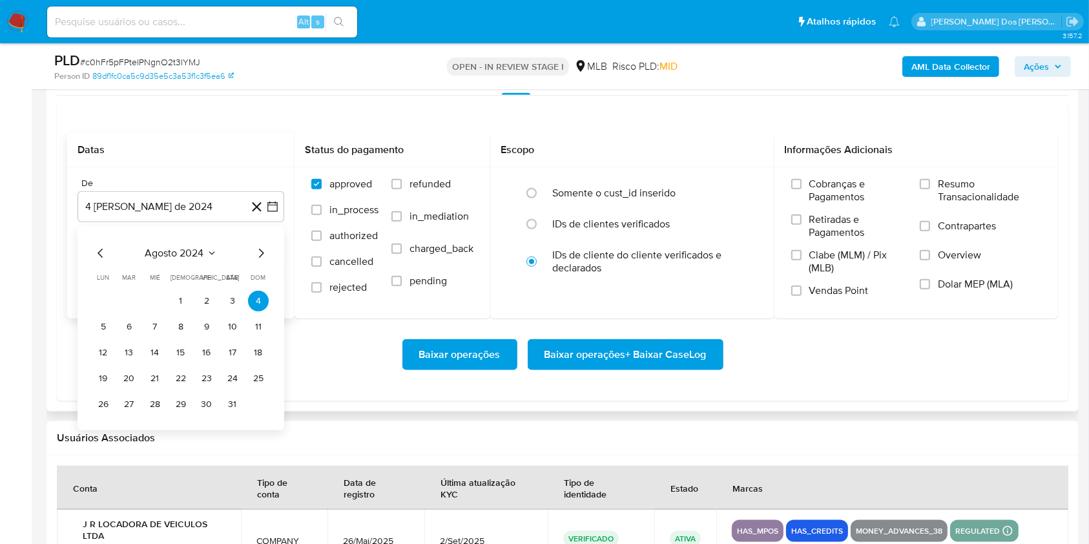
click at [260, 258] on icon "Mes siguiente" at bounding box center [261, 253] width 5 height 9
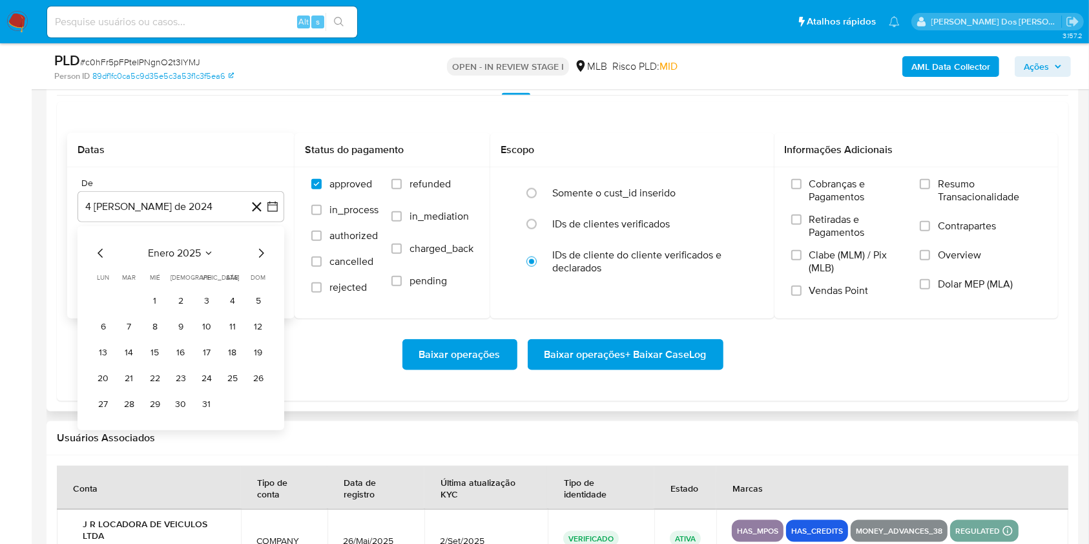
click at [260, 258] on icon "Mes siguiente" at bounding box center [261, 253] width 5 height 9
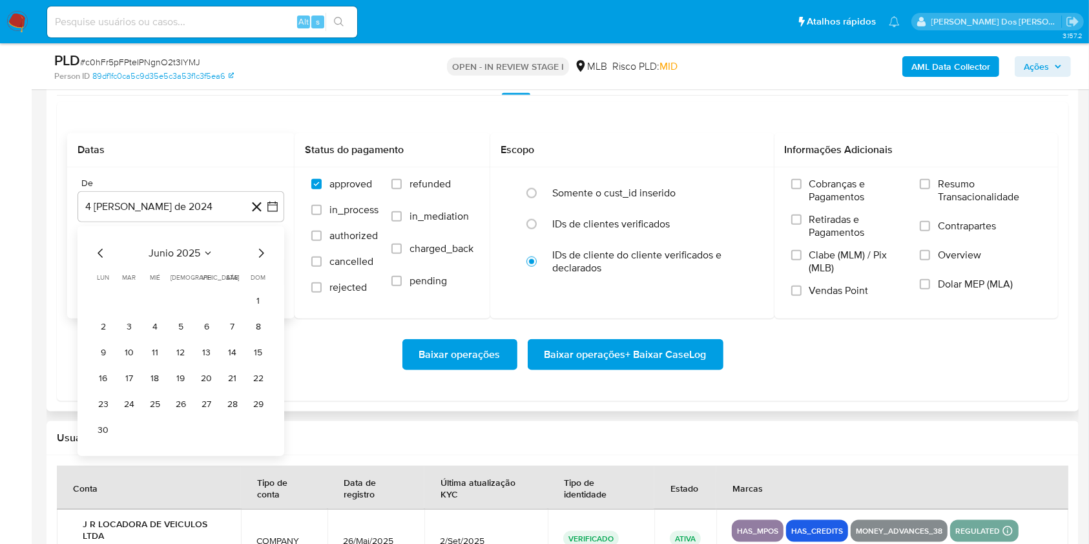
click at [260, 258] on icon "Mes siguiente" at bounding box center [261, 253] width 5 height 9
click at [127, 311] on button "1" at bounding box center [129, 301] width 21 height 21
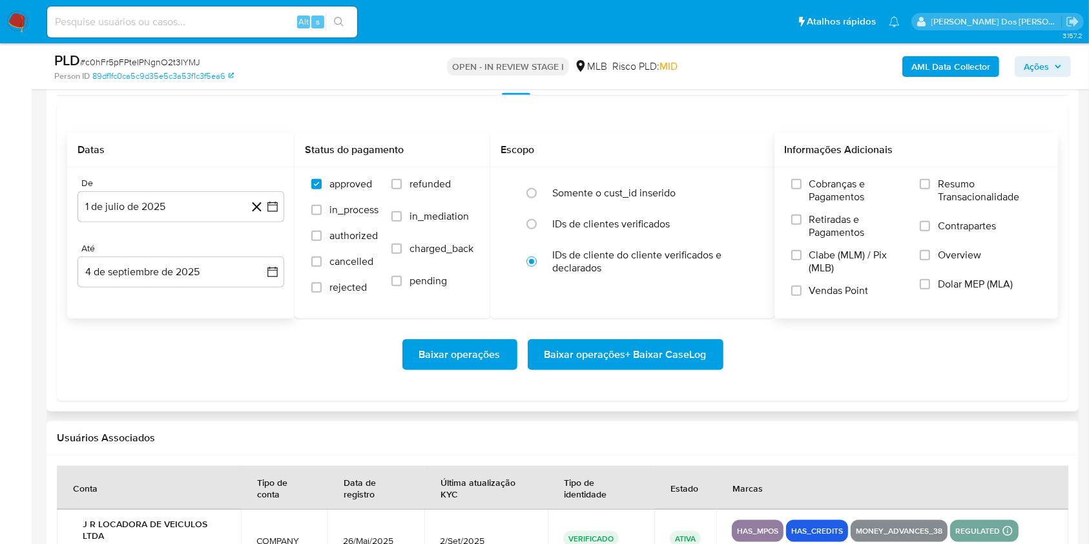
click at [979, 203] on span "Resumo Transacionalidade" at bounding box center [989, 191] width 103 height 26
click at [930, 189] on input "Resumo Transacionalidade" at bounding box center [924, 184] width 10 height 10
click at [686, 369] on span "Baixar operações + Baixar CaseLog" at bounding box center [625, 354] width 162 height 28
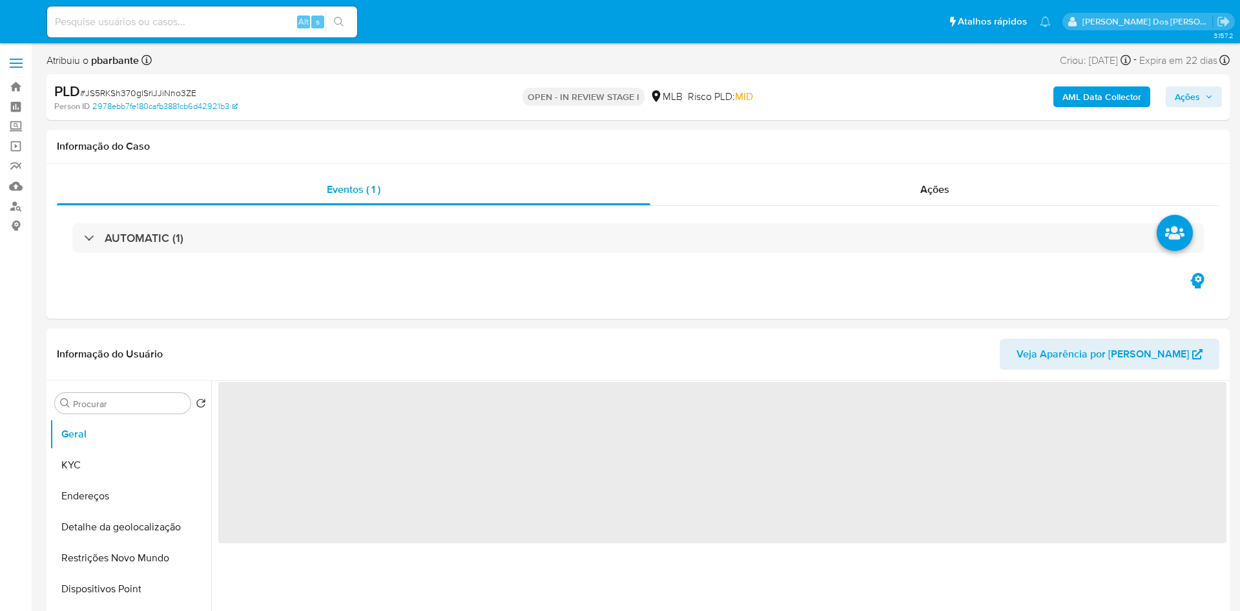
select select "10"
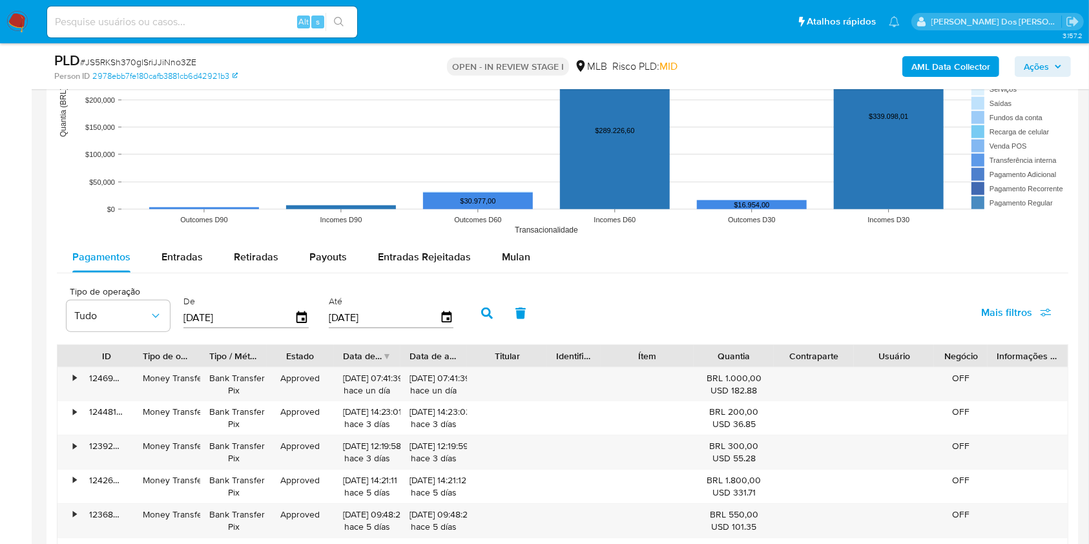
scroll to position [1292, 0]
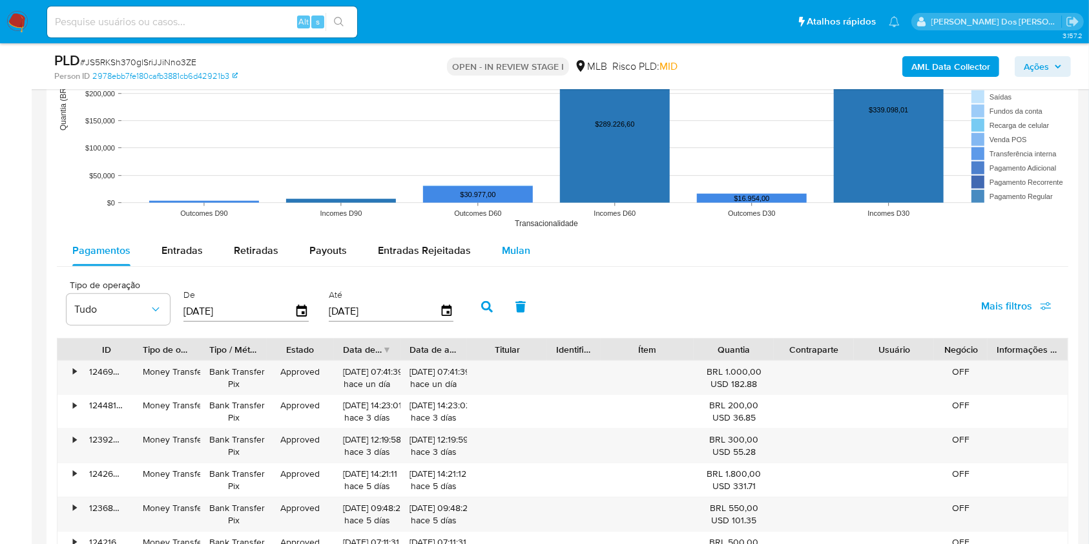
click at [509, 258] on span "Mulan" at bounding box center [516, 250] width 28 height 15
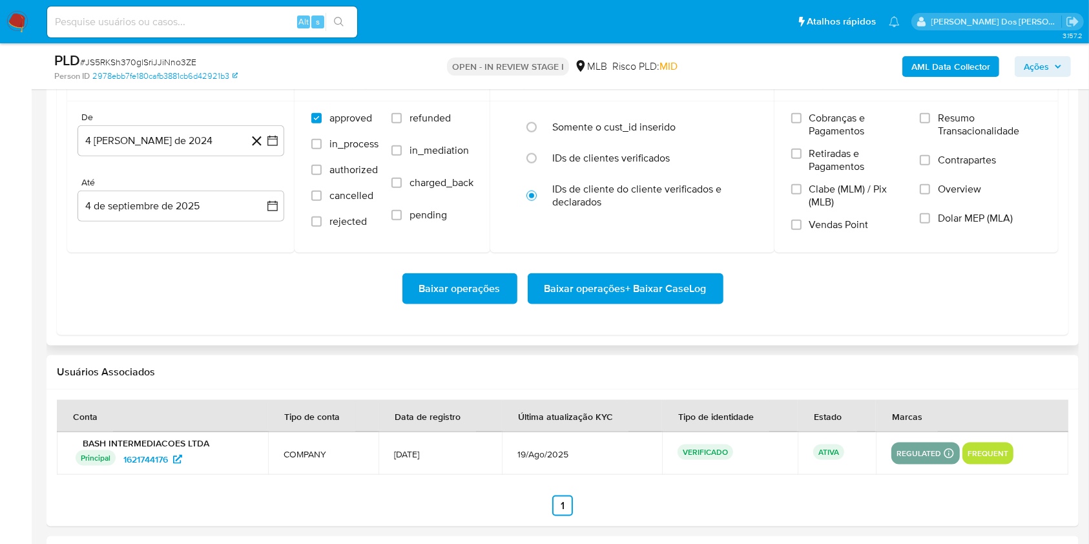
scroll to position [1535, 0]
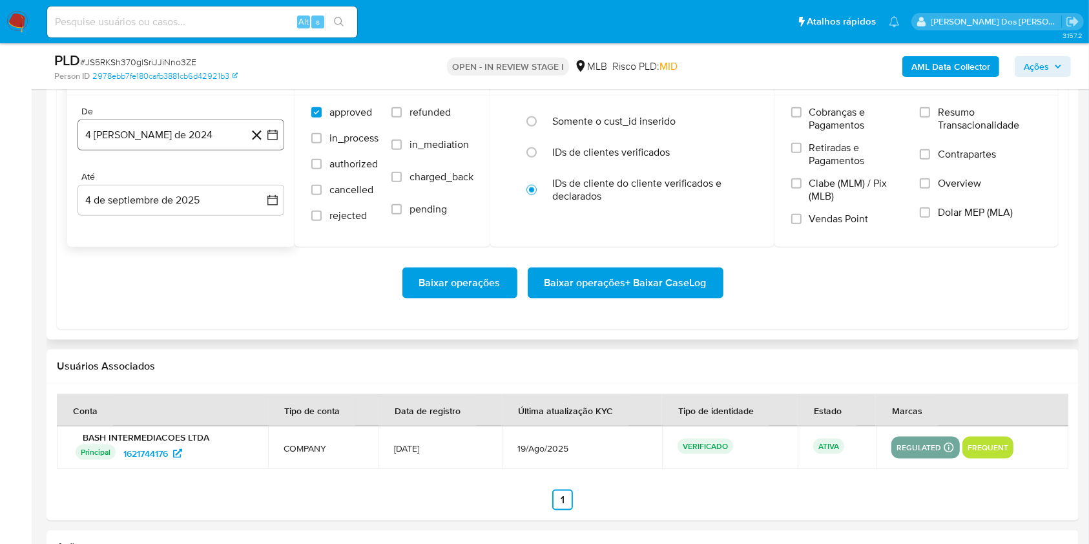
click at [278, 141] on icon "button" at bounding box center [272, 134] width 13 height 13
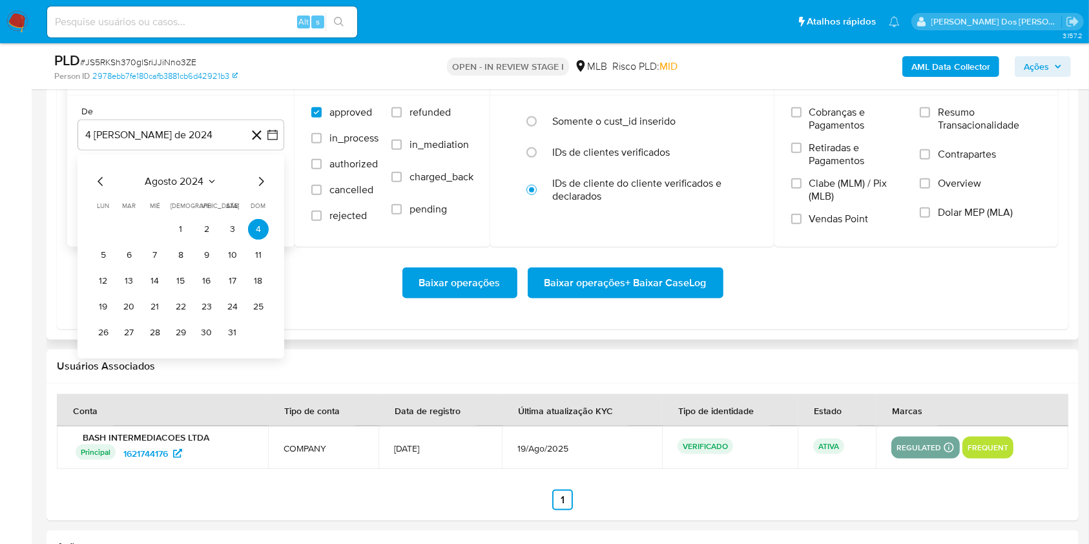
click at [262, 186] on icon "Mes siguiente" at bounding box center [261, 181] width 5 height 9
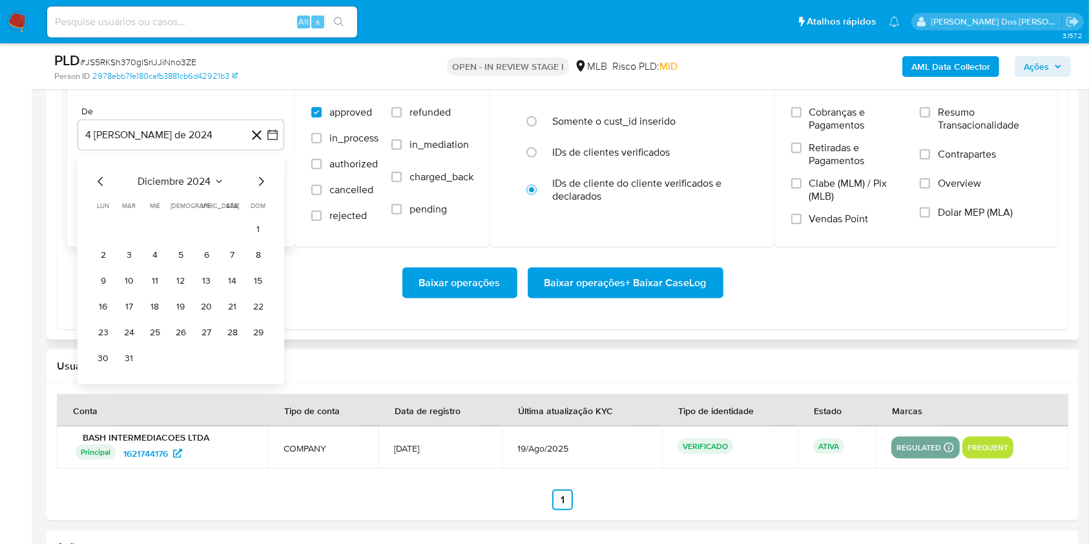
click at [262, 186] on icon "Mes siguiente" at bounding box center [261, 181] width 5 height 9
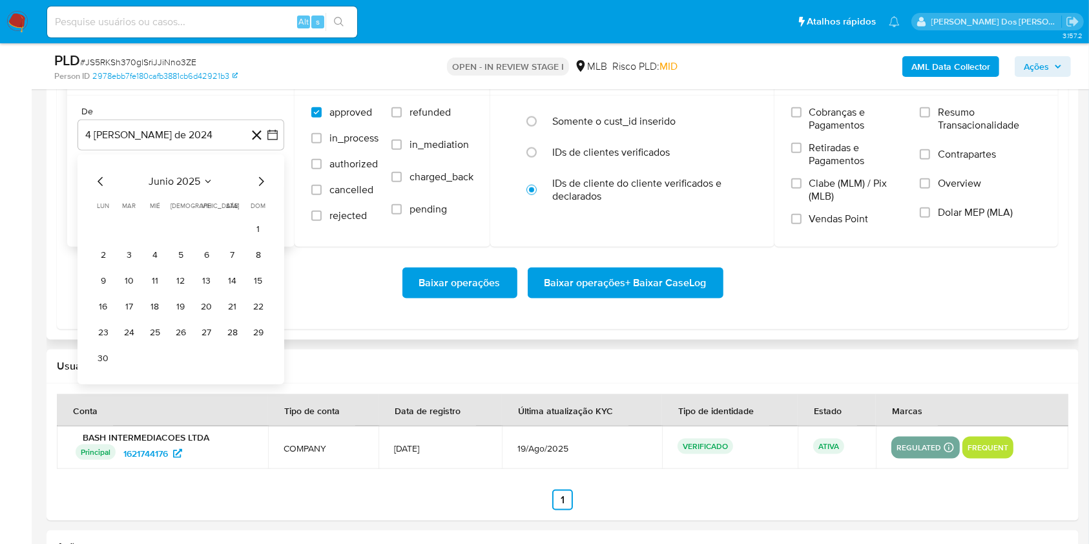
click at [262, 186] on icon "Mes siguiente" at bounding box center [261, 181] width 5 height 9
click at [134, 240] on button "1" at bounding box center [129, 229] width 21 height 21
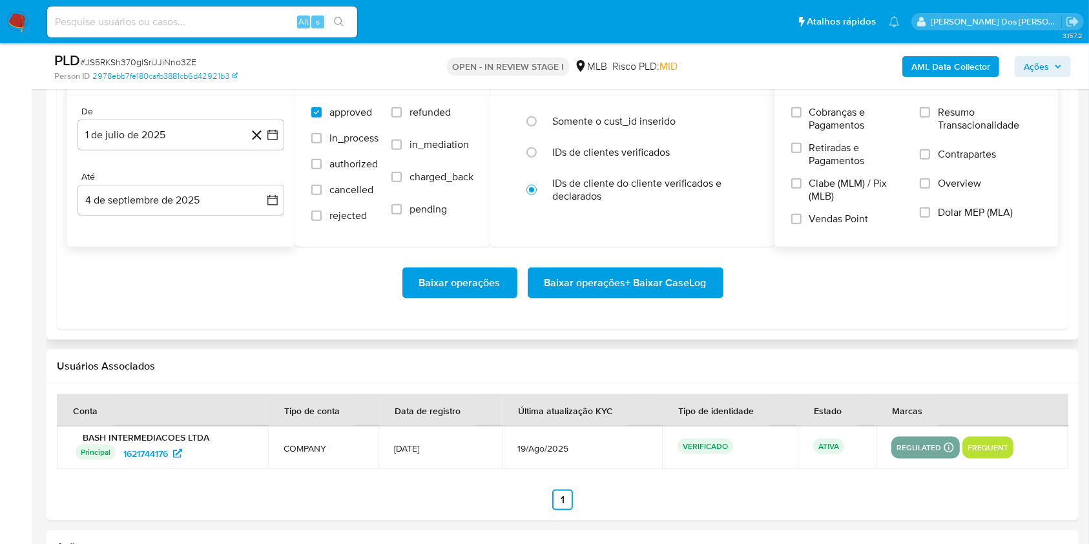
click at [957, 132] on span "Resumo Transacionalidade" at bounding box center [989, 119] width 103 height 26
click at [930, 118] on input "Resumo Transacionalidade" at bounding box center [924, 112] width 10 height 10
click at [655, 297] on span "Baixar operações + Baixar CaseLog" at bounding box center [625, 283] width 162 height 28
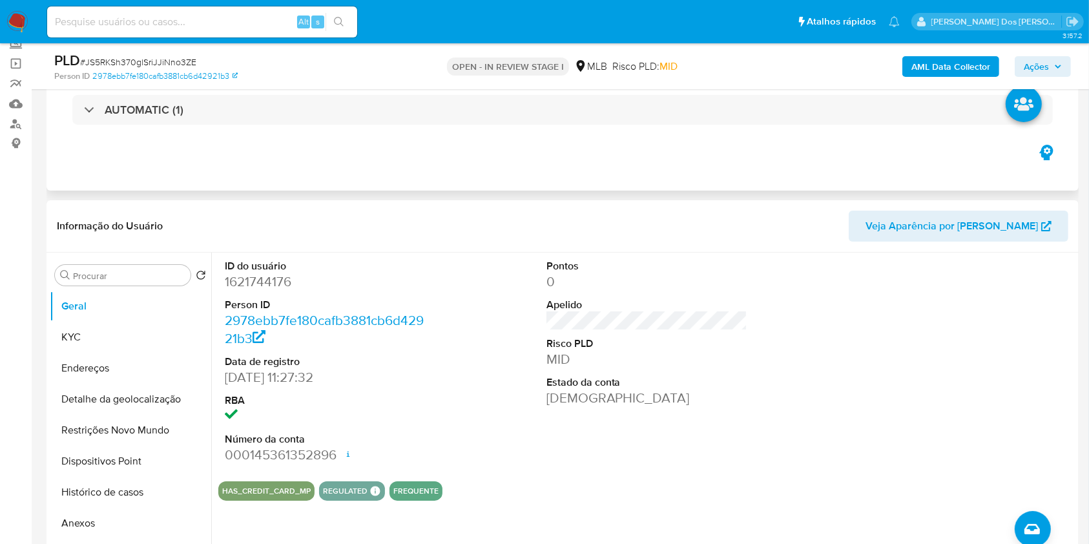
scroll to position [39, 0]
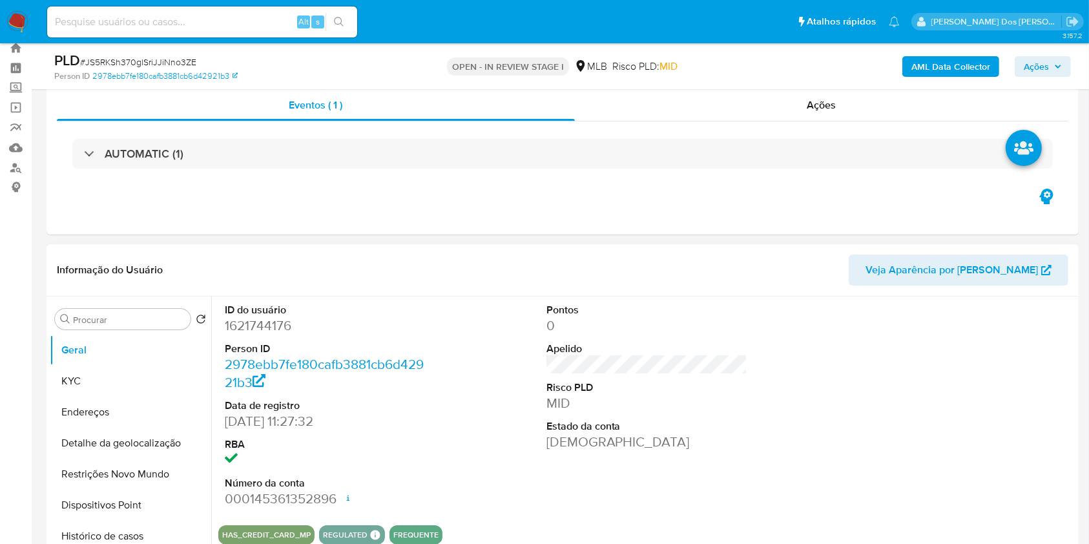
click at [265, 334] on dd "1621744176" at bounding box center [325, 325] width 201 height 18
copy dd "1621744176"
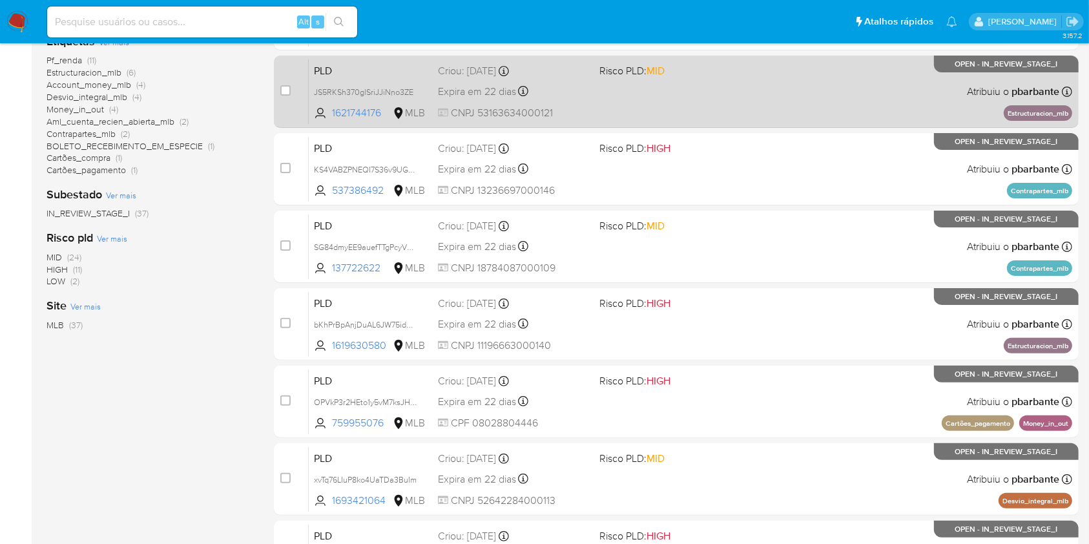
scroll to position [315, 0]
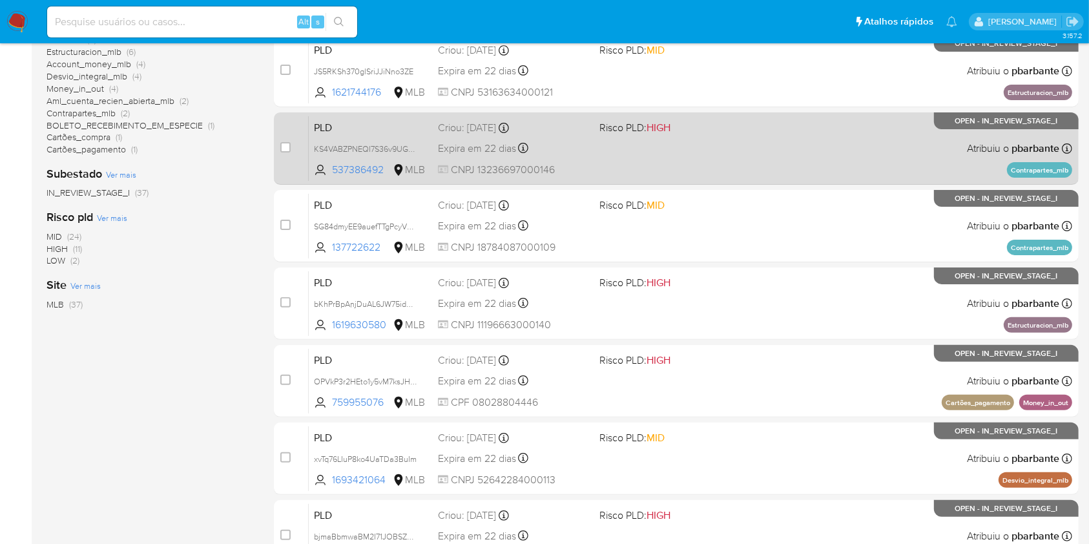
click at [703, 181] on div "PLD KS4VABZPNEQI7S36v9UGflbx 537386492 MLB Risco PLD: HIGH Criou: [DATE] Criou:…" at bounding box center [690, 148] width 763 height 65
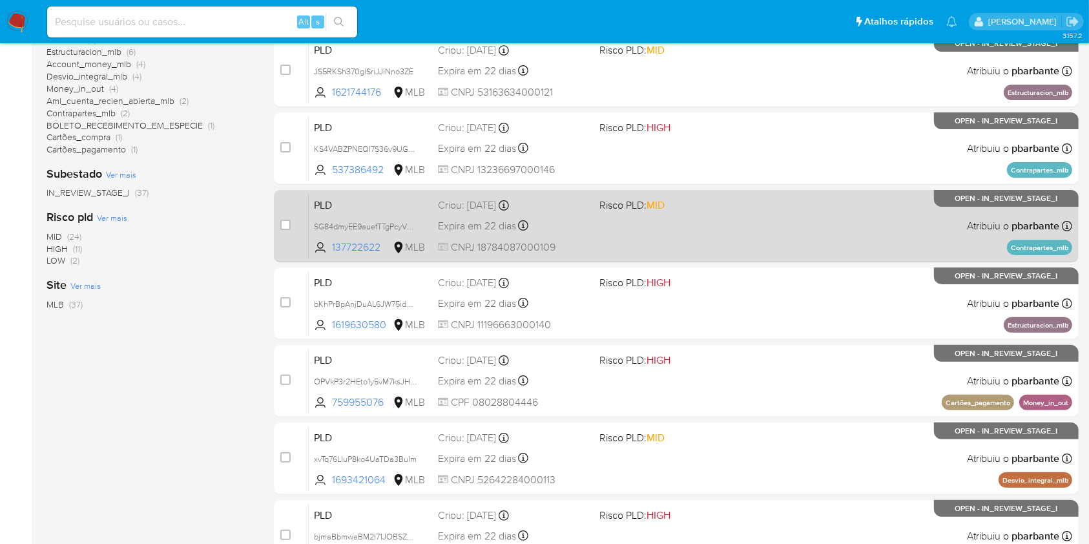
click at [699, 258] on div "PLD SG84dmyEE9auefTTgPcyVVyV 137722622 MLB Risco PLD: MID Criou: [DATE] Criou: …" at bounding box center [690, 225] width 763 height 65
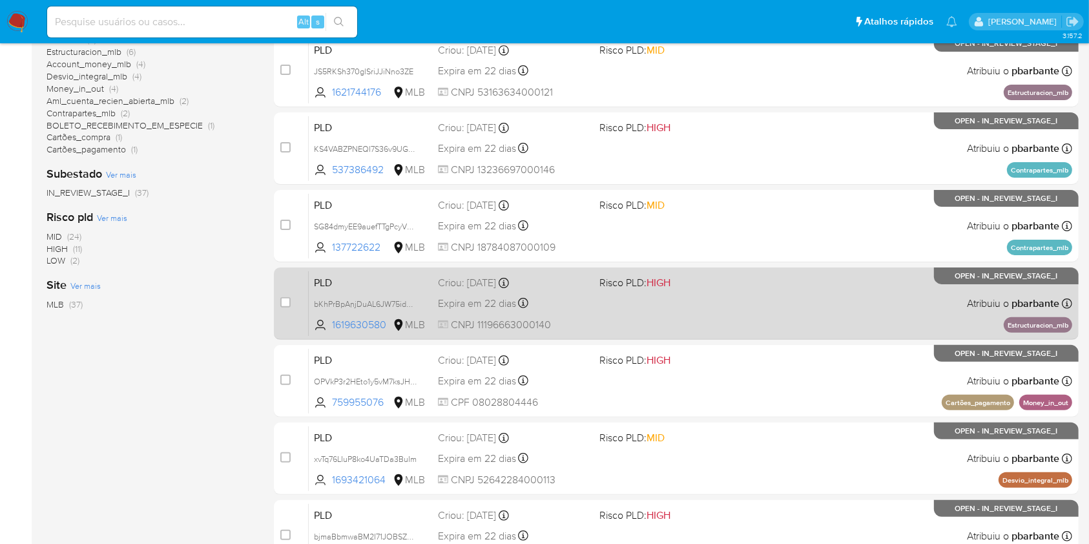
click at [712, 336] on div "PLD bKhPrBpAnjDuAL6JW75idwiu 1619630580 MLB Risco PLD: HIGH Criou: [DATE] Criou…" at bounding box center [690, 303] width 763 height 65
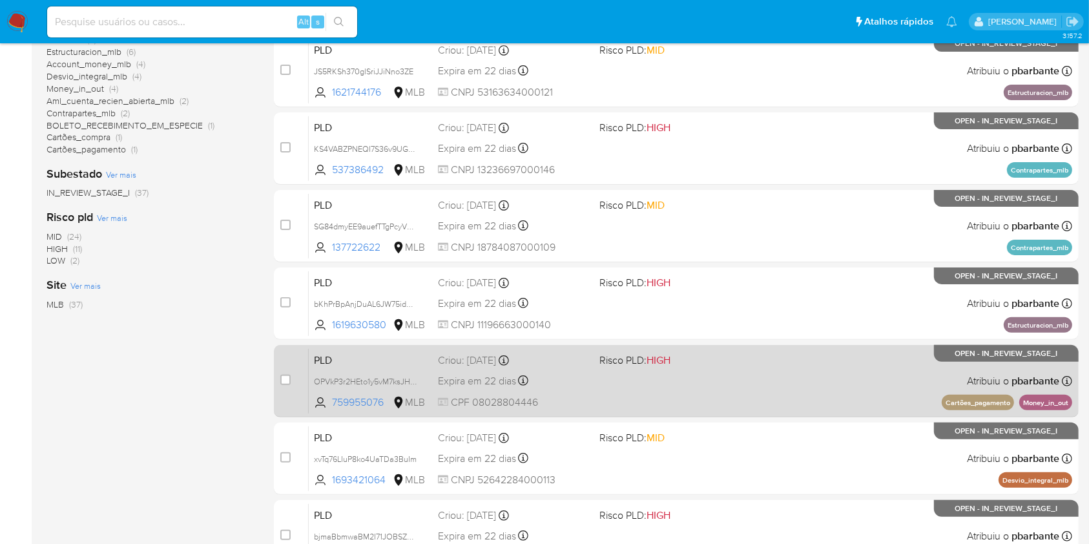
click at [723, 413] on div "PLD OPVkP3r2HEto1y5vM7ksJH8M 759955076 MLB Risco PLD: HIGH Criou: [DATE] Criou:…" at bounding box center [690, 380] width 763 height 65
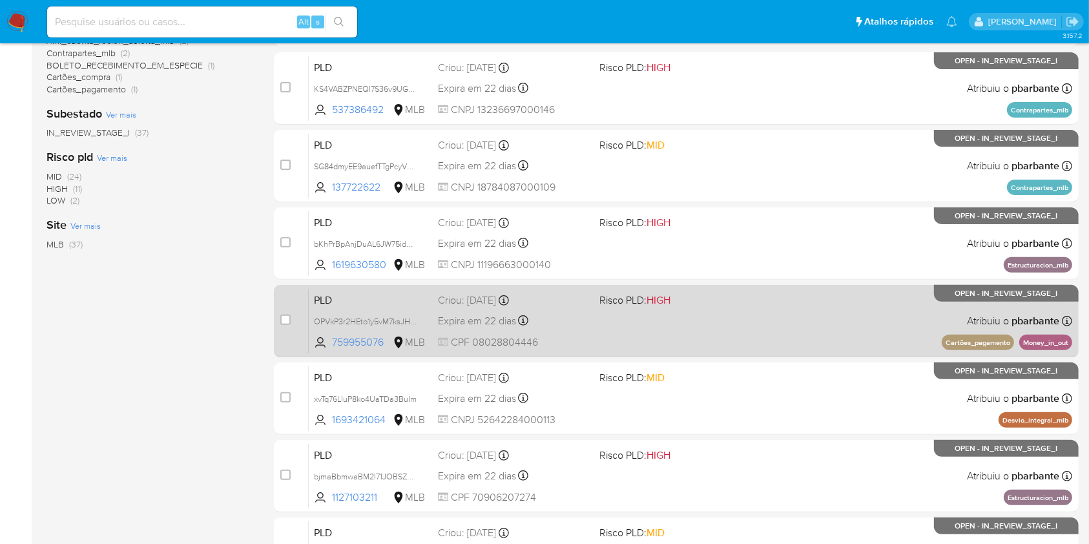
click at [723, 385] on span "Risco PLD: MID" at bounding box center [674, 376] width 150 height 17
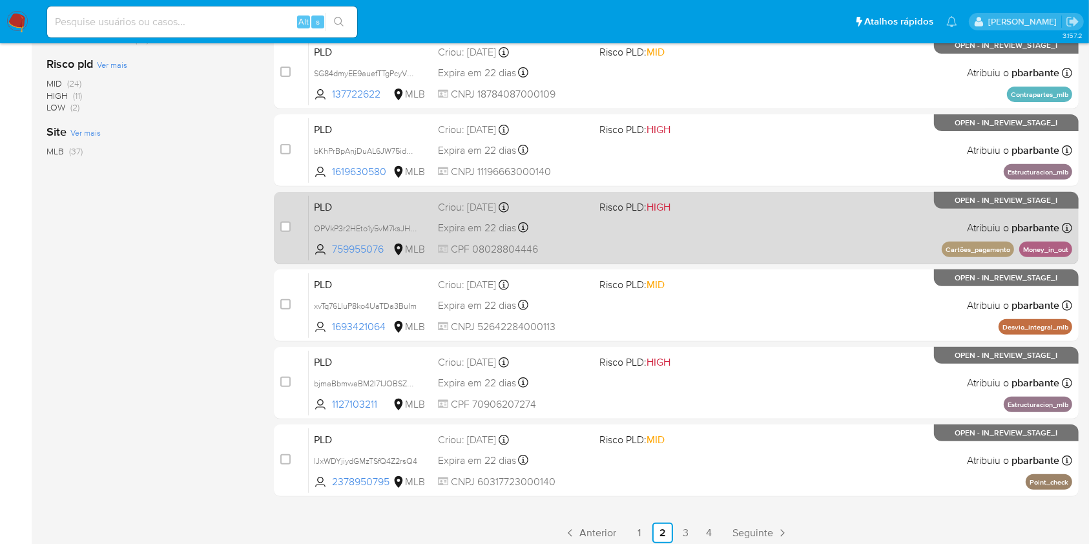
scroll to position [498, 0]
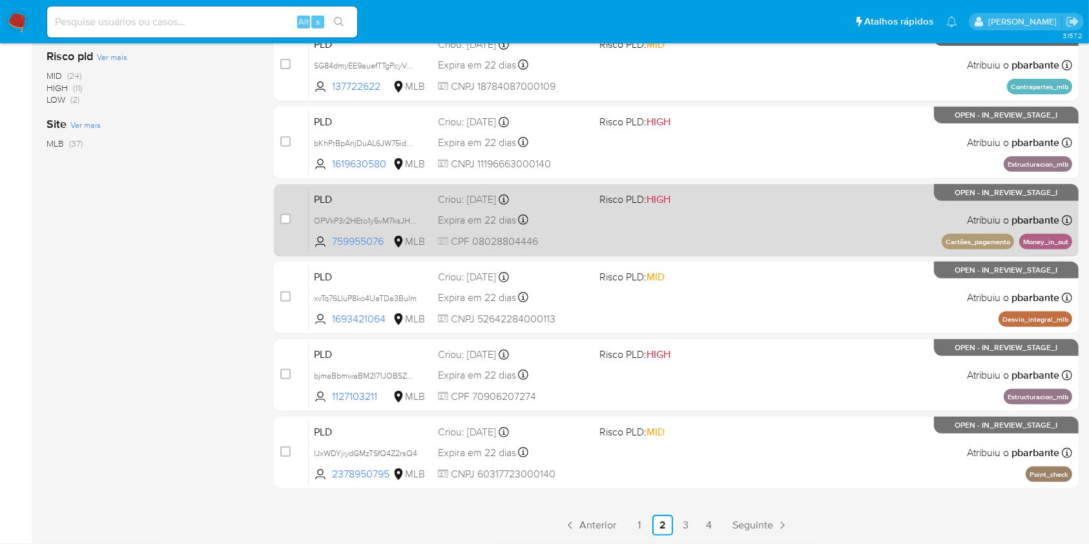
click at [723, 407] on div "PLD bjmaBbmwaBM2I71JOBSZPObe 1127103211 MLB Risco PLD: HIGH Criou: [DATE] Criou…" at bounding box center [690, 374] width 763 height 65
click at [723, 445] on div "PLD IJxWDYjiydGMzTSfQ4Z2rsQ4 2378950795 MLB Risco PLD: MID Criou: [DATE] Criou:…" at bounding box center [690, 452] width 763 height 65
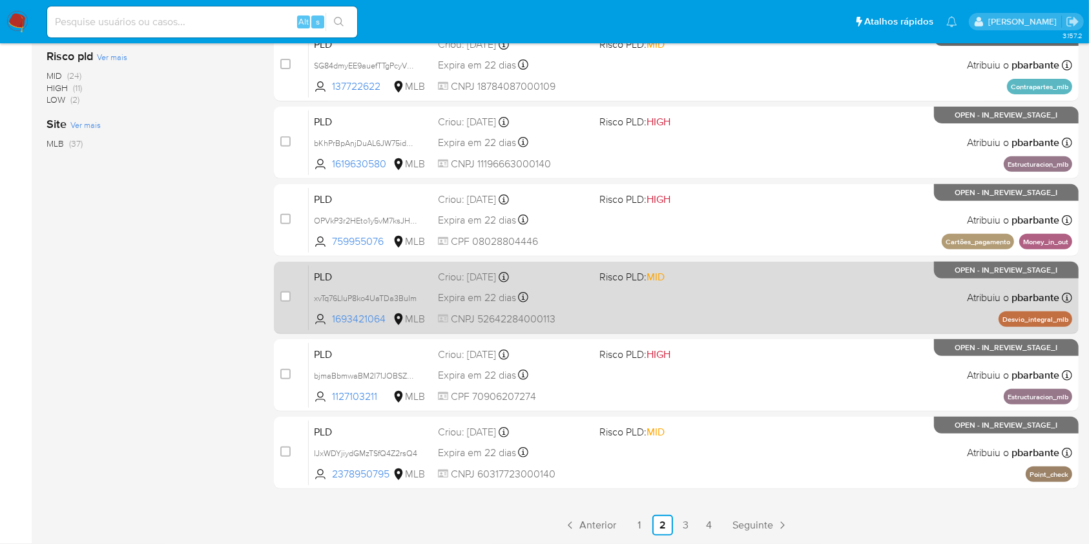
scroll to position [0, 0]
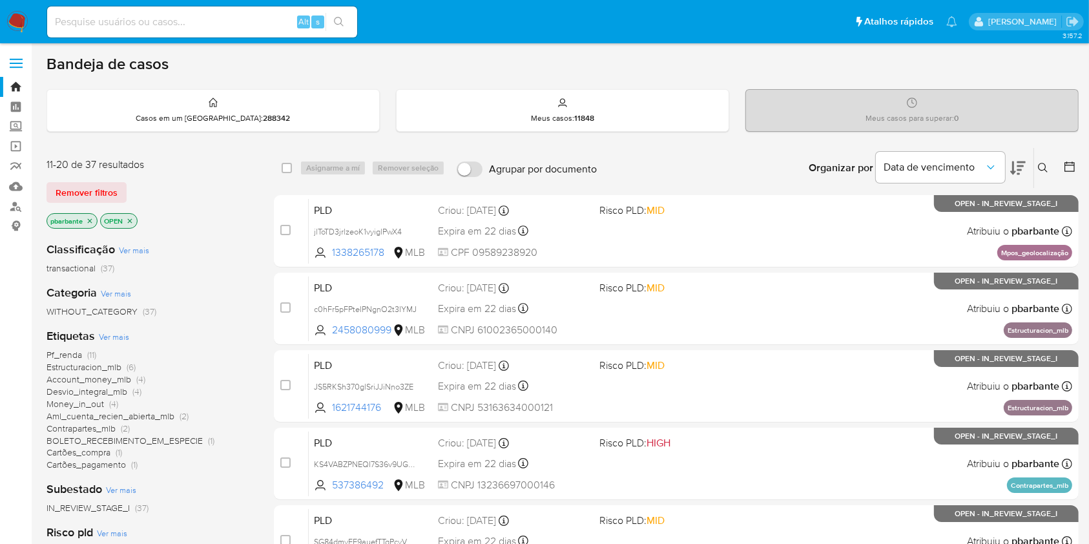
click at [70, 361] on span "Pf_renda" at bounding box center [64, 354] width 36 height 13
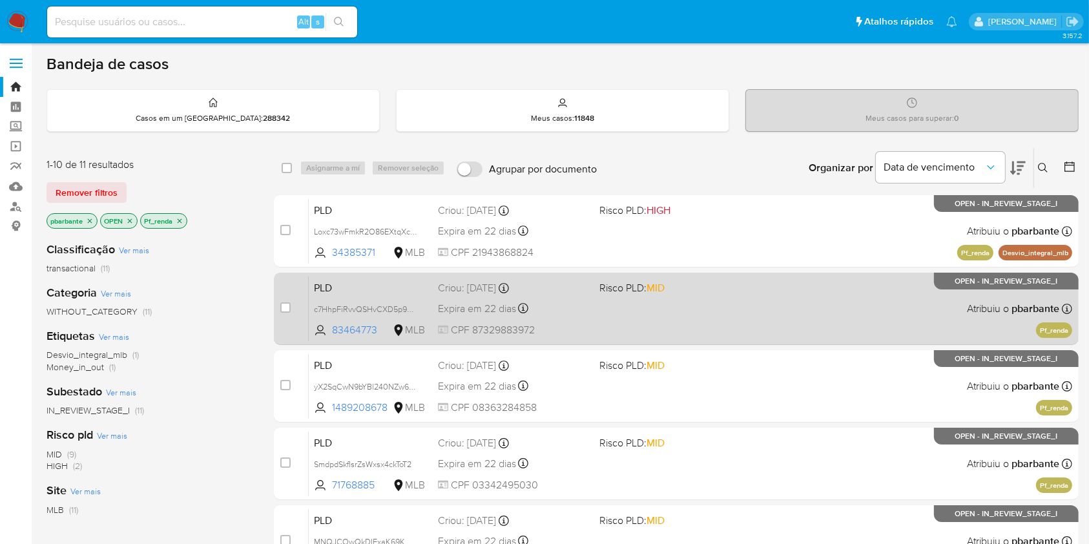
click at [726, 313] on div "PLD c7HhpFiRvvQSHvCXD5p9NOSa 83464773 MLB Risco PLD: MID Criou: 12/08/2025 Crio…" at bounding box center [690, 308] width 763 height 65
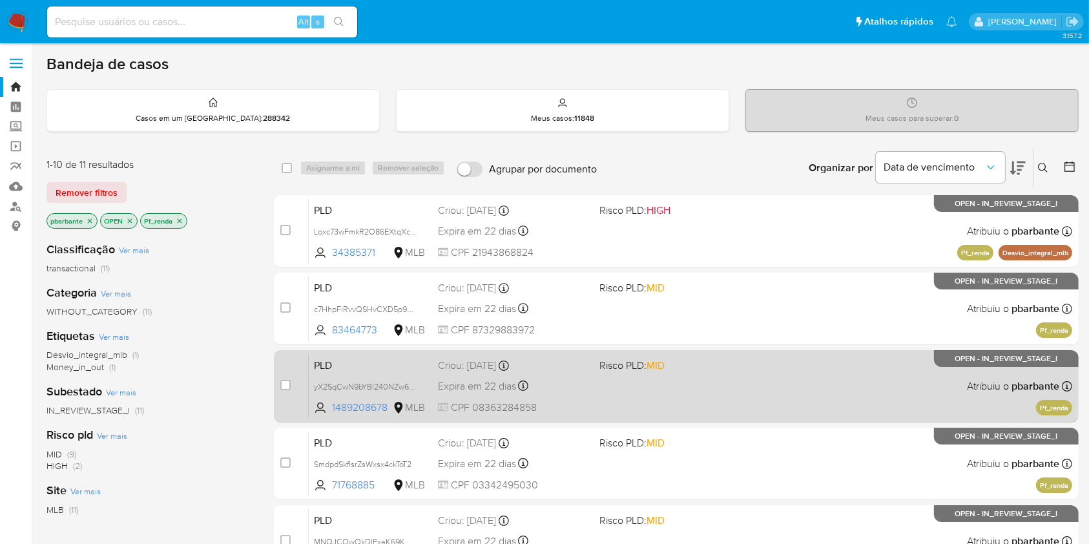
click at [725, 373] on span "Risco PLD: MID" at bounding box center [674, 364] width 150 height 17
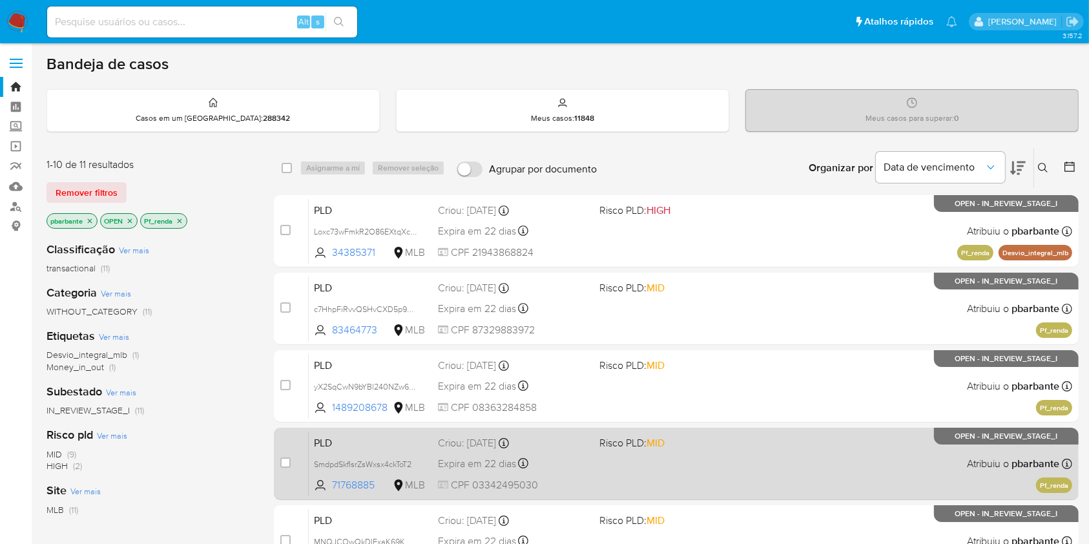
click at [728, 450] on span "Risco PLD: MID" at bounding box center [674, 441] width 150 height 17
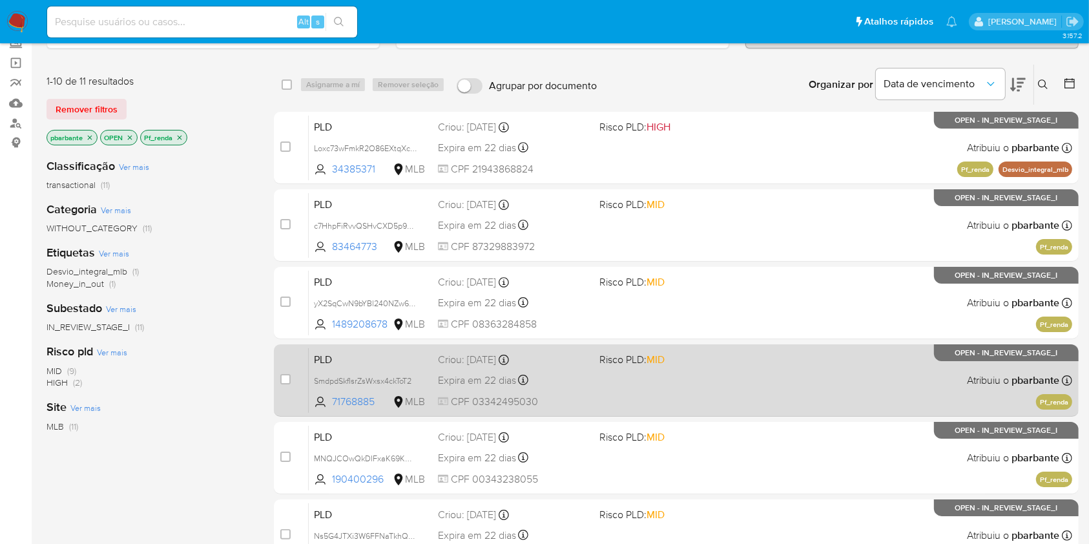
scroll to position [125, 0]
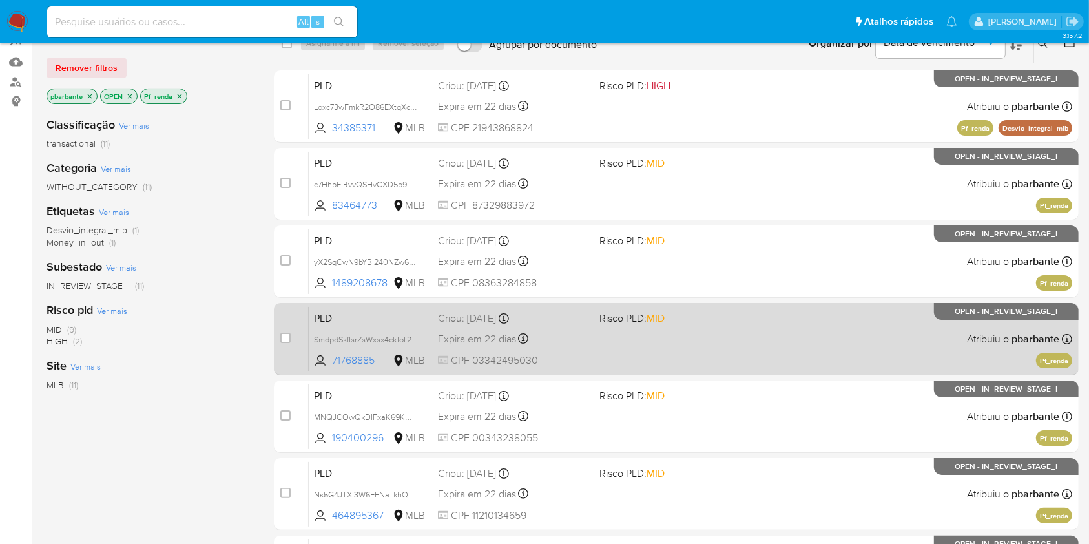
click at [728, 449] on div "PLD MNQJCOwQkDIFxaK69KWKbRZE 190400296 MLB Risco PLD: MID Criou: 12/08/2025 Cri…" at bounding box center [690, 416] width 763 height 65
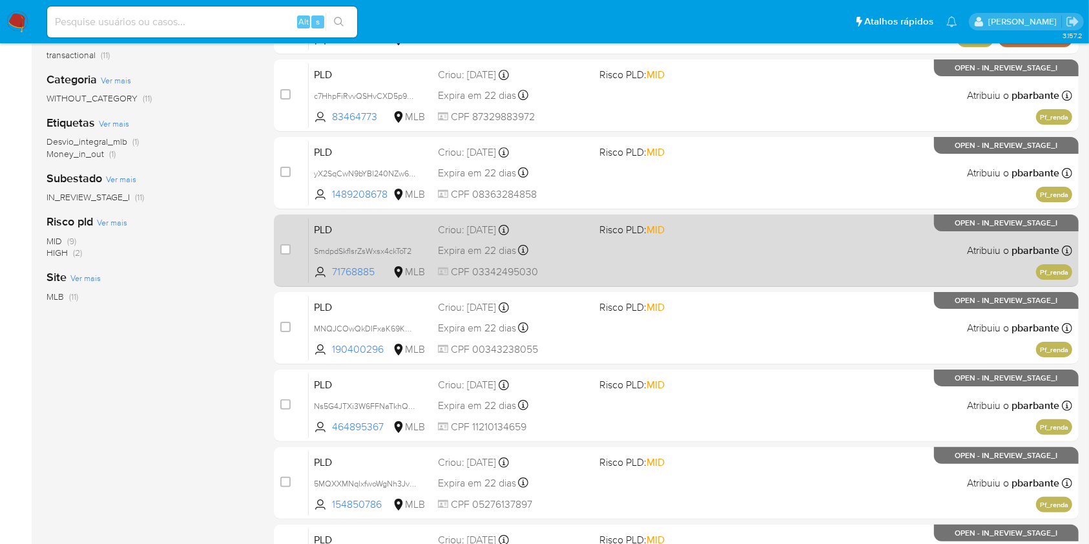
click at [728, 438] on div "PLD Ns5G4JTXi3W6FFNaTkhQNkXl 464895367 MLB Risco PLD: MID Criou: 12/08/2025 Cri…" at bounding box center [690, 405] width 763 height 65
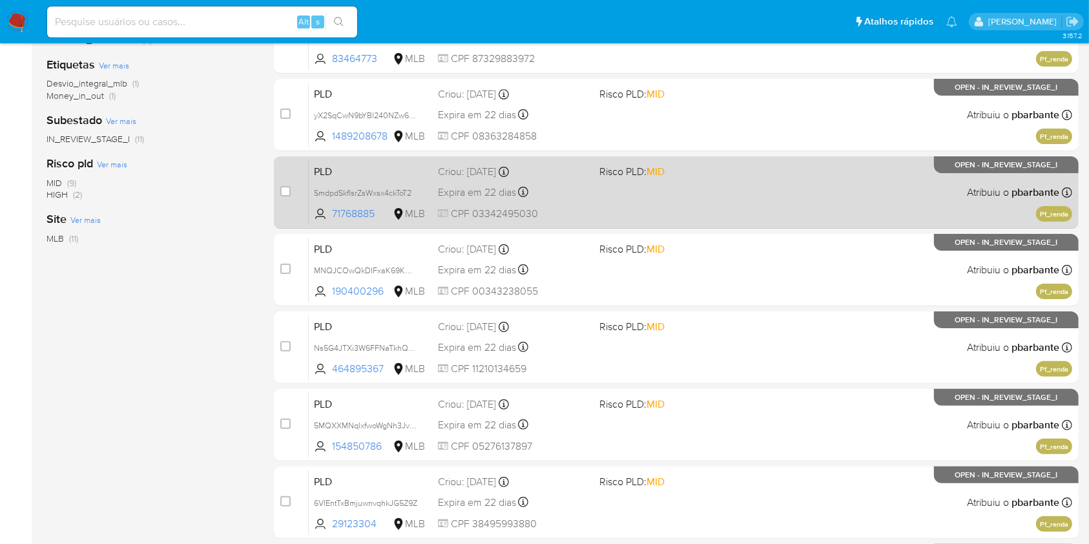
click at [728, 457] on div "PLD 5MQXXMNqlxfwoWgNh3JvbZdZ 154850786 MLB Risco PLD: MID Criou: 12/08/2025 Cri…" at bounding box center [690, 424] width 763 height 65
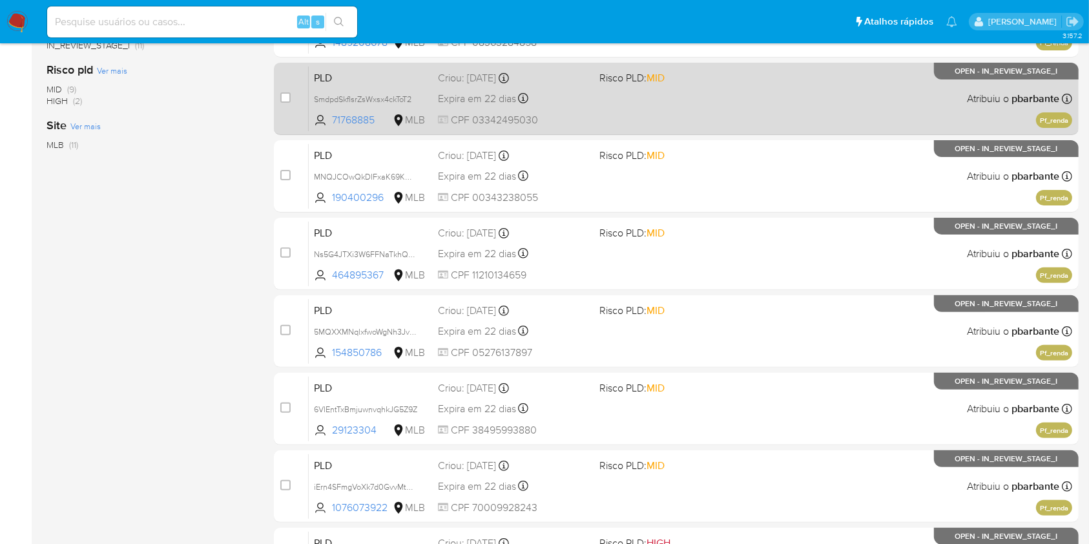
click at [728, 441] on div "PLD 6VIEntTxBmjuwnvqhkJG5Z9Z 29123304 MLB Risco PLD: MID Criou: 12/08/2025 Crio…" at bounding box center [690, 408] width 763 height 65
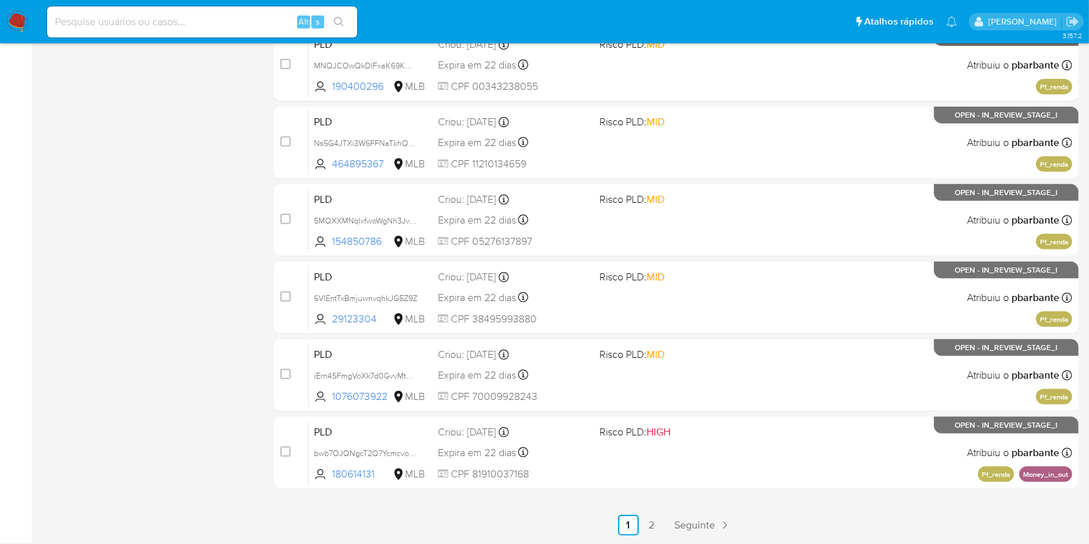
click at [728, 407] on div "PLD iErn4SFmgVoXk7d0GvvMt92a 1076073922 MLB Risco PLD: MID Criou: 12/08/2025 Cr…" at bounding box center [690, 374] width 763 height 65
click at [728, 482] on div "PLD bwb7OJQNgcT2Q7YcmcvoSjsN 180614131 MLB Risco PLD: HIGH Criou: 12/08/2025 Cr…" at bounding box center [690, 452] width 763 height 65
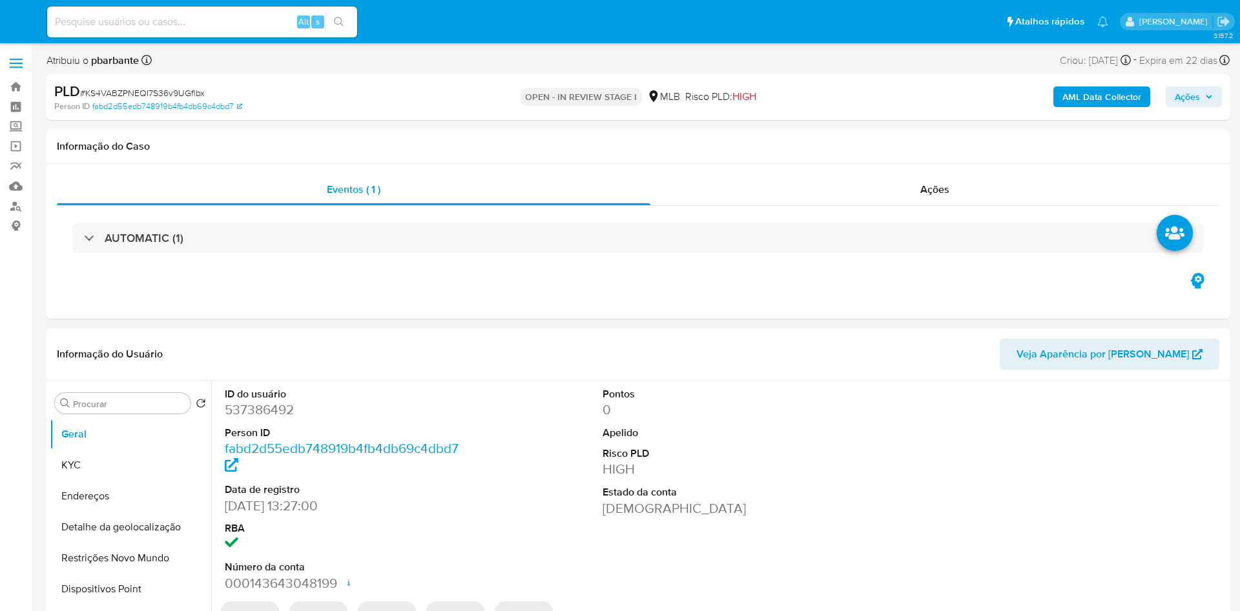
select select "10"
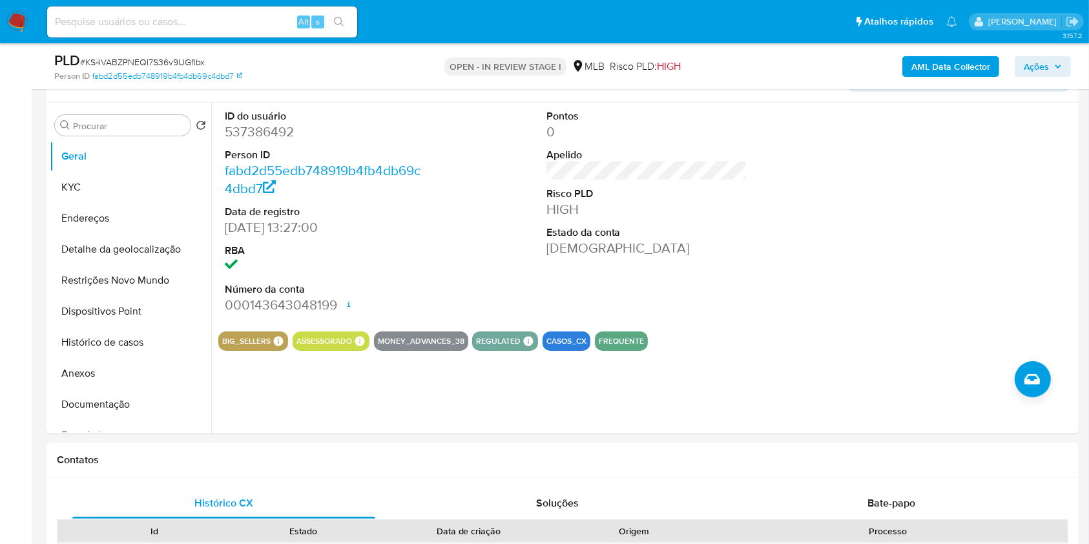
scroll to position [232, 0]
click at [98, 358] on button "Histórico de casos" at bounding box center [125, 342] width 151 height 31
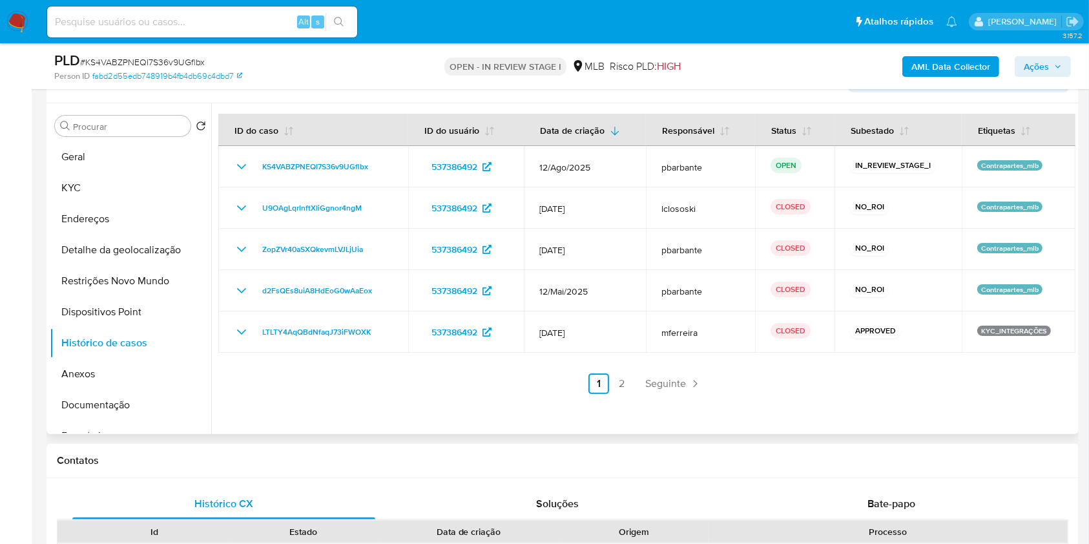
scroll to position [192, 0]
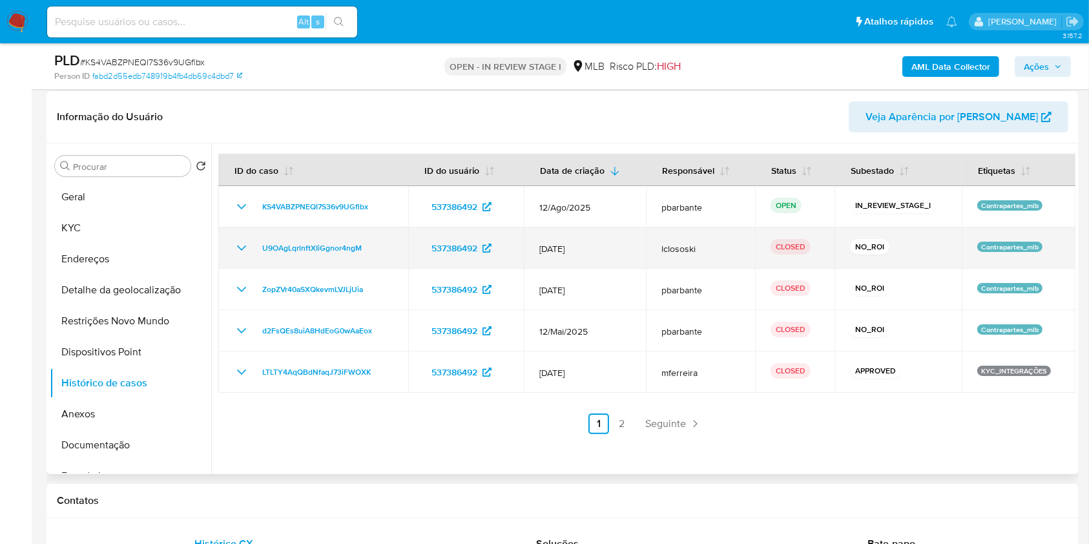
click at [243, 256] on icon "Mostrar/Ocultar" at bounding box center [241, 247] width 15 height 15
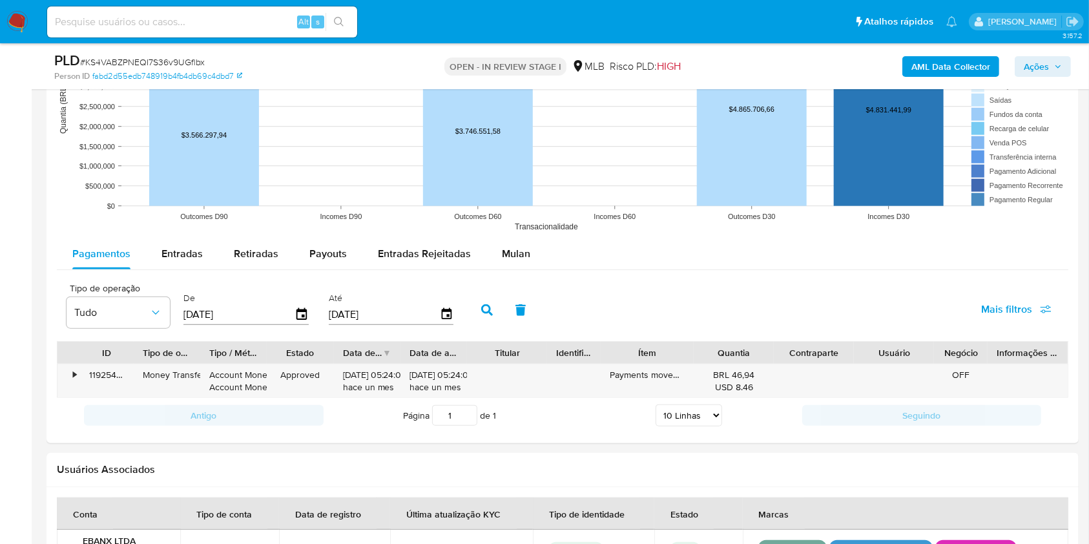
scroll to position [1286, 0]
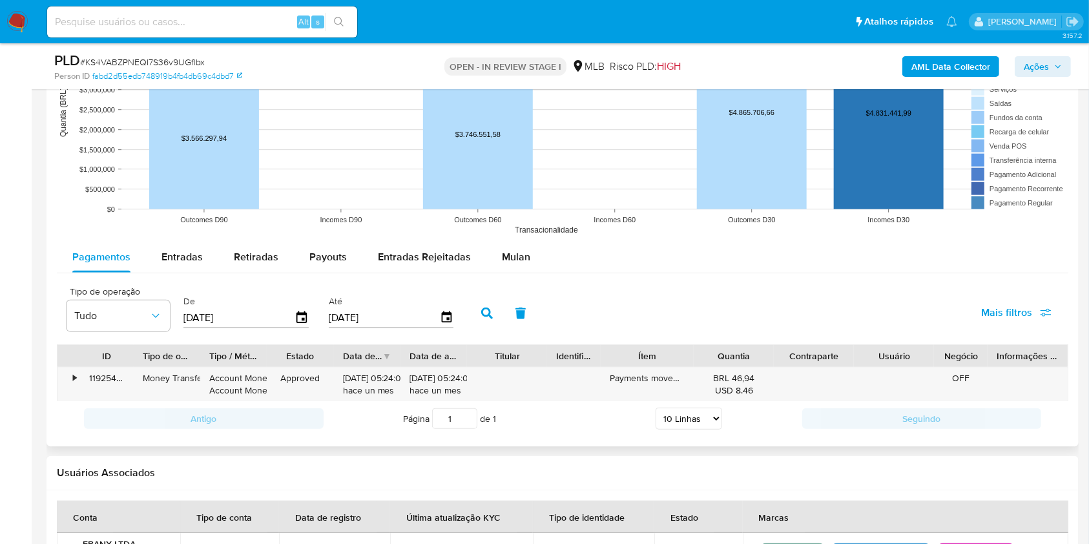
click at [520, 292] on div "Pagamentos Entradas Retiradas Payouts Entradas Rejeitadas Mulan Tipo de operaçã…" at bounding box center [562, 338] width 1011 height 195
click at [522, 264] on span "Mulan" at bounding box center [516, 256] width 28 height 15
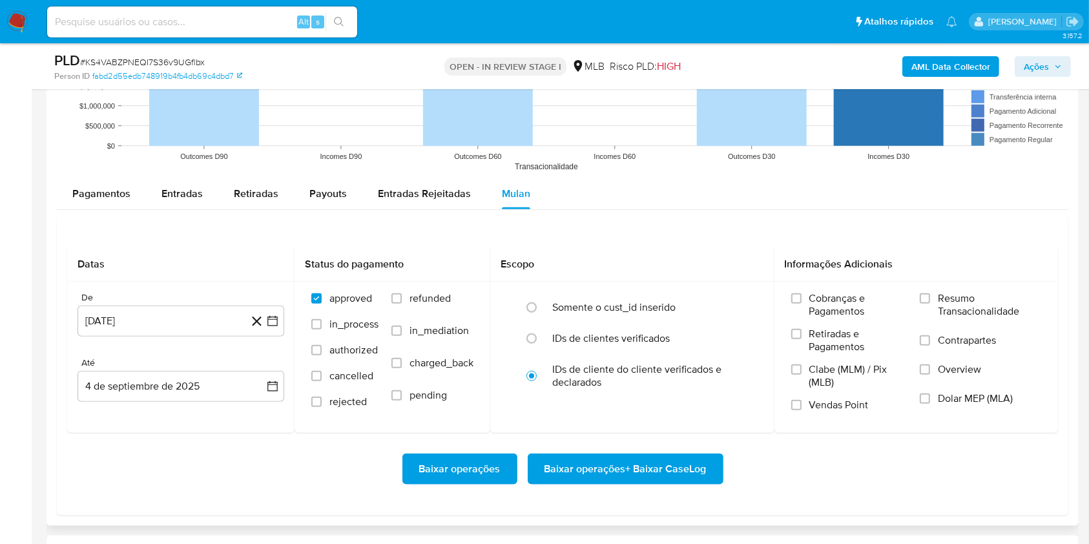
scroll to position [1366, 0]
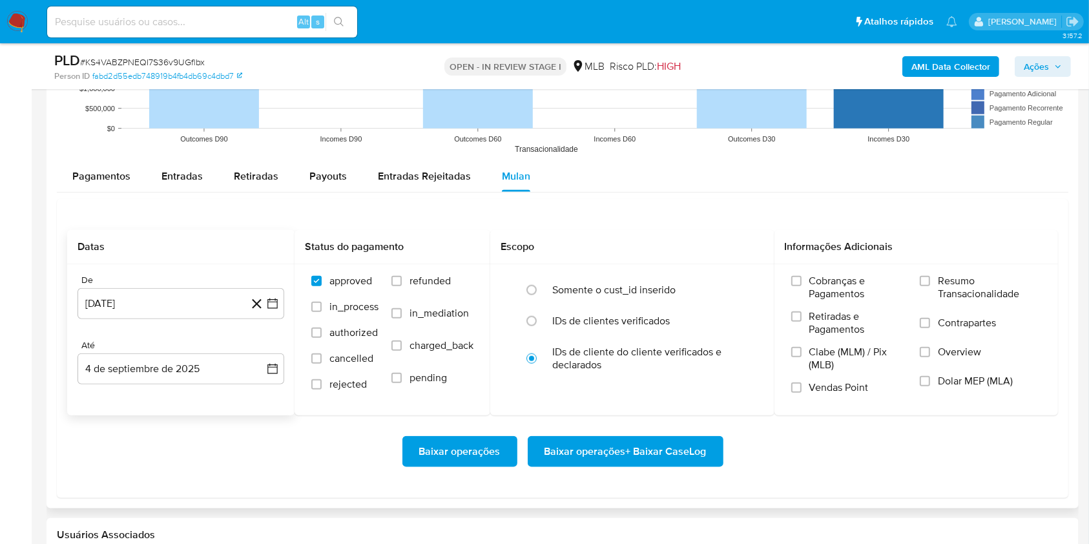
click at [284, 333] on div "De [DATE] [DATE] Até 4 de septiembre de 2025 [DATE]" at bounding box center [180, 339] width 227 height 151
click at [272, 310] on icon "button" at bounding box center [272, 303] width 13 height 13
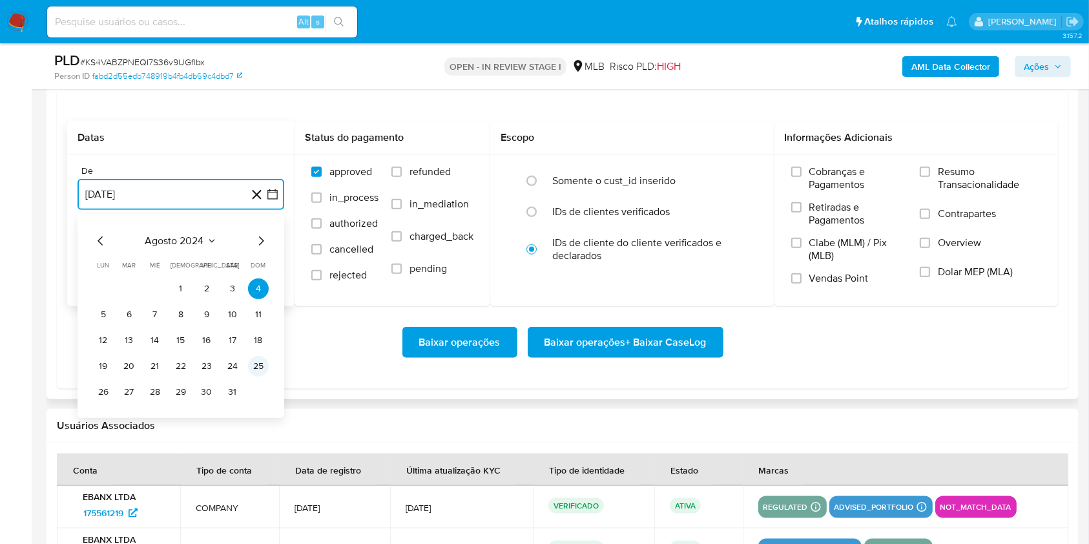
scroll to position [1477, 0]
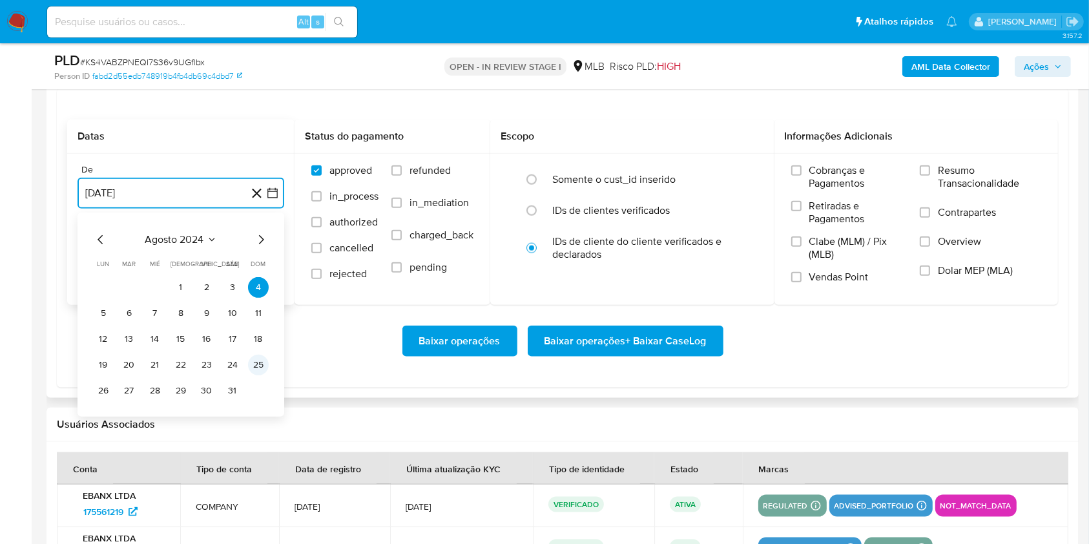
click at [257, 247] on icon "Mes siguiente" at bounding box center [260, 239] width 15 height 15
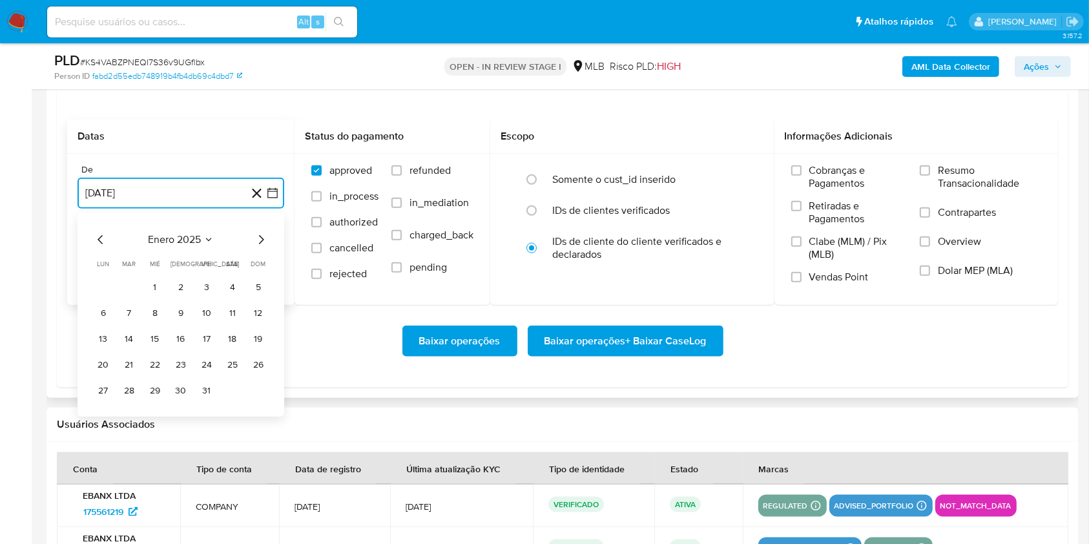
click at [257, 247] on icon "Mes siguiente" at bounding box center [260, 239] width 15 height 15
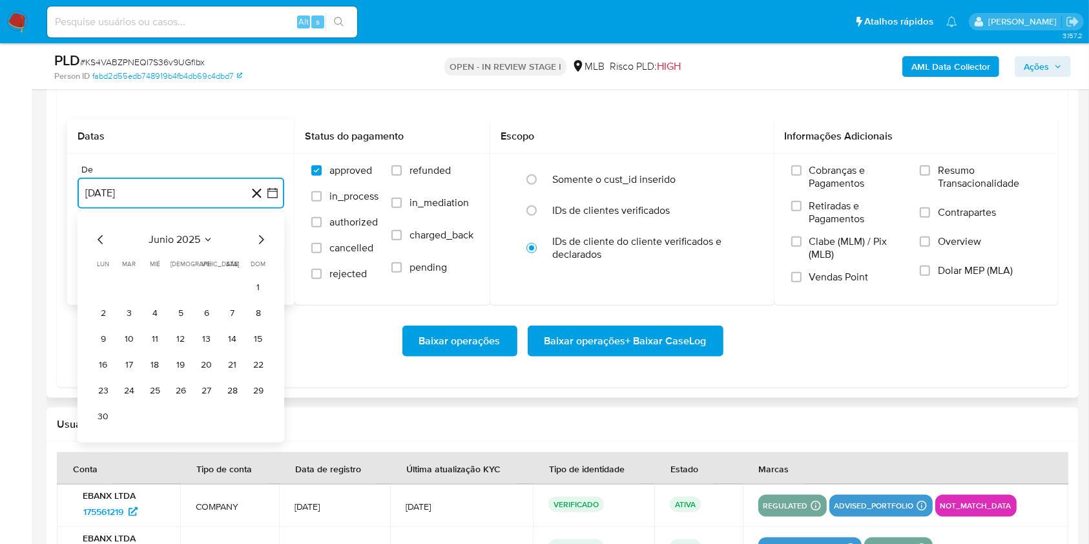
click at [257, 247] on icon "Mes siguiente" at bounding box center [260, 239] width 15 height 15
click at [208, 298] on button "1" at bounding box center [206, 287] width 21 height 21
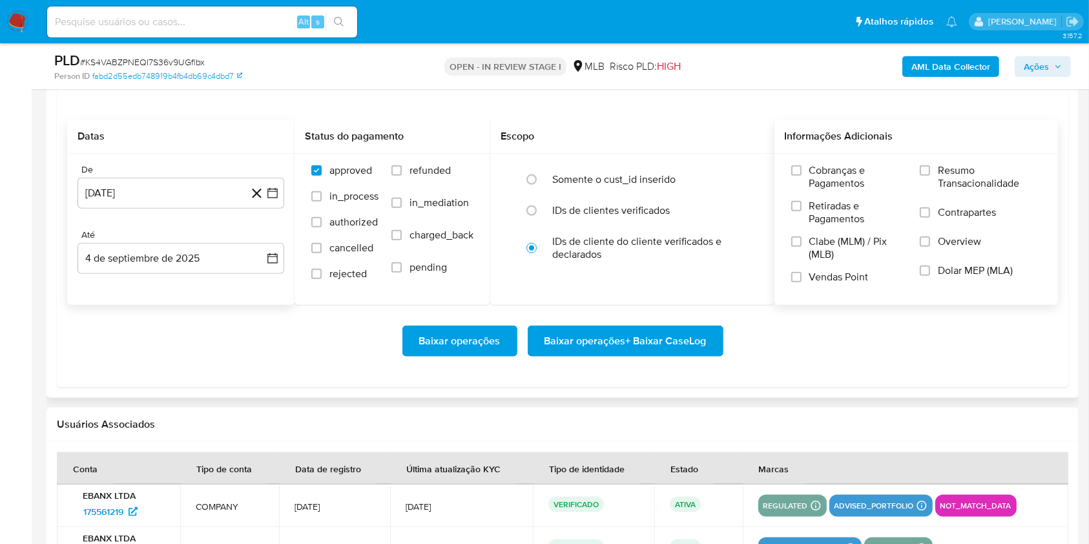
click at [1005, 206] on label "Resumo Transacionalidade" at bounding box center [979, 185] width 121 height 42
click at [930, 176] on input "Resumo Transacionalidade" at bounding box center [924, 170] width 10 height 10
click at [673, 355] on span "Baixar operações + Baixar CaseLog" at bounding box center [625, 341] width 162 height 28
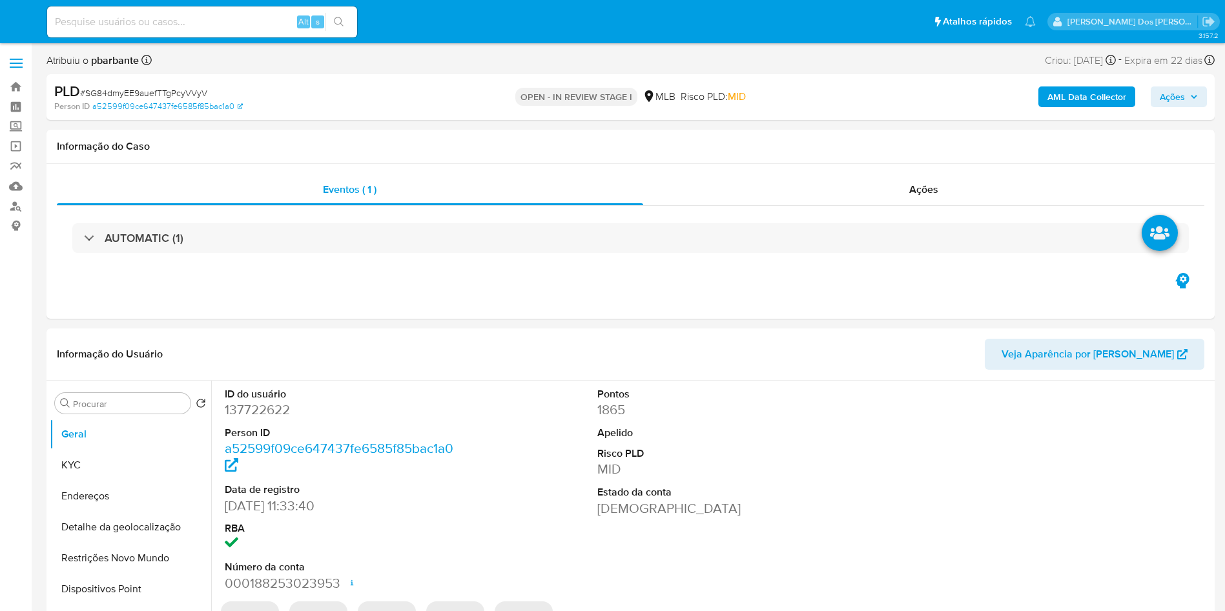
select select "10"
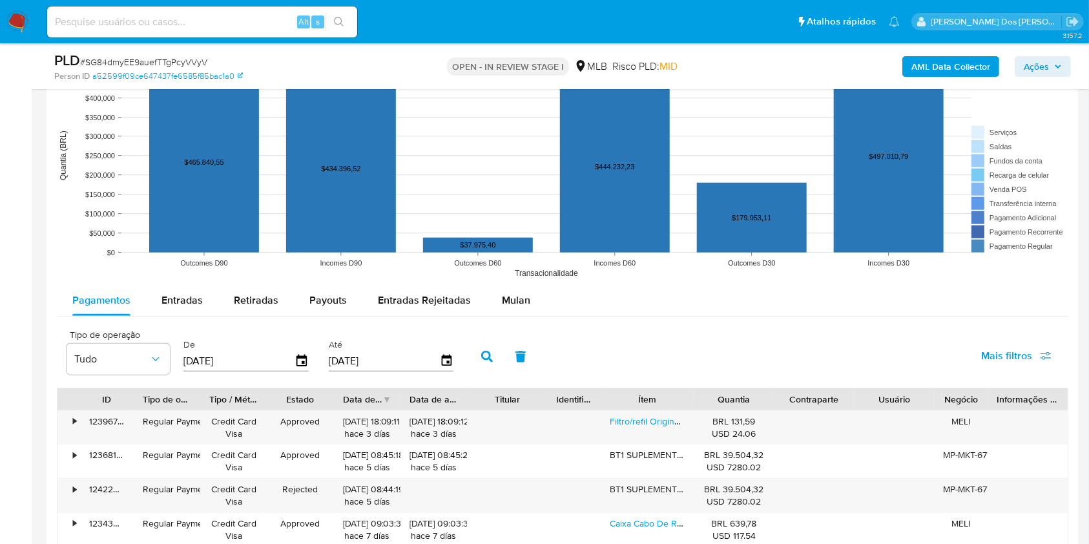
scroll to position [1256, 0]
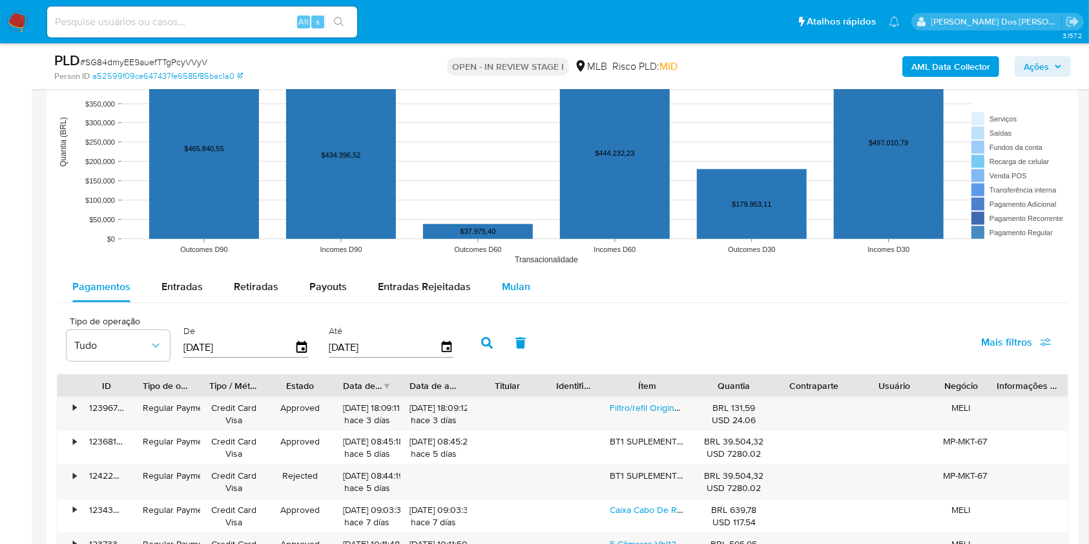
click at [531, 302] on button "Mulan" at bounding box center [515, 286] width 59 height 31
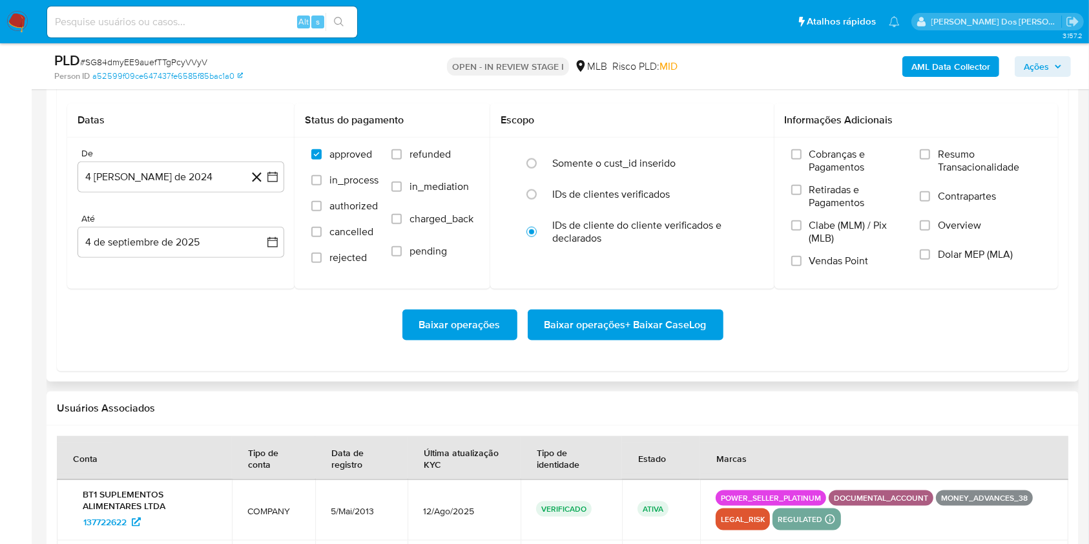
scroll to position [1493, 0]
click at [278, 183] on icon "button" at bounding box center [272, 176] width 13 height 13
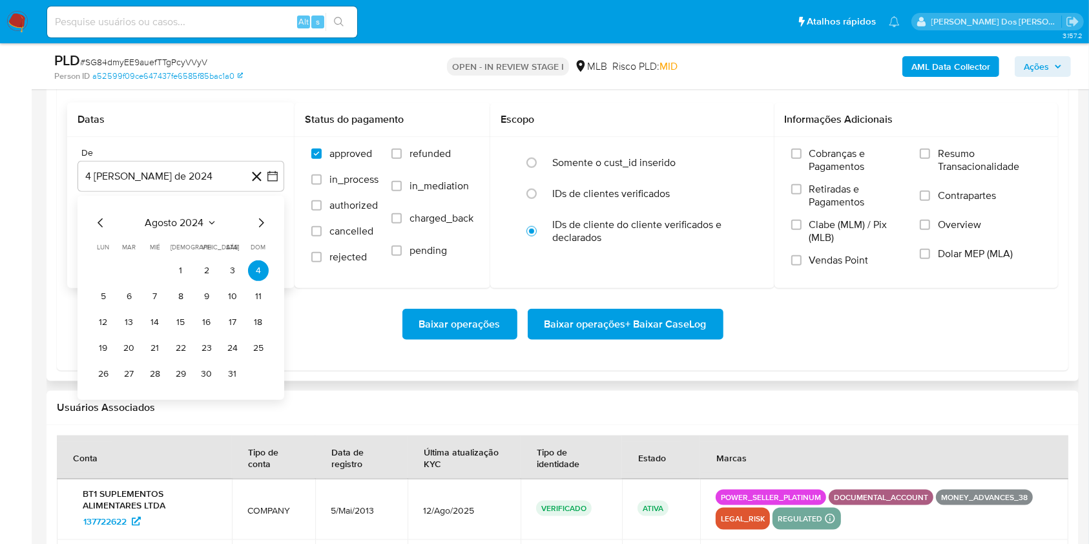
click at [263, 231] on icon "Mes siguiente" at bounding box center [260, 222] width 15 height 15
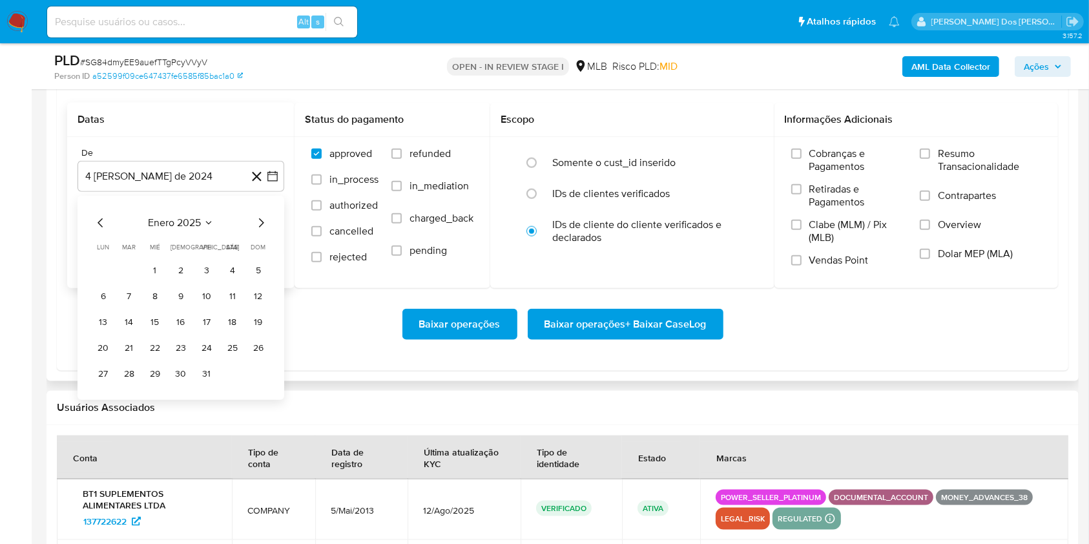
click at [263, 231] on icon "Mes siguiente" at bounding box center [260, 222] width 15 height 15
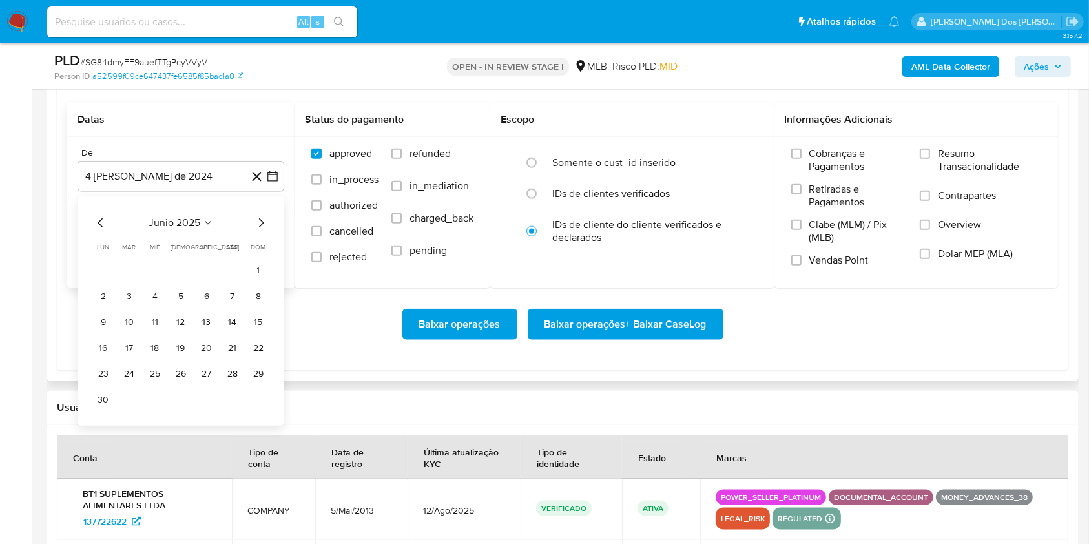
click at [263, 231] on icon "Mes siguiente" at bounding box center [260, 222] width 15 height 15
click at [139, 281] on button "1" at bounding box center [129, 270] width 21 height 21
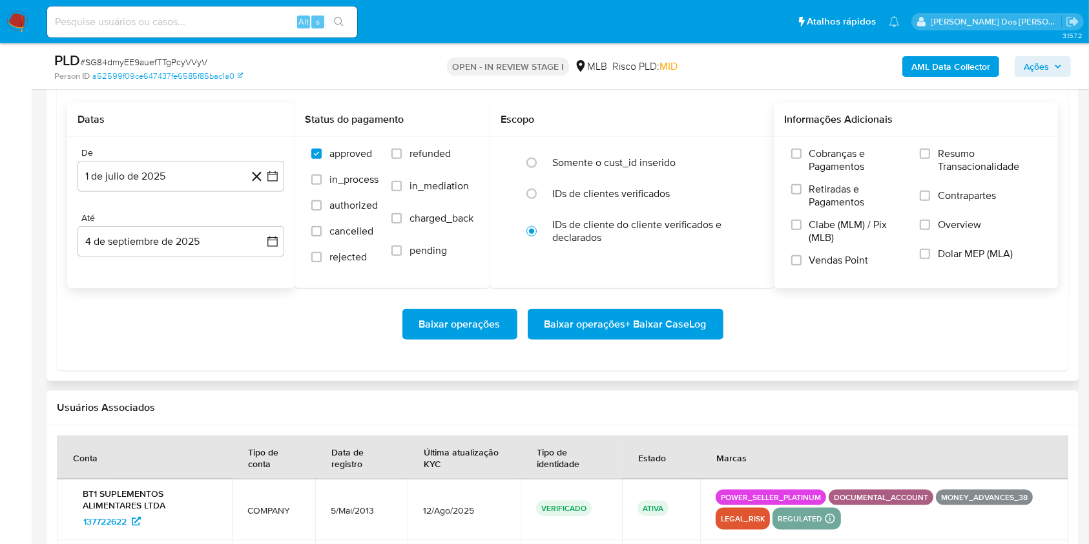
click at [1003, 173] on span "Resumo Transacionalidade" at bounding box center [989, 160] width 103 height 26
click at [930, 159] on input "Resumo Transacionalidade" at bounding box center [924, 154] width 10 height 10
click at [613, 338] on span "Baixar operações + Baixar CaseLog" at bounding box center [625, 324] width 162 height 28
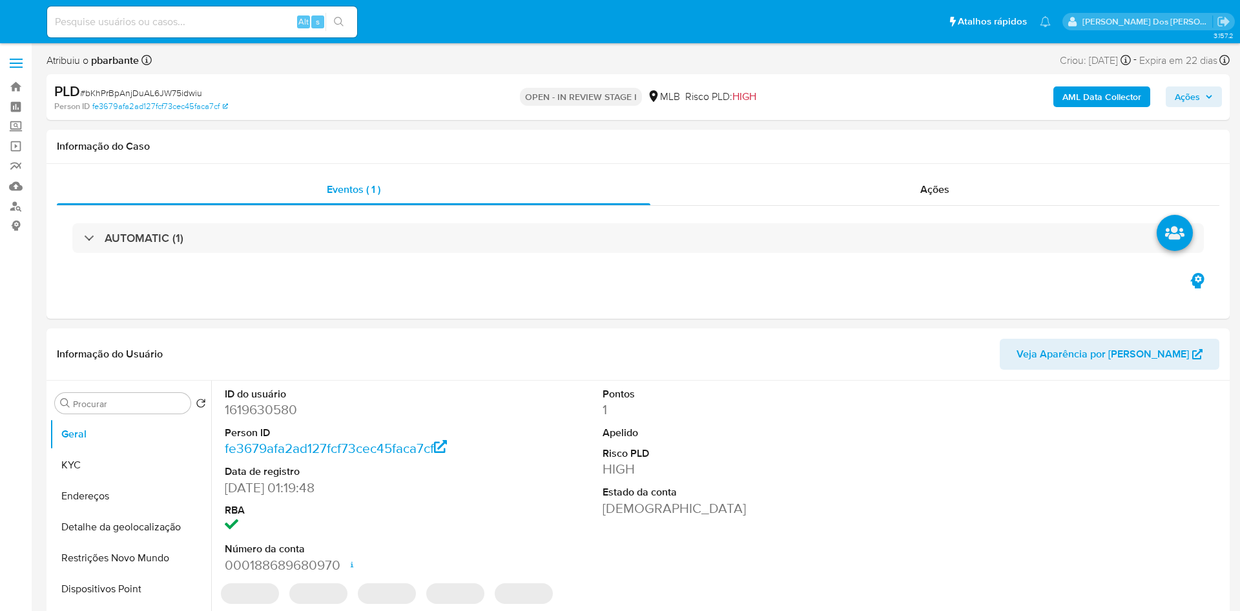
select select "10"
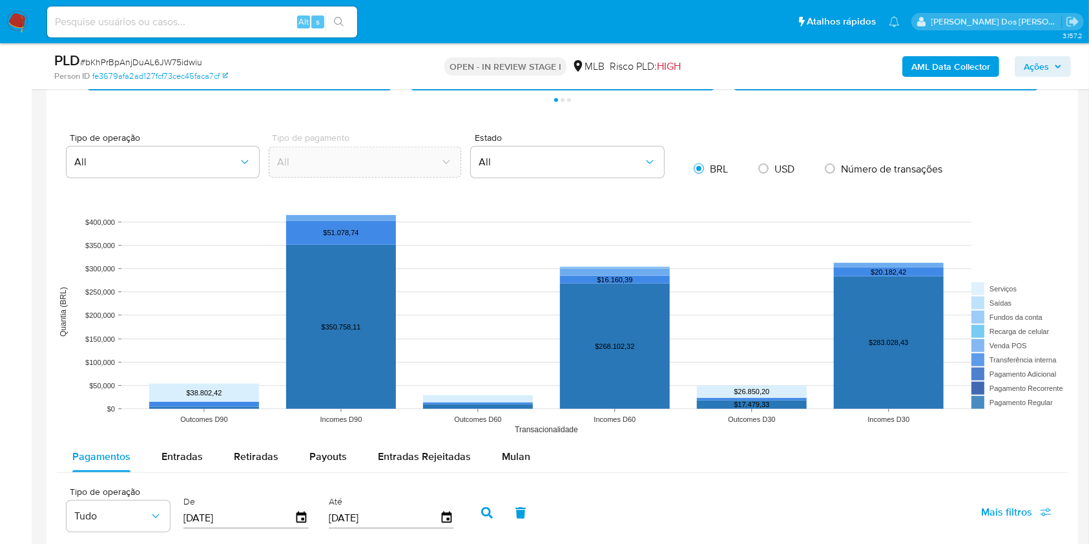
scroll to position [1003, 0]
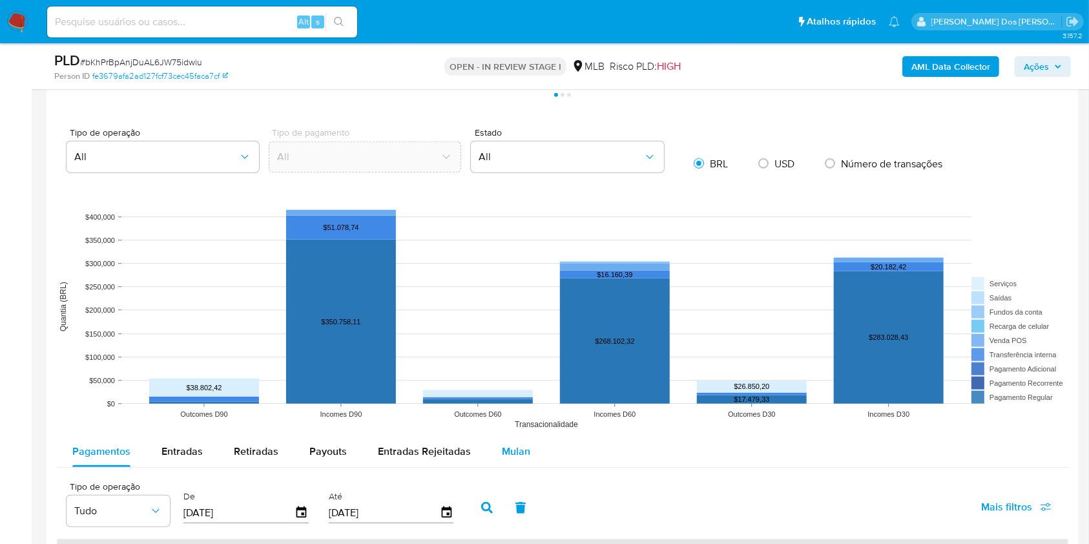
click at [514, 462] on div "Mulan" at bounding box center [516, 451] width 28 height 31
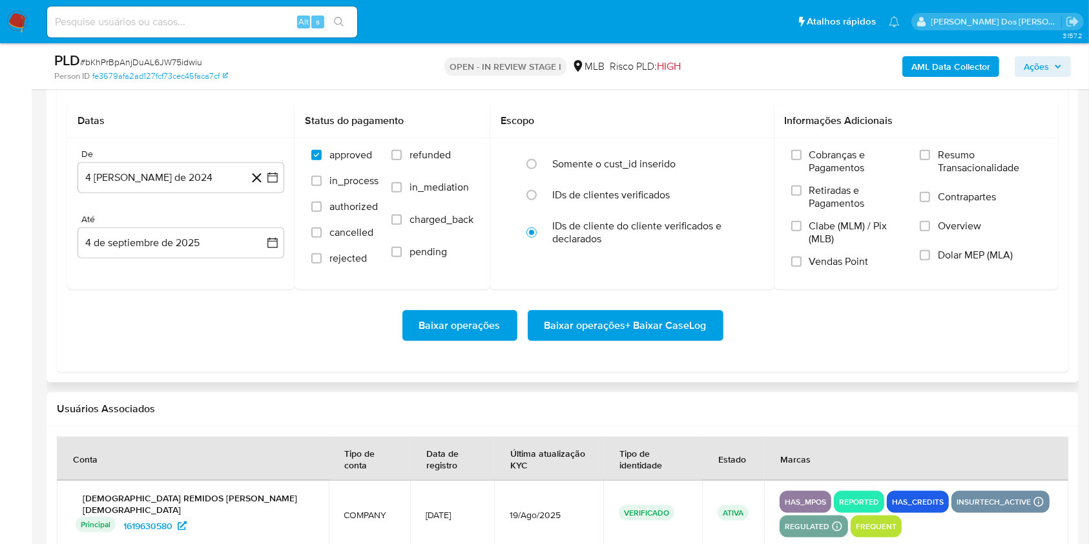
scroll to position [1405, 0]
click at [278, 192] on button "4 [PERSON_NAME] de 2024" at bounding box center [180, 176] width 207 height 31
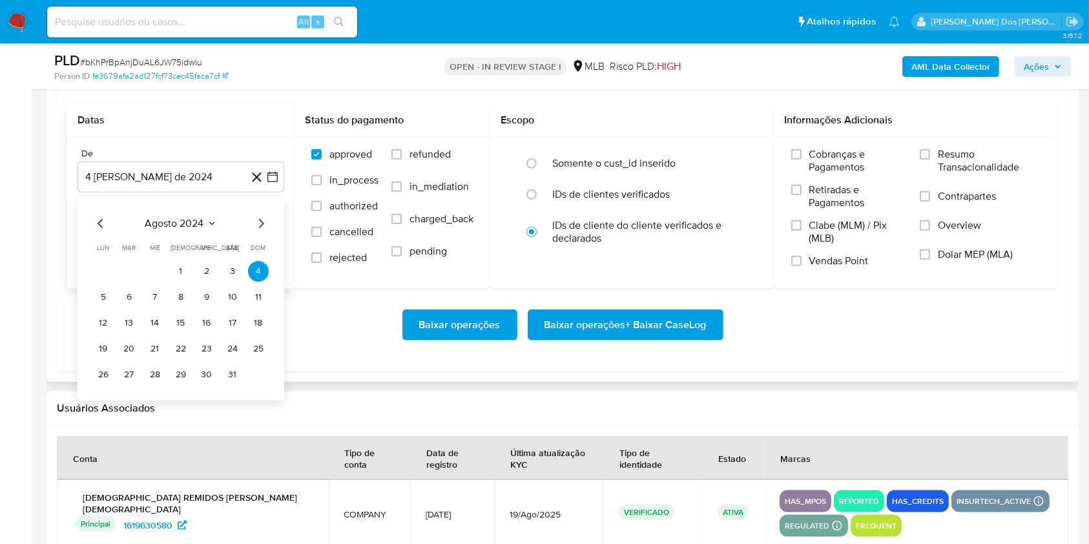
click at [262, 228] on icon "Mes siguiente" at bounding box center [261, 223] width 5 height 9
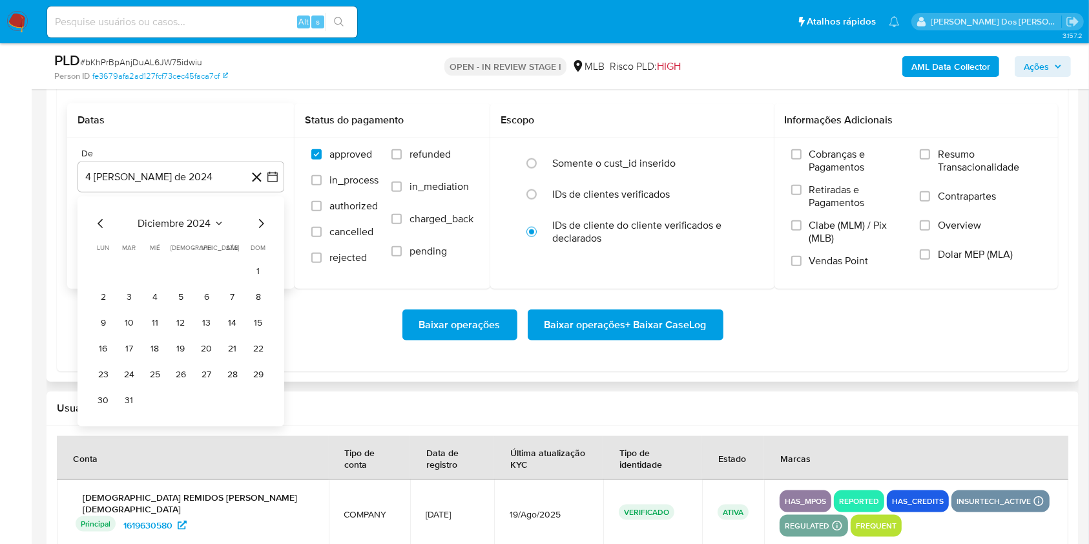
click at [262, 228] on icon "Mes siguiente" at bounding box center [261, 223] width 5 height 9
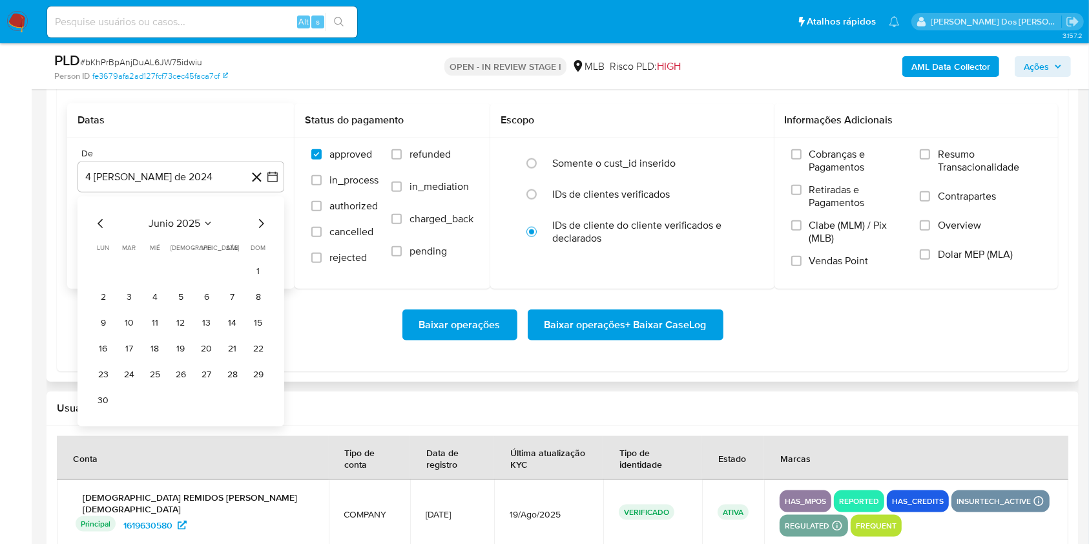
click at [262, 228] on icon "Mes siguiente" at bounding box center [261, 223] width 5 height 9
click at [207, 282] on button "1" at bounding box center [206, 271] width 21 height 21
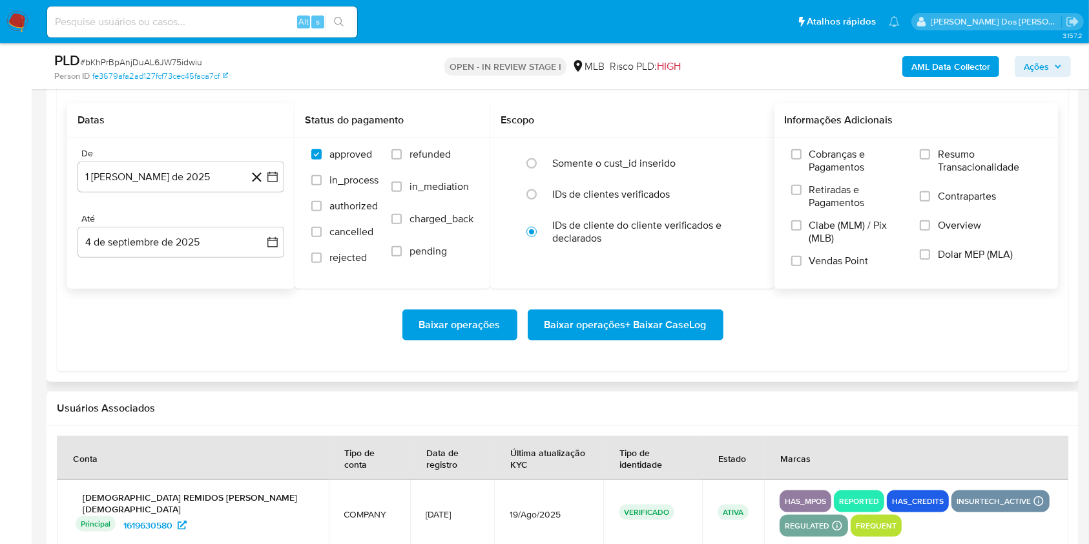
click at [941, 174] on span "Resumo Transacionalidade" at bounding box center [989, 161] width 103 height 26
click at [930, 159] on input "Resumo Transacionalidade" at bounding box center [924, 154] width 10 height 10
click at [611, 339] on span "Baixar operações + Baixar CaseLog" at bounding box center [625, 325] width 162 height 28
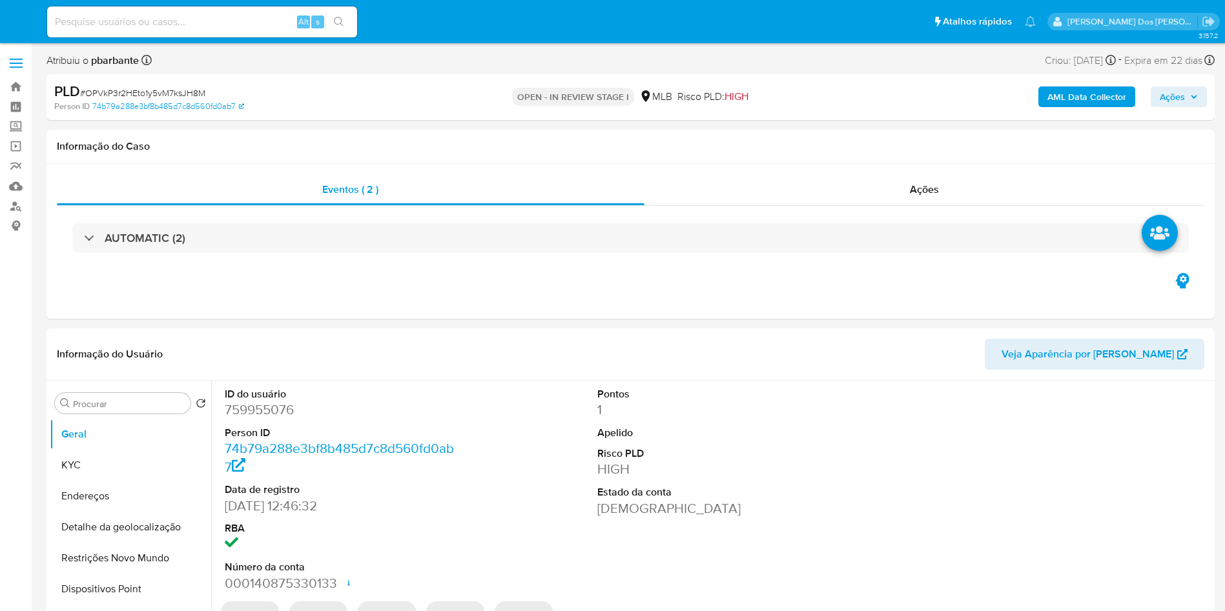
select select "10"
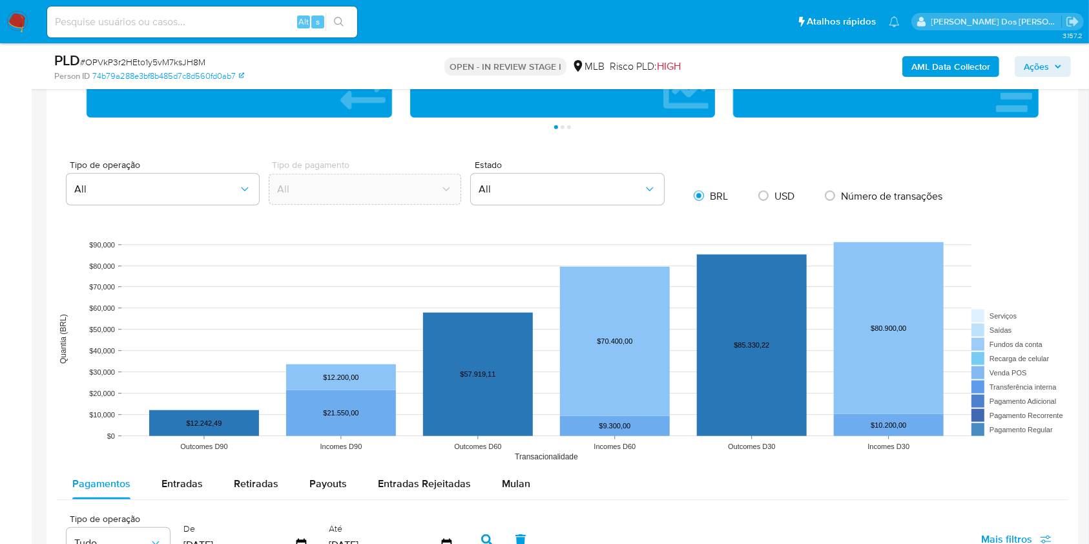
scroll to position [1003, 0]
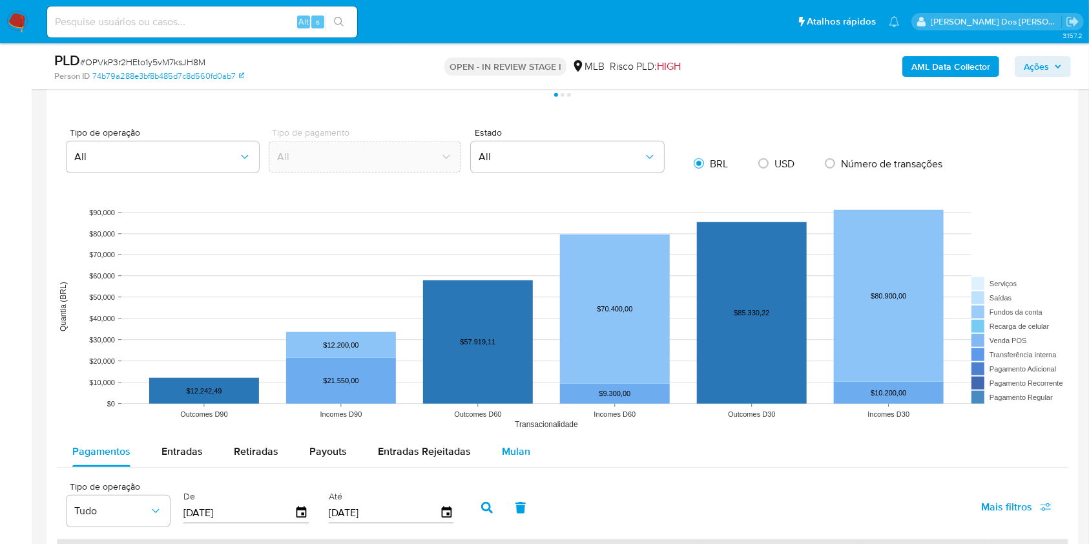
click at [511, 458] on span "Mulan" at bounding box center [516, 451] width 28 height 15
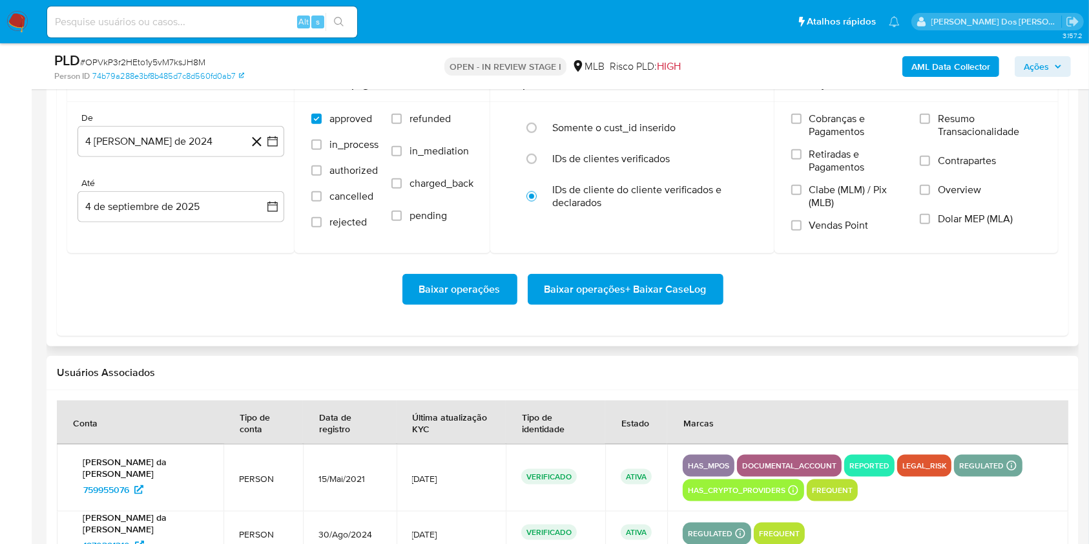
scroll to position [1444, 0]
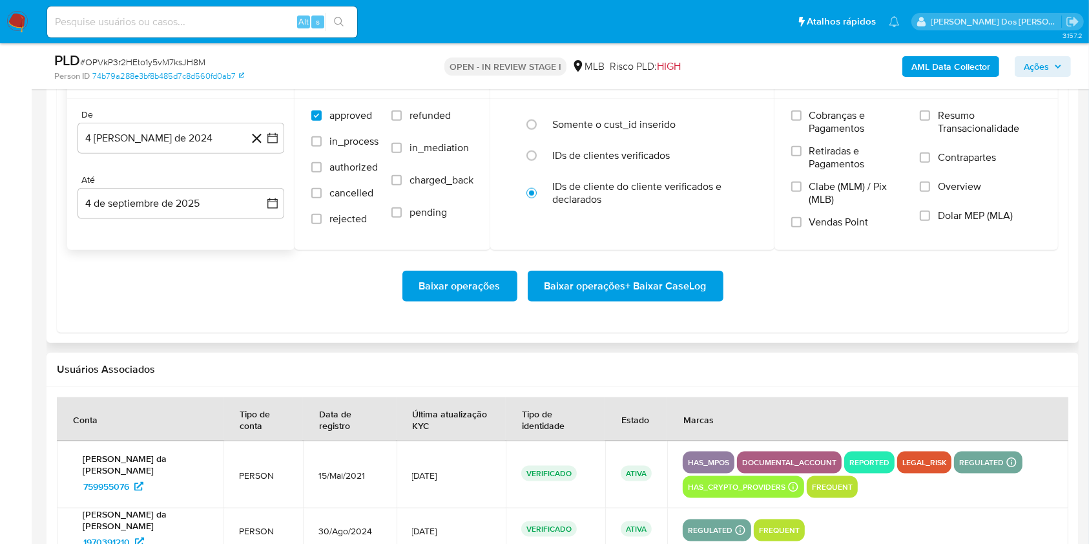
click at [285, 158] on div "De 4 [PERSON_NAME] de 2024 [DATE] Até 4 de septiembre de 2025 [DATE]" at bounding box center [180, 174] width 227 height 151
click at [282, 154] on button "4 [PERSON_NAME] de 2024" at bounding box center [180, 138] width 207 height 31
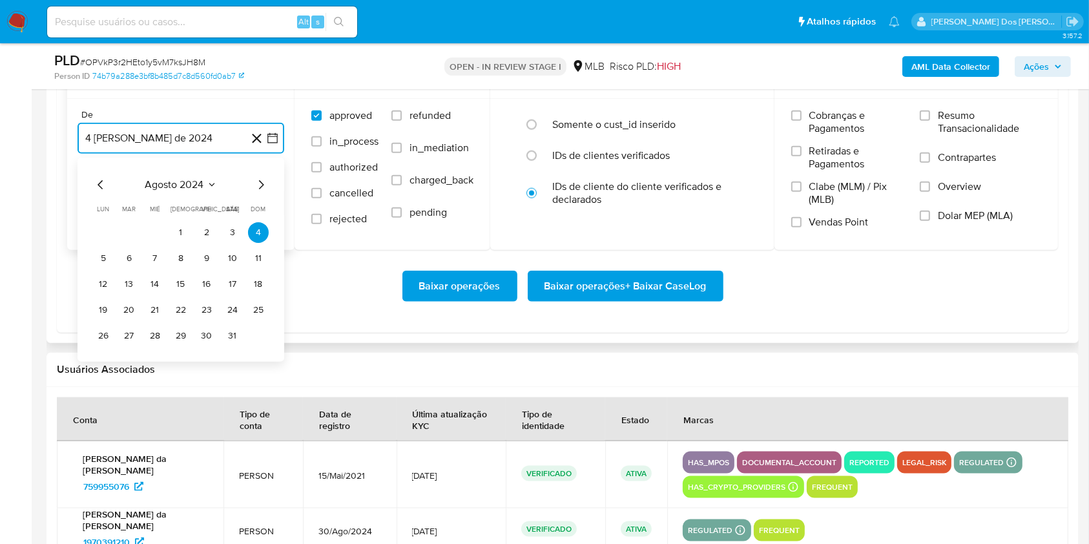
click at [263, 192] on icon "Mes siguiente" at bounding box center [260, 184] width 15 height 15
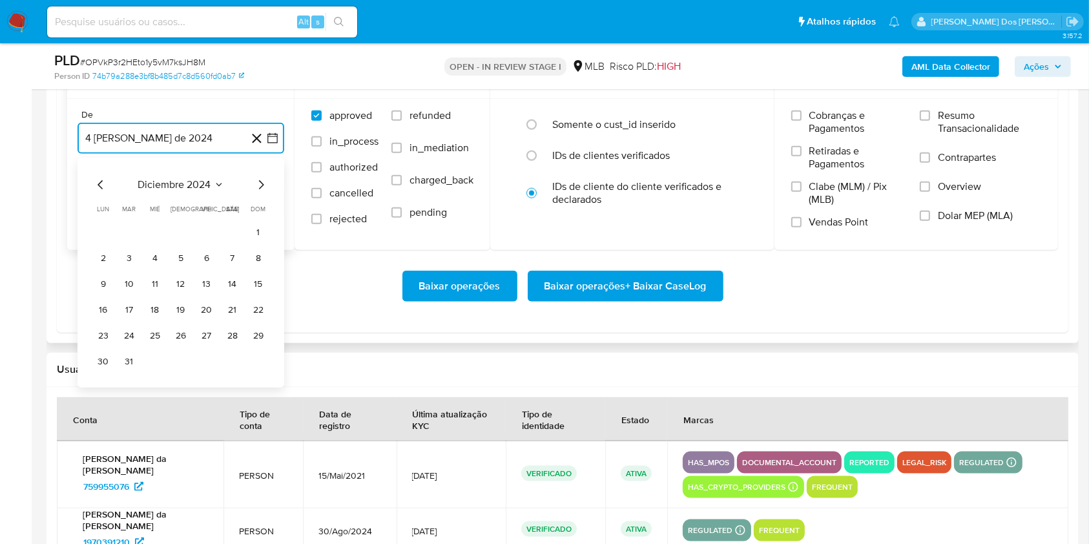
click at [263, 192] on icon "Mes siguiente" at bounding box center [260, 184] width 15 height 15
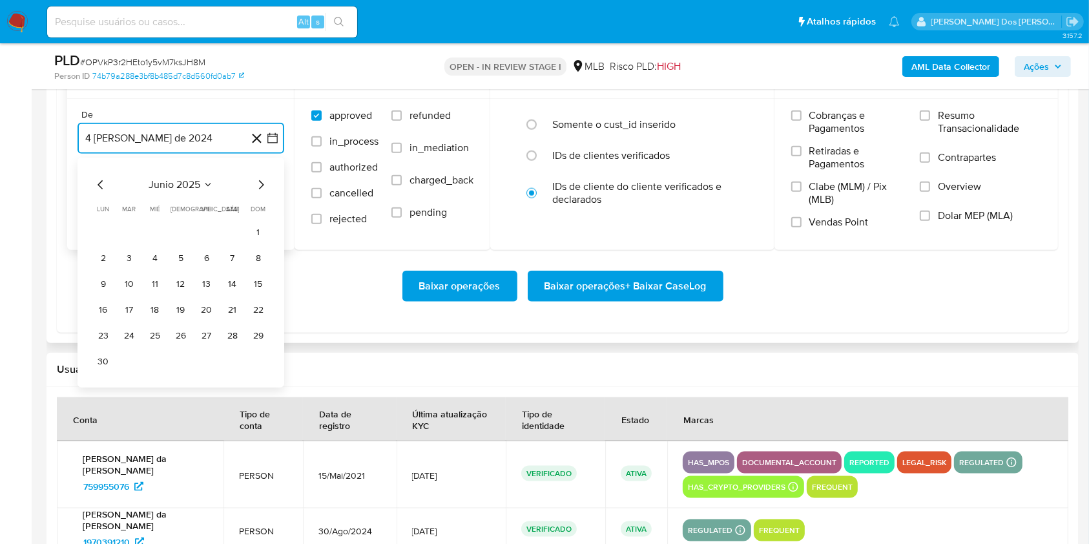
click at [263, 192] on icon "Mes siguiente" at bounding box center [260, 184] width 15 height 15
click at [136, 243] on button "1" at bounding box center [129, 232] width 21 height 21
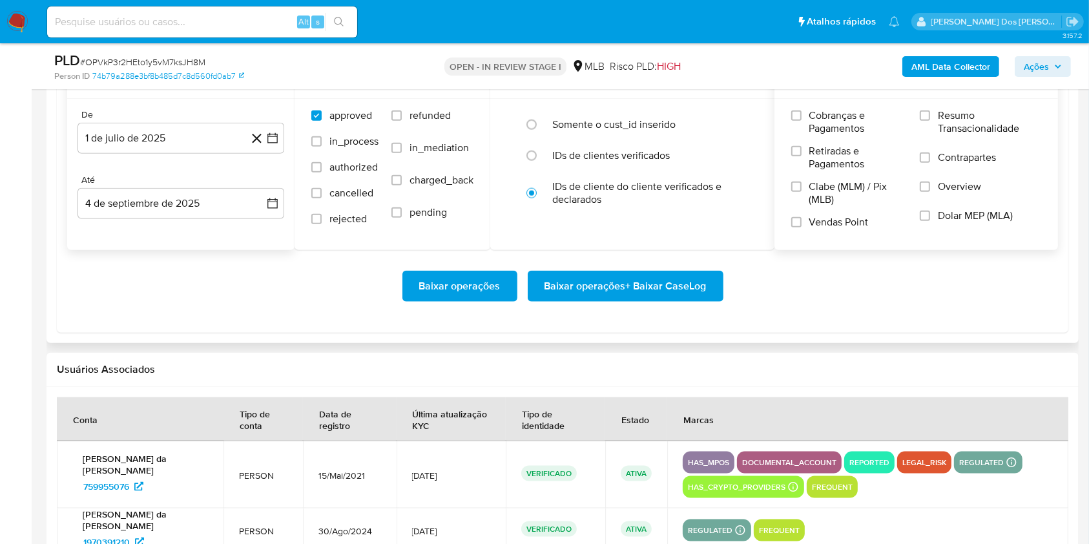
click at [1007, 151] on label "Resumo Transacionalidade" at bounding box center [979, 130] width 121 height 42
click at [930, 121] on input "Resumo Transacionalidade" at bounding box center [924, 115] width 10 height 10
click at [573, 300] on span "Baixar operações + Baixar CaseLog" at bounding box center [625, 286] width 162 height 28
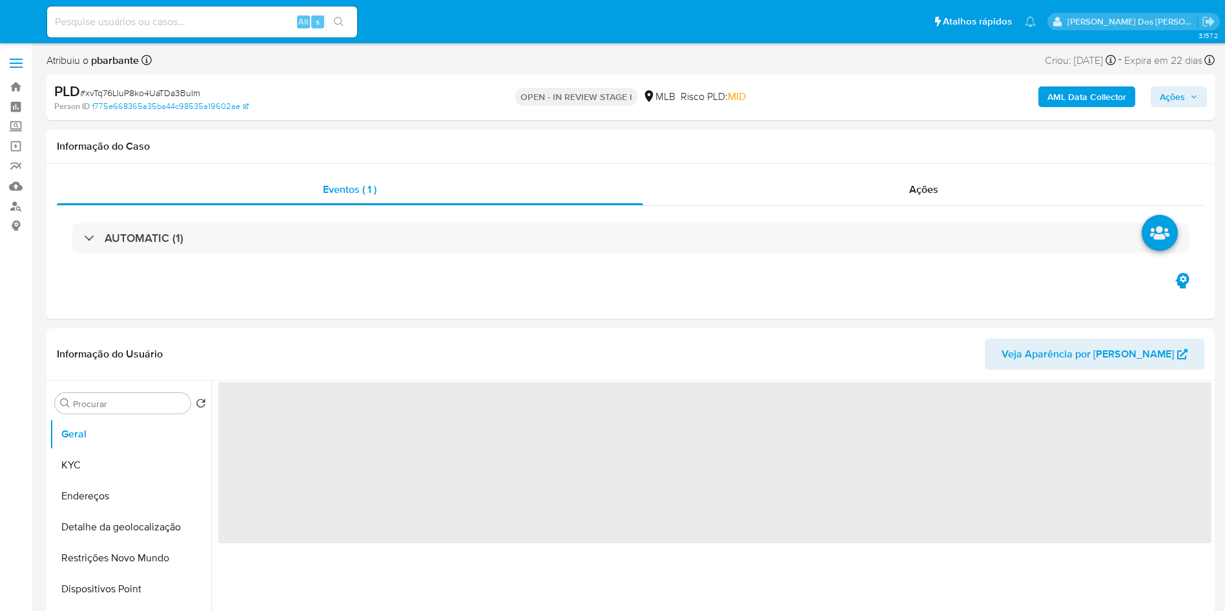
select select "10"
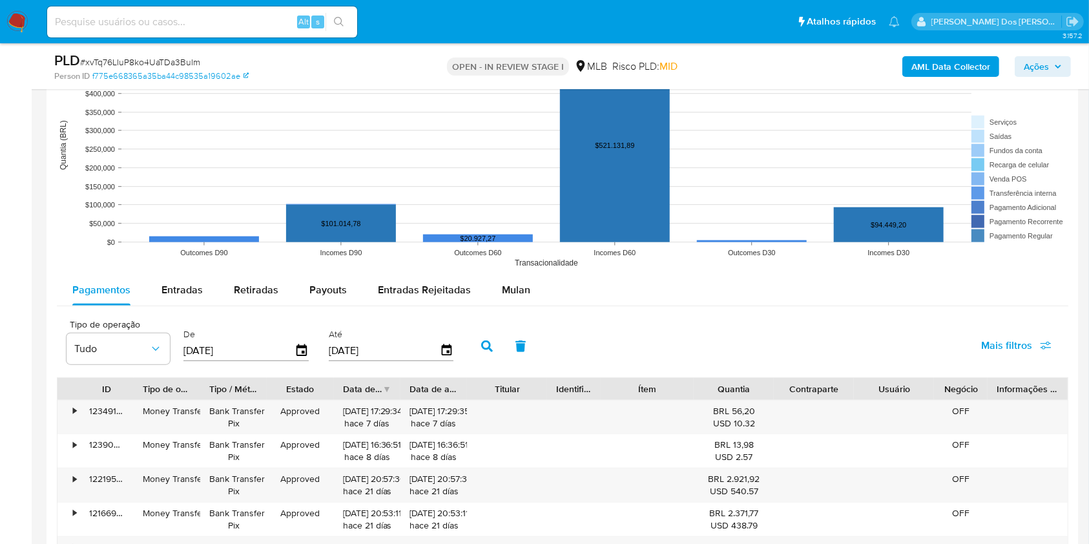
scroll to position [1384, 0]
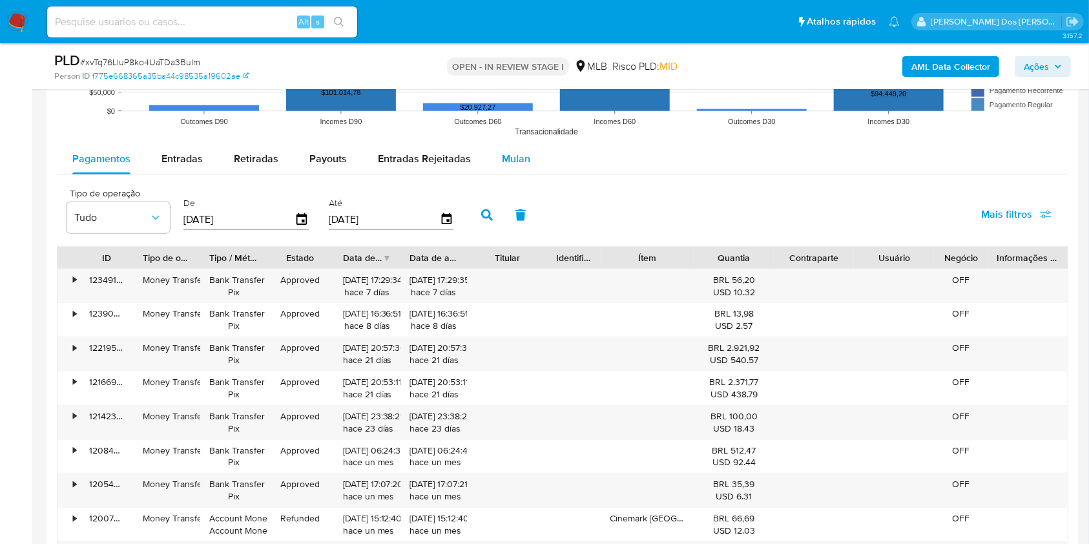
click at [502, 166] on span "Mulan" at bounding box center [516, 158] width 28 height 15
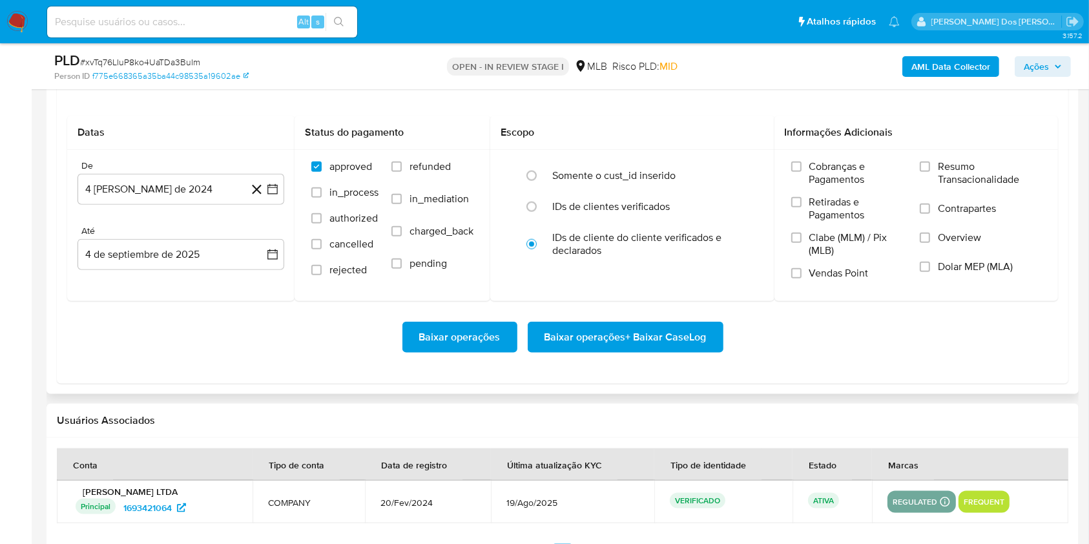
scroll to position [1475, 0]
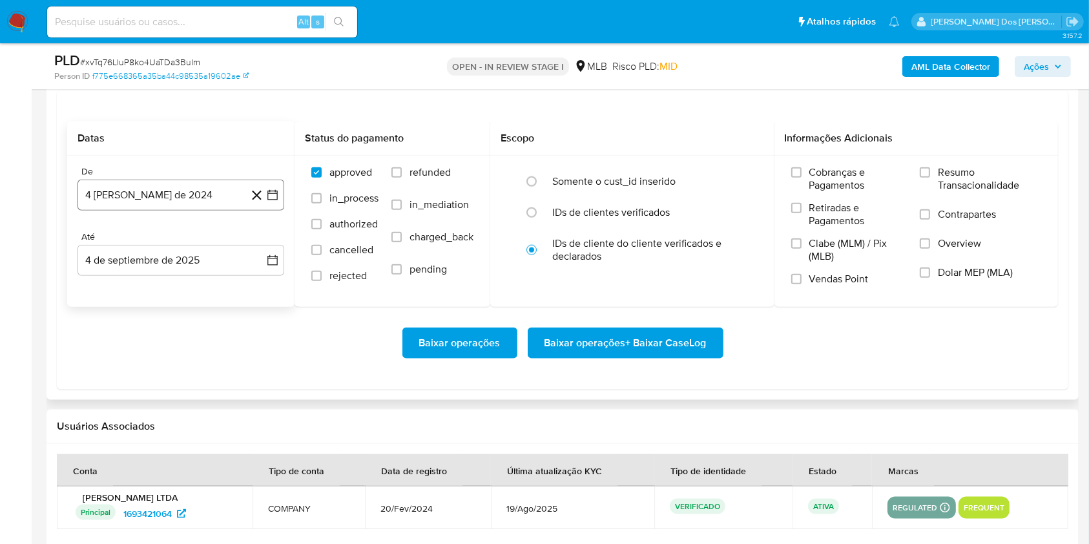
click at [275, 201] on icon "button" at bounding box center [272, 195] width 13 height 13
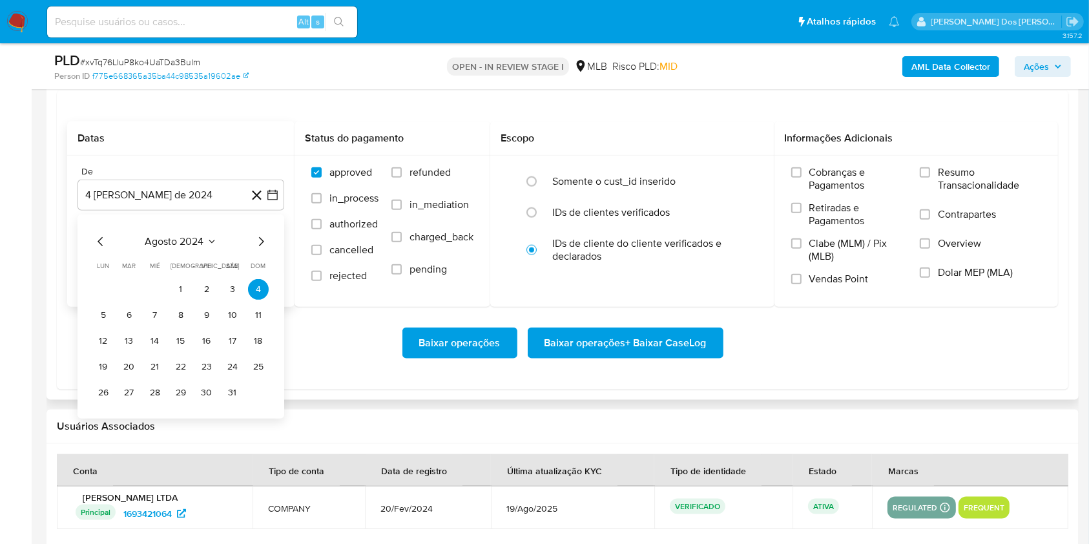
click at [267, 249] on icon "Mes siguiente" at bounding box center [260, 241] width 15 height 15
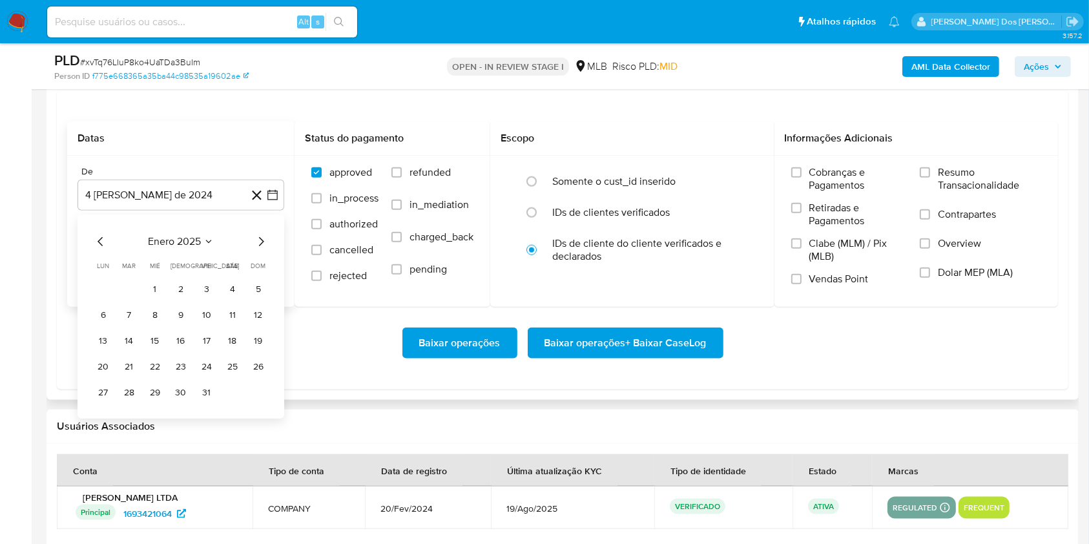
click at [267, 249] on icon "Mes siguiente" at bounding box center [260, 241] width 15 height 15
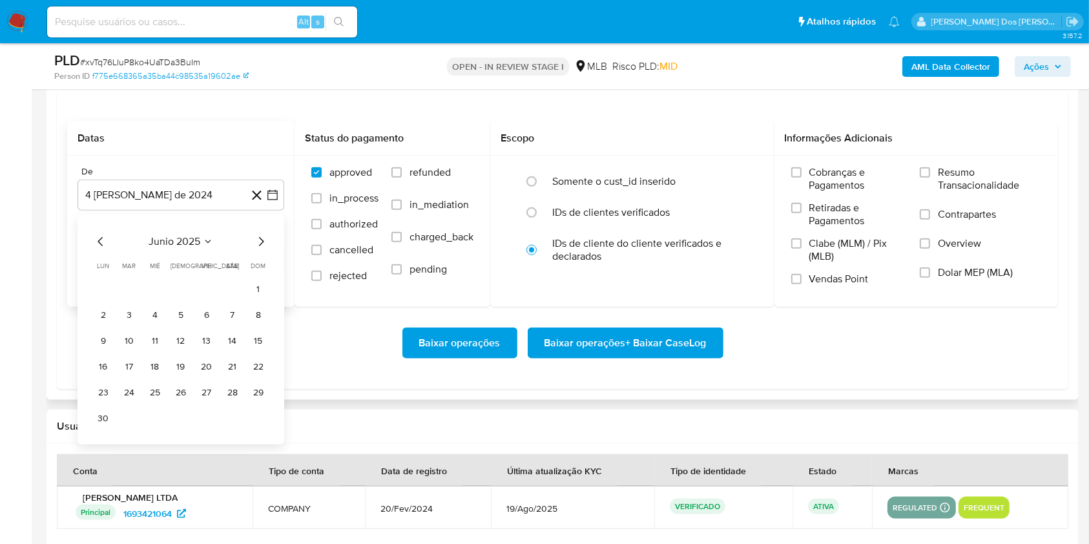
click at [267, 249] on icon "Mes siguiente" at bounding box center [260, 241] width 15 height 15
click at [133, 300] on button "1" at bounding box center [129, 289] width 21 height 21
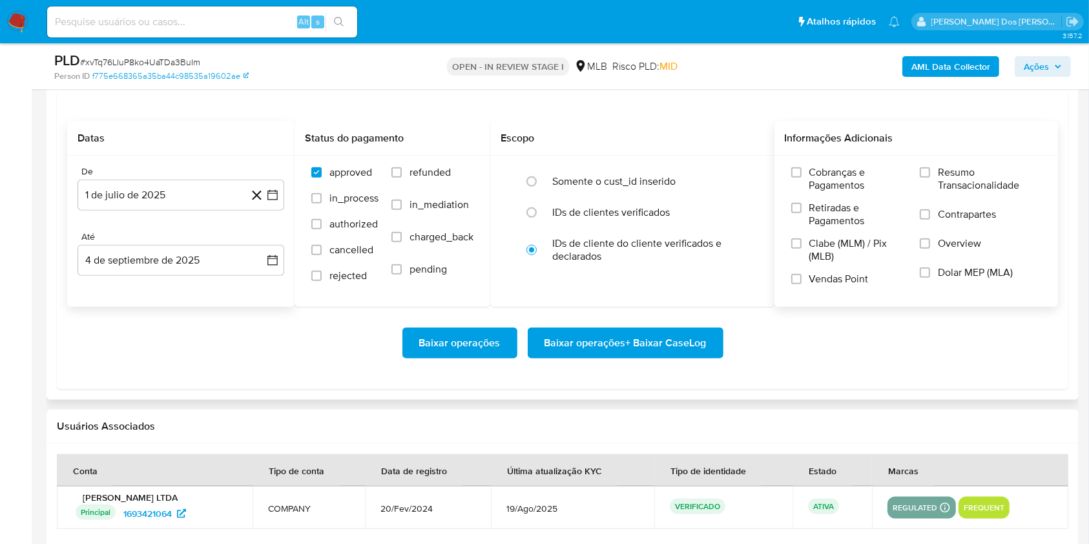
click at [976, 192] on span "Resumo Transacionalidade" at bounding box center [989, 179] width 103 height 26
click at [930, 178] on input "Resumo Transacionalidade" at bounding box center [924, 172] width 10 height 10
click at [652, 357] on span "Baixar operações + Baixar CaseLog" at bounding box center [625, 343] width 162 height 28
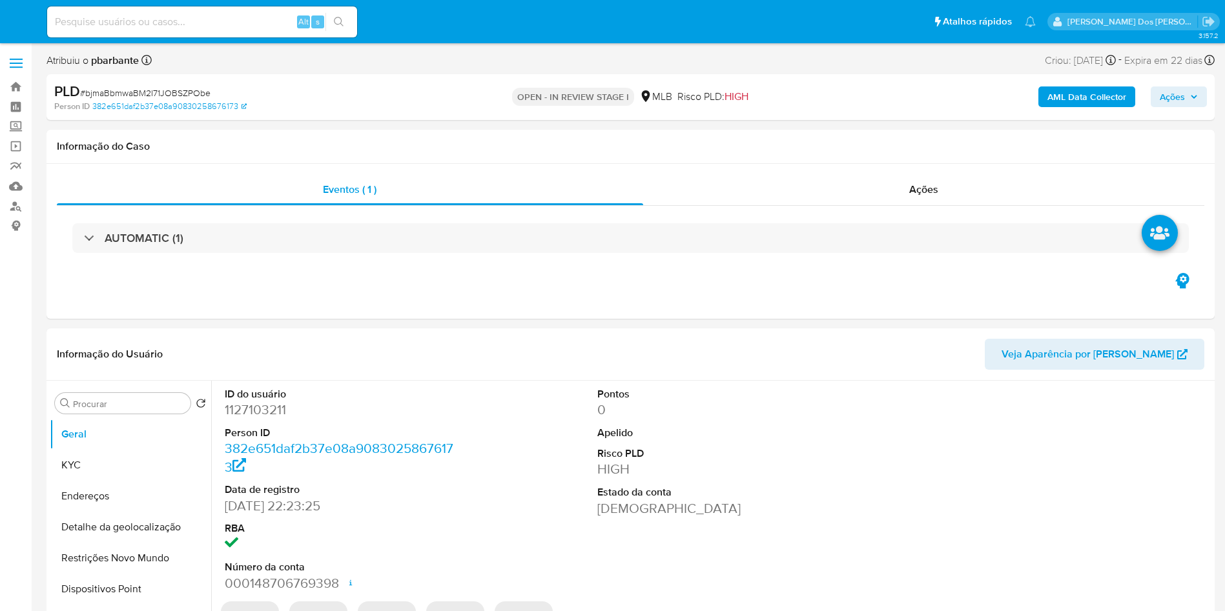
select select "10"
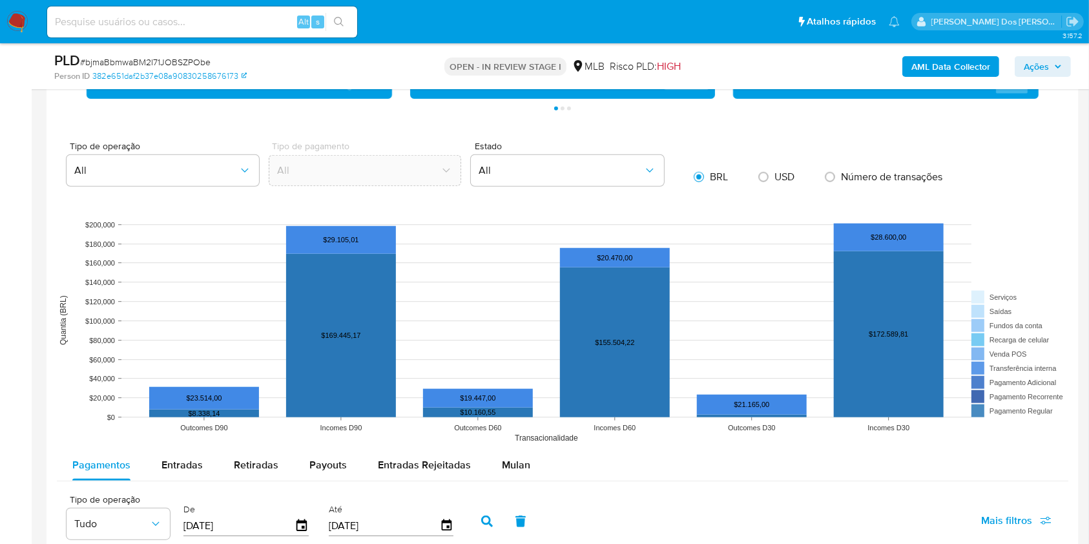
scroll to position [1082, 0]
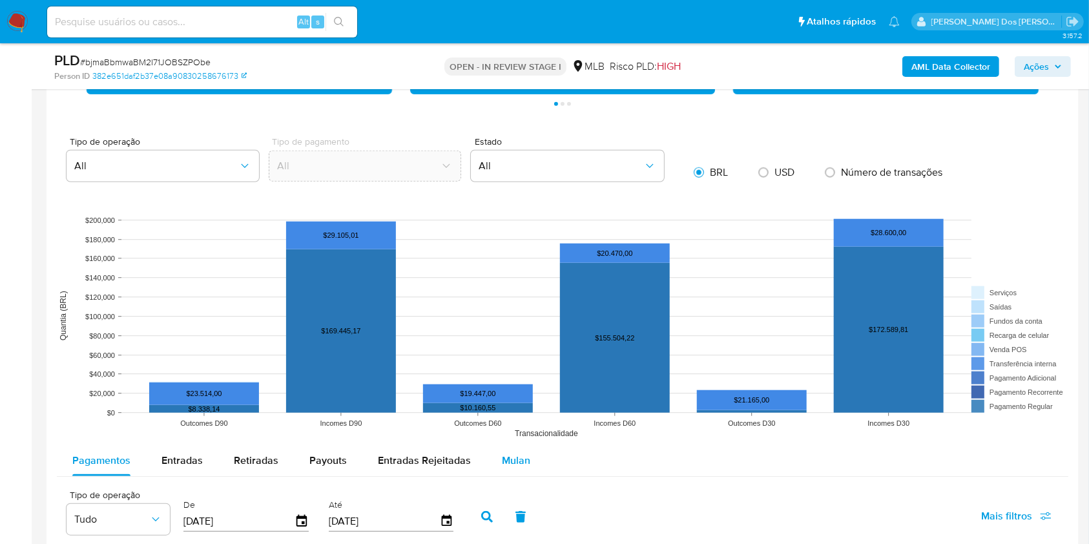
click at [517, 467] on span "Mulan" at bounding box center [516, 460] width 28 height 15
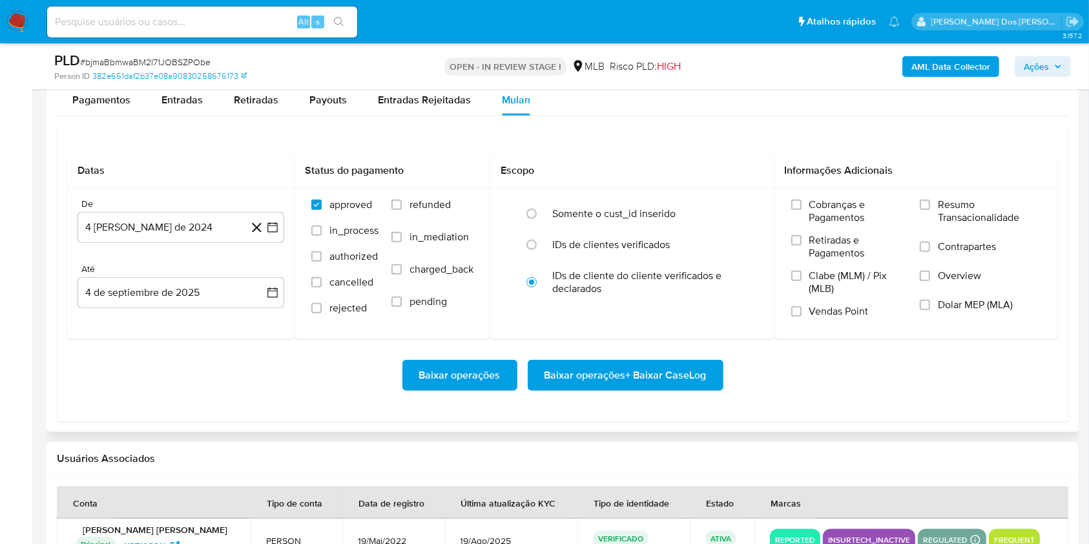
scroll to position [1444, 0]
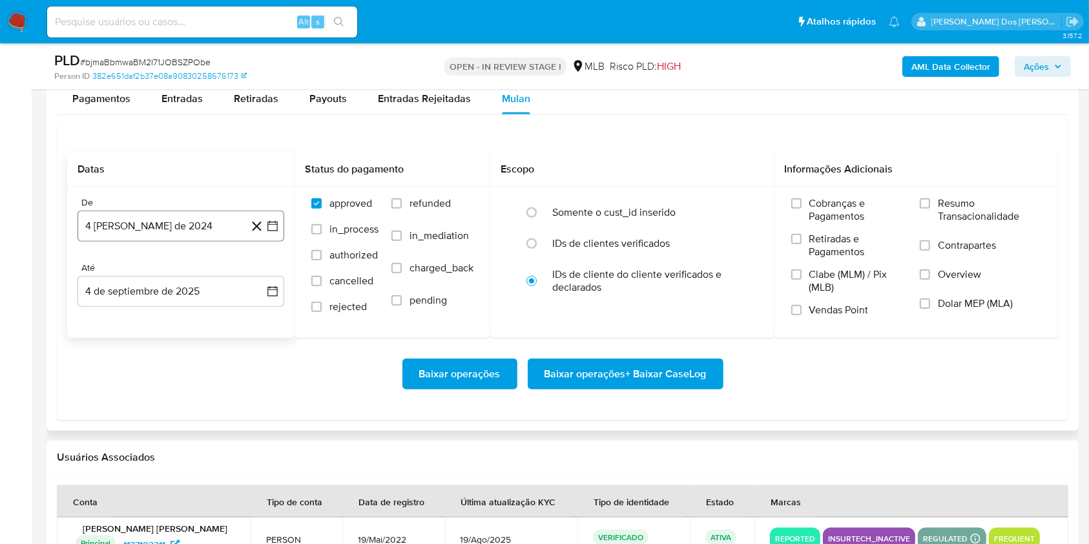
click at [271, 232] on icon "button" at bounding box center [272, 226] width 13 height 13
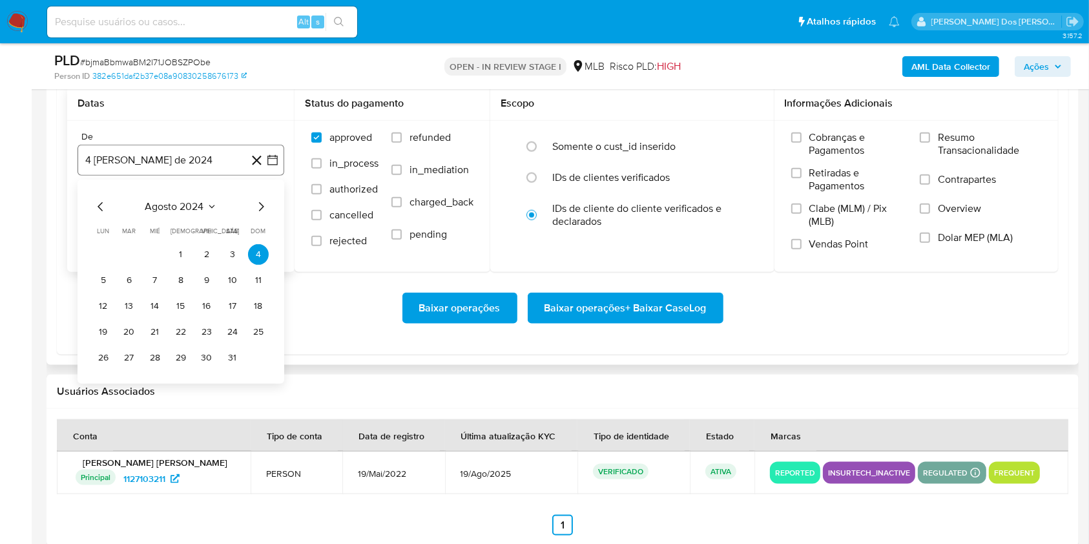
scroll to position [1511, 0]
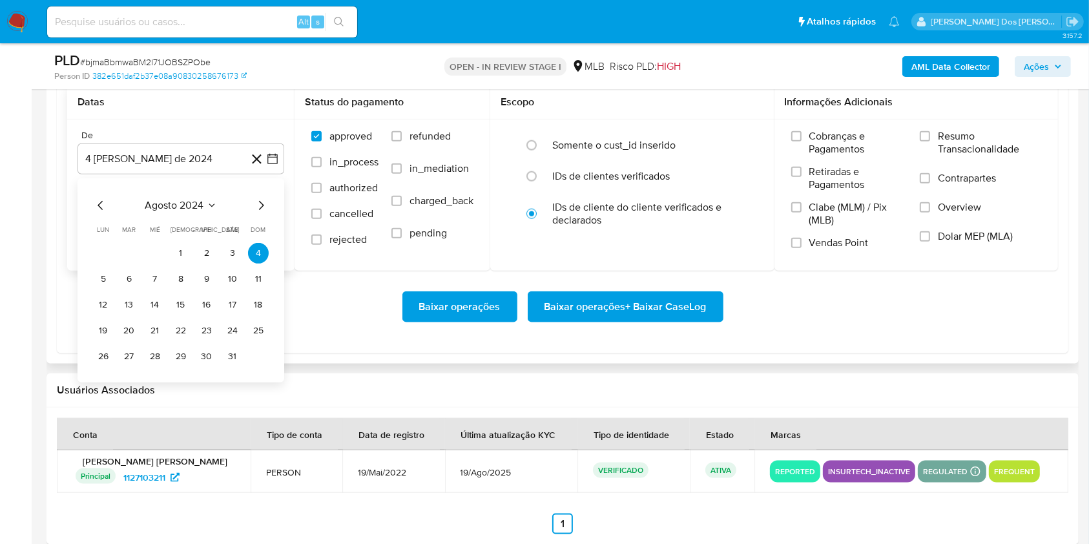
click at [257, 213] on icon "Mes siguiente" at bounding box center [260, 205] width 15 height 15
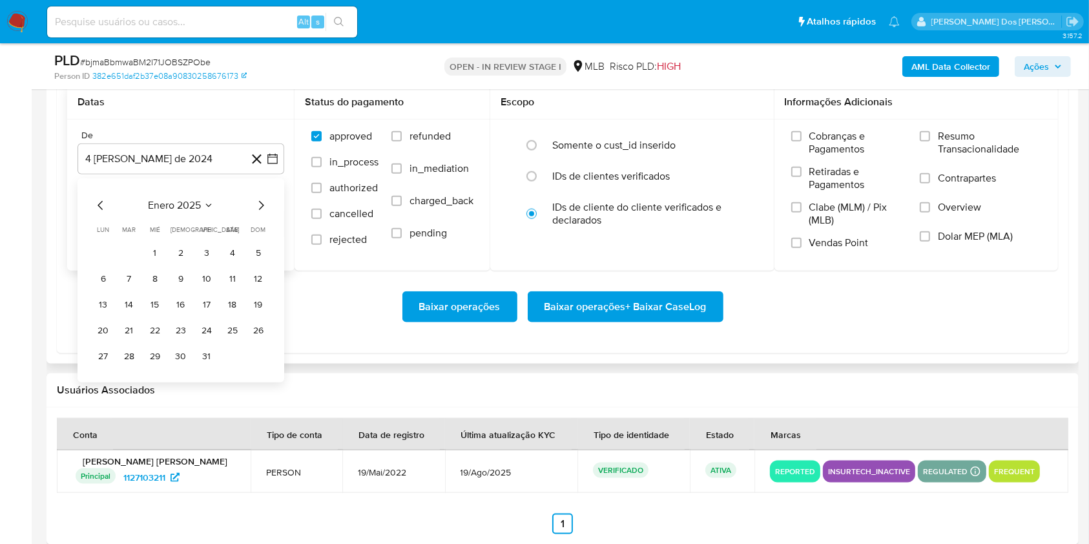
click at [257, 213] on icon "Mes siguiente" at bounding box center [260, 205] width 15 height 15
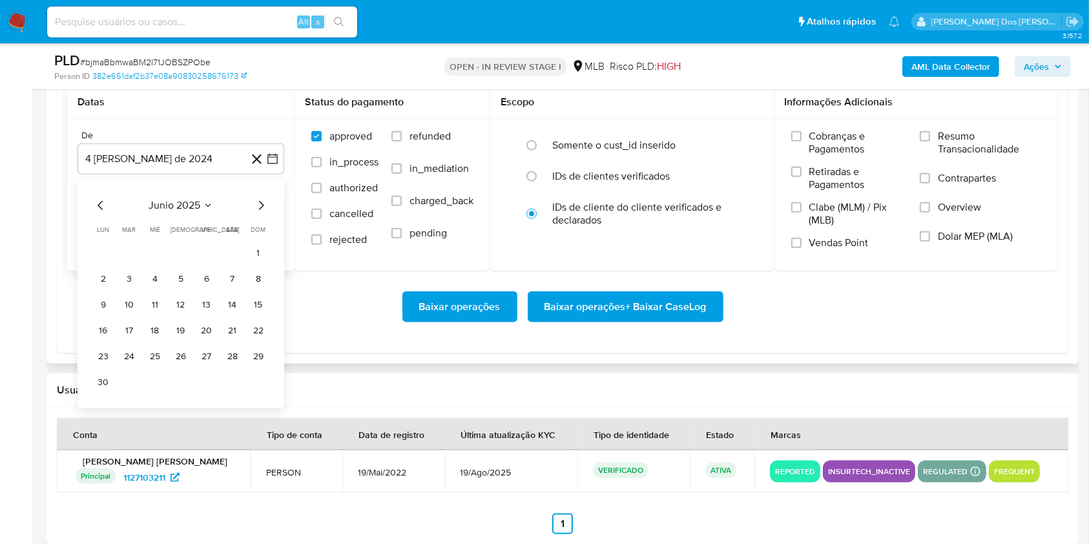
click at [257, 213] on icon "Mes siguiente" at bounding box center [260, 205] width 15 height 15
click at [133, 263] on button "1" at bounding box center [129, 253] width 21 height 21
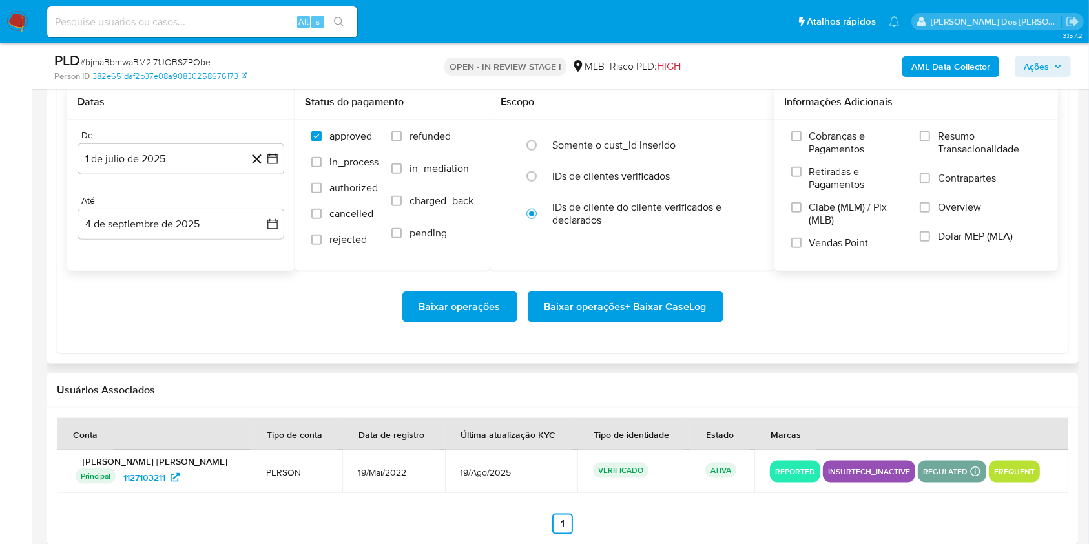
click at [996, 156] on span "Resumo Transacionalidade" at bounding box center [989, 143] width 103 height 26
click at [930, 141] on input "Resumo Transacionalidade" at bounding box center [924, 136] width 10 height 10
click at [635, 321] on span "Baixar operações + Baixar CaseLog" at bounding box center [625, 307] width 162 height 28
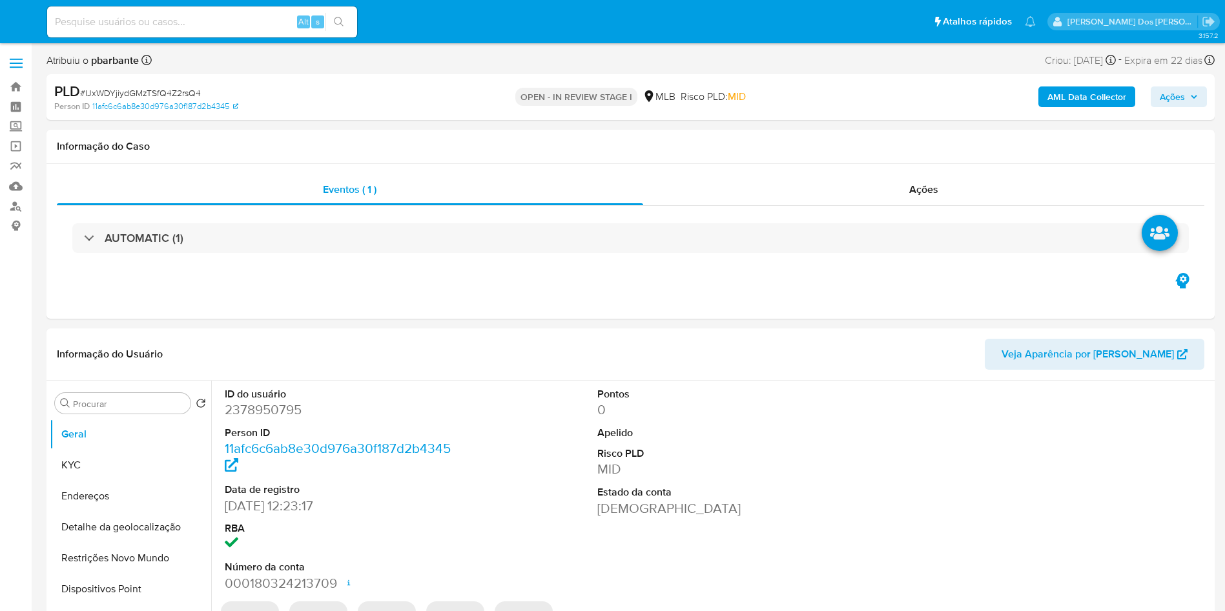
select select "10"
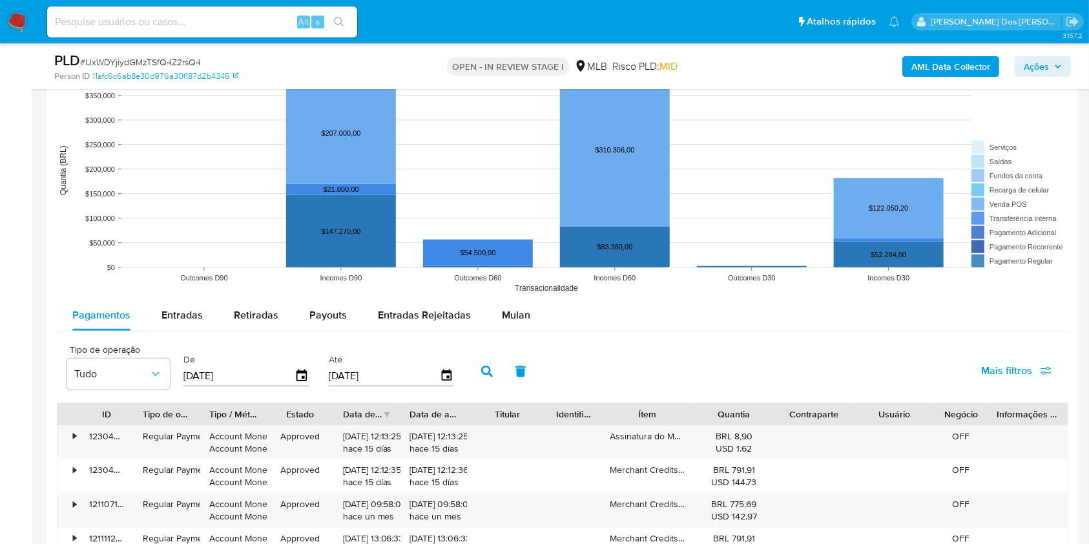
scroll to position [1235, 0]
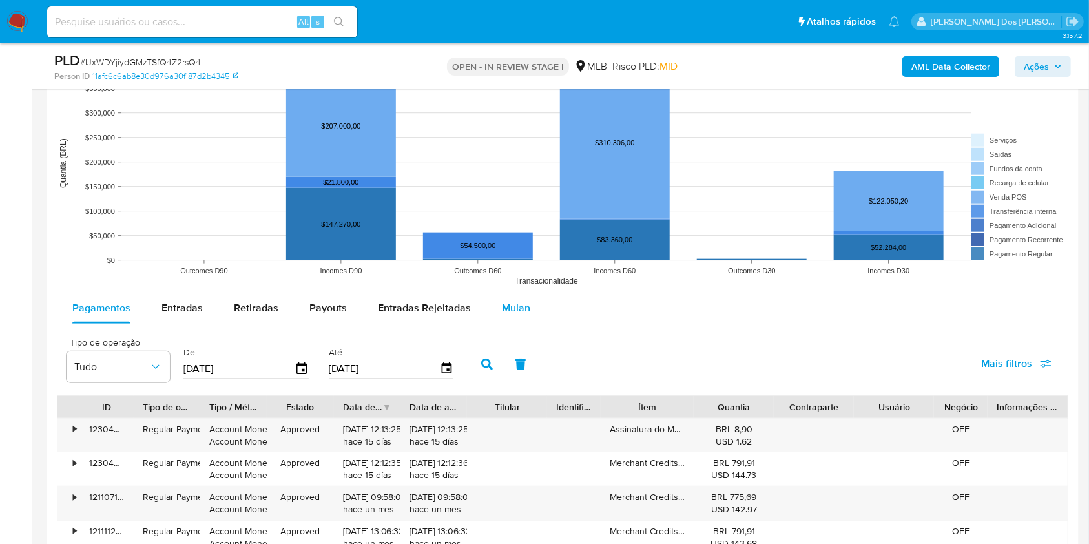
click at [514, 315] on span "Mulan" at bounding box center [516, 307] width 28 height 15
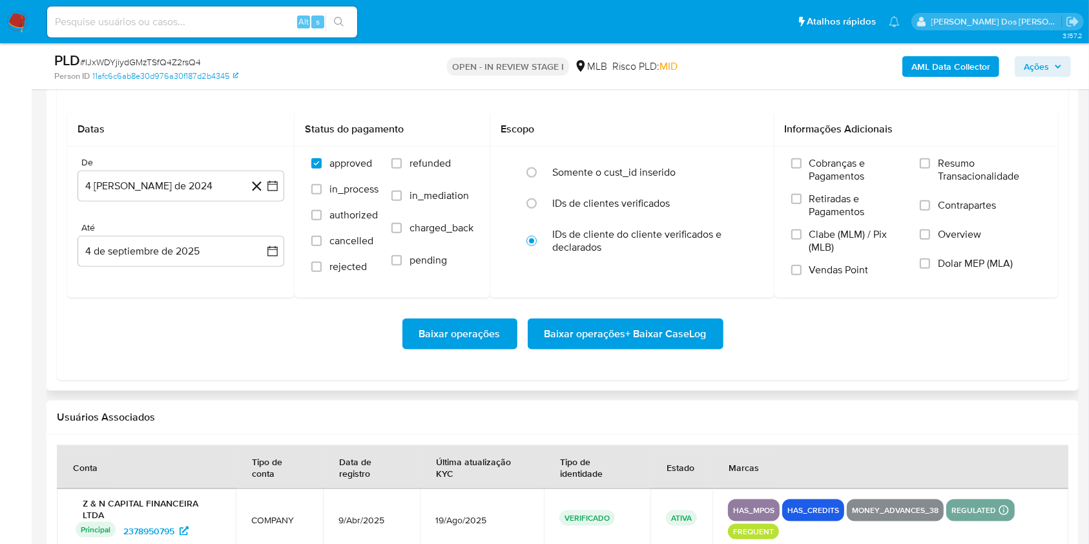
scroll to position [1486, 0]
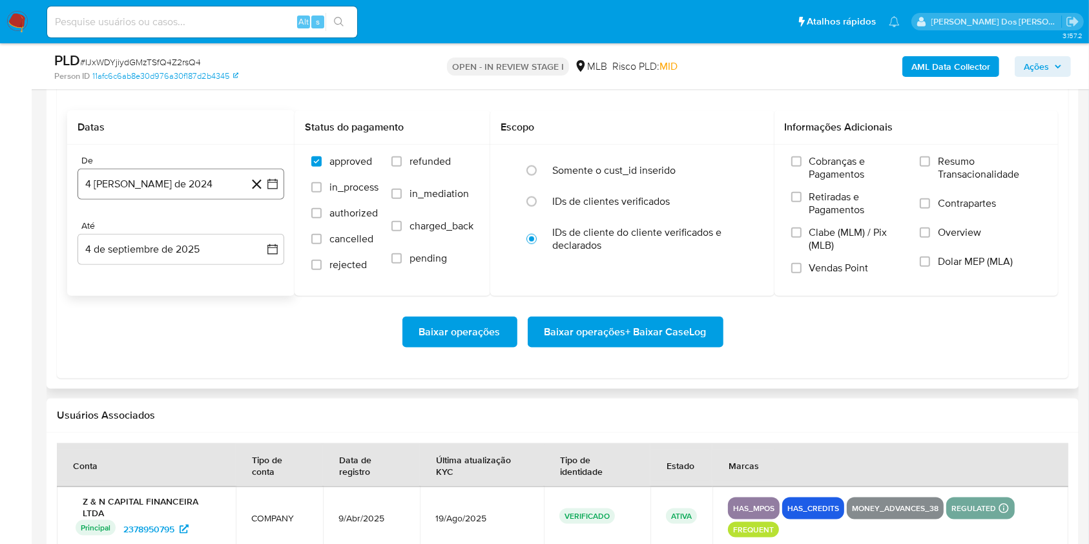
click at [280, 200] on button "4 de agosto de 2024" at bounding box center [180, 184] width 207 height 31
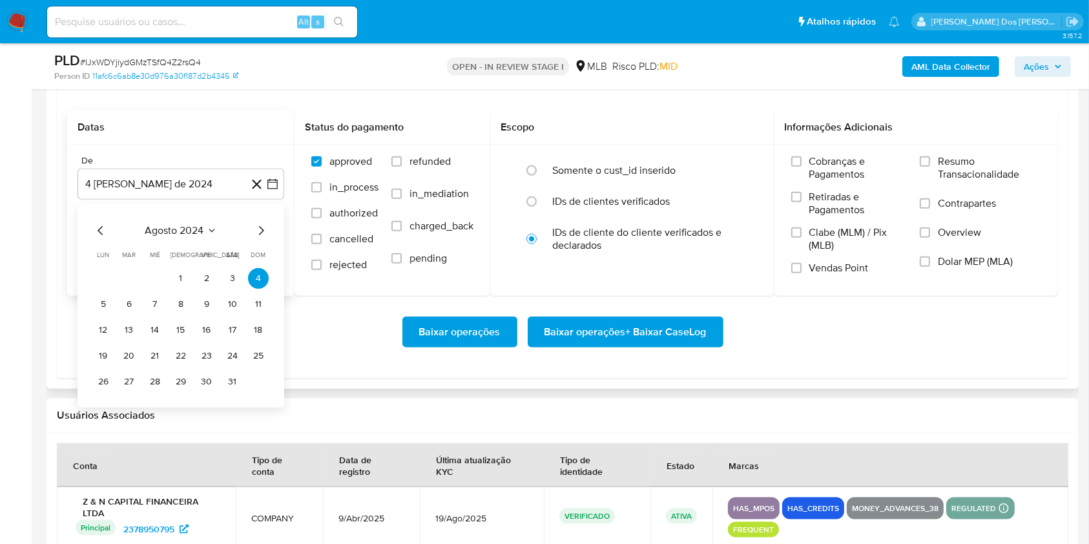
click at [260, 238] on icon "Mes siguiente" at bounding box center [260, 230] width 15 height 15
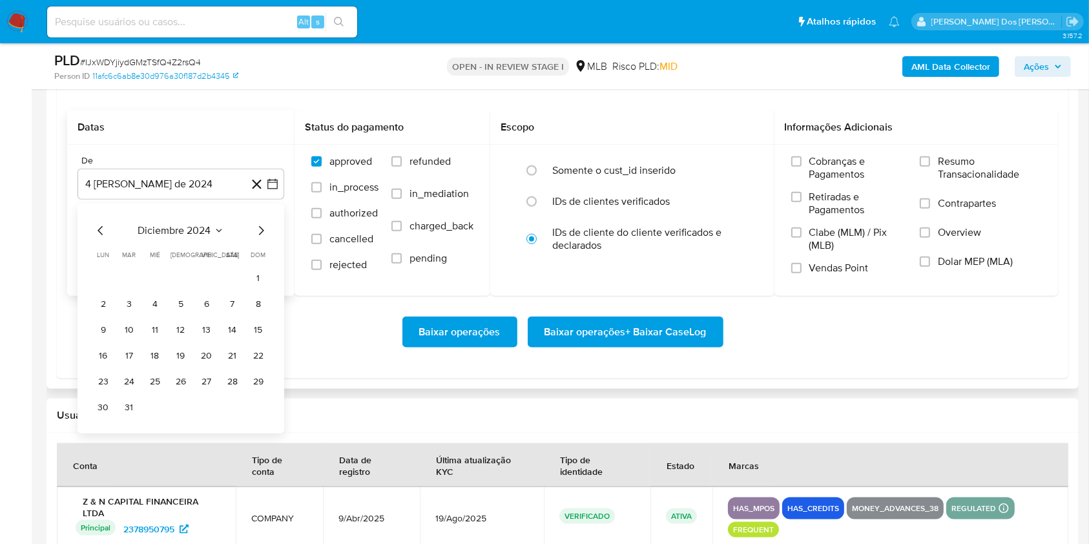
click at [260, 238] on icon "Mes siguiente" at bounding box center [260, 230] width 15 height 15
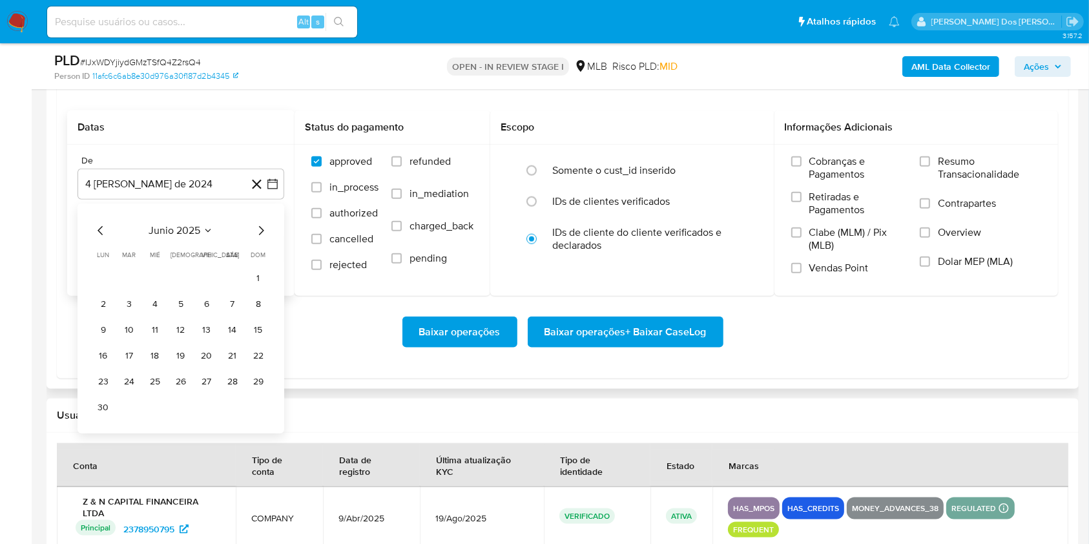
click at [260, 238] on icon "Mes siguiente" at bounding box center [260, 230] width 15 height 15
click at [128, 289] on button "1" at bounding box center [129, 278] width 21 height 21
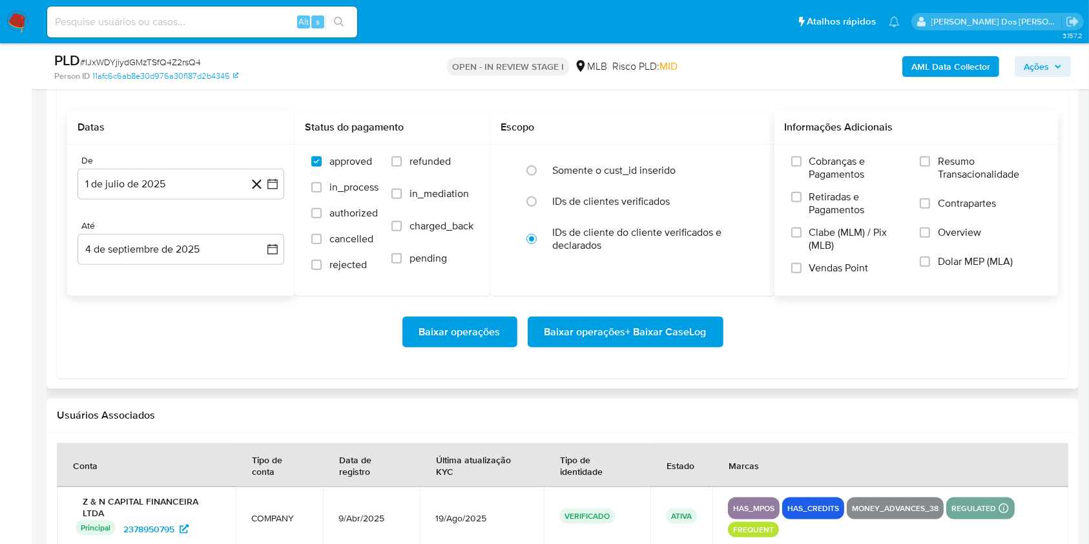
click at [954, 181] on span "Resumo Transacionalidade" at bounding box center [989, 168] width 103 height 26
click at [930, 167] on input "Resumo Transacionalidade" at bounding box center [924, 161] width 10 height 10
click at [653, 346] on span "Baixar operações + Baixar CaseLog" at bounding box center [625, 332] width 162 height 28
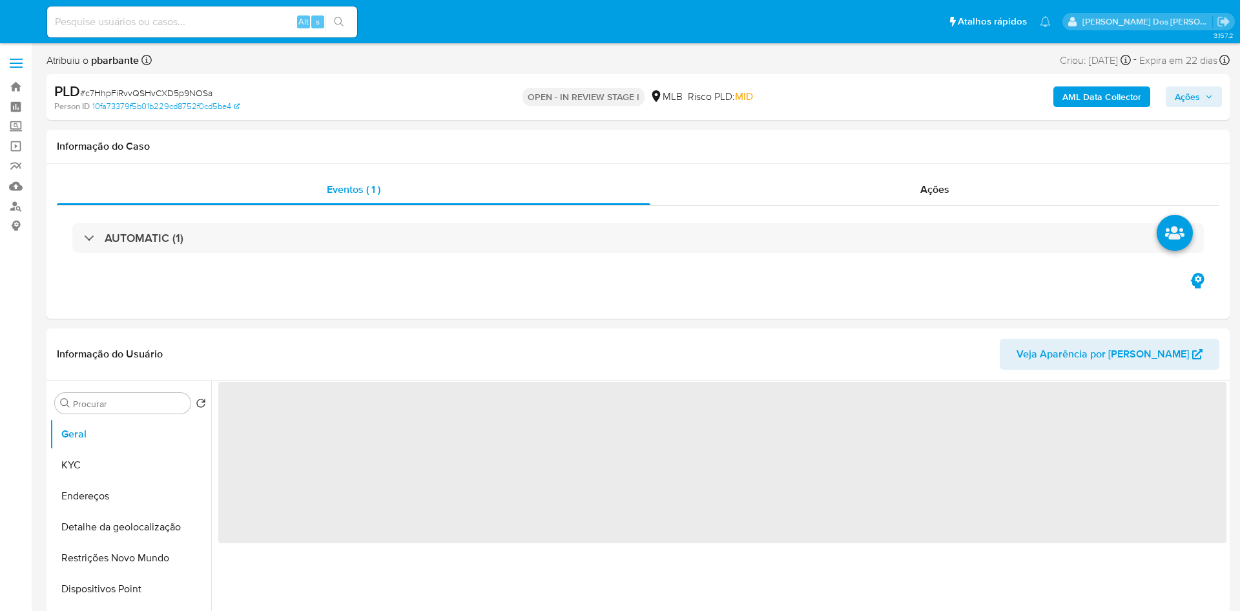
select select "10"
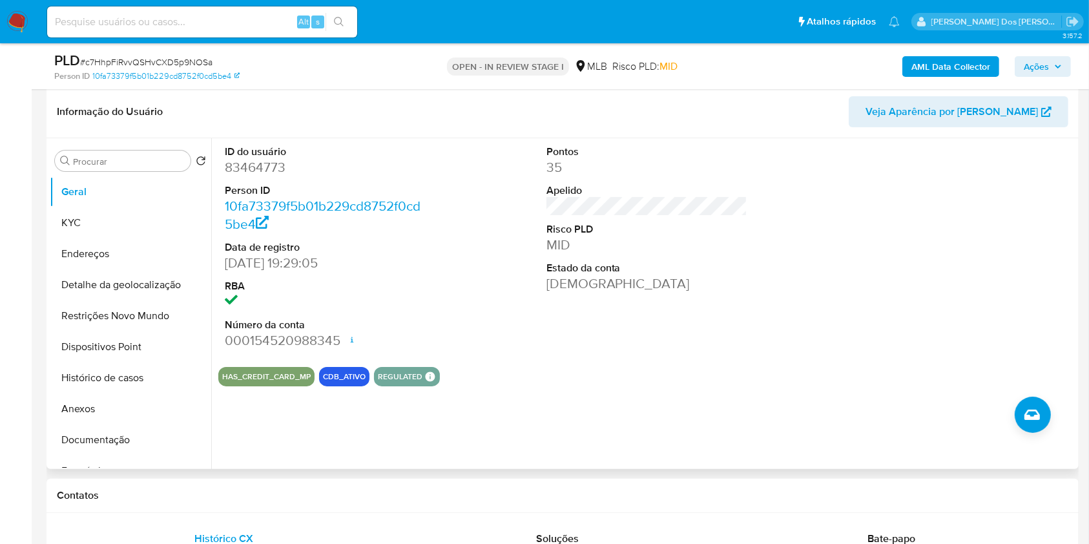
scroll to position [196, 0]
click at [258, 177] on dd "83464773" at bounding box center [325, 168] width 201 height 18
click at [244, 177] on dd "83464773" at bounding box center [325, 168] width 201 height 18
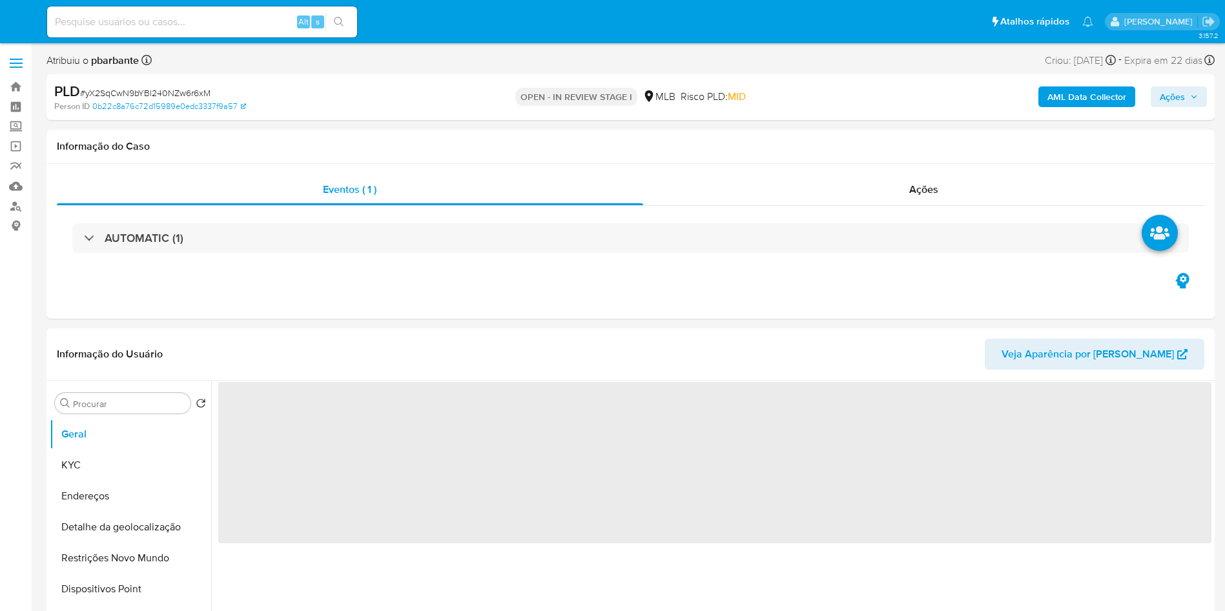
select select "10"
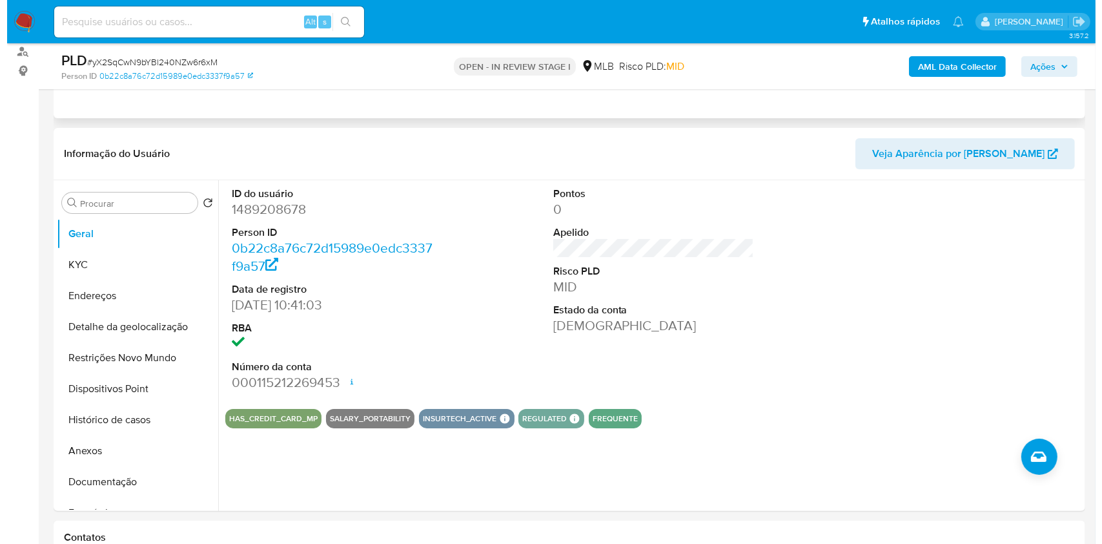
scroll to position [197, 0]
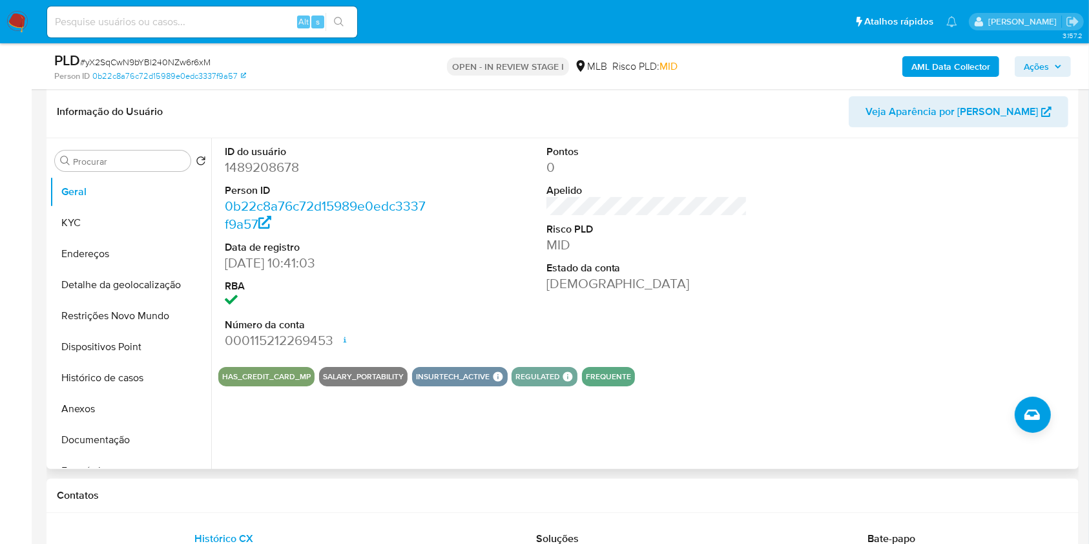
click at [265, 176] on dd "1489208678" at bounding box center [325, 167] width 201 height 18
copy dd "1489208678"
click at [286, 176] on dd "1489208678" at bounding box center [325, 167] width 201 height 18
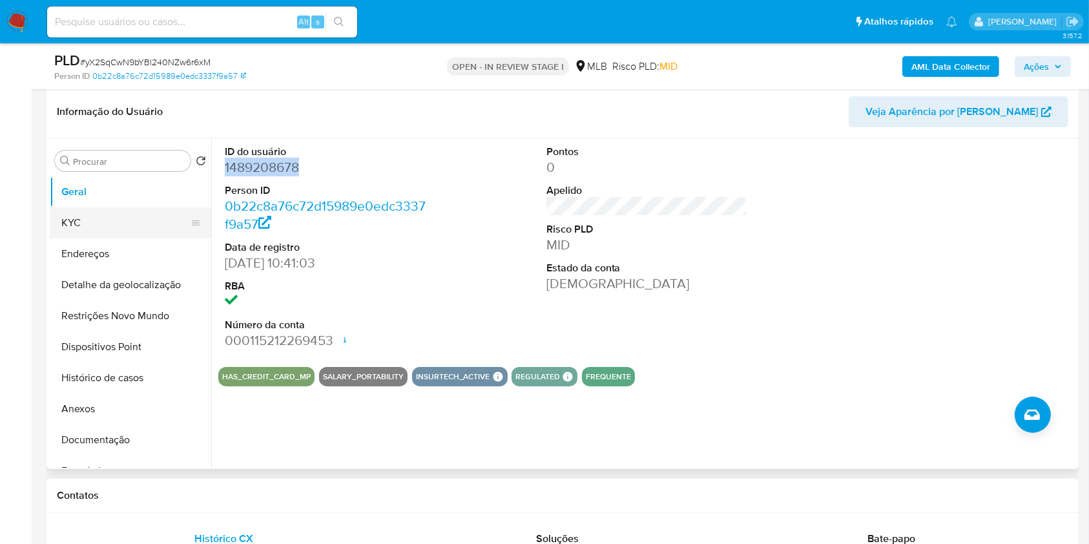
click at [128, 238] on button "KYC" at bounding box center [125, 222] width 151 height 31
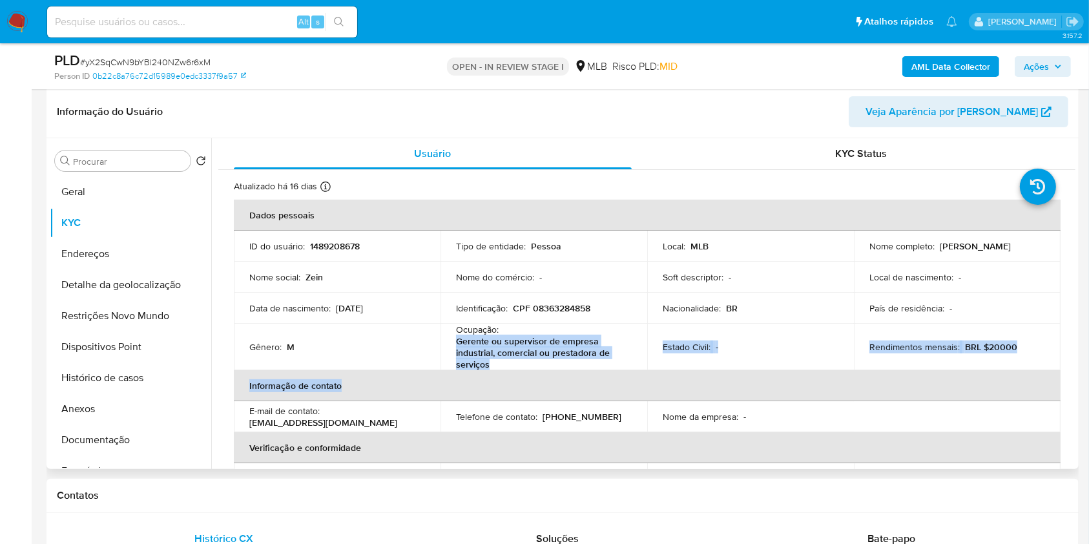
drag, startPoint x: 493, startPoint y: 390, endPoint x: 456, endPoint y: 362, distance: 46.6
click at [456, 362] on table "Dados pessoais ID do usuário : 1489208678 Tipo de entidade : Pessoa Local : MLB…" at bounding box center [647, 393] width 826 height 387
click at [456, 362] on p "Gerente ou supervisor de empresa industrial, comercial ou prestadora de serviços" at bounding box center [541, 352] width 170 height 35
drag, startPoint x: 456, startPoint y: 362, endPoint x: 492, endPoint y: 388, distance: 44.4
click at [492, 370] on p "Gerente ou supervisor de empresa industrial, comercial ou prestadora de serviços" at bounding box center [541, 352] width 170 height 35
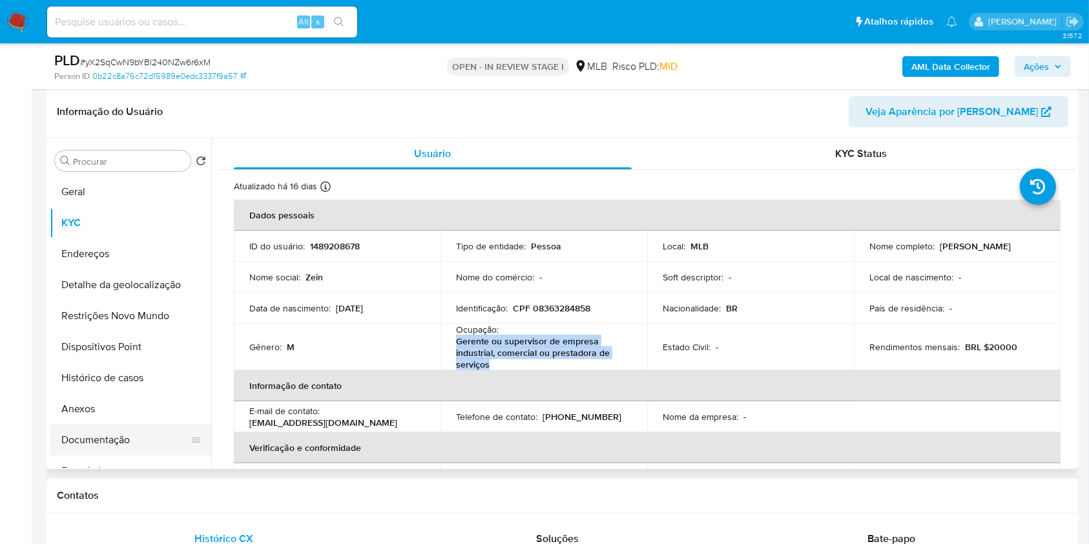
click at [112, 444] on button "Documentação" at bounding box center [125, 439] width 151 height 31
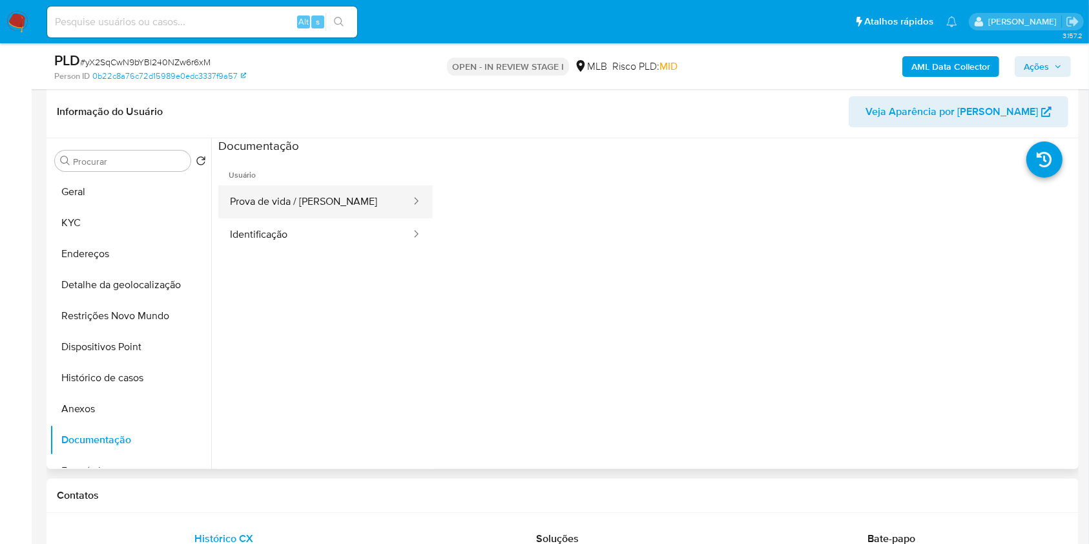
click at [283, 218] on button "Prova de vida / [PERSON_NAME]" at bounding box center [315, 201] width 194 height 33
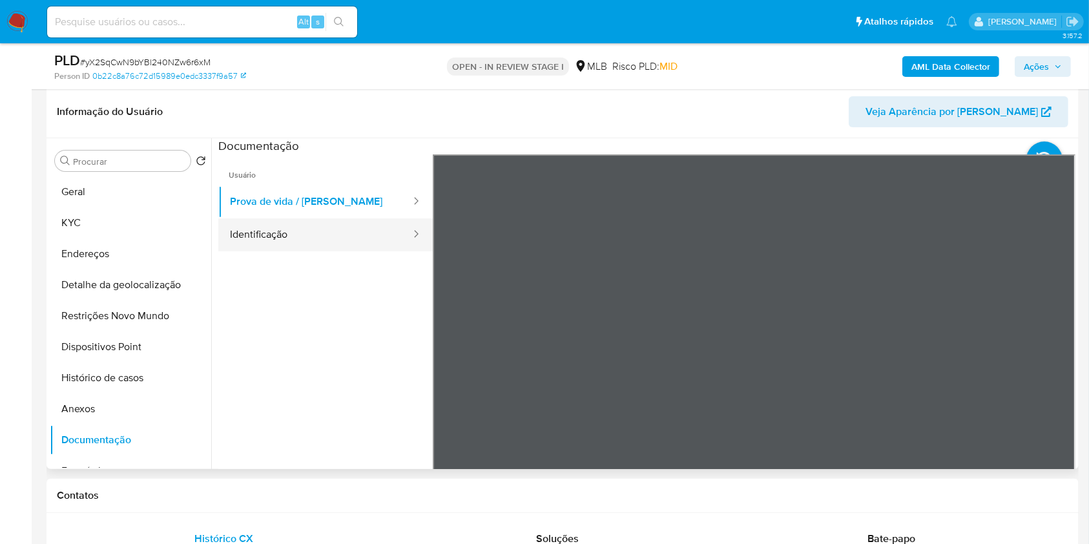
click at [276, 243] on button "Identificação" at bounding box center [315, 234] width 194 height 33
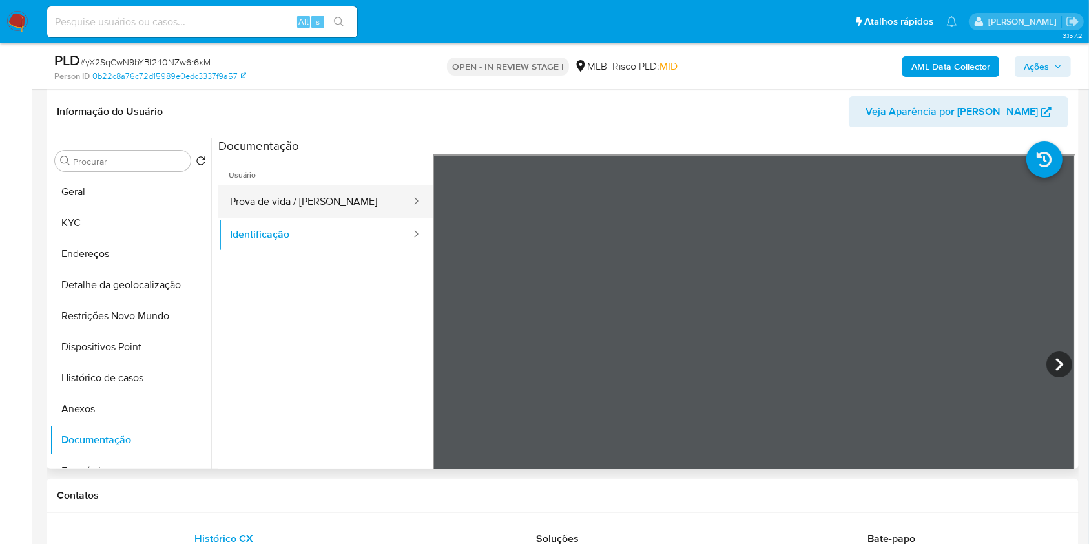
click at [304, 218] on button "Prova de vida / [PERSON_NAME]" at bounding box center [315, 201] width 194 height 33
click at [971, 65] on b "AML Data Collector" at bounding box center [950, 66] width 79 height 21
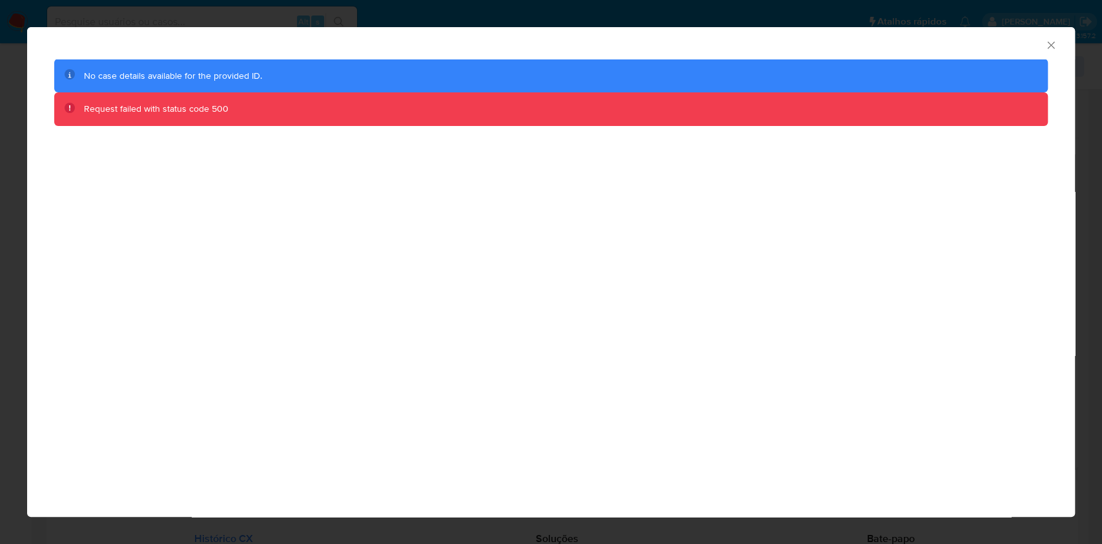
click at [1050, 37] on div "AML Data Collector" at bounding box center [551, 43] width 1048 height 32
click at [1050, 40] on icon "Fechar a janela" at bounding box center [1051, 45] width 13 height 13
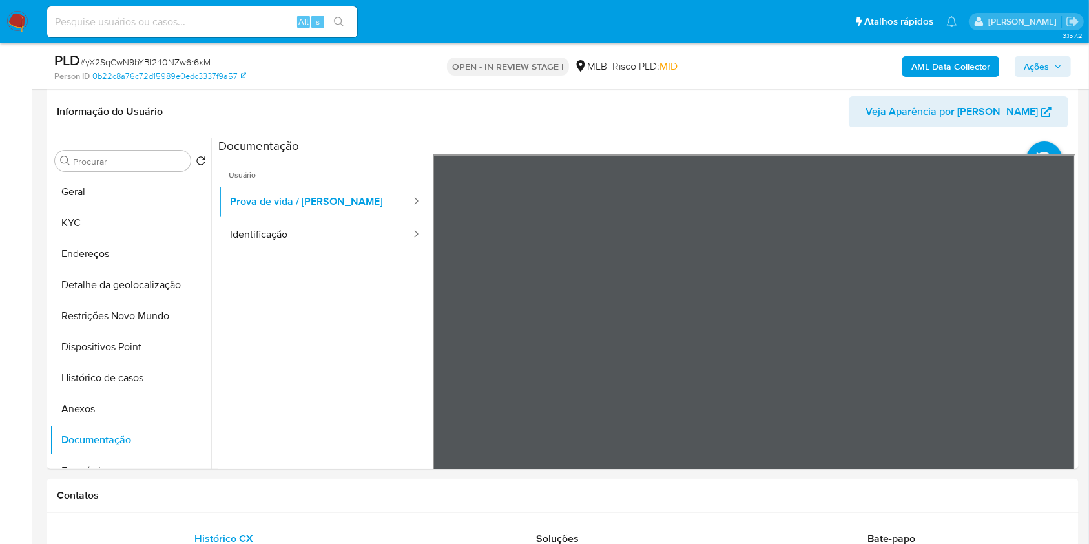
click at [970, 64] on b "AML Data Collector" at bounding box center [950, 66] width 79 height 21
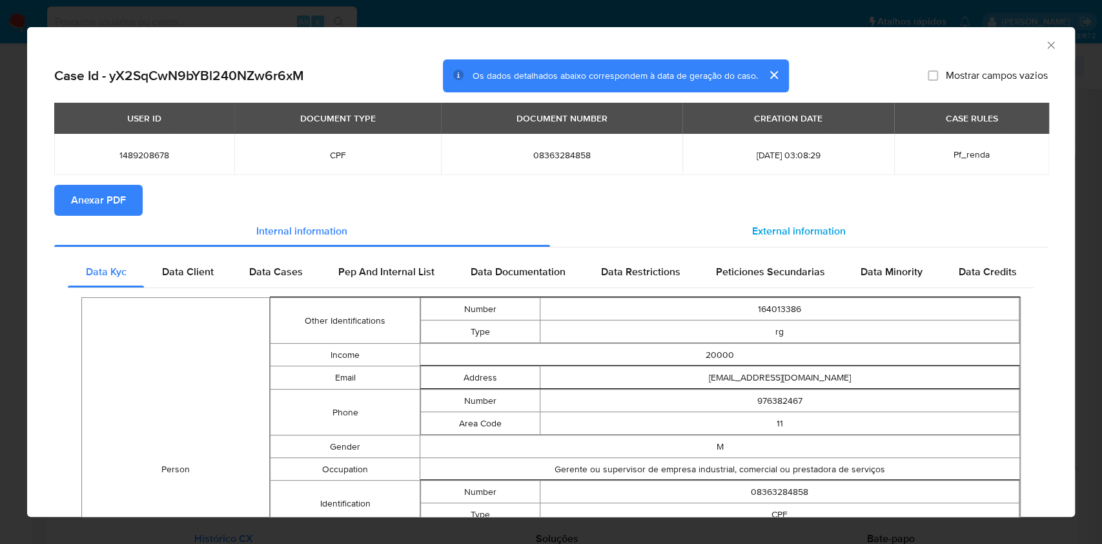
click at [776, 226] on div "External information" at bounding box center [799, 231] width 498 height 31
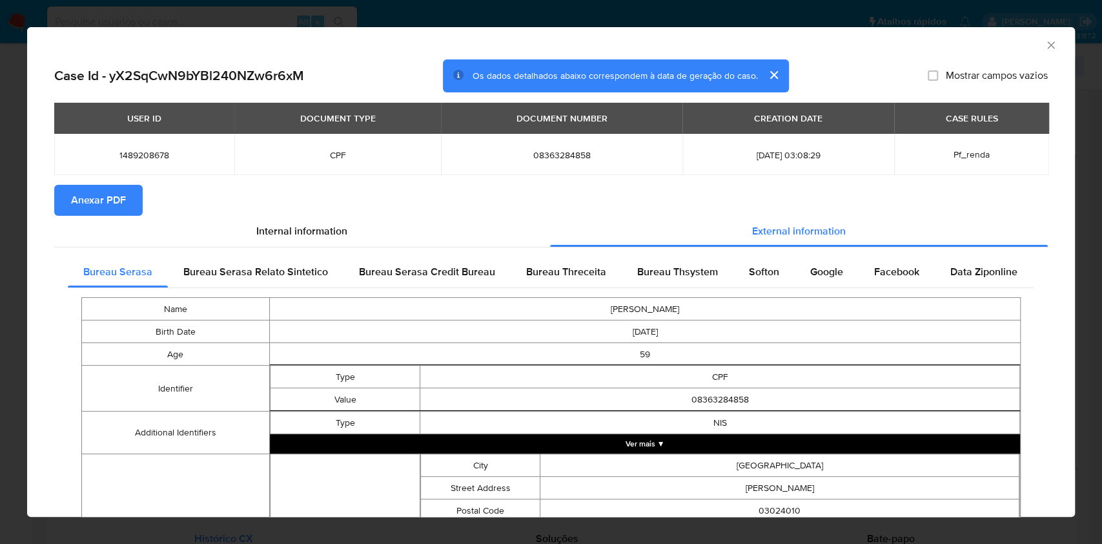
click at [106, 194] on span "Anexar PDF" at bounding box center [98, 200] width 55 height 28
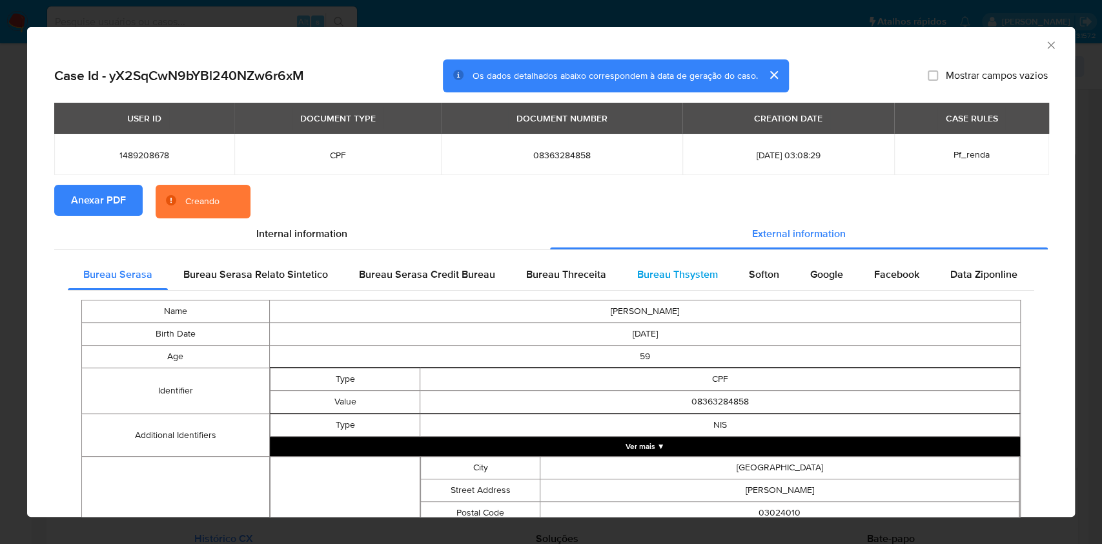
click at [648, 286] on div "Bureau Thsystem" at bounding box center [678, 274] width 112 height 31
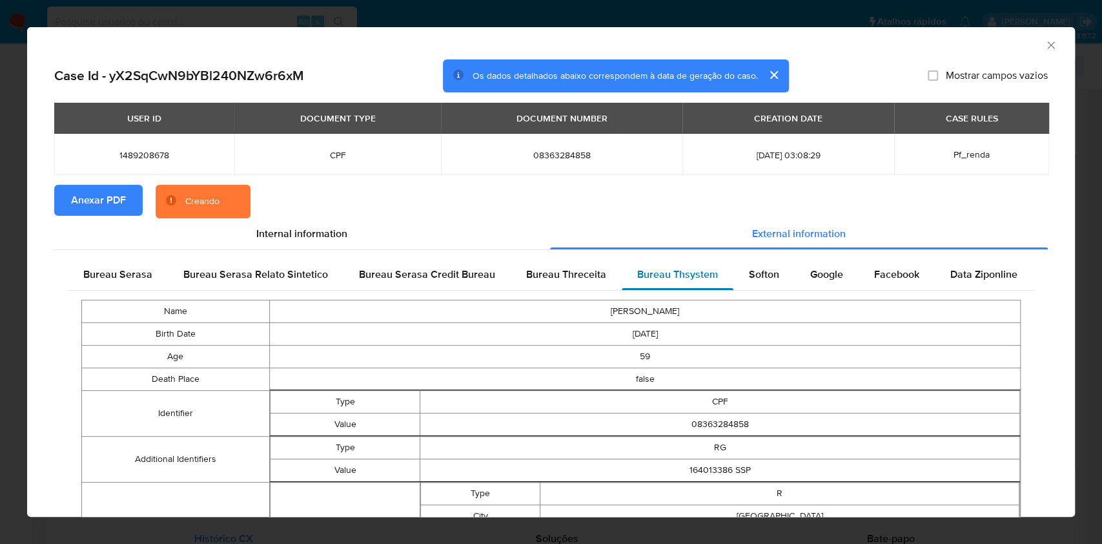
scroll to position [506, 0]
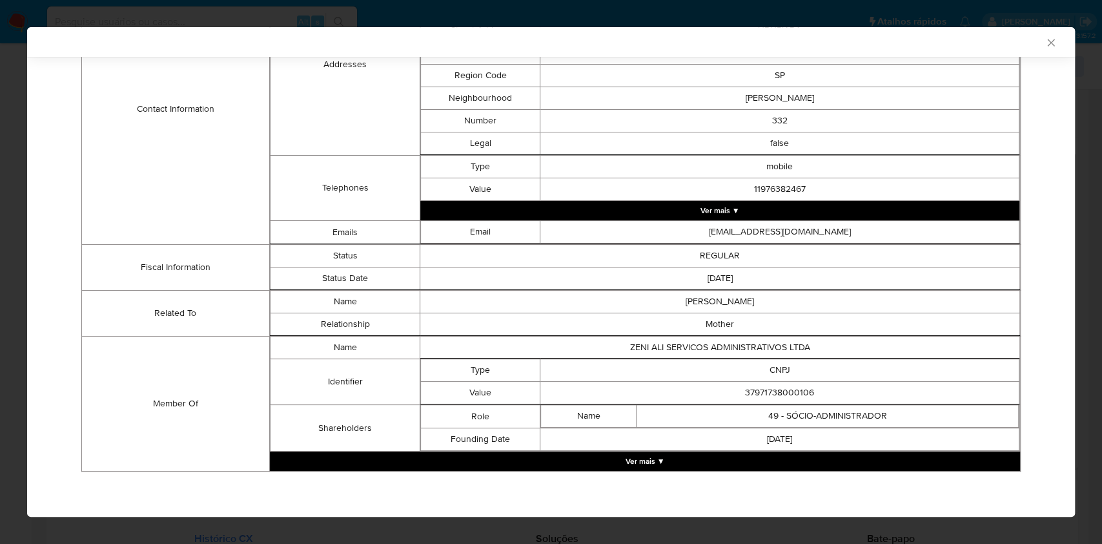
click at [652, 462] on button "Ver mais ▼" at bounding box center [645, 460] width 750 height 19
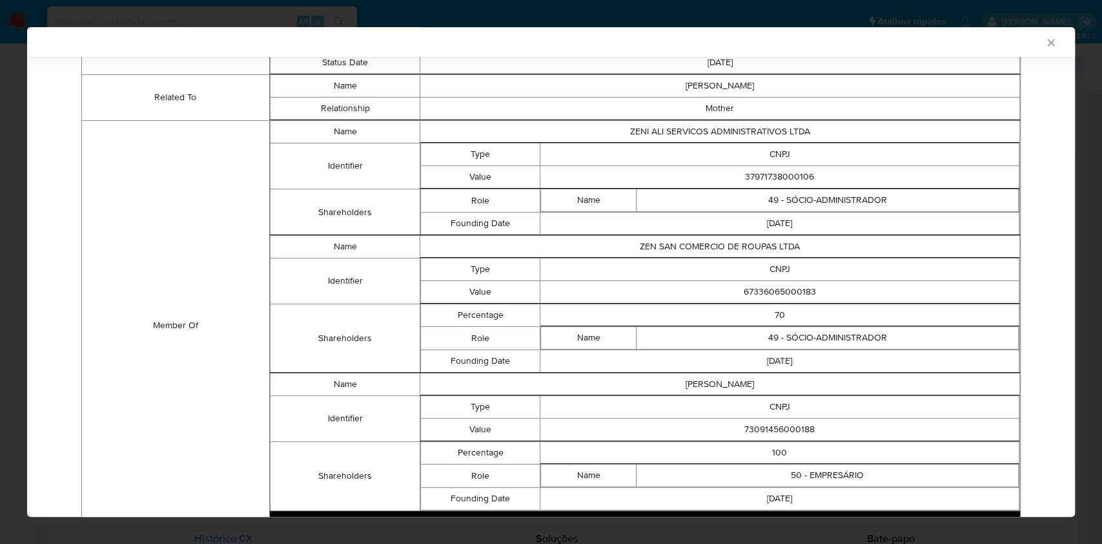
scroll to position [780, 0]
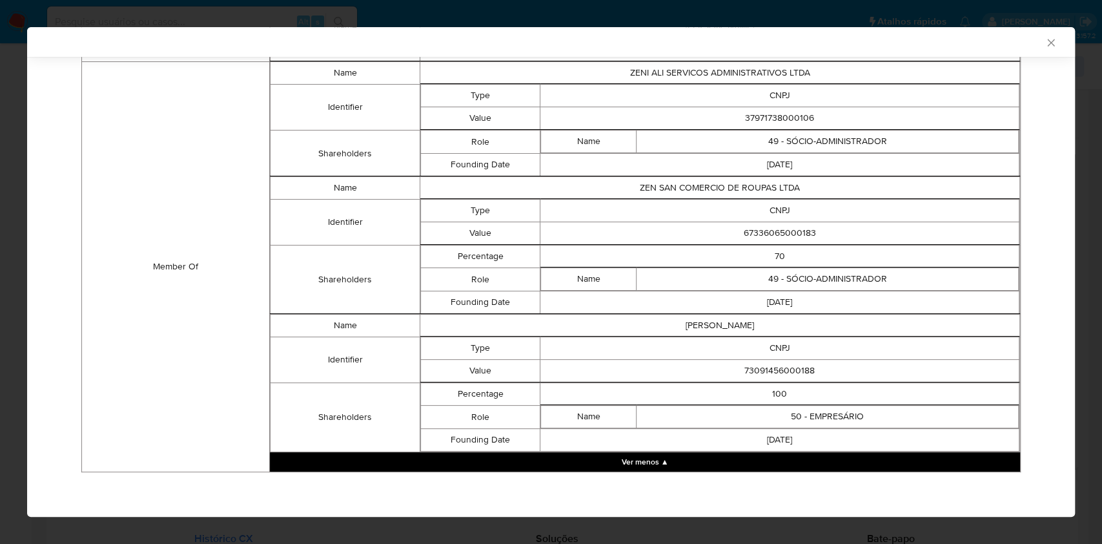
click at [784, 121] on td "37971738000106" at bounding box center [779, 118] width 479 height 23
copy td "37971738000106"
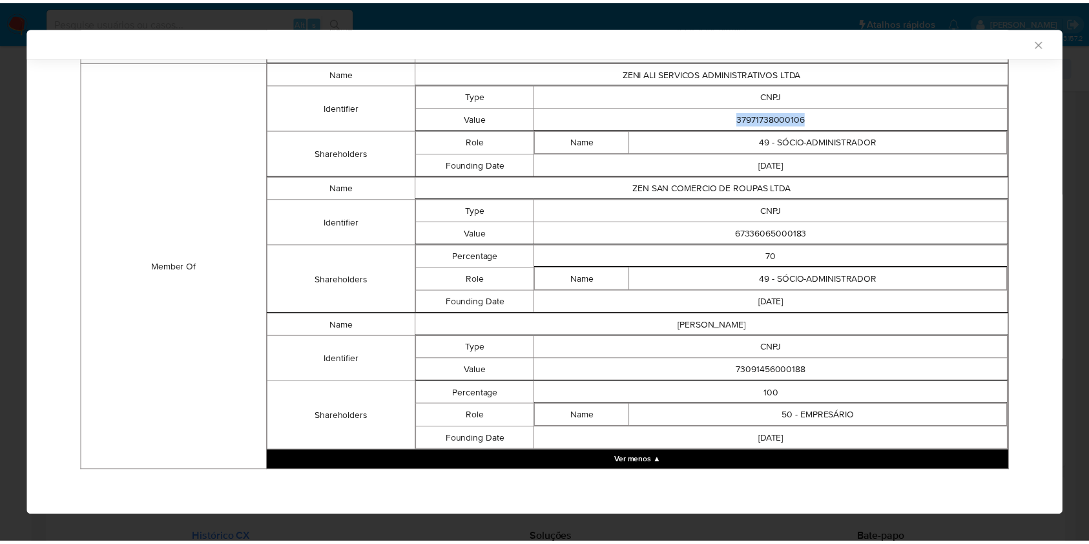
scroll to position [777, 0]
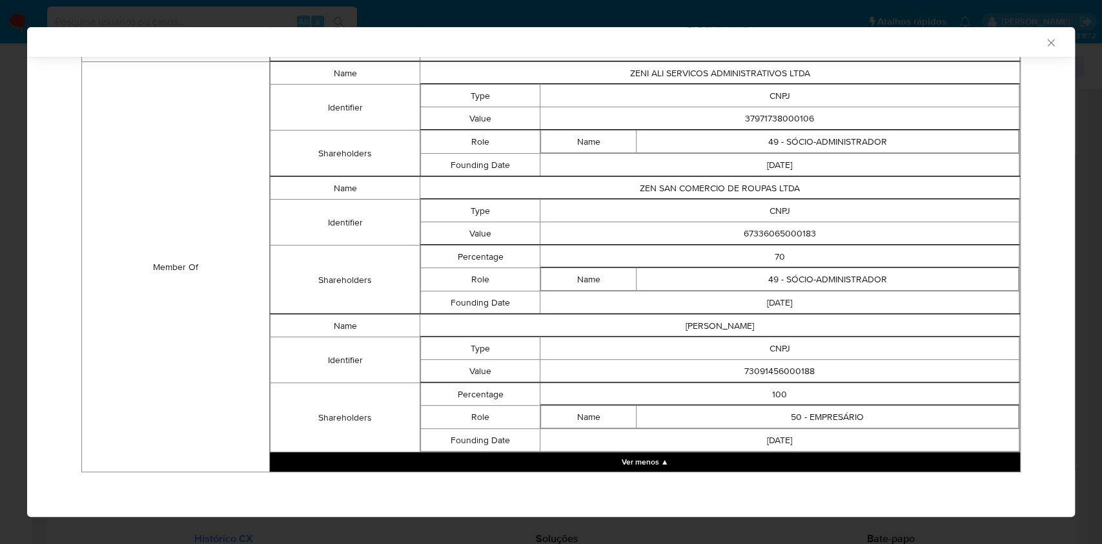
click at [773, 229] on td "67336065000183" at bounding box center [779, 233] width 479 height 23
copy td "67336065000183"
click at [755, 362] on td "73091456000188" at bounding box center [779, 371] width 479 height 23
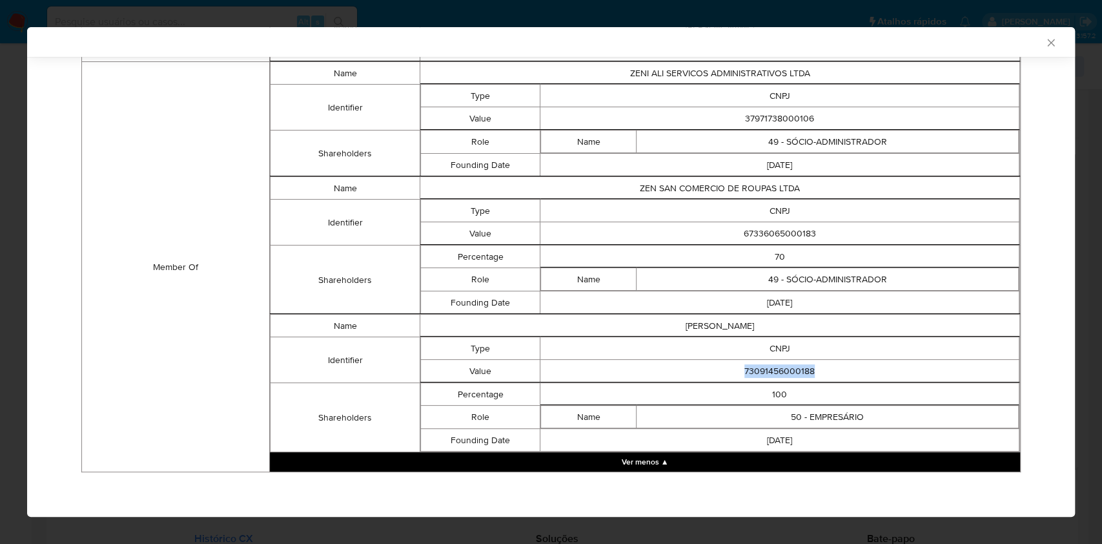
copy td "73091456000188"
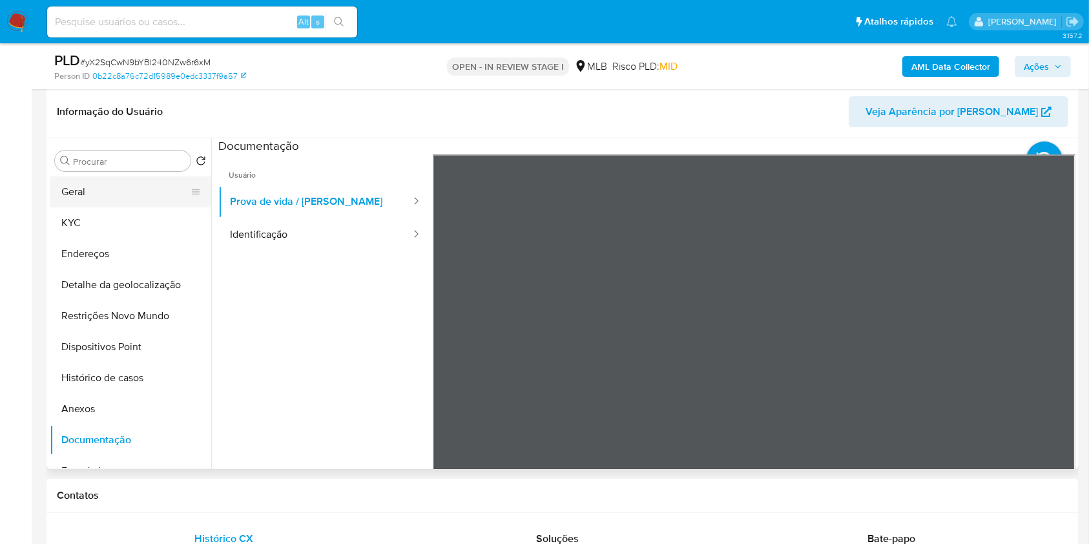
click at [123, 207] on button "Geral" at bounding box center [125, 191] width 151 height 31
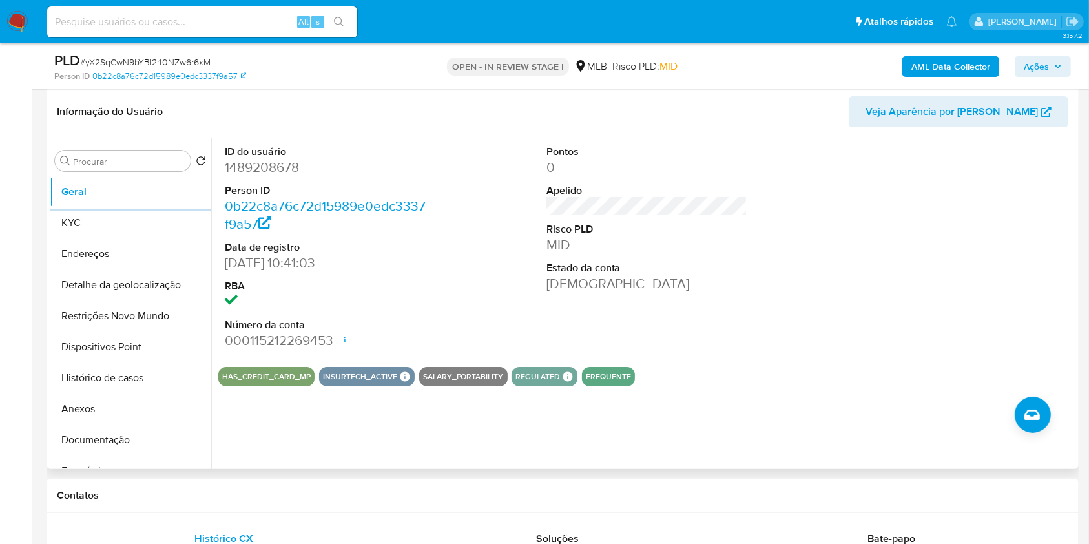
copy td "73091456000188"
click at [129, 238] on button "KYC" at bounding box center [125, 222] width 151 height 31
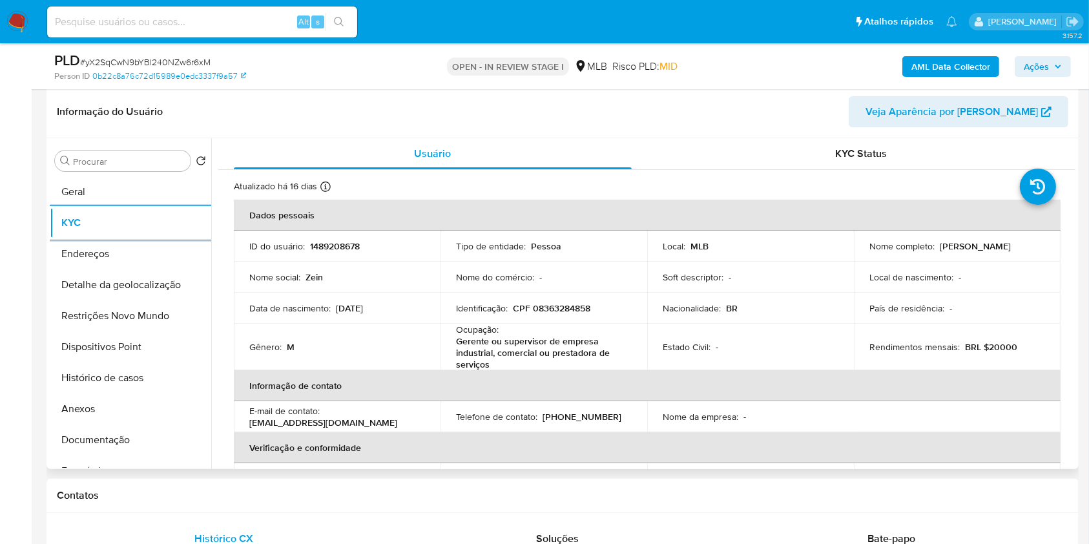
copy td "73091456000188"
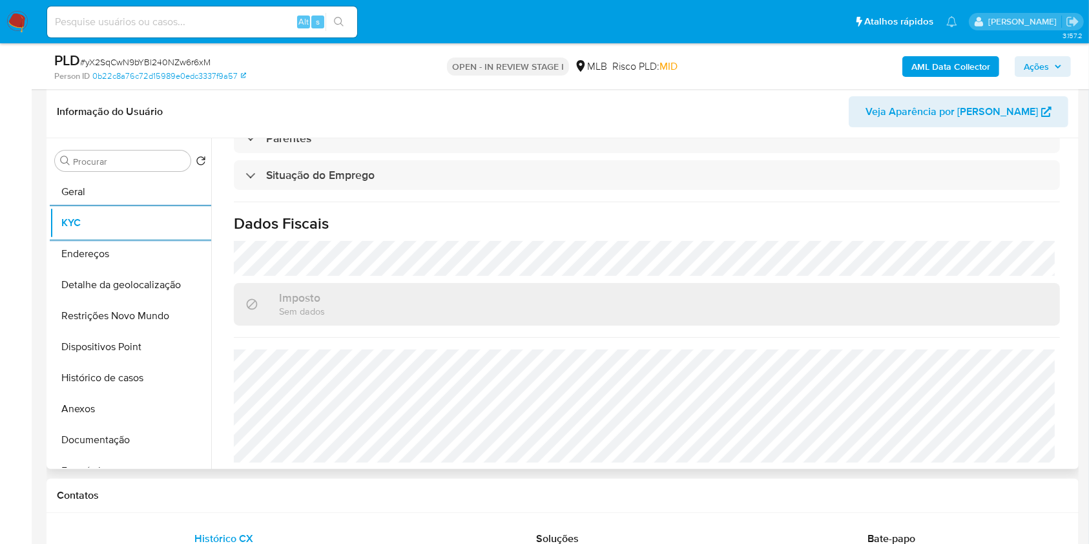
scroll to position [564, 0]
copy td "73091456000188"
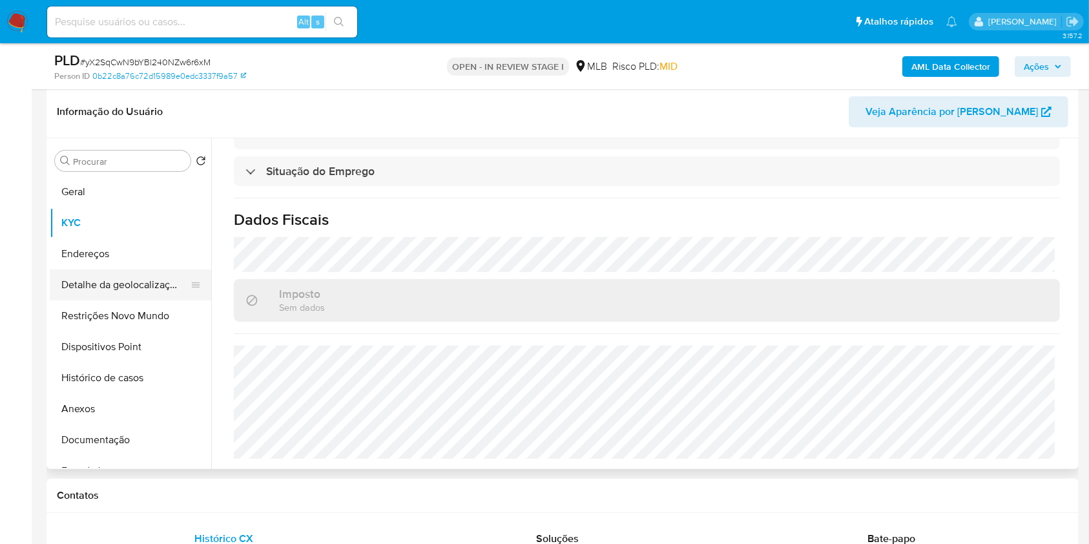
click at [113, 300] on button "Detalhe da geolocalização" at bounding box center [125, 284] width 151 height 31
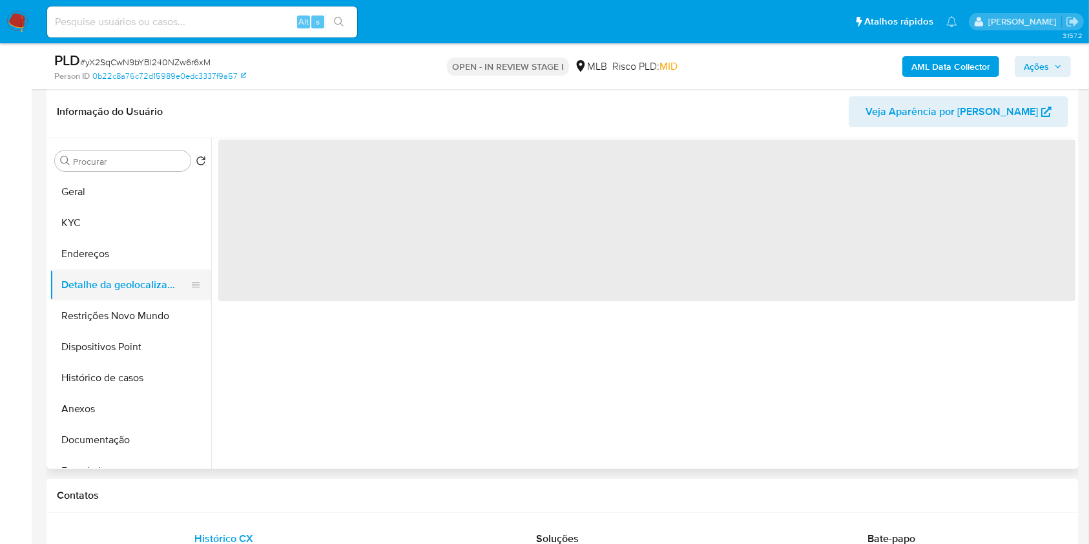
scroll to position [0, 0]
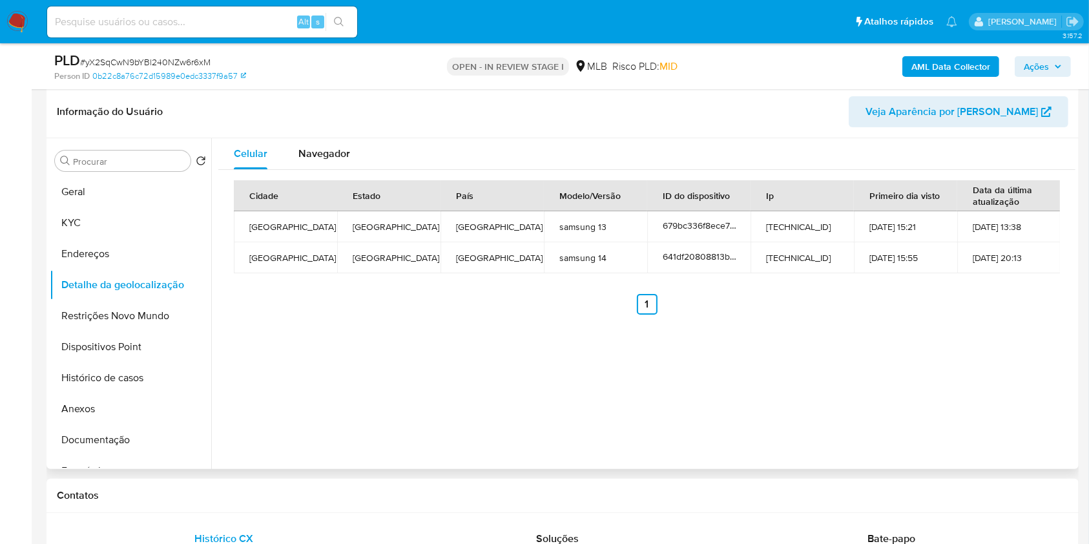
copy td "73091456000188"
click at [97, 331] on button "Restrições Novo Mundo" at bounding box center [125, 315] width 151 height 31
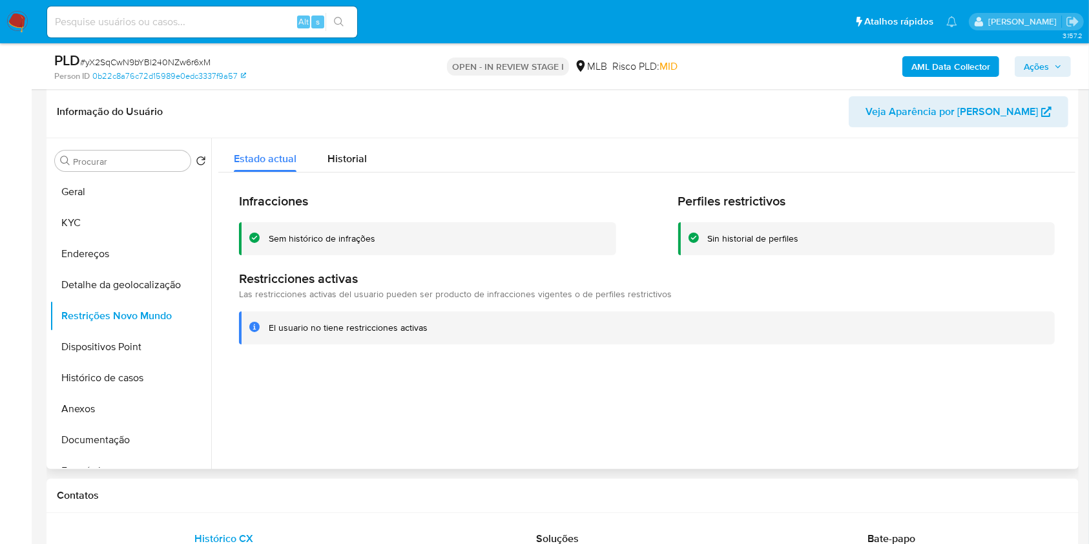
copy td "73091456000188"
click at [109, 362] on button "Dispositivos Point" at bounding box center [125, 346] width 151 height 31
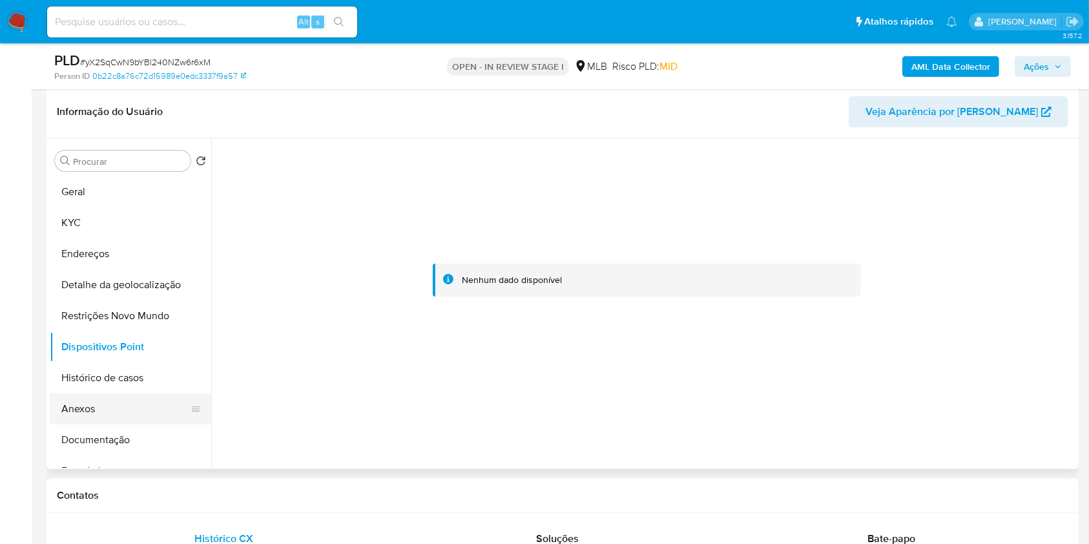
click at [121, 424] on button "Anexos" at bounding box center [125, 408] width 151 height 31
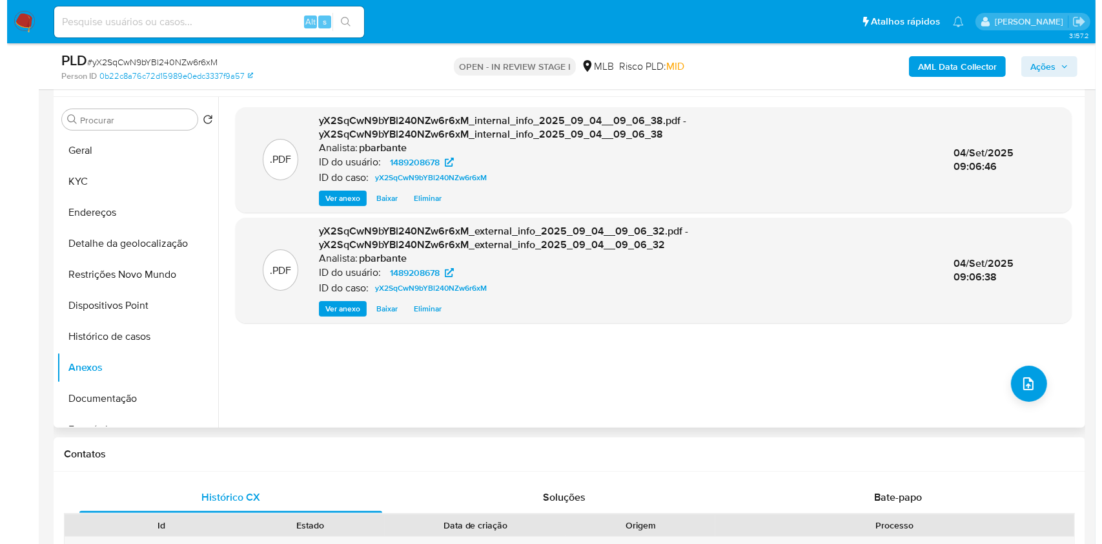
scroll to position [35, 0]
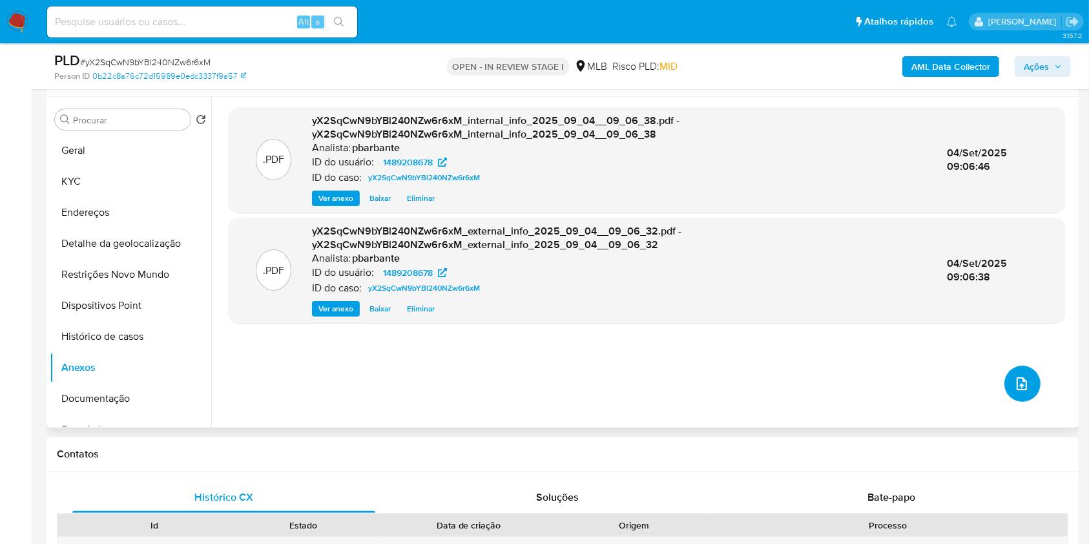
click at [1020, 385] on button "upload-file" at bounding box center [1022, 383] width 36 height 36
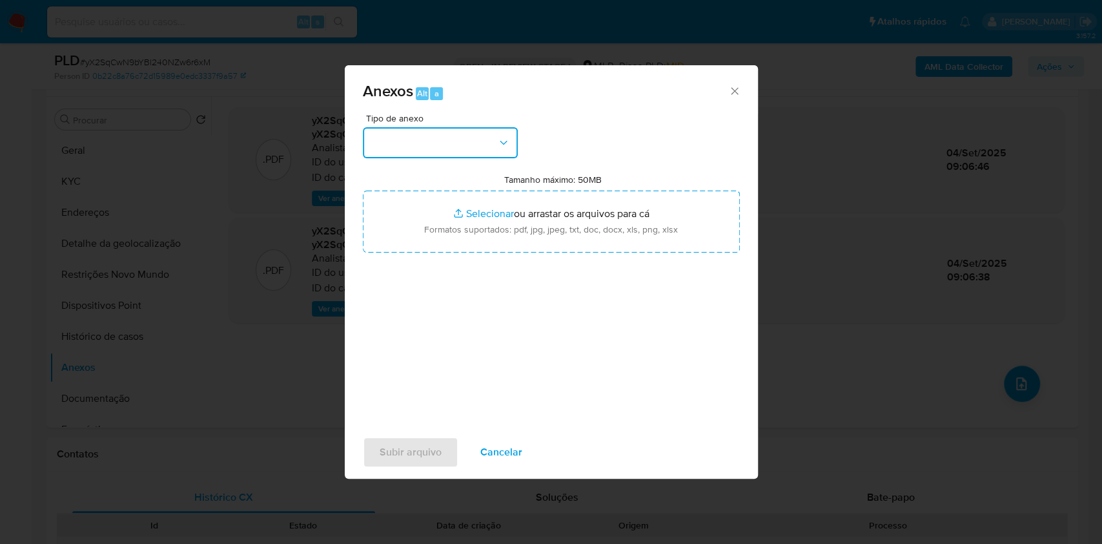
click at [458, 127] on button "button" at bounding box center [440, 142] width 155 height 31
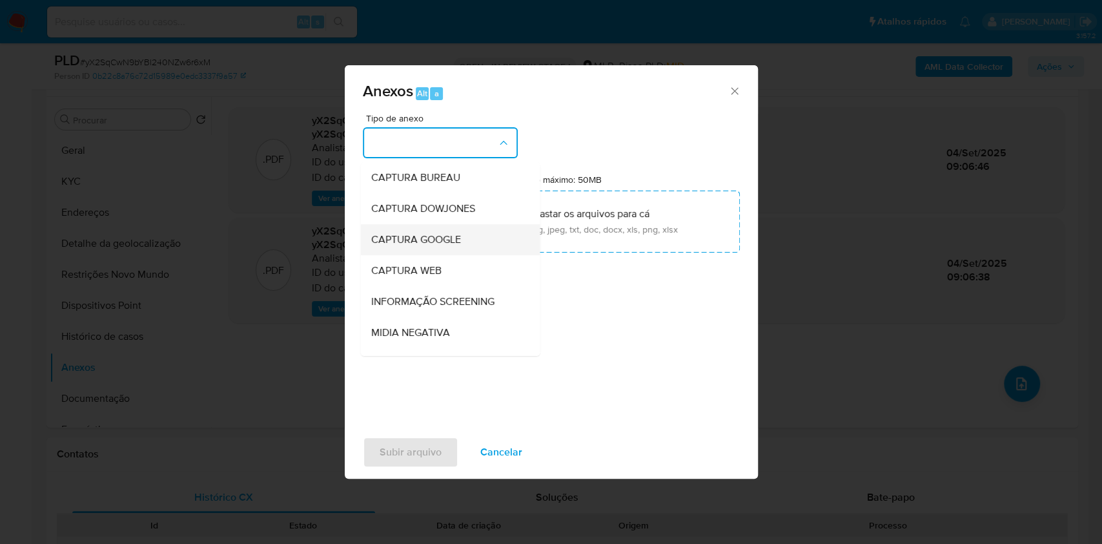
scroll to position [160, 0]
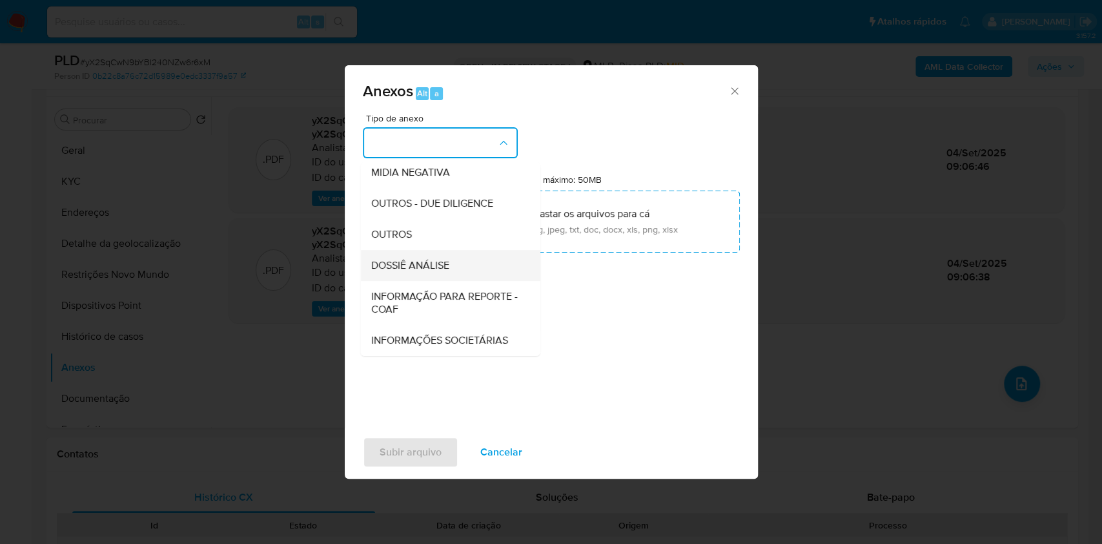
click at [395, 259] on span "DOSSIÊ ANÁLISE" at bounding box center [410, 265] width 78 height 13
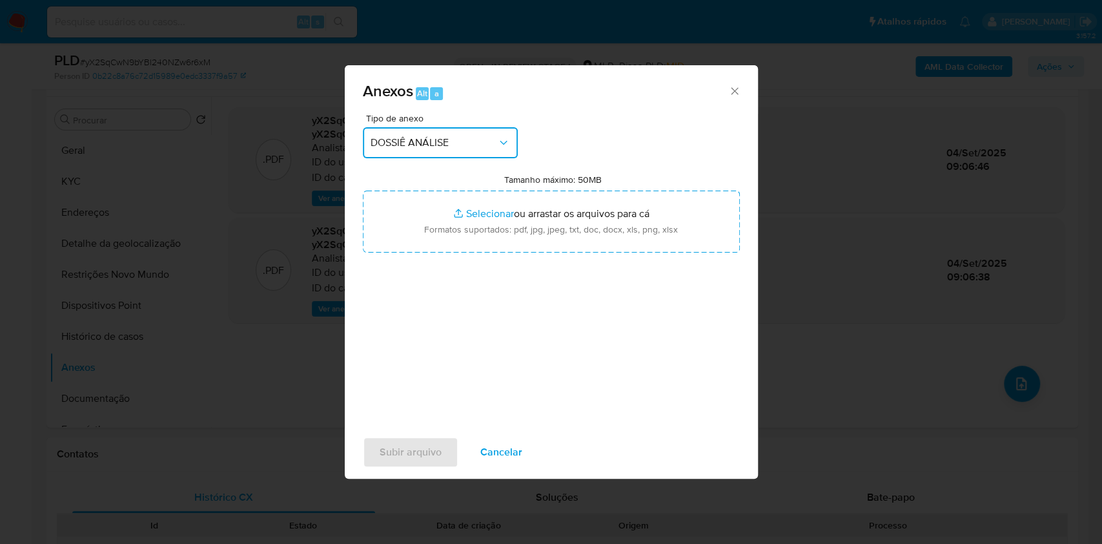
click at [418, 127] on button "DOSSIÊ ANÁLISE" at bounding box center [440, 142] width 155 height 31
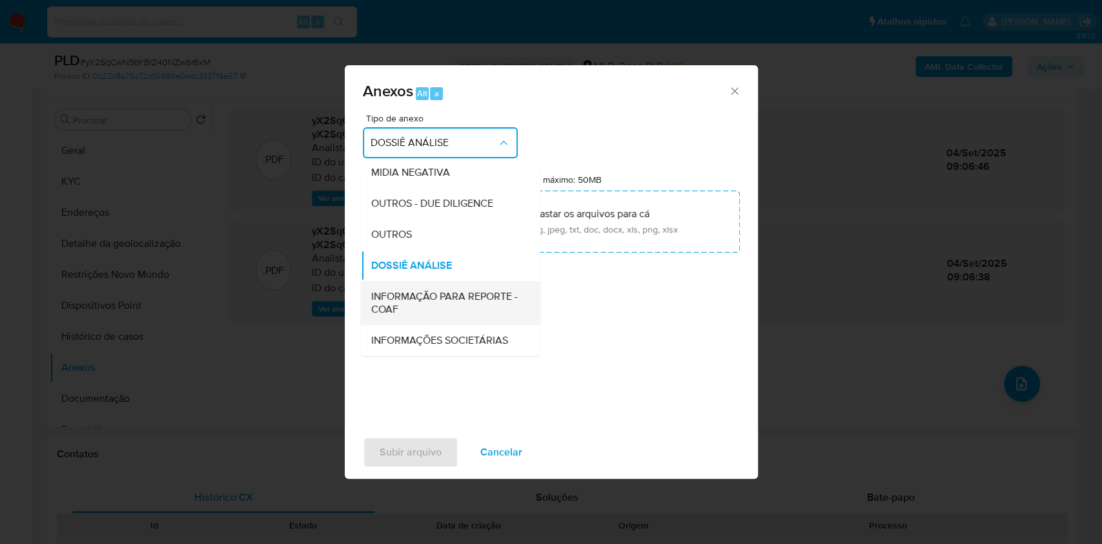
click at [371, 290] on span "INFORMAÇÃO PARA REPORTE - COAF" at bounding box center [446, 303] width 151 height 26
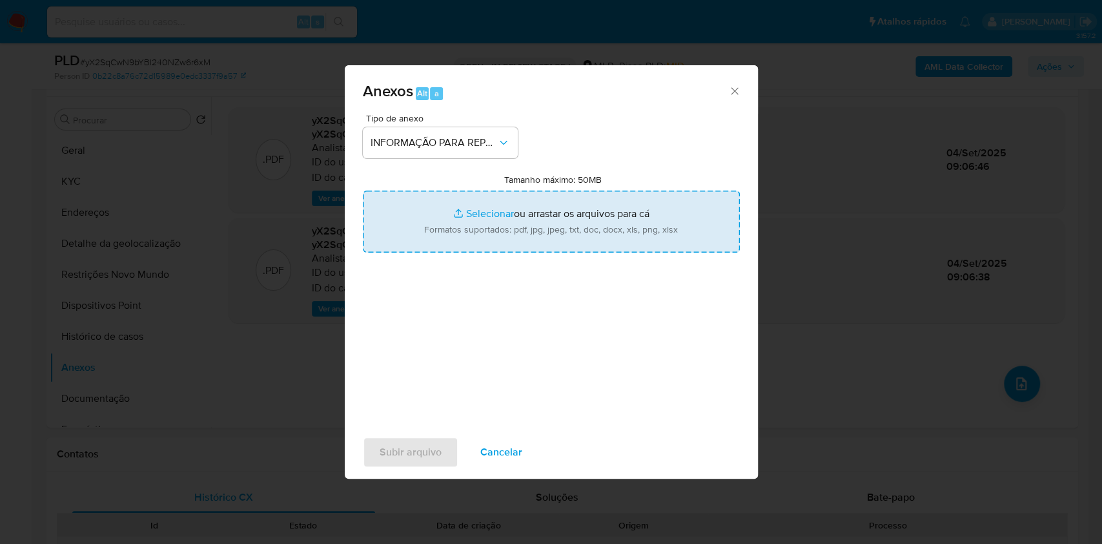
type input "C:\fakepath\Mulan 83464773_2025_09_01_11_15_33.xlsx"
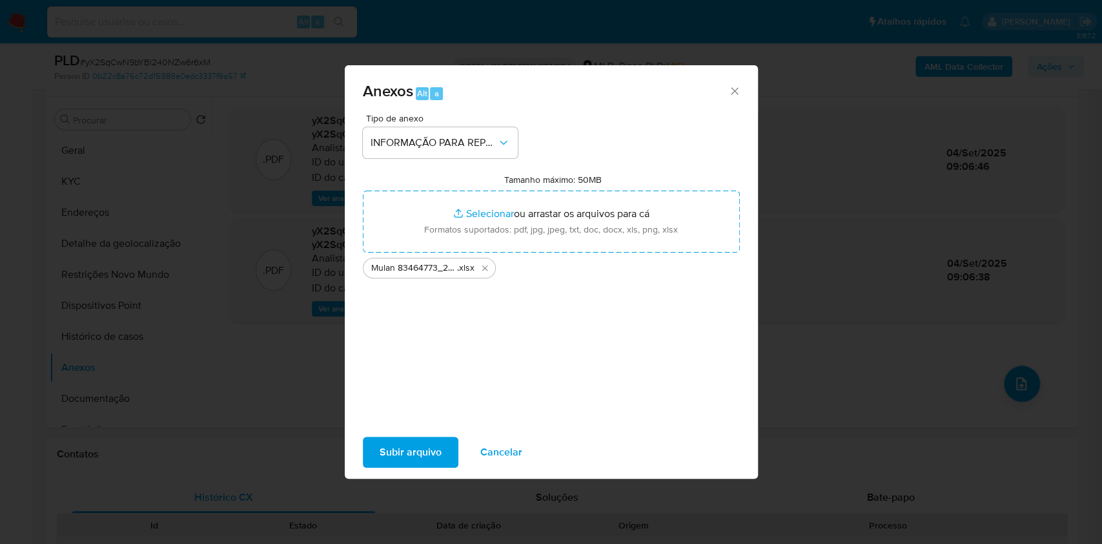
click at [385, 457] on span "Subir arquivo" at bounding box center [411, 452] width 62 height 28
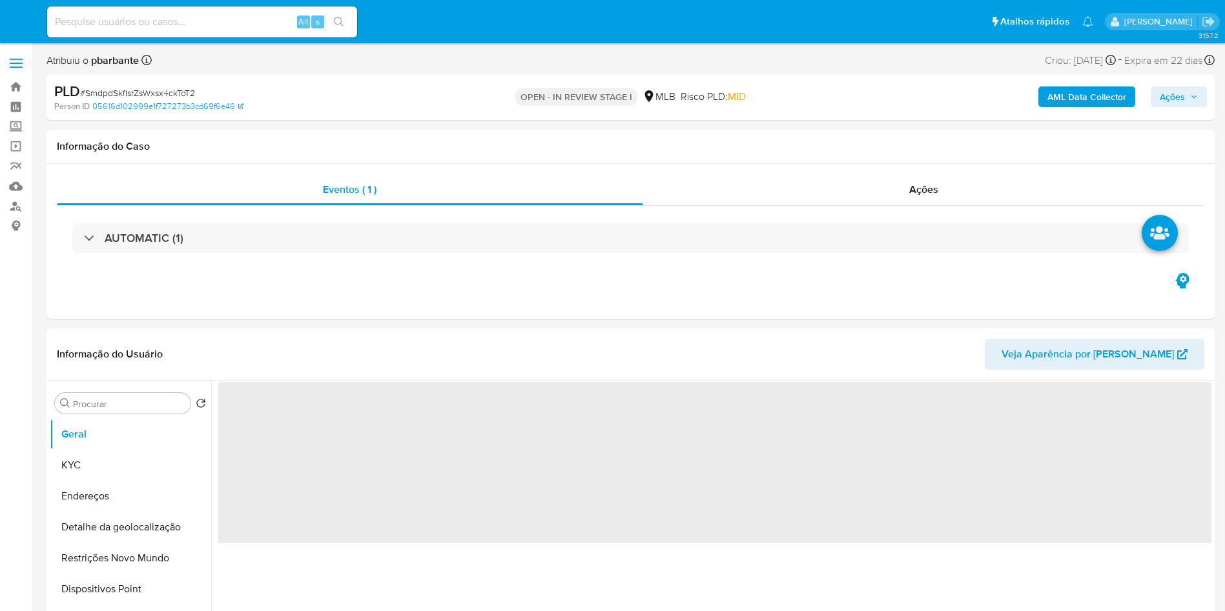
select select "10"
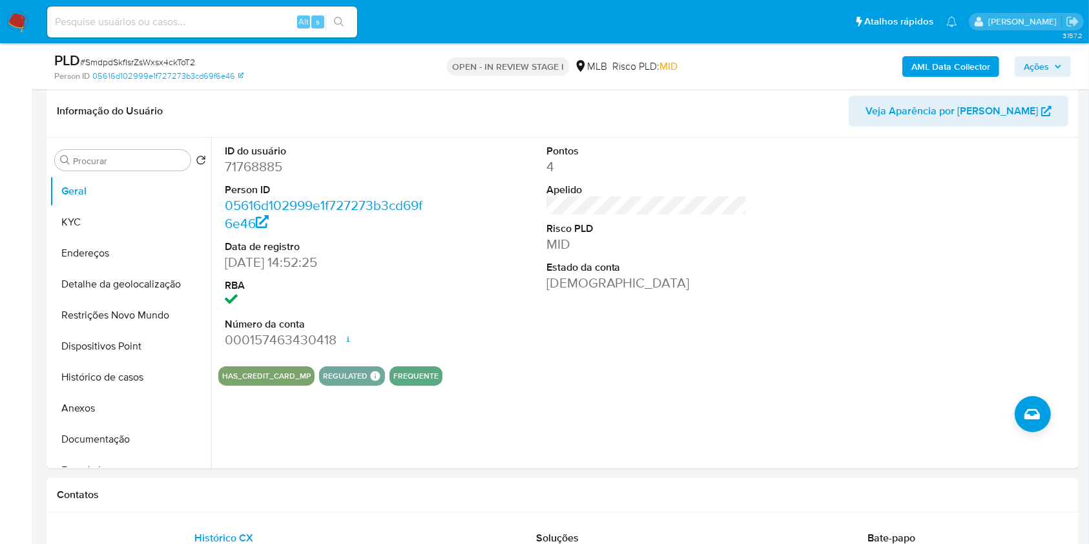
scroll to position [225, 0]
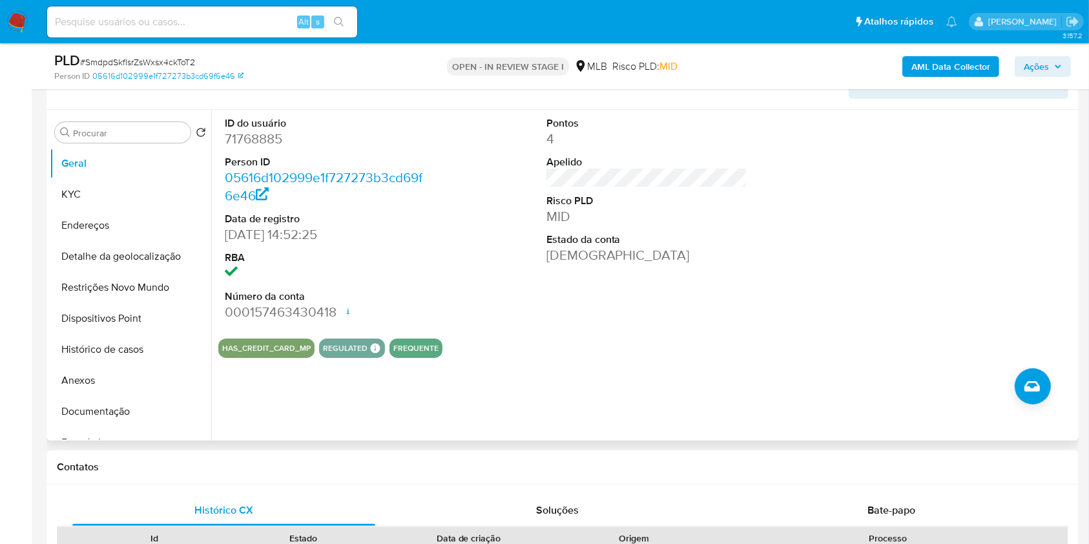
click at [239, 148] on dd "71768885" at bounding box center [325, 139] width 201 height 18
copy dd "71768885"
click at [133, 207] on button "KYC" at bounding box center [125, 194] width 151 height 31
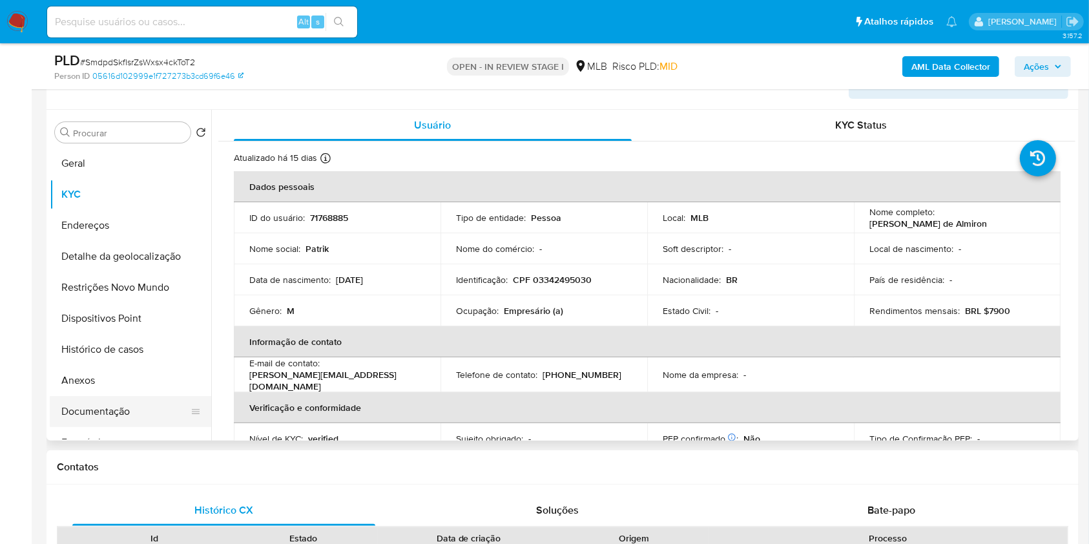
click at [64, 427] on button "Documentação" at bounding box center [125, 411] width 151 height 31
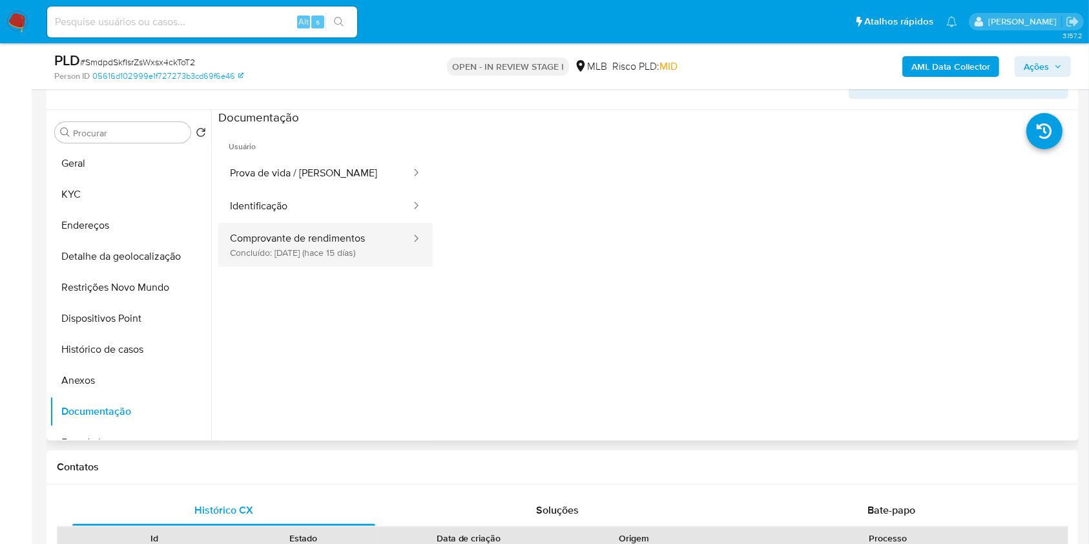
click at [336, 265] on button "Comprovante de rendimentos Concluído: [DATE] (hace 15 días)" at bounding box center [315, 245] width 194 height 44
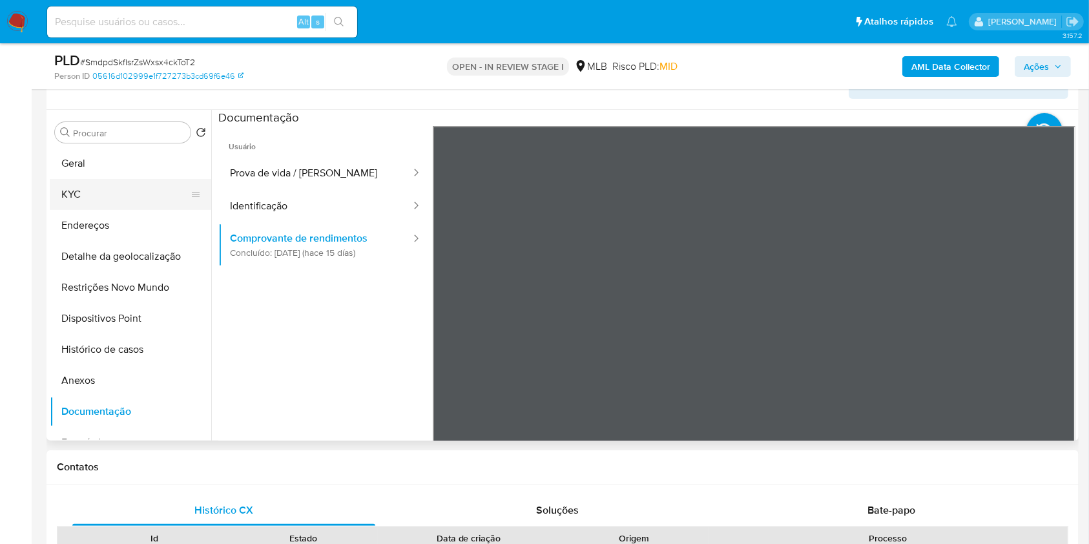
click at [101, 210] on button "KYC" at bounding box center [125, 194] width 151 height 31
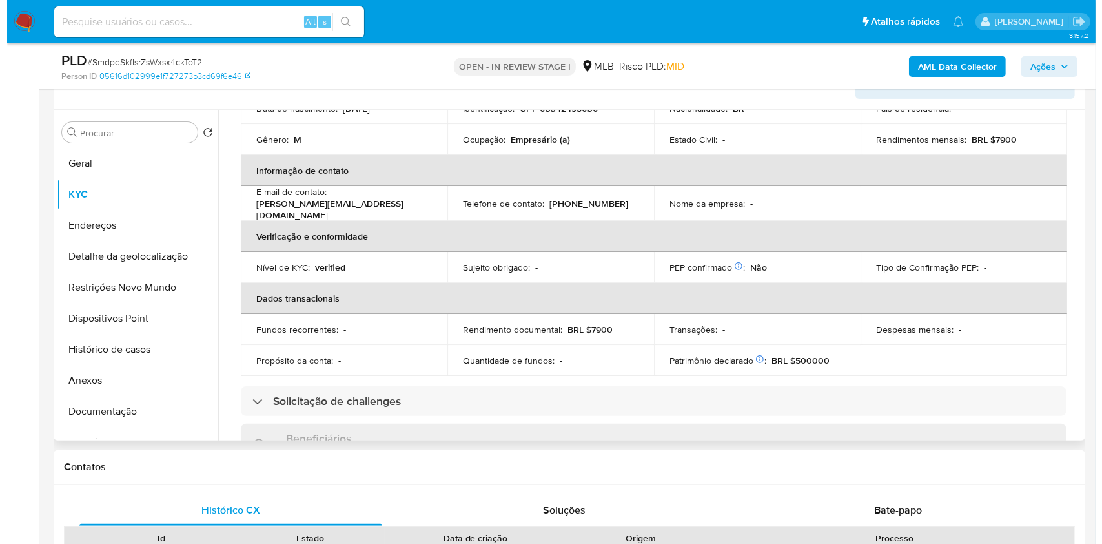
scroll to position [170, 0]
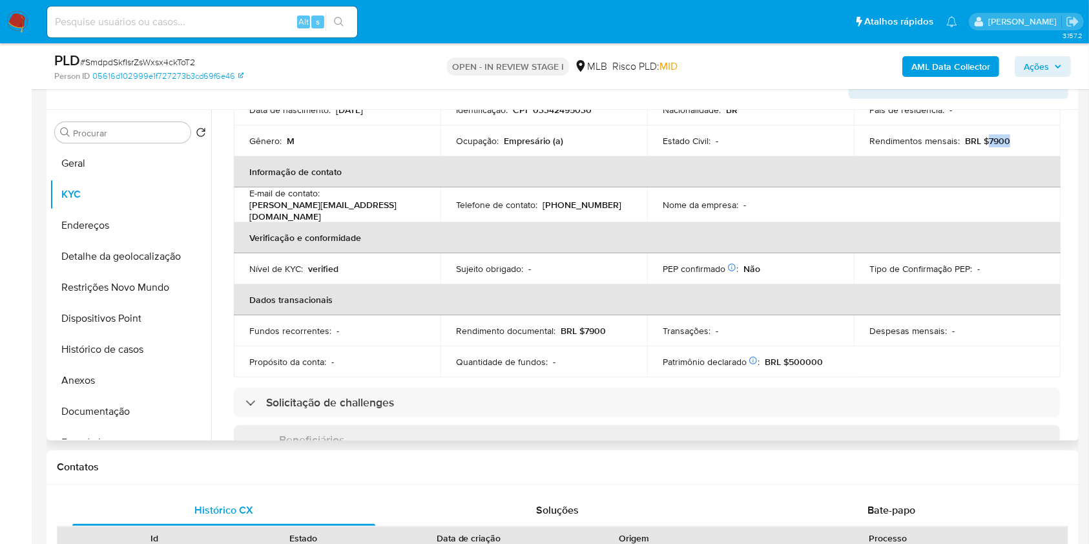
drag, startPoint x: 1009, startPoint y: 163, endPoint x: 981, endPoint y: 163, distance: 27.8
click at [981, 147] on div "Rendimentos mensais : BRL $7900" at bounding box center [957, 141] width 176 height 12
copy p "7900"
click at [968, 62] on b "AML Data Collector" at bounding box center [950, 66] width 79 height 21
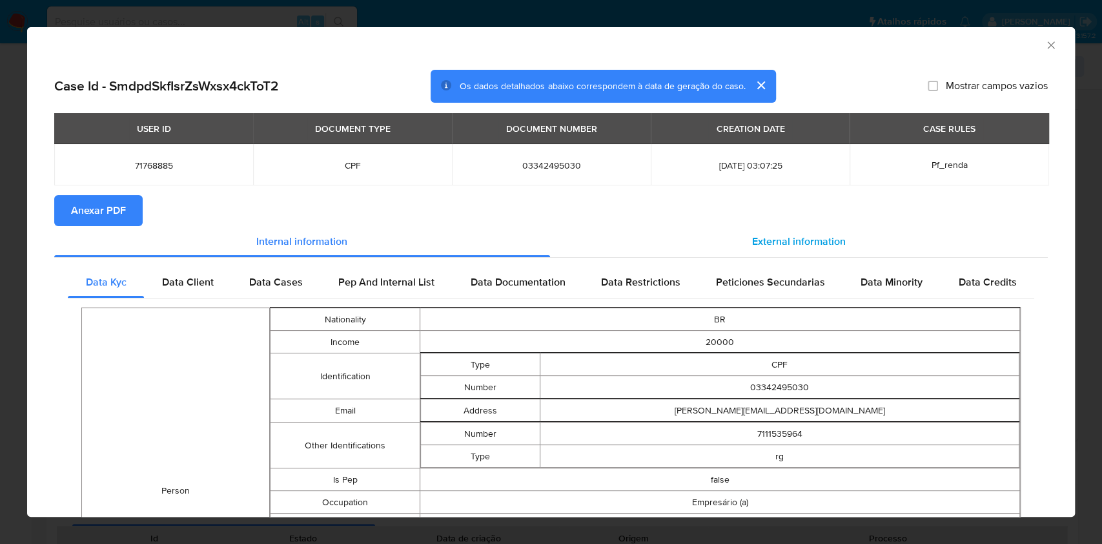
click at [769, 237] on span "External information" at bounding box center [799, 241] width 94 height 15
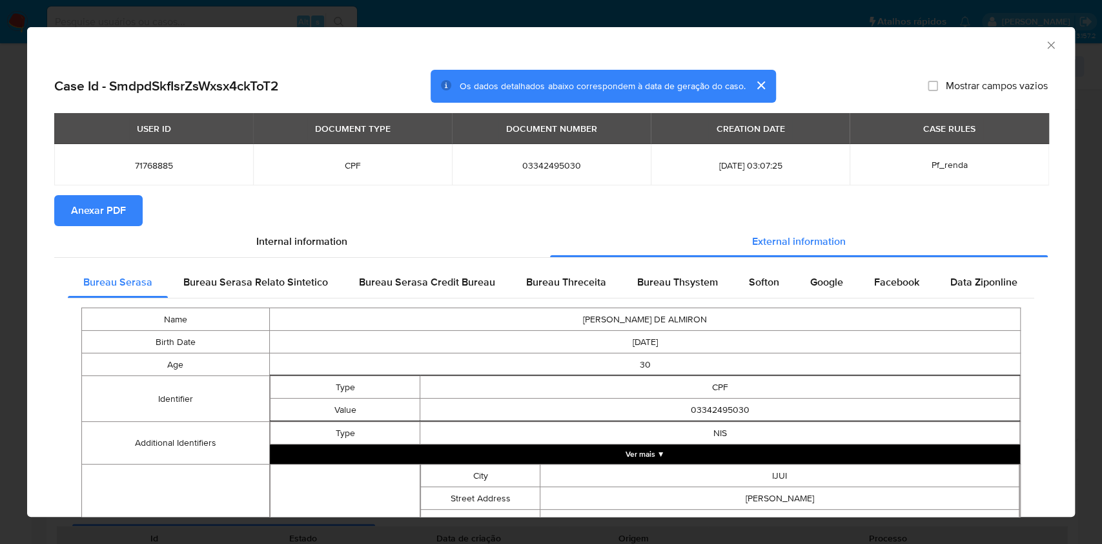
click at [104, 203] on span "Anexar PDF" at bounding box center [98, 210] width 55 height 28
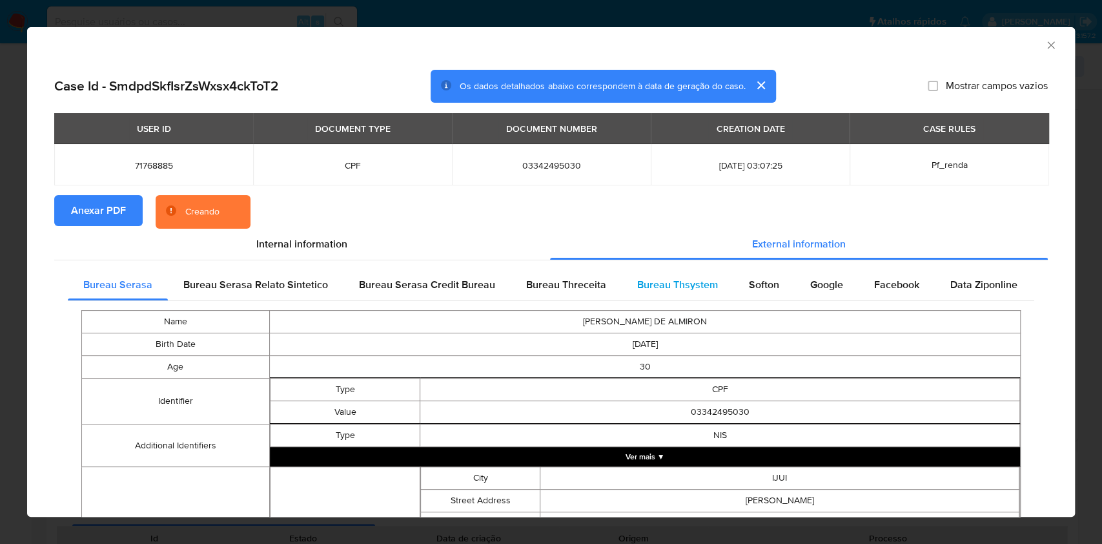
click at [664, 283] on span "Bureau Thsystem" at bounding box center [677, 284] width 81 height 15
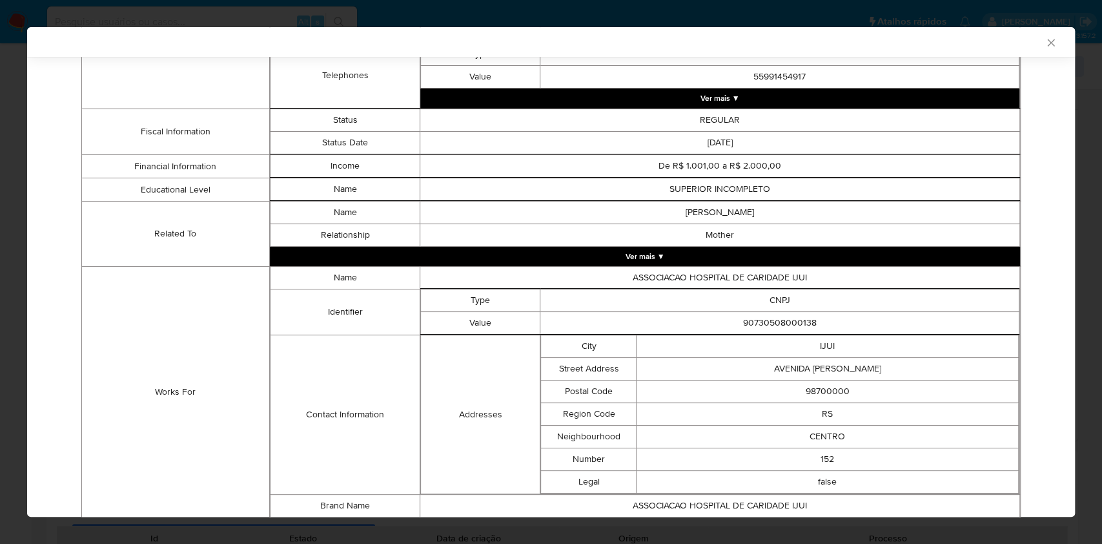
scroll to position [894, 0]
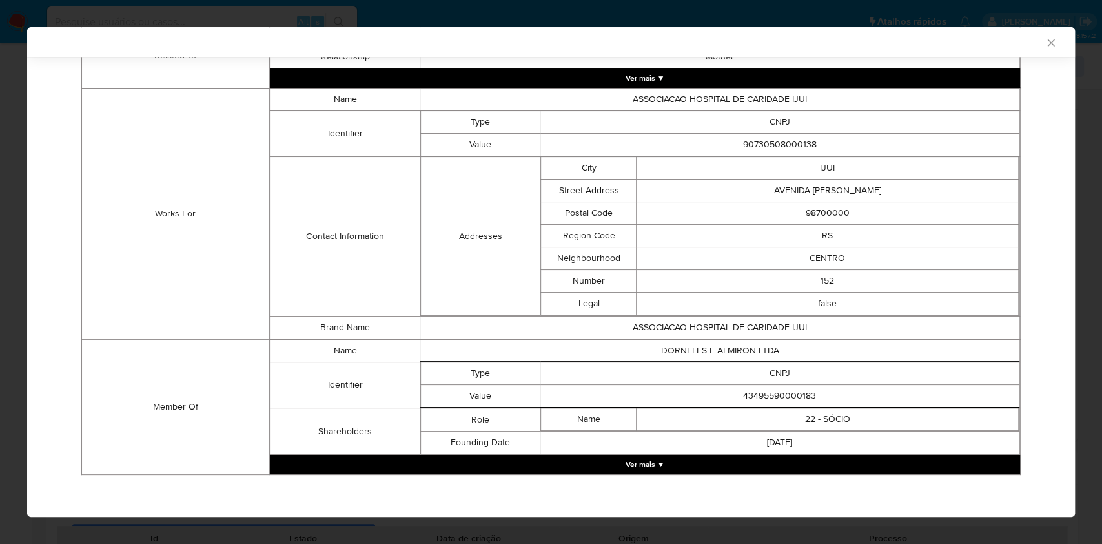
click at [653, 469] on button "Ver mais ▼" at bounding box center [645, 464] width 750 height 19
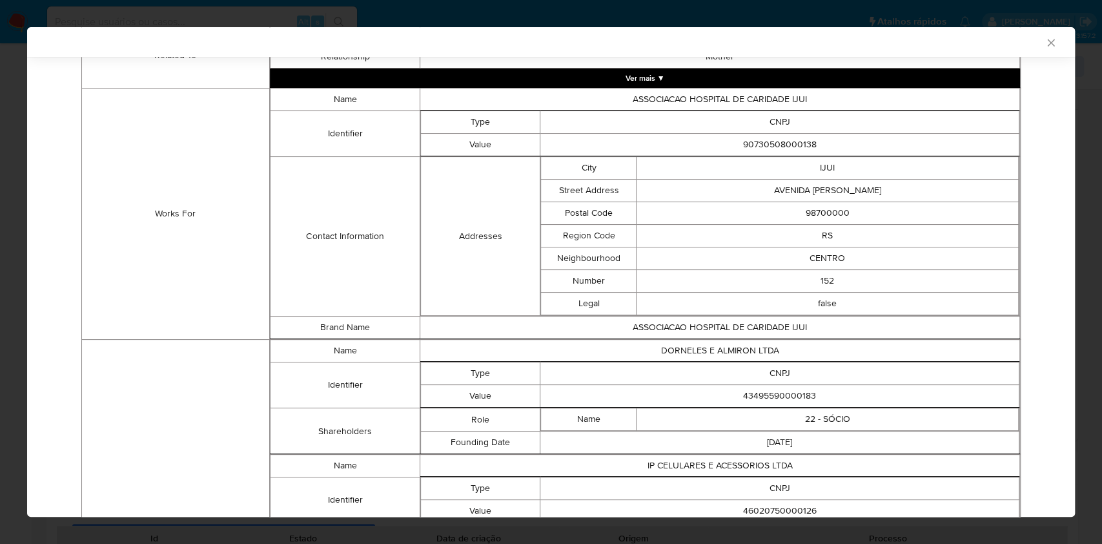
scroll to position [1122, 0]
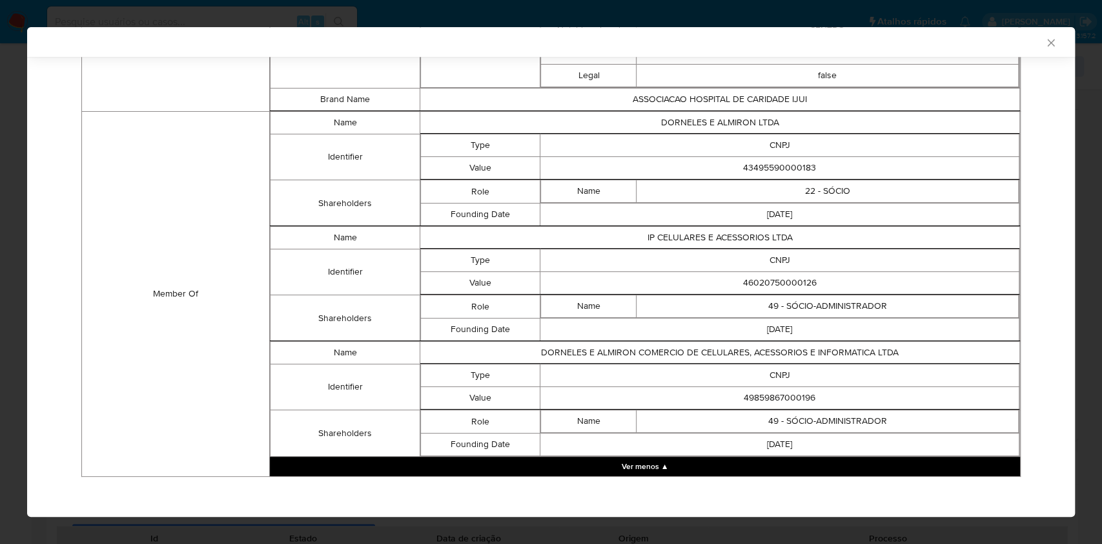
click at [785, 161] on td "43495590000183" at bounding box center [779, 168] width 479 height 23
copy td "43495590000183"
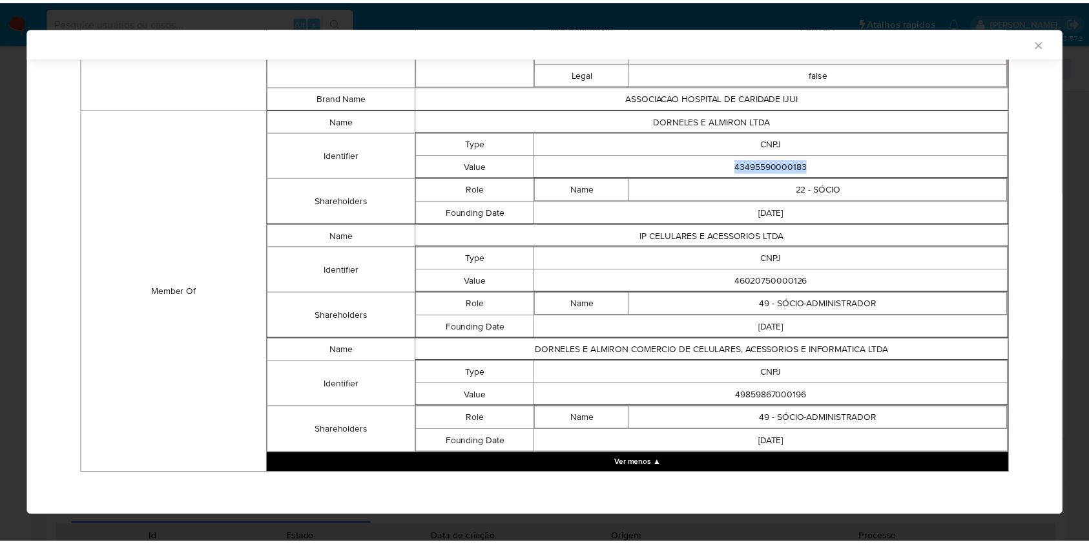
scroll to position [1120, 0]
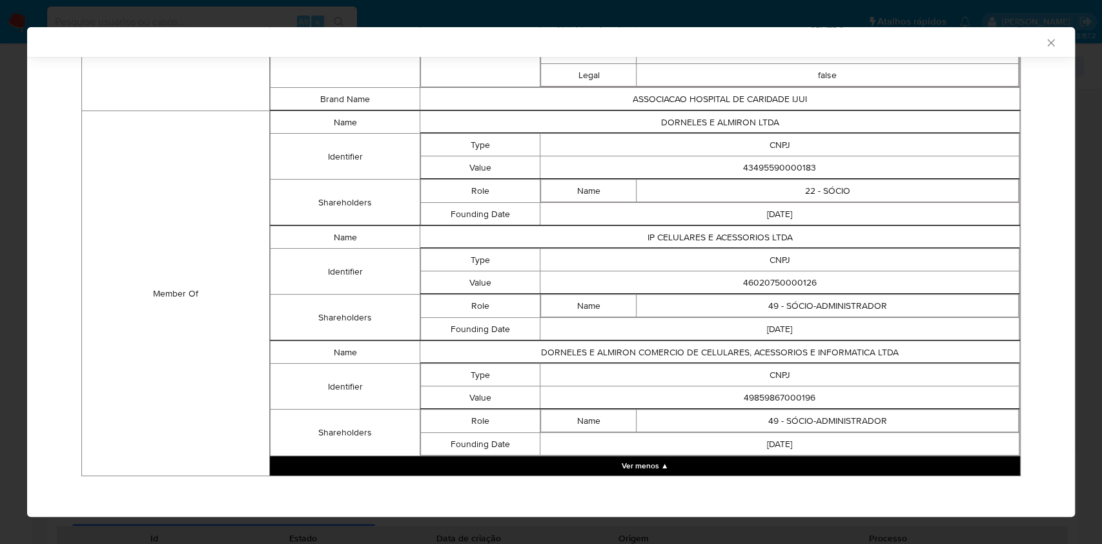
click at [766, 277] on td "46020750000126" at bounding box center [779, 282] width 479 height 23
copy td "46020750000126"
click at [739, 387] on td "49859867000196" at bounding box center [779, 397] width 479 height 23
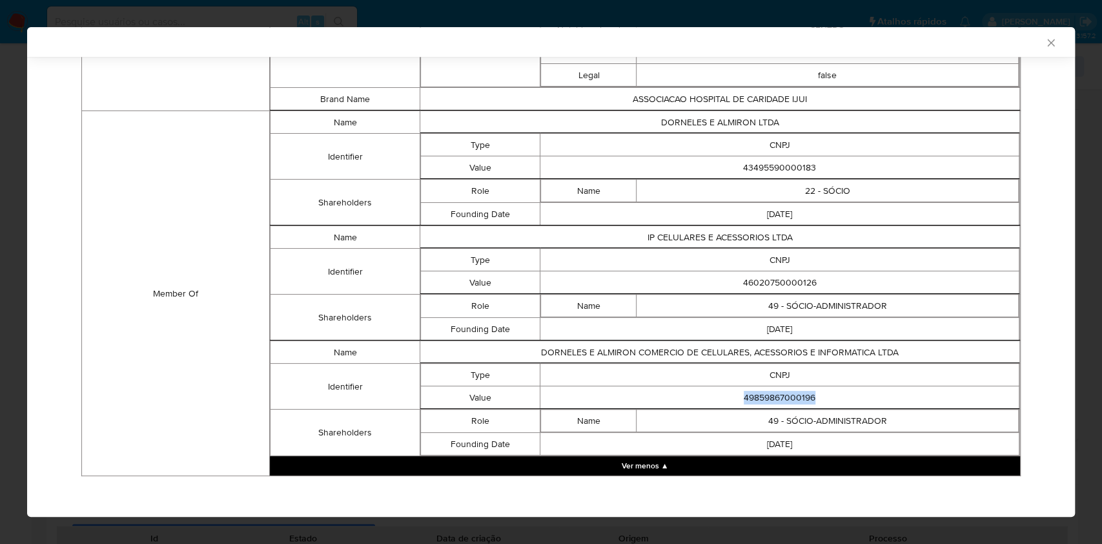
copy td "49859867000196"
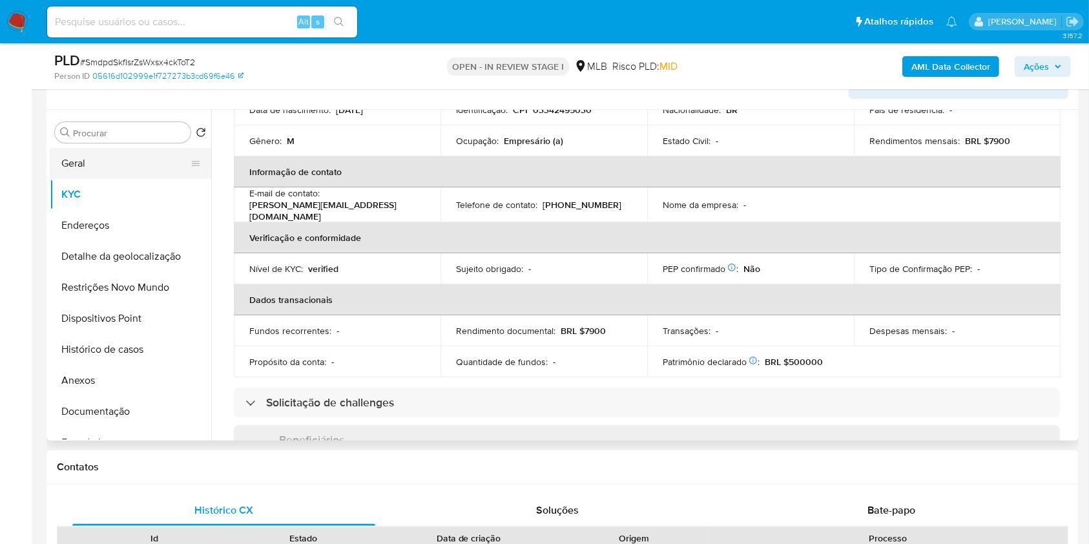
click at [168, 179] on button "Geral" at bounding box center [125, 163] width 151 height 31
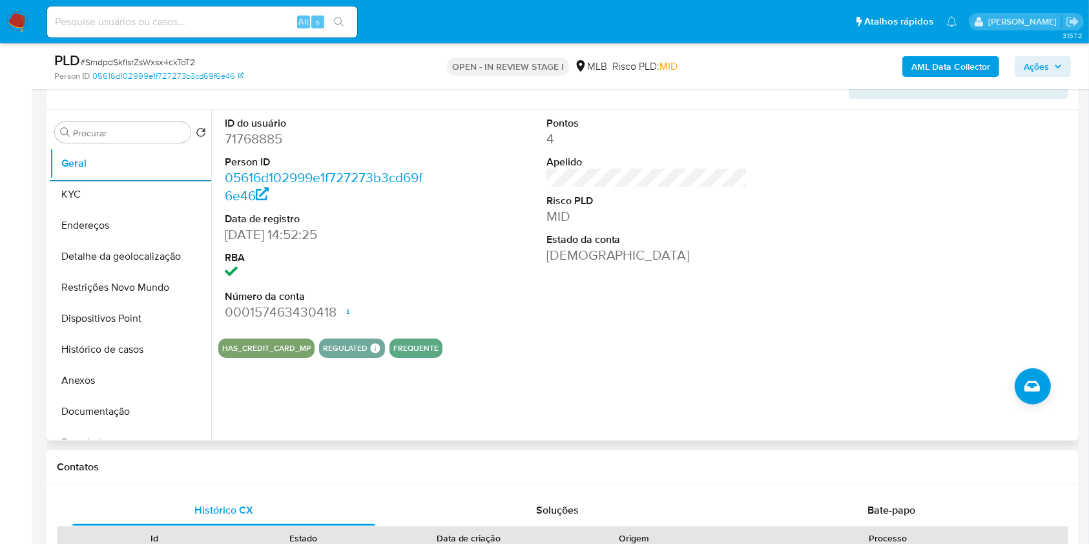
copy td "49859867000196"
click at [114, 210] on button "KYC" at bounding box center [125, 194] width 151 height 31
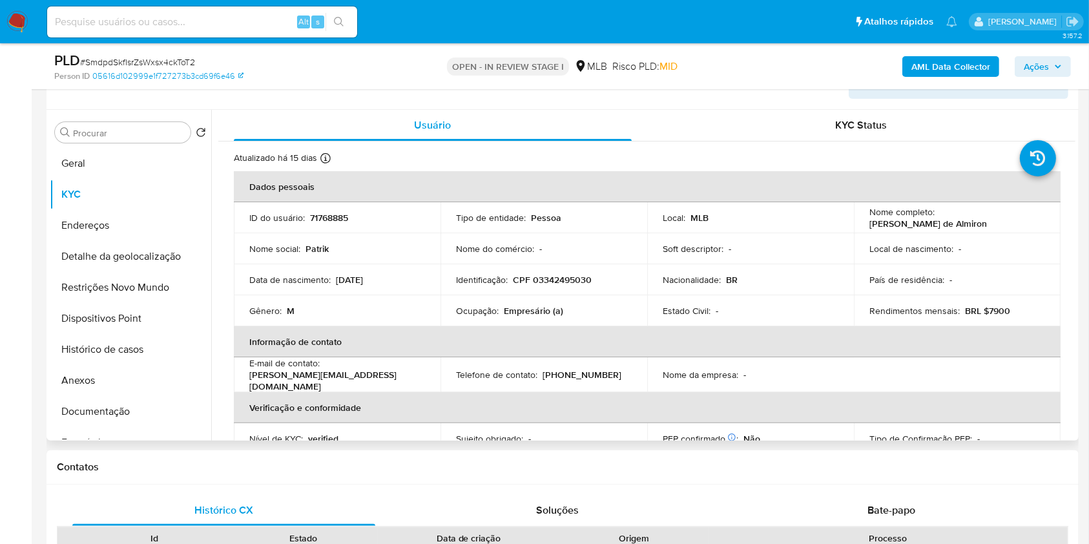
copy td "49859867000196"
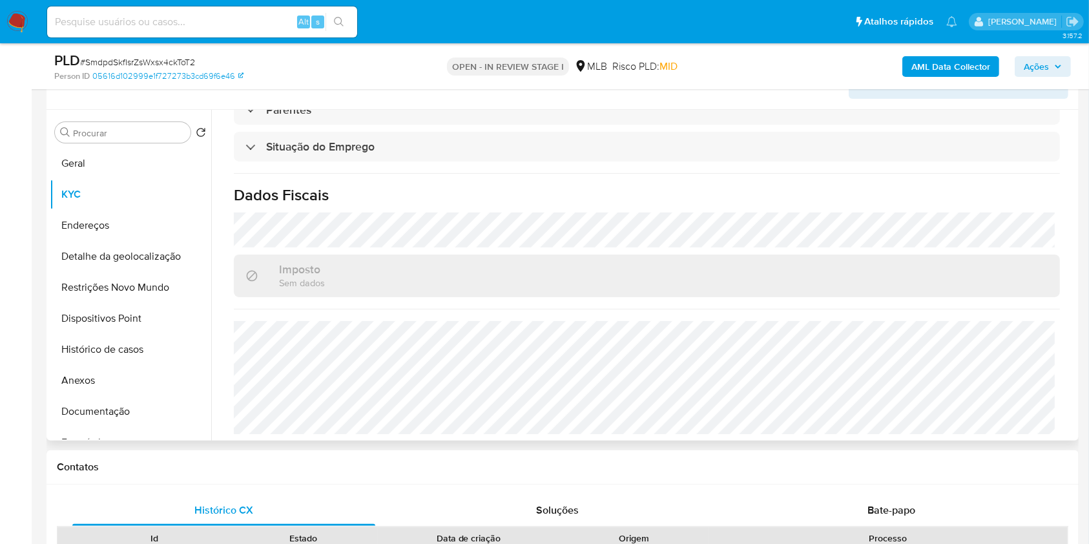
copy td "49859867000196"
click at [96, 271] on button "Detalhe da geolocalização" at bounding box center [125, 256] width 151 height 31
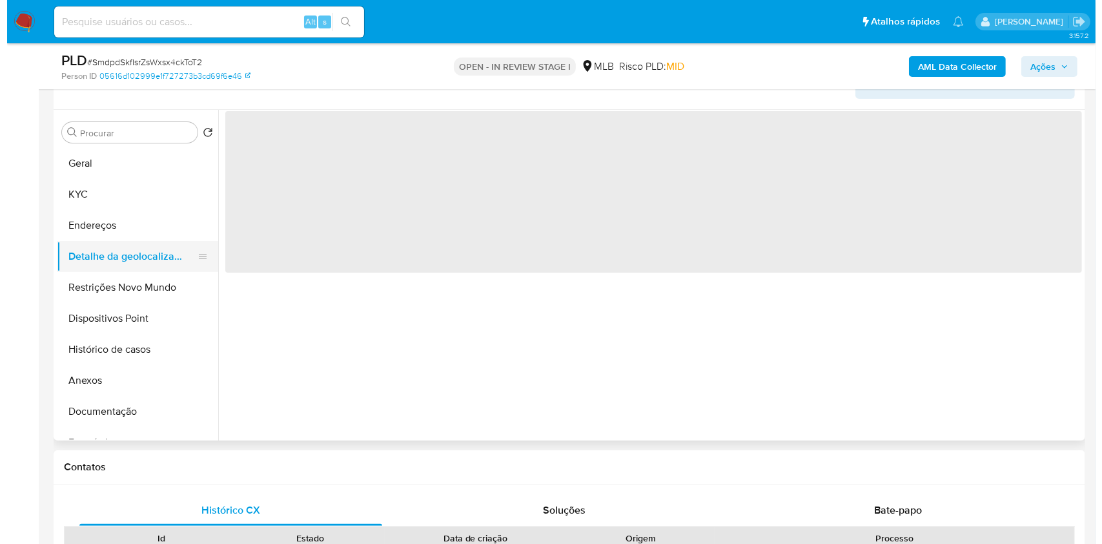
scroll to position [0, 0]
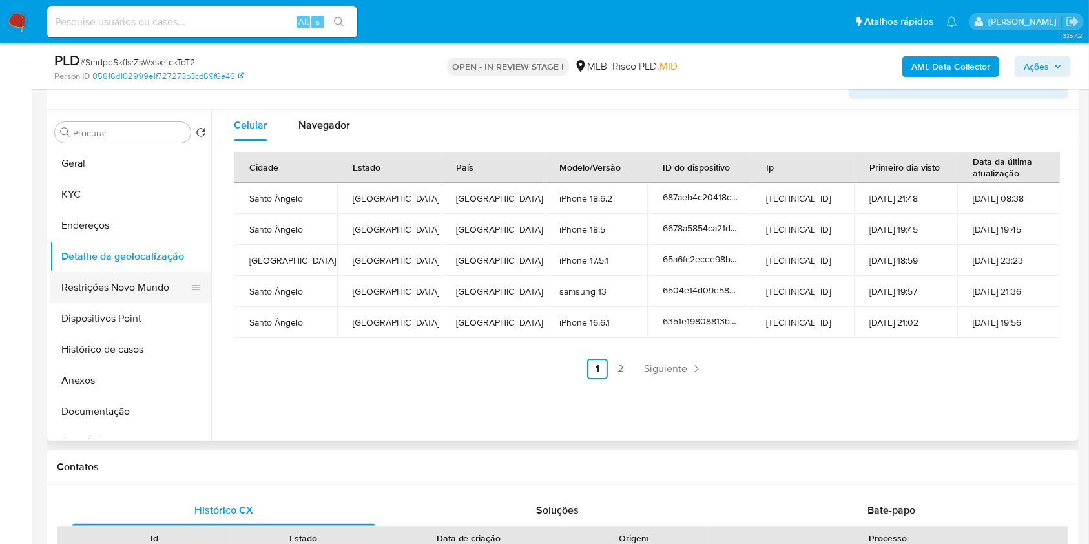
click at [129, 303] on button "Restrições Novo Mundo" at bounding box center [125, 287] width 151 height 31
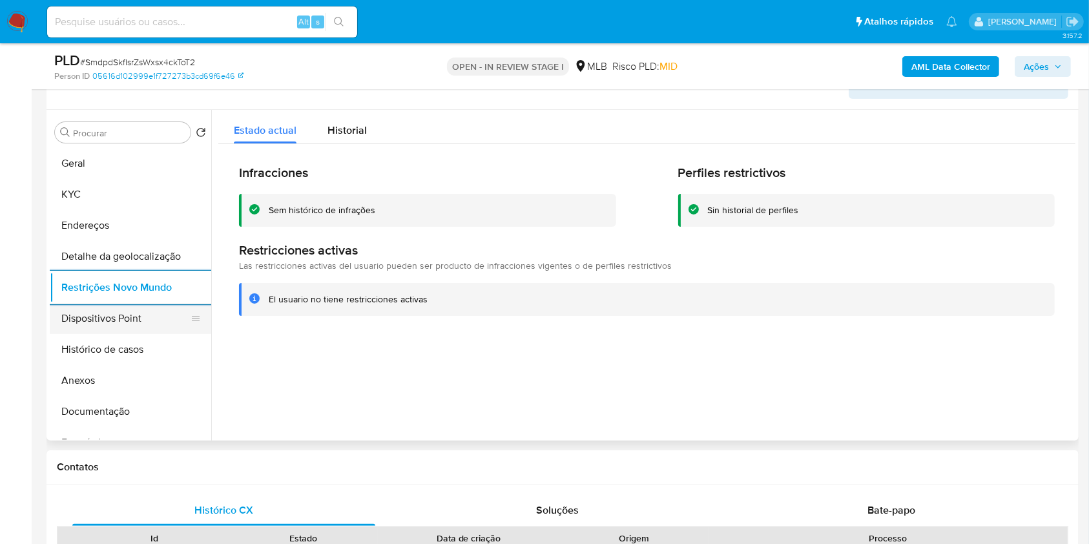
click at [141, 334] on button "Dispositivos Point" at bounding box center [125, 318] width 151 height 31
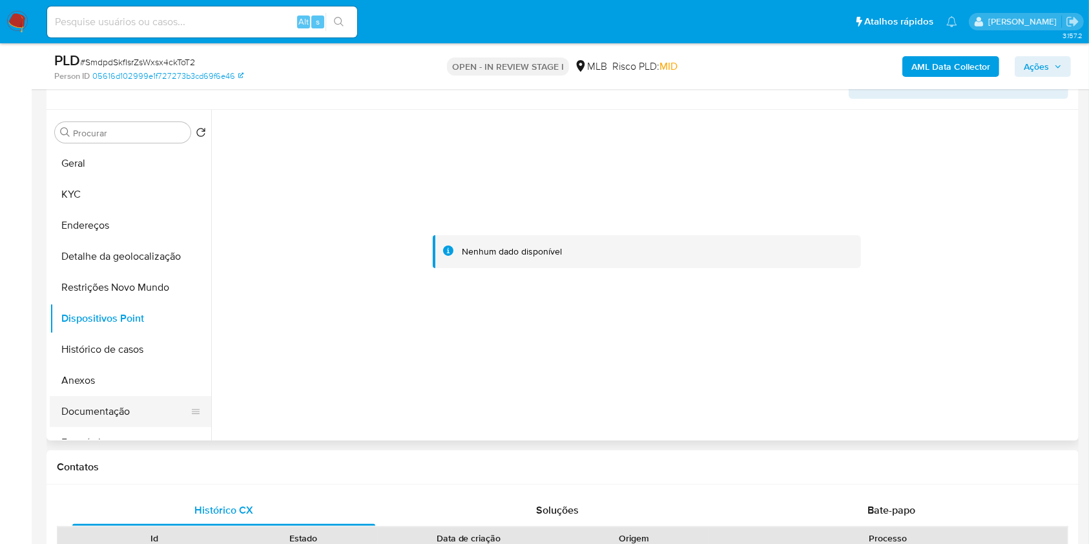
click at [121, 427] on button "Documentação" at bounding box center [125, 411] width 151 height 31
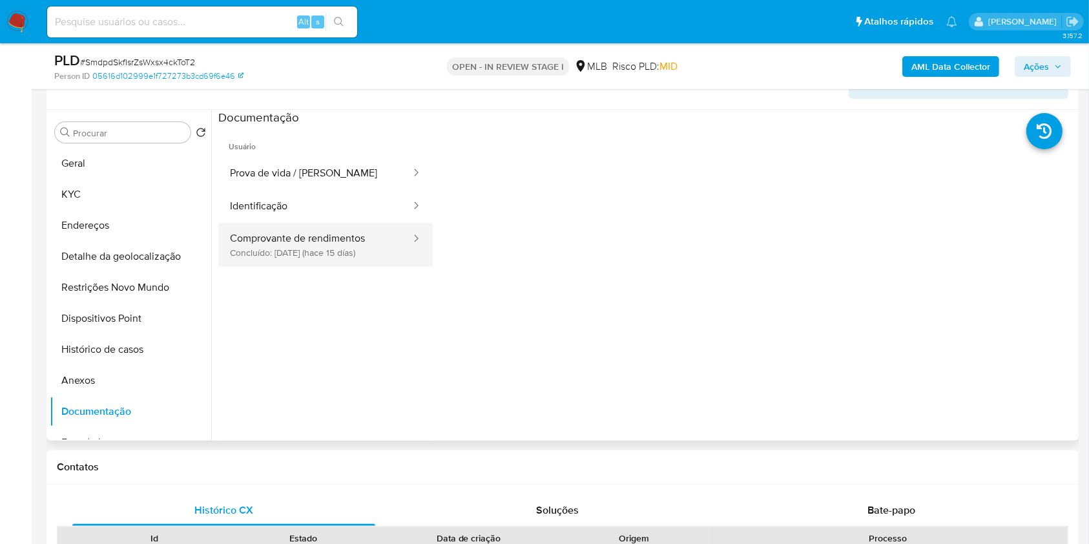
click at [322, 262] on button "Comprovante de rendimentos Concluído: 20/08/2025 (hace 15 días)" at bounding box center [315, 245] width 194 height 44
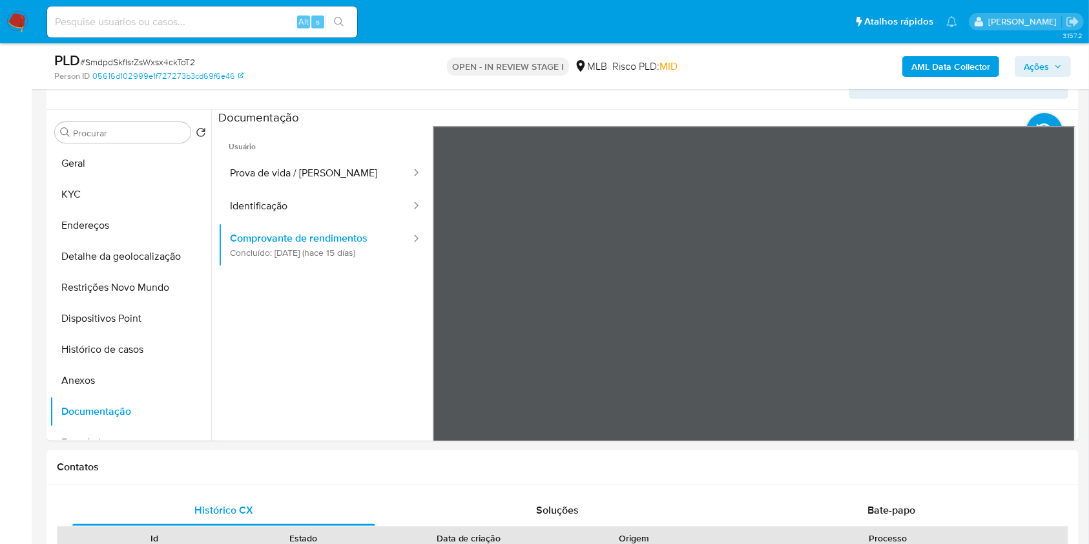
click at [1046, 68] on span "Ações" at bounding box center [1035, 66] width 25 height 21
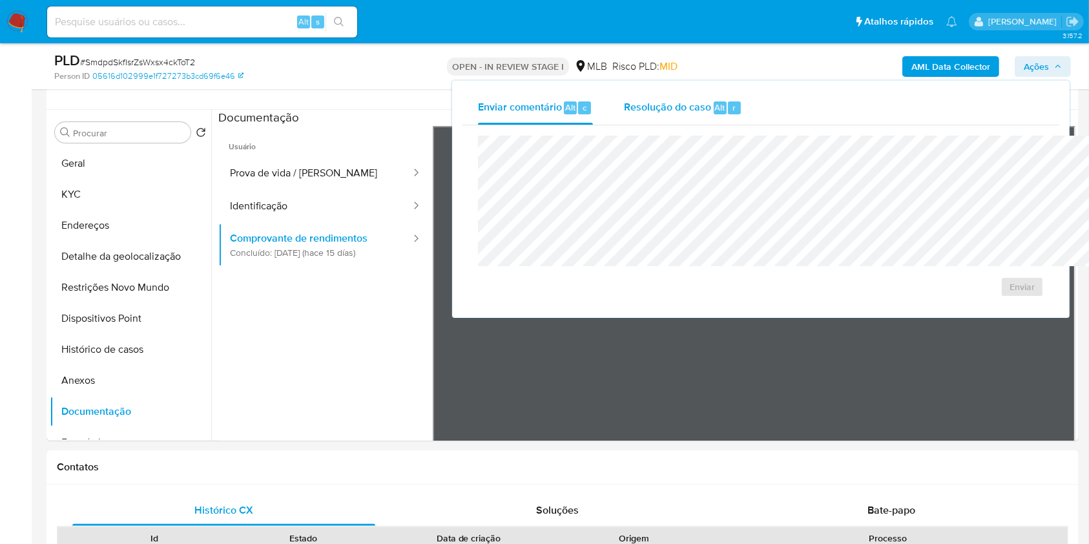
click at [715, 110] on span "Alt" at bounding box center [720, 107] width 10 height 12
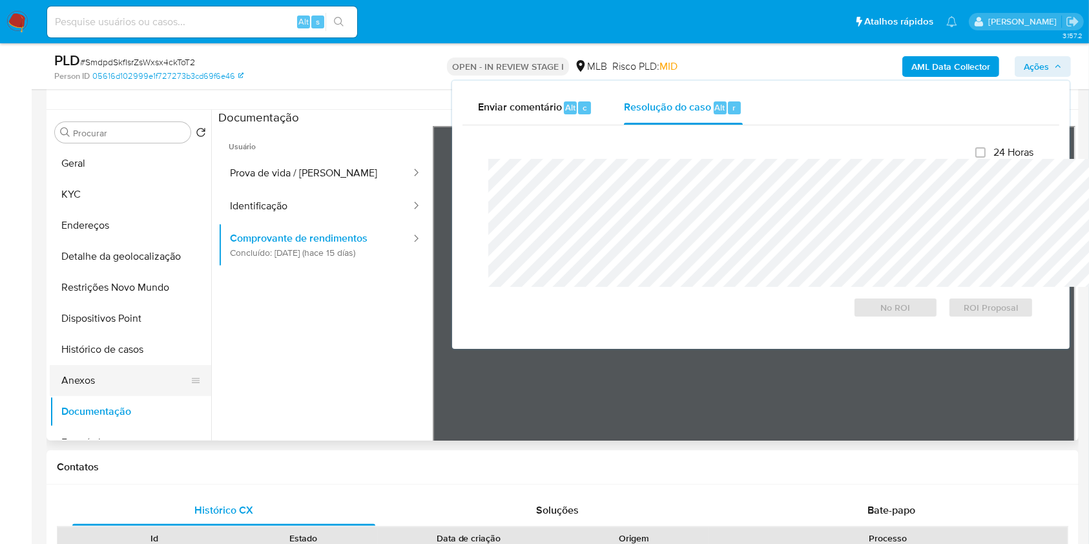
click at [76, 396] on button "Anexos" at bounding box center [125, 380] width 151 height 31
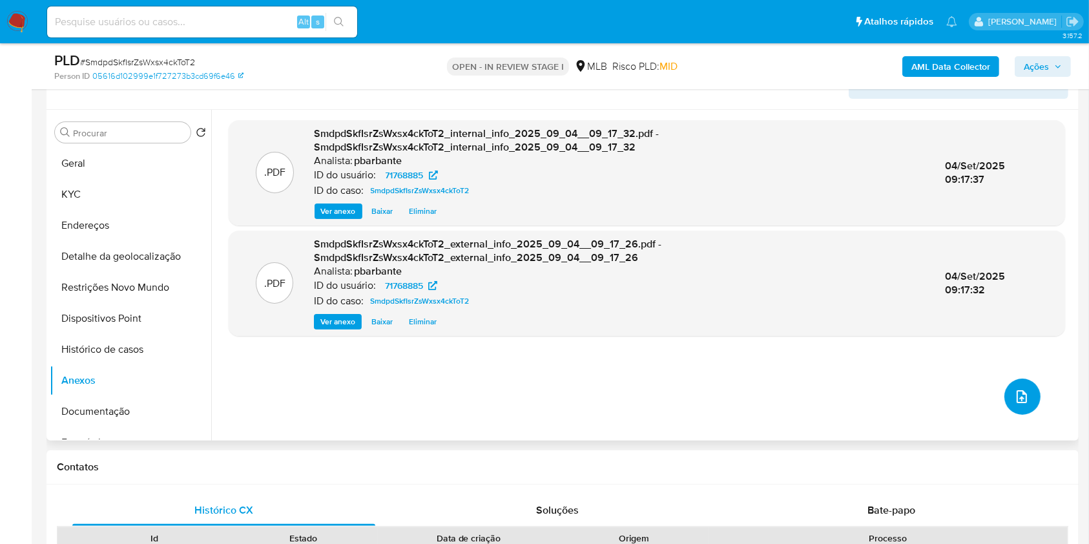
click at [1012, 415] on button "upload-file" at bounding box center [1022, 396] width 36 height 36
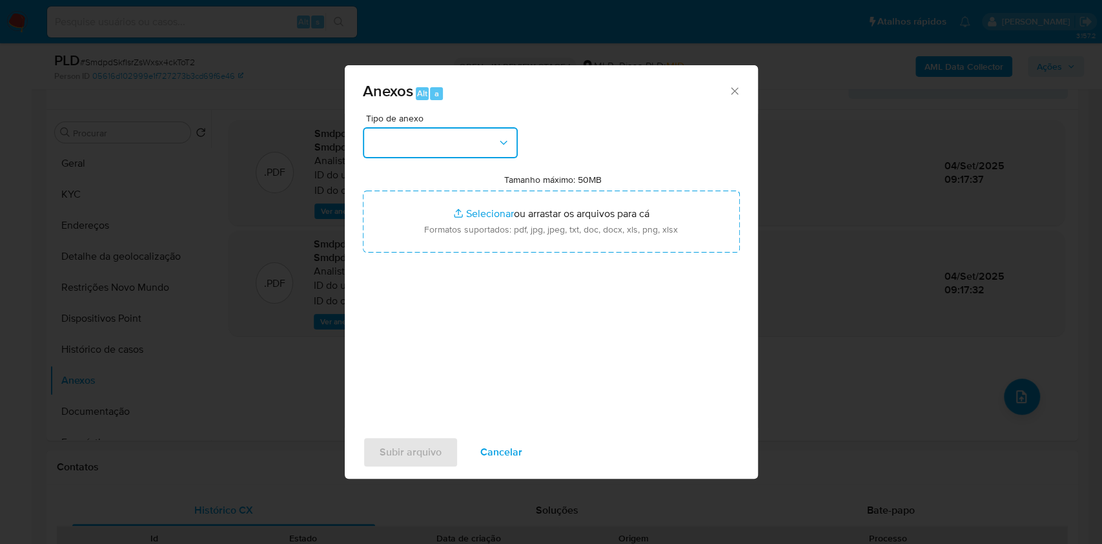
click at [454, 127] on button "button" at bounding box center [440, 142] width 155 height 31
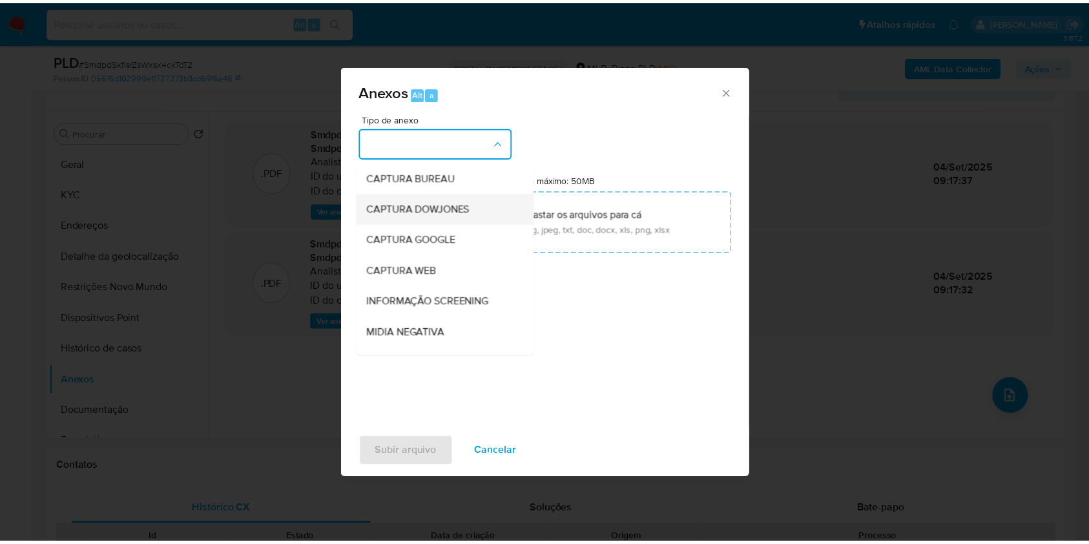
scroll to position [160, 0]
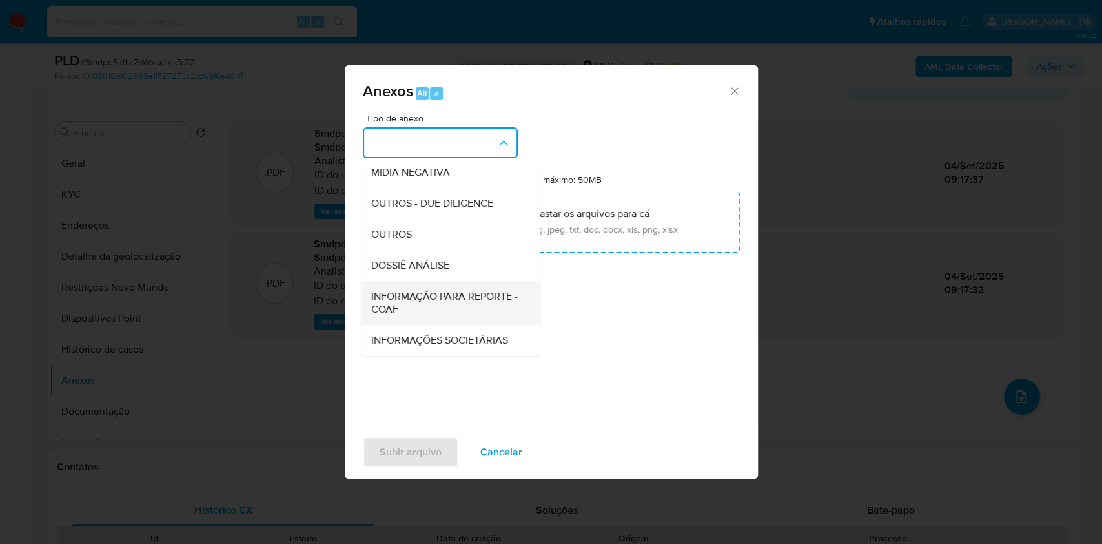
click at [399, 290] on span "INFORMAÇÃO PARA REPORTE - COAF" at bounding box center [446, 303] width 151 height 26
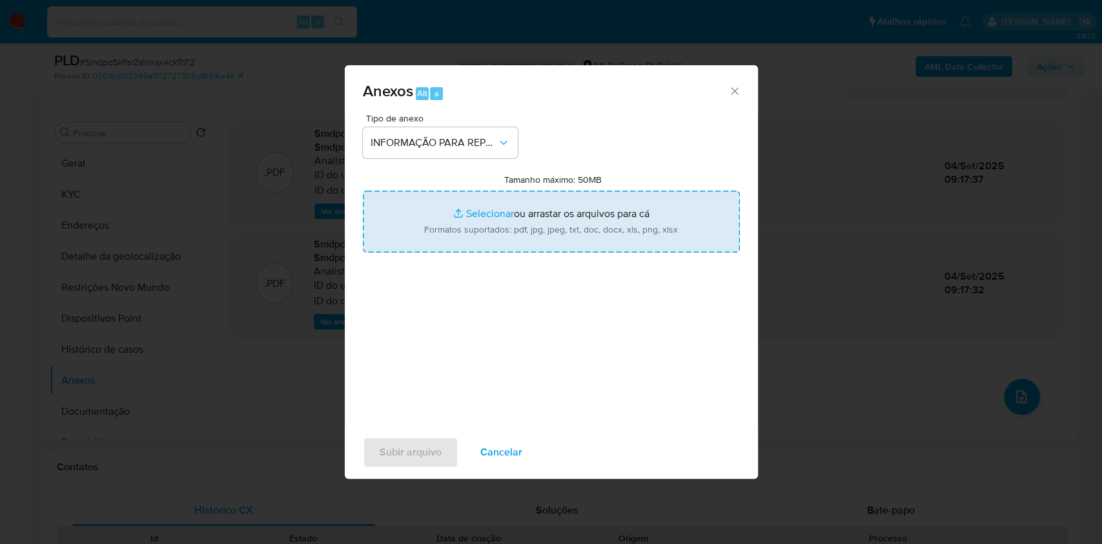
type input "C:\fakepath\Mulan 71768885_2025_09_03_14_36_35.xlsx"
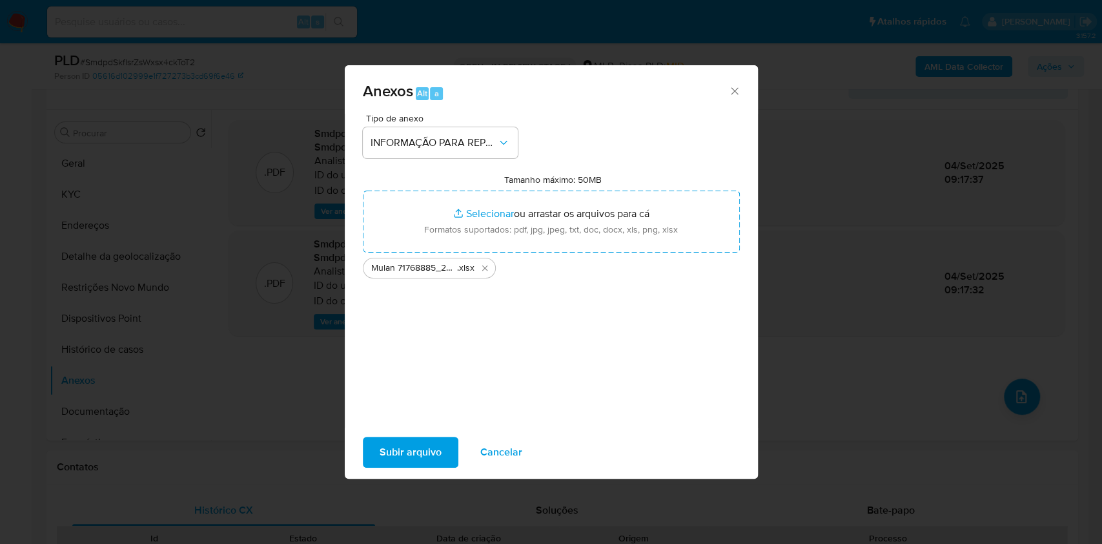
click at [380, 461] on span "Subir arquivo" at bounding box center [411, 452] width 62 height 28
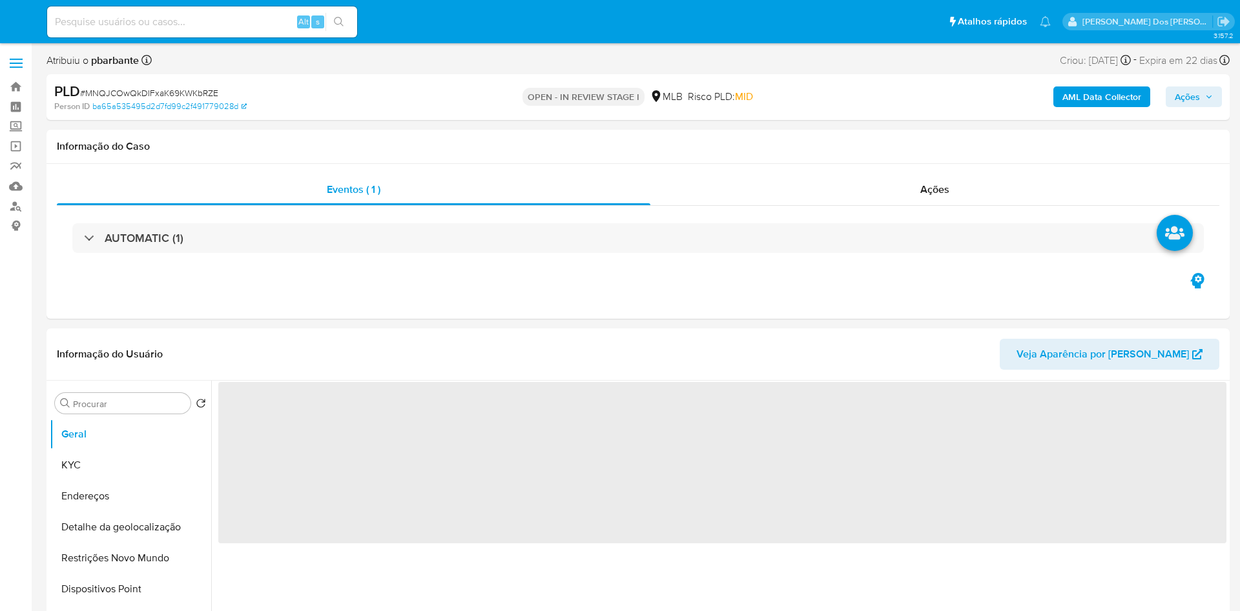
select select "10"
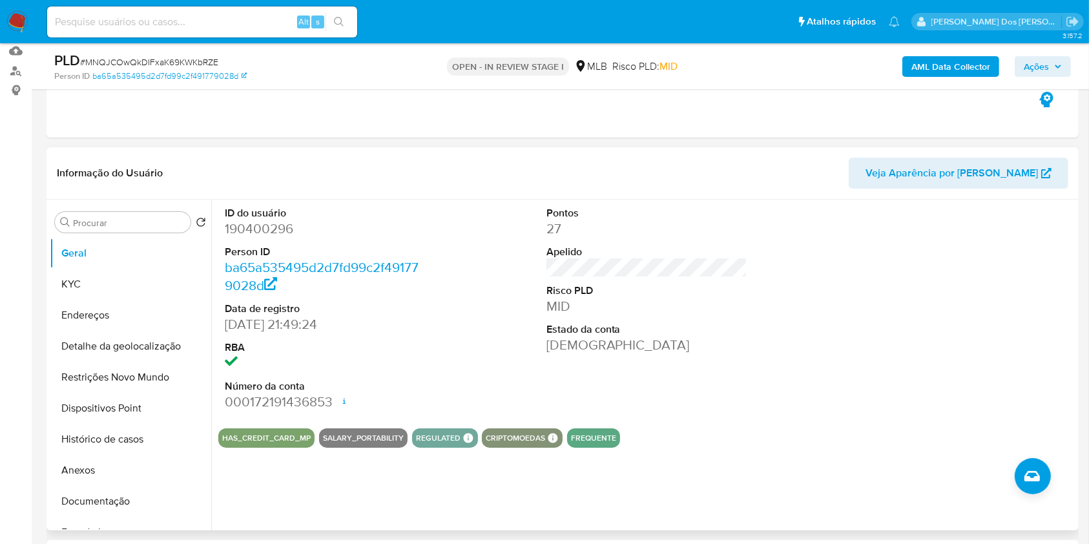
scroll to position [172, 0]
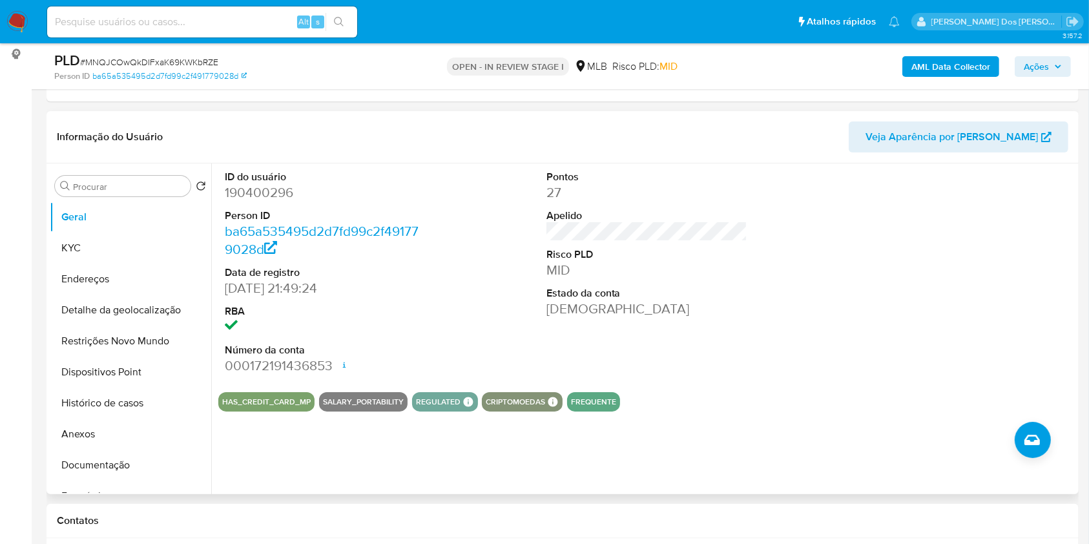
click at [280, 201] on dd "190400296" at bounding box center [325, 192] width 201 height 18
copy dd "190400296"
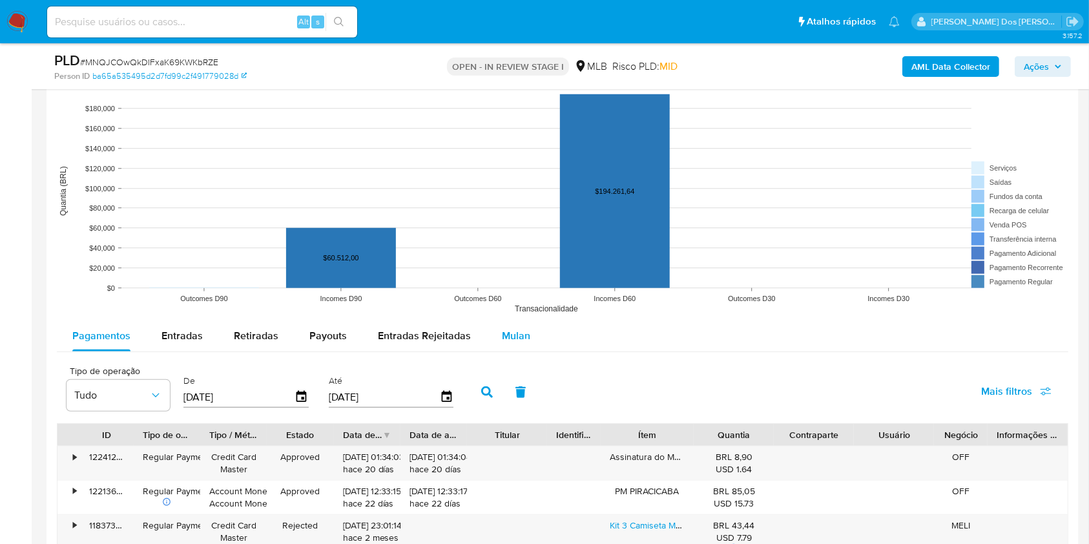
click at [515, 346] on div "Mulan" at bounding box center [516, 335] width 28 height 31
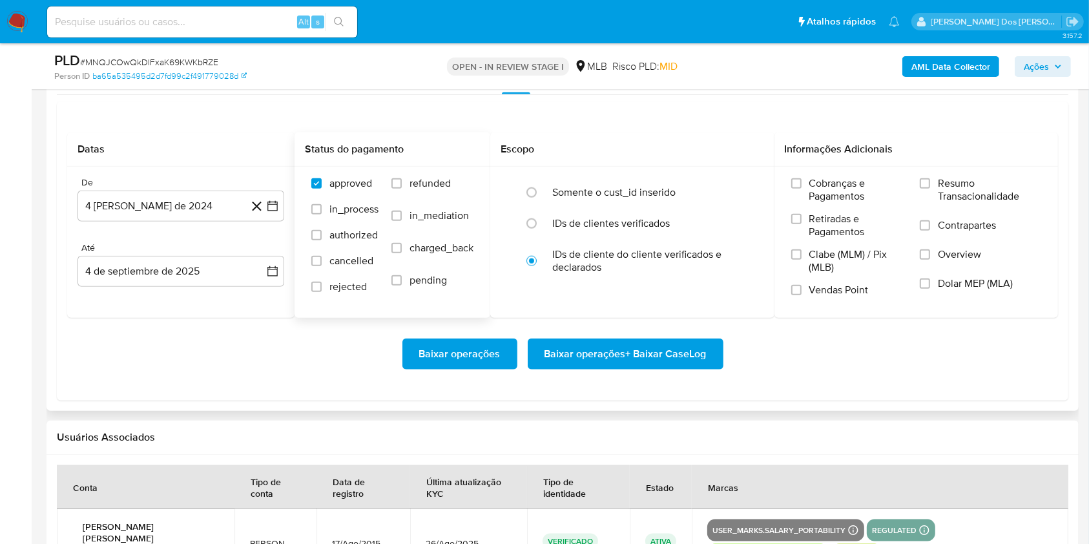
scroll to position [1377, 0]
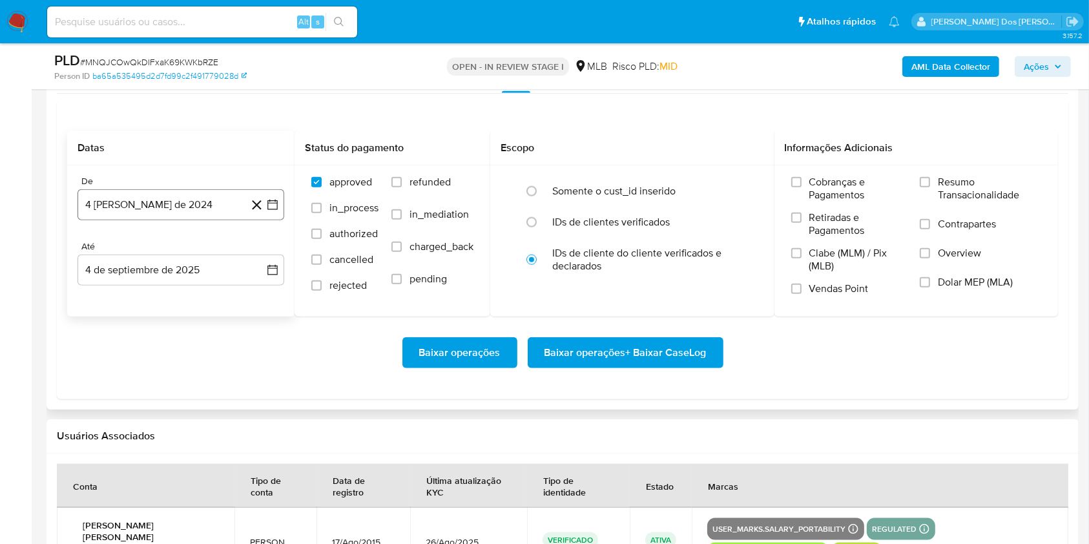
click at [277, 210] on icon "button" at bounding box center [272, 205] width 10 height 10
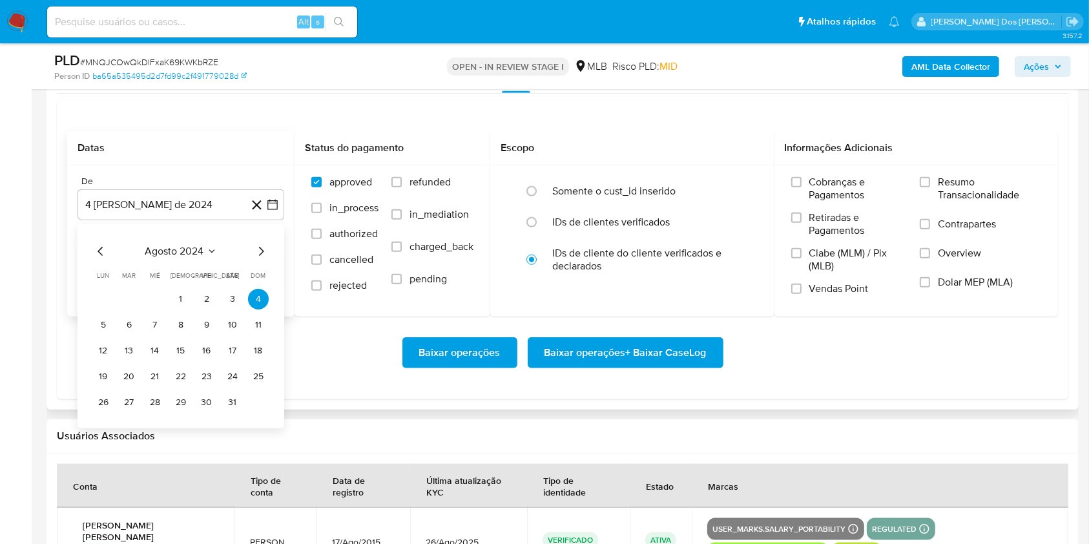
click at [262, 259] on icon "Mes siguiente" at bounding box center [260, 250] width 15 height 15
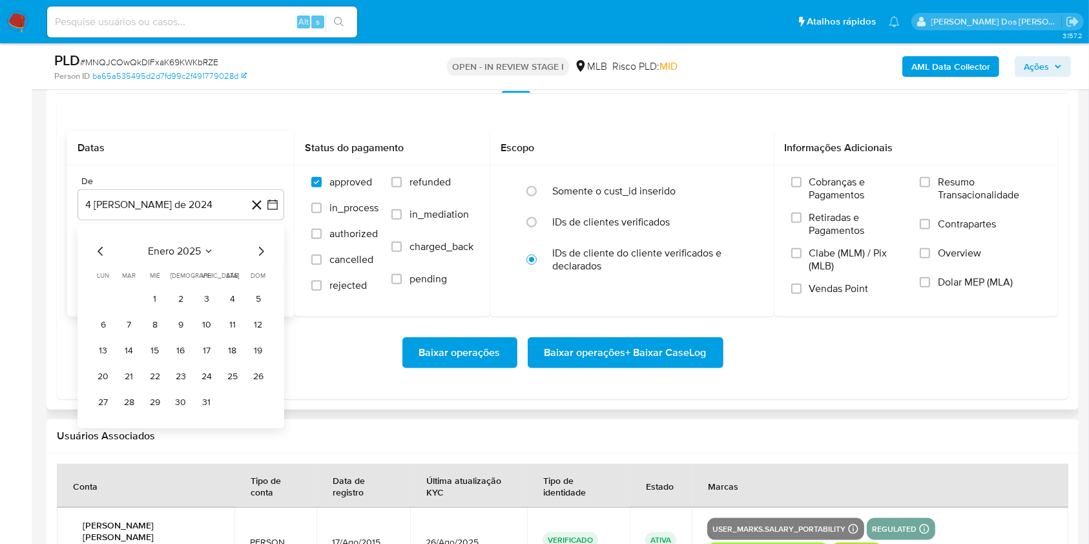
click at [262, 259] on icon "Mes siguiente" at bounding box center [260, 250] width 15 height 15
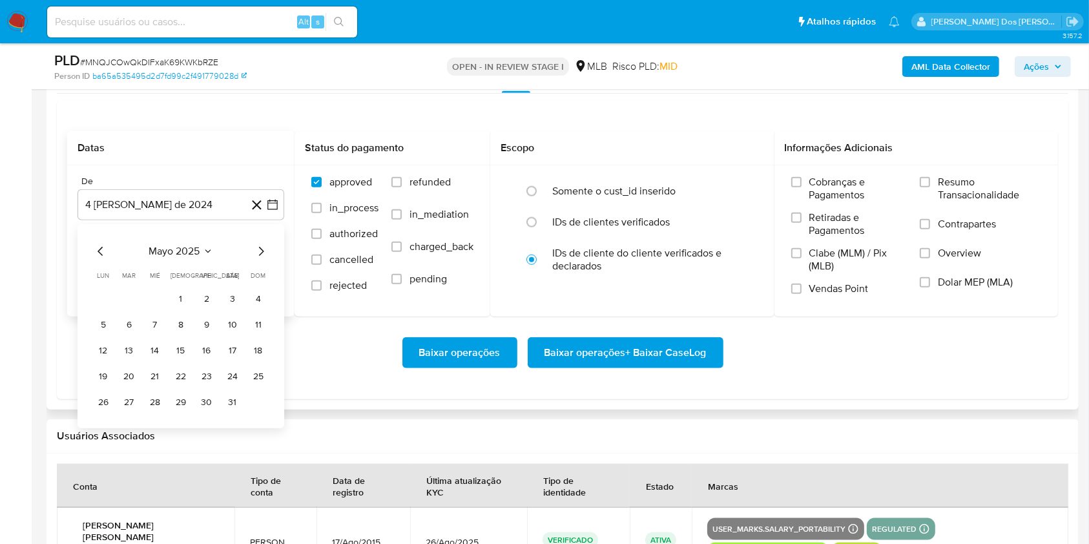
click at [262, 259] on icon "Mes siguiente" at bounding box center [260, 250] width 15 height 15
click at [103, 259] on icon "Mes anterior" at bounding box center [100, 250] width 15 height 15
click at [187, 309] on button "1" at bounding box center [180, 299] width 21 height 21
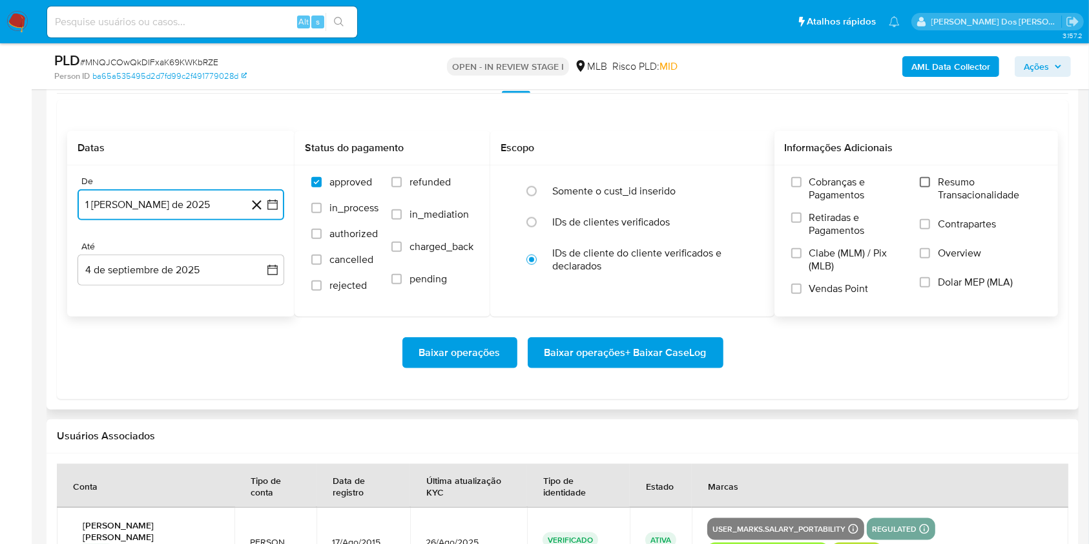
click at [930, 187] on input "Resumo Transacionalidade" at bounding box center [924, 182] width 10 height 10
click at [682, 367] on span "Baixar operações + Baixar CaseLog" at bounding box center [625, 352] width 162 height 28
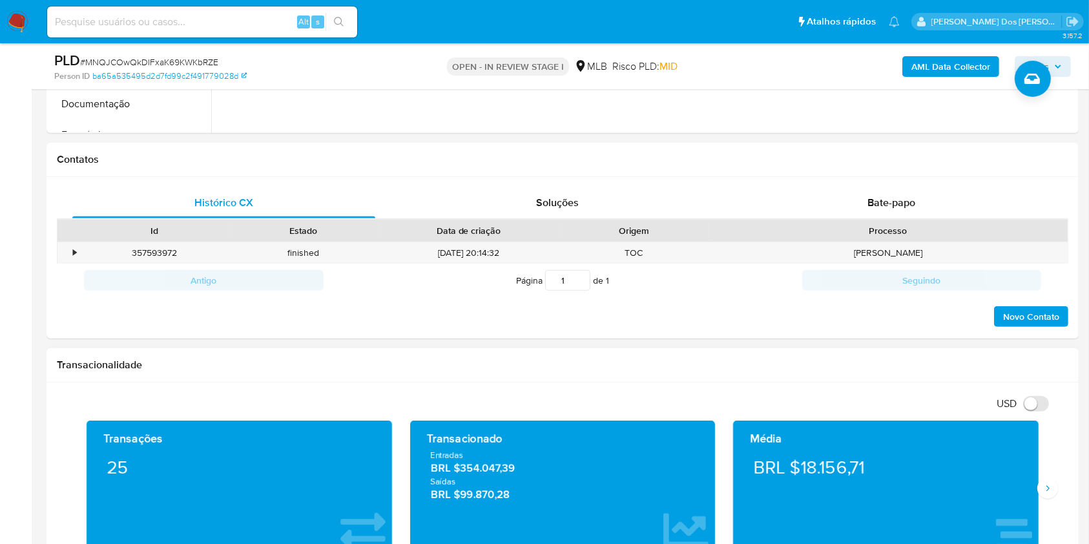
scroll to position [172, 0]
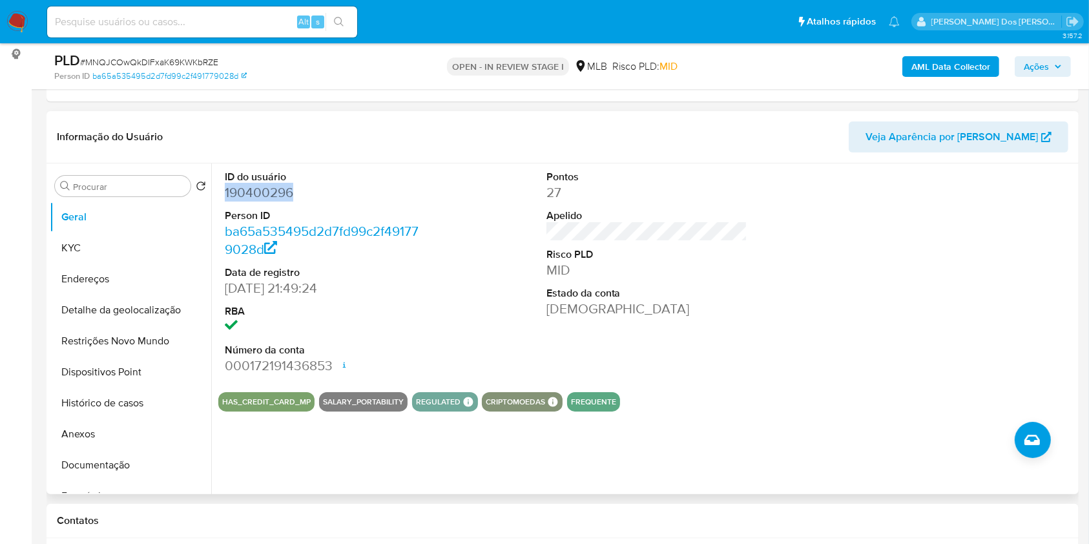
click at [254, 201] on dd "190400296" at bounding box center [325, 192] width 201 height 18
click at [184, 63] on span "# MNQJCOwQkDIFxaK69KWKbRZE" at bounding box center [149, 62] width 138 height 13
copy span "MNQJCOwQkDIFxaK69KWKbRZE"
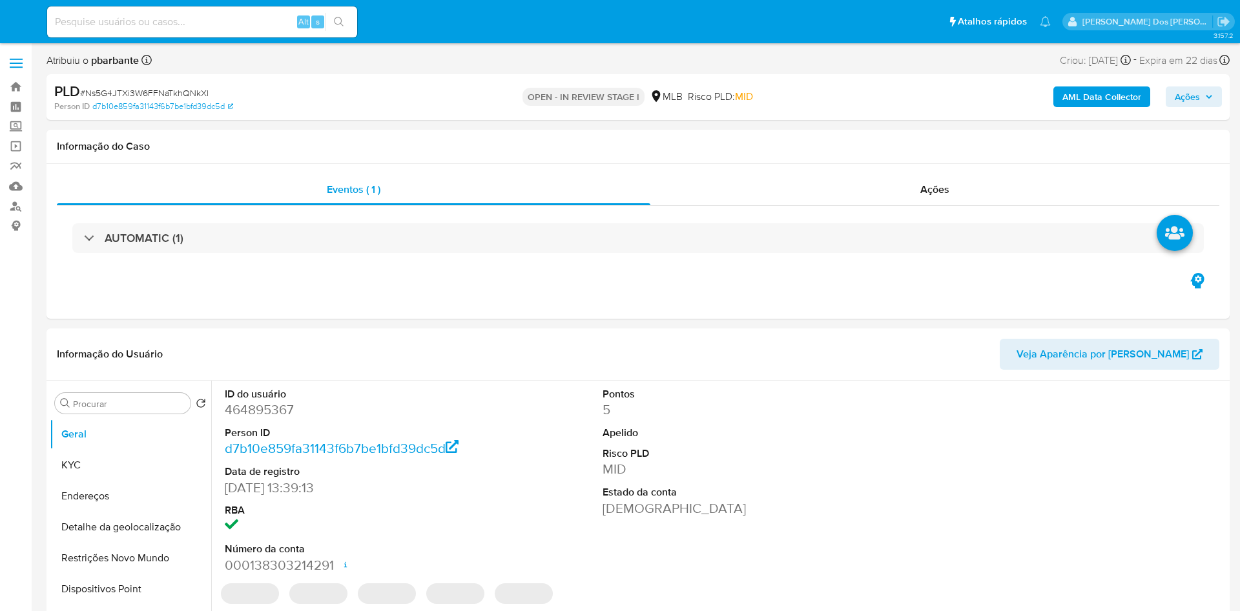
select select "10"
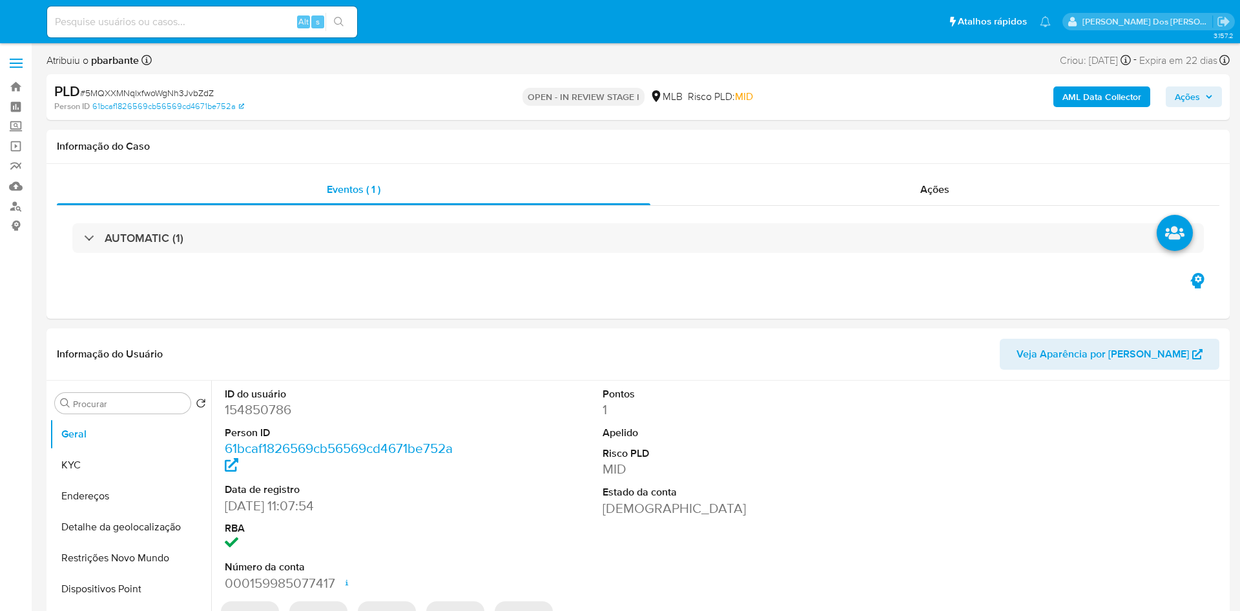
select select "10"
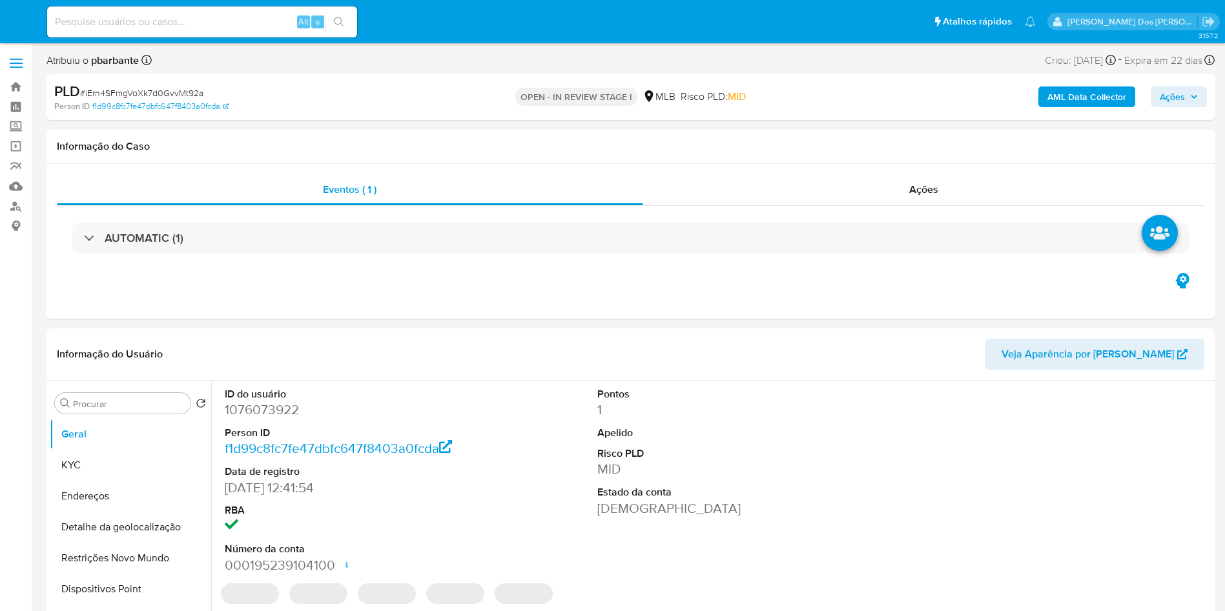
select select "10"
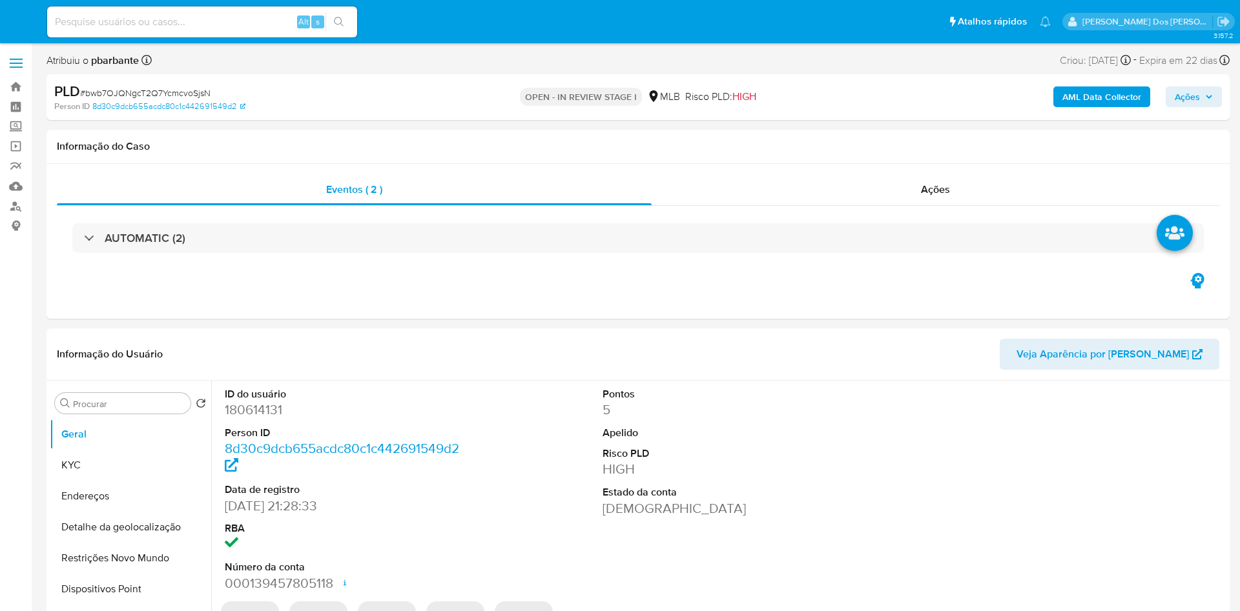
select select "10"
